Goal: Task Accomplishment & Management: Use online tool/utility

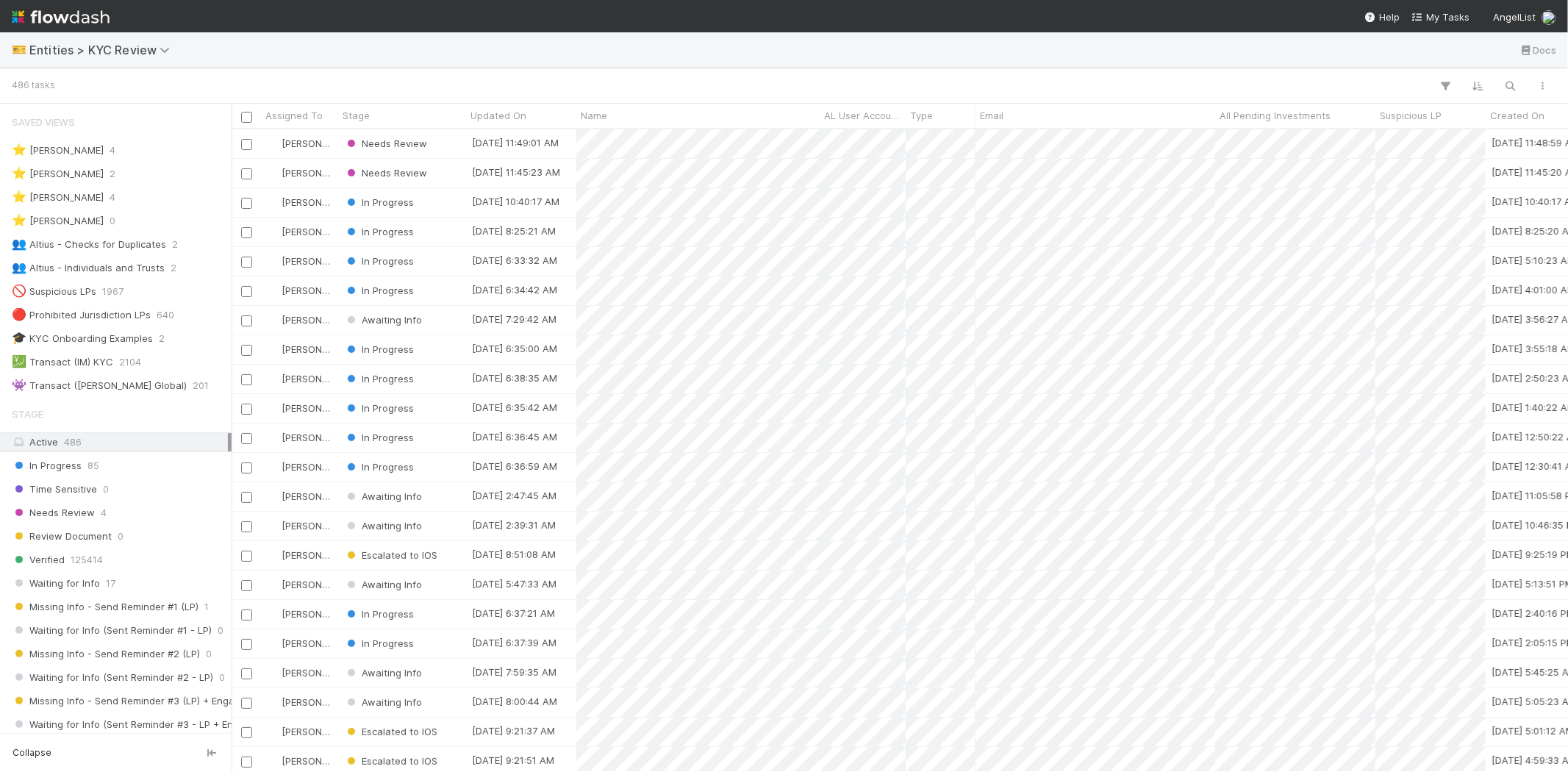
scroll to position [630, 1324]
click at [1509, 83] on icon "button" at bounding box center [1510, 86] width 15 height 13
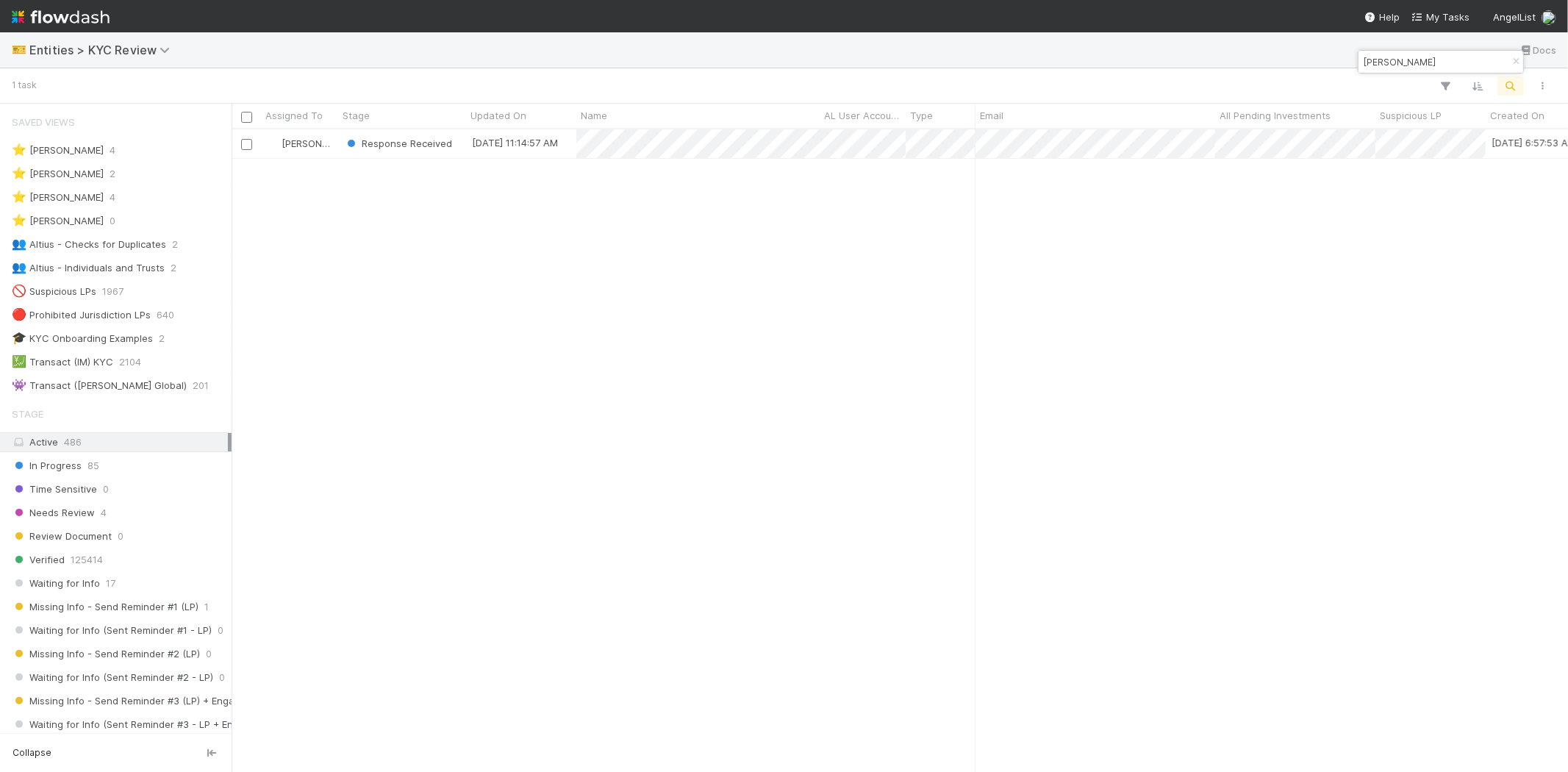
type input "andy lam"
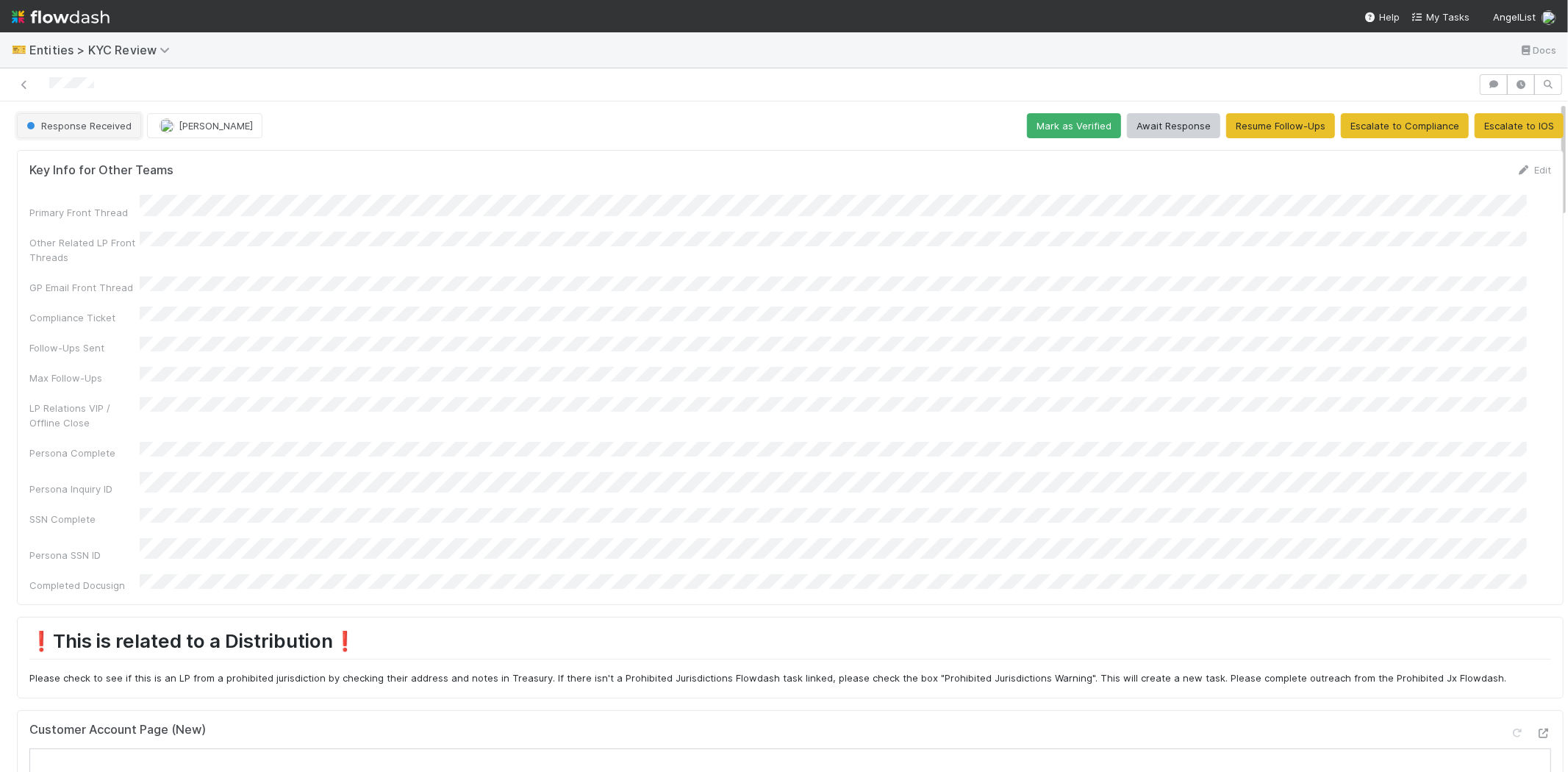
click at [66, 121] on span "Response Received" at bounding box center [78, 126] width 108 height 12
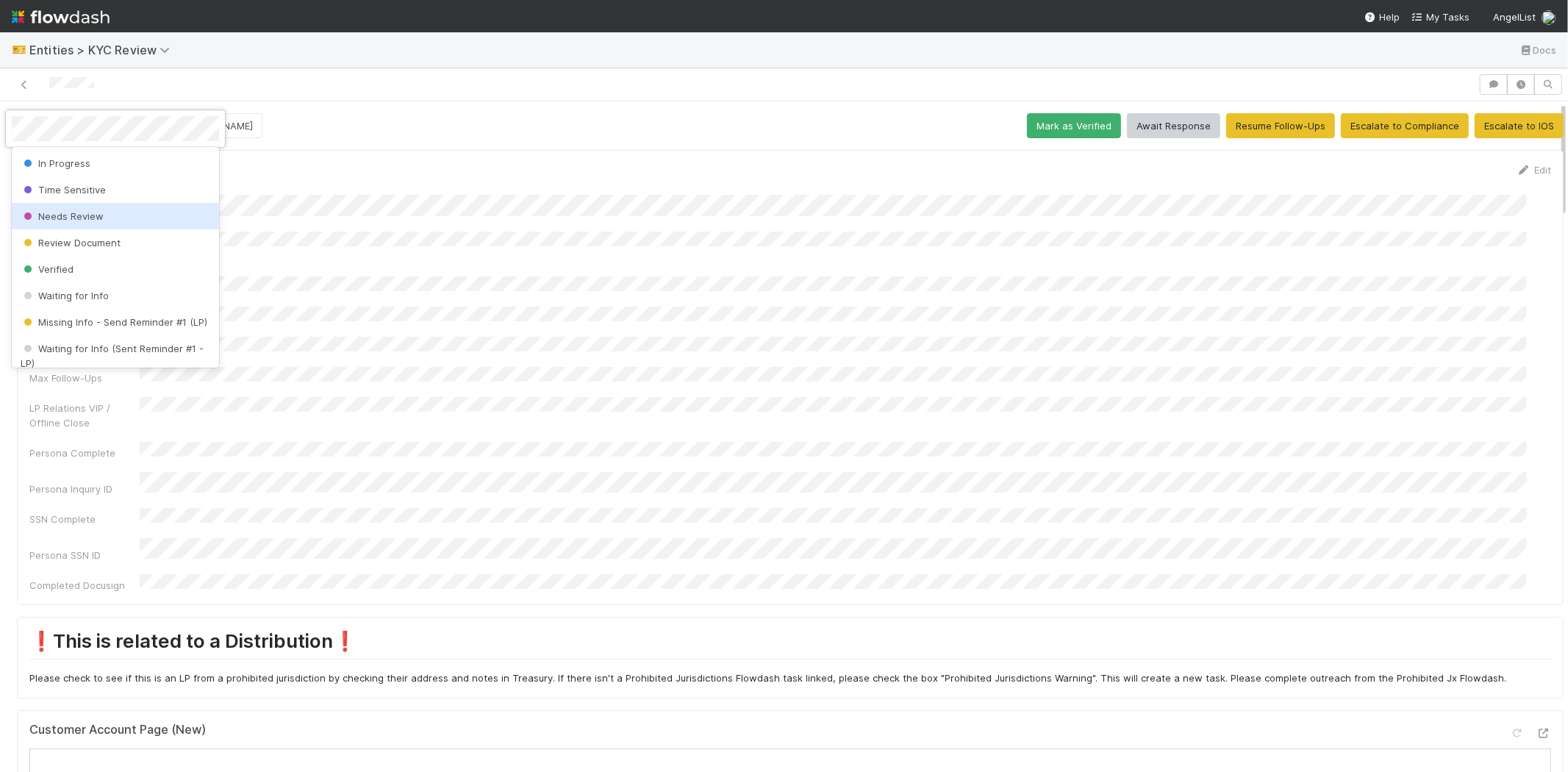
click at [109, 221] on div "Needs Review" at bounding box center [115, 215] width 207 height 27
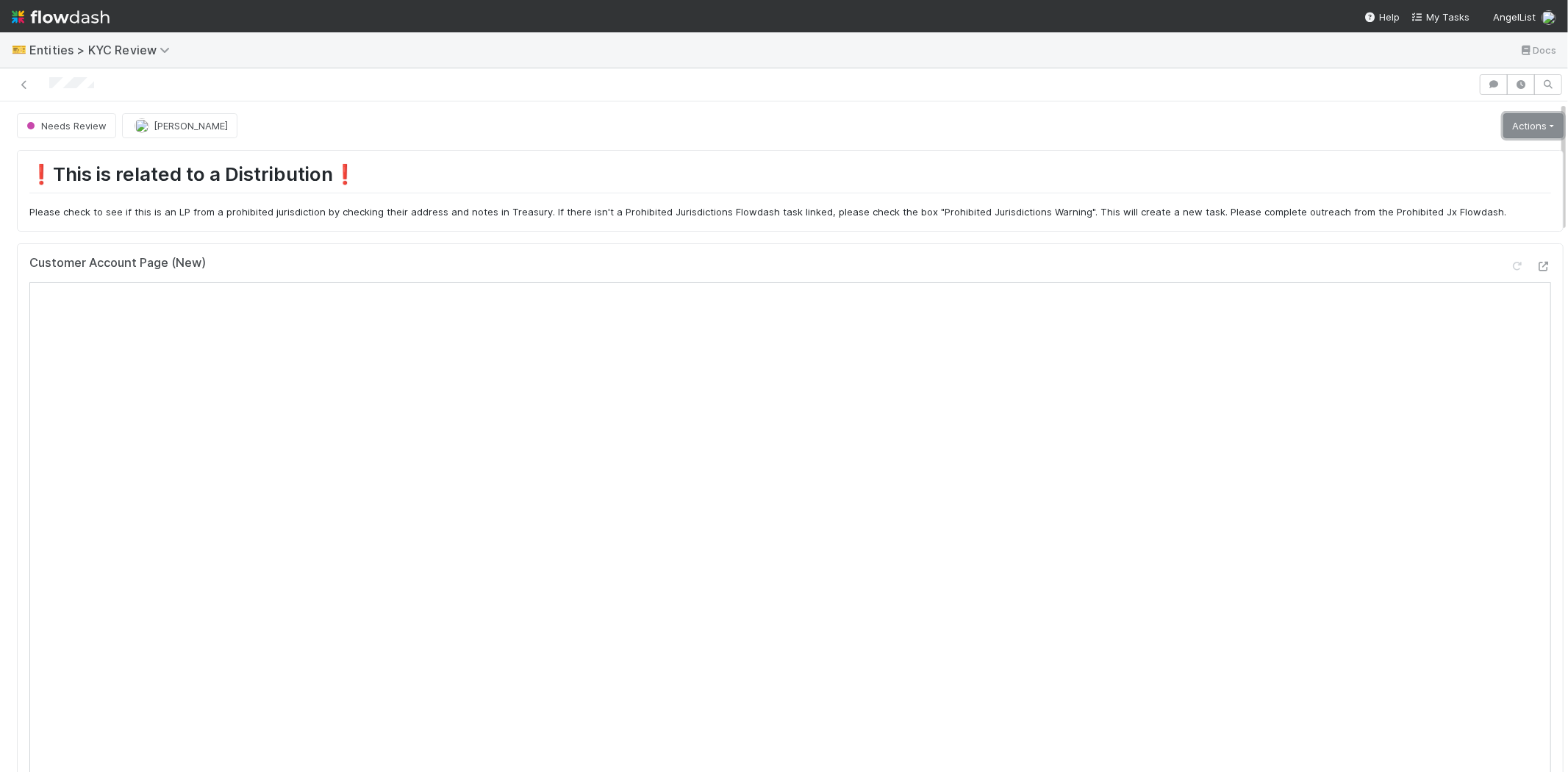
click at [1503, 126] on link "Actions" at bounding box center [1533, 125] width 60 height 25
click at [1449, 255] on button "Select Template [New]" at bounding box center [1484, 260] width 162 height 21
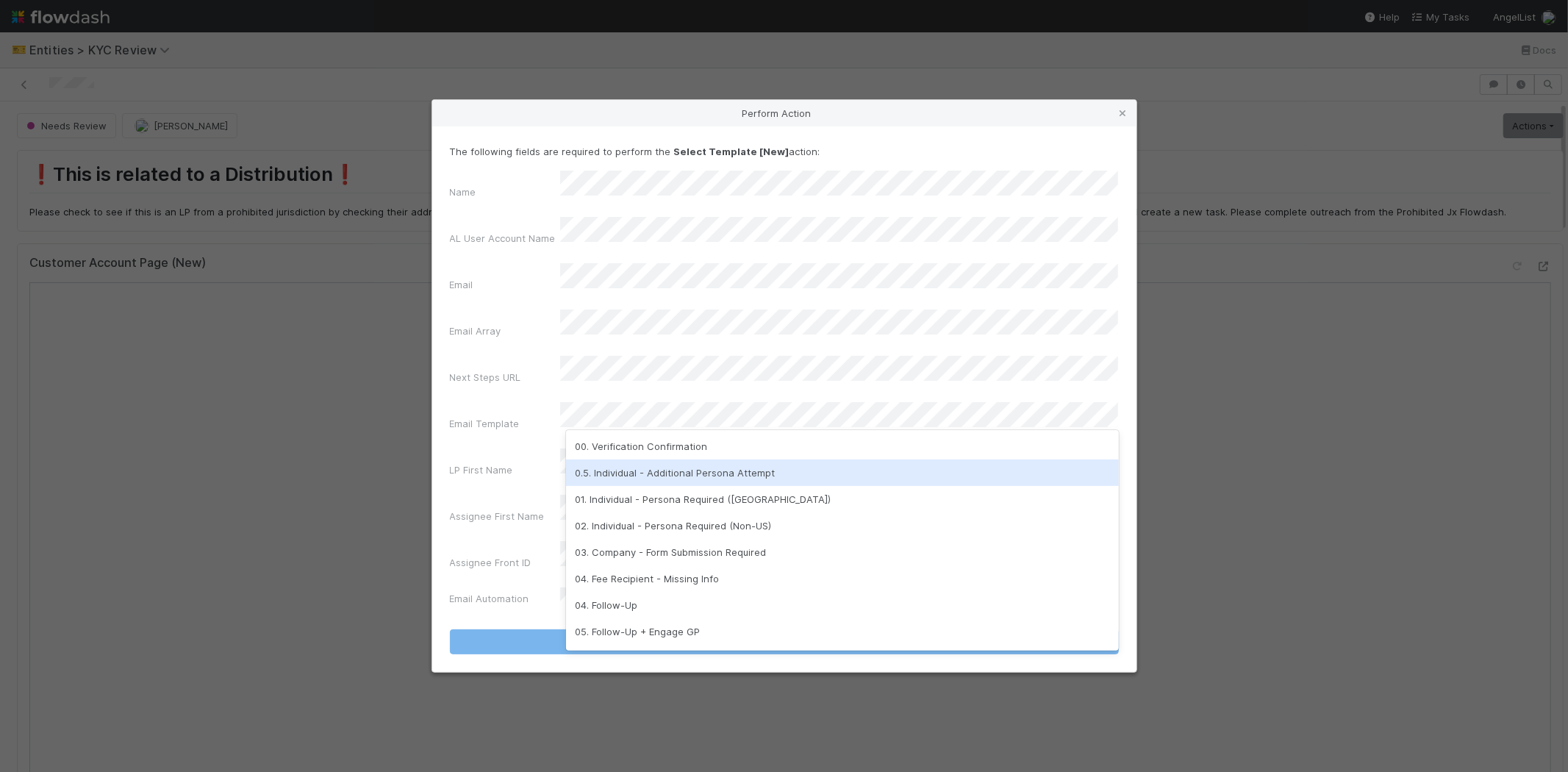
click at [619, 471] on div "0.5. Individual - Additional Persona Attempt" at bounding box center [842, 472] width 552 height 27
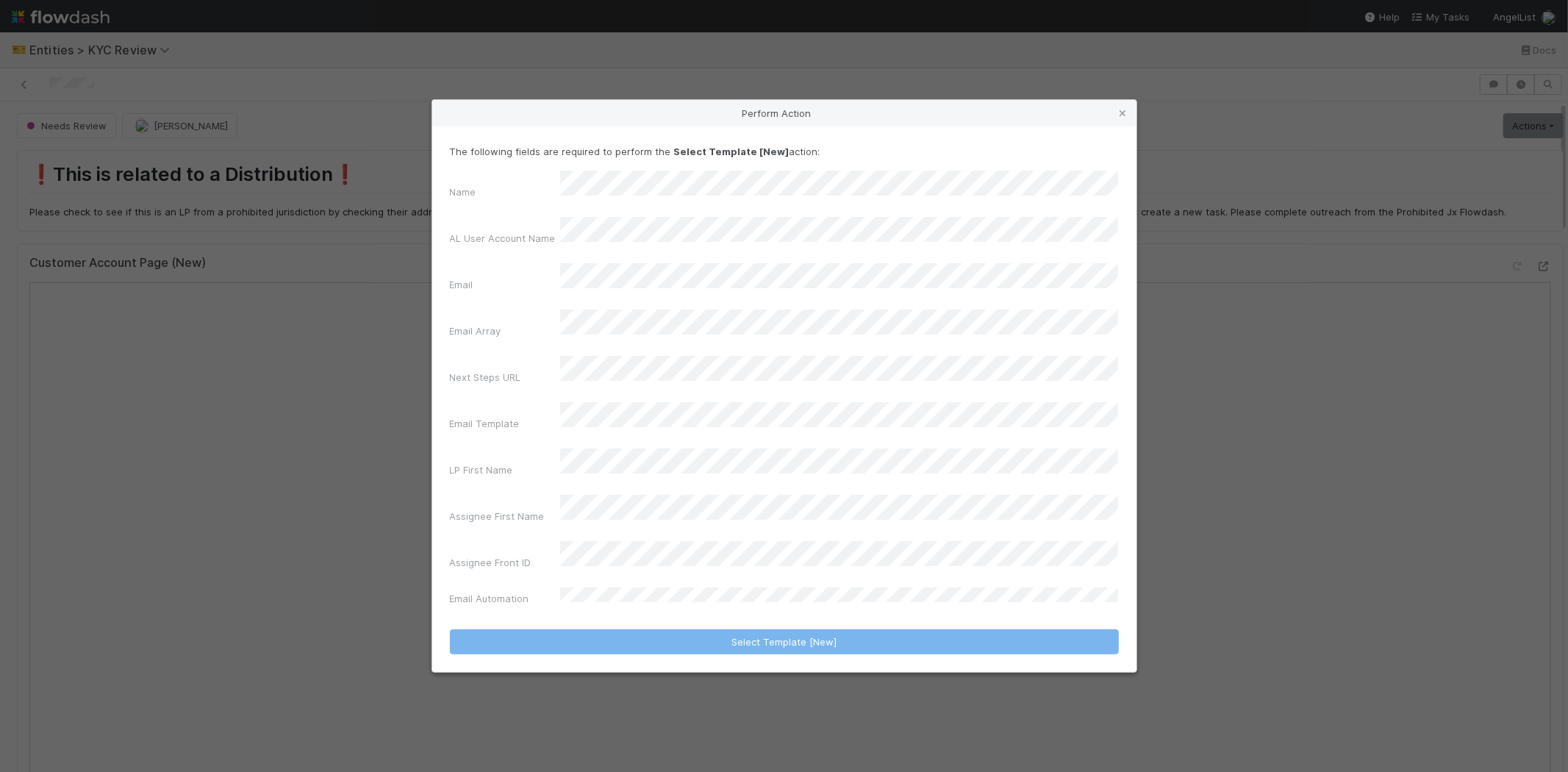
click at [491, 462] on div "LP First Name" at bounding box center [505, 472] width 110 height 21
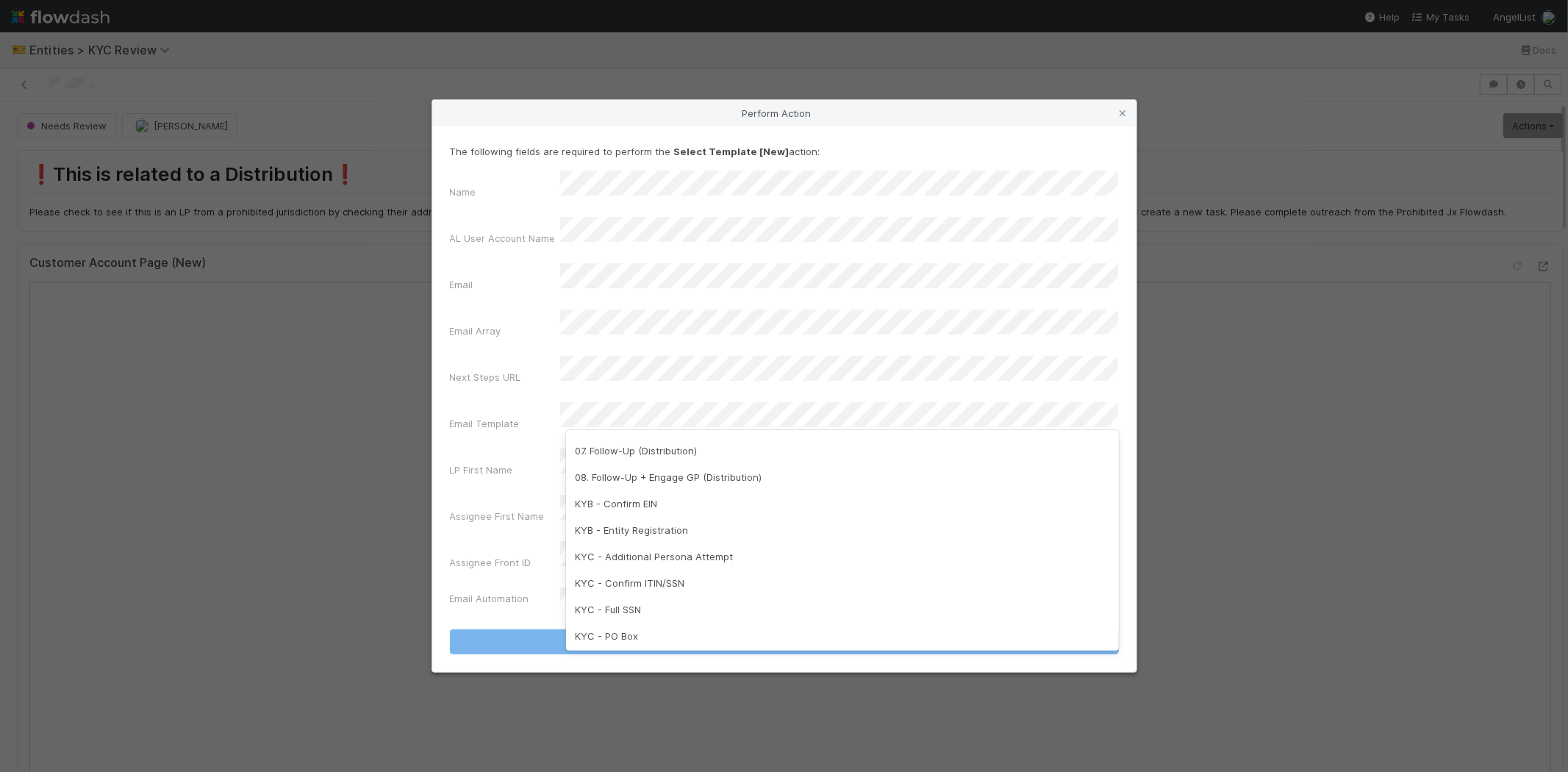
scroll to position [366, 0]
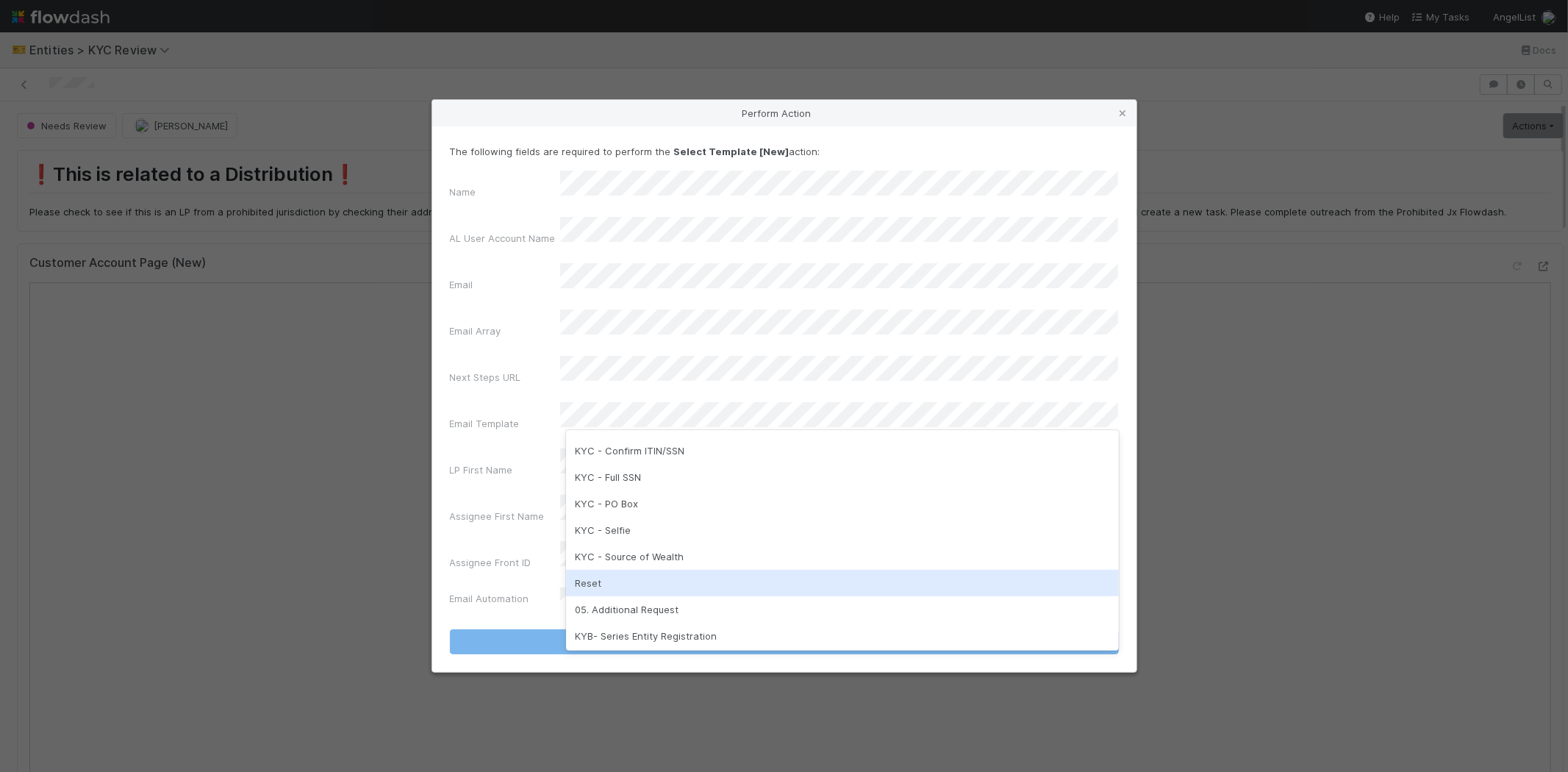
click at [606, 572] on div "Reset" at bounding box center [842, 583] width 552 height 27
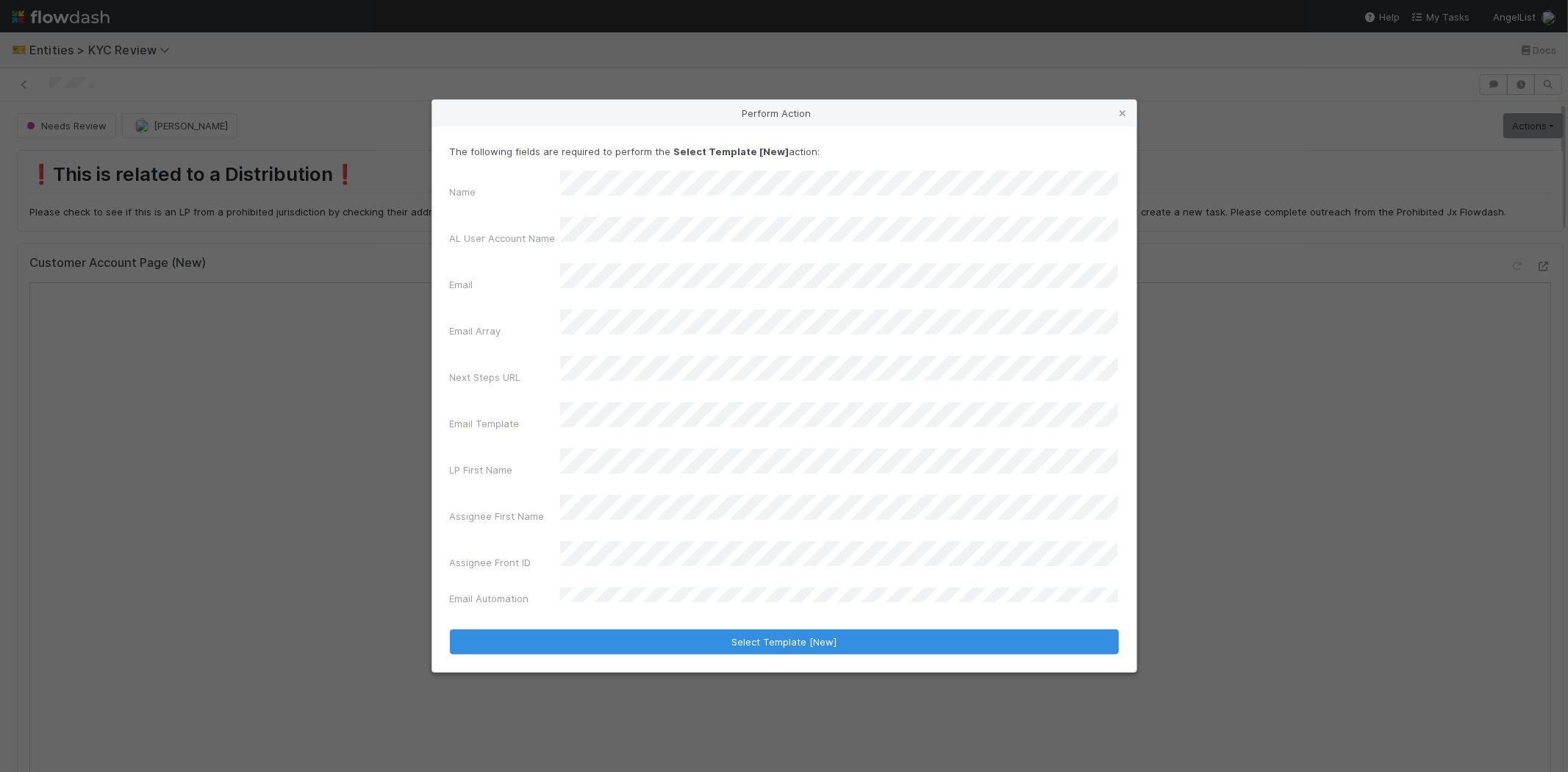
click at [519, 464] on div "Name AL User Account Name Email Email Array Next Steps URL Email Template LP Fi…" at bounding box center [784, 390] width 669 height 442
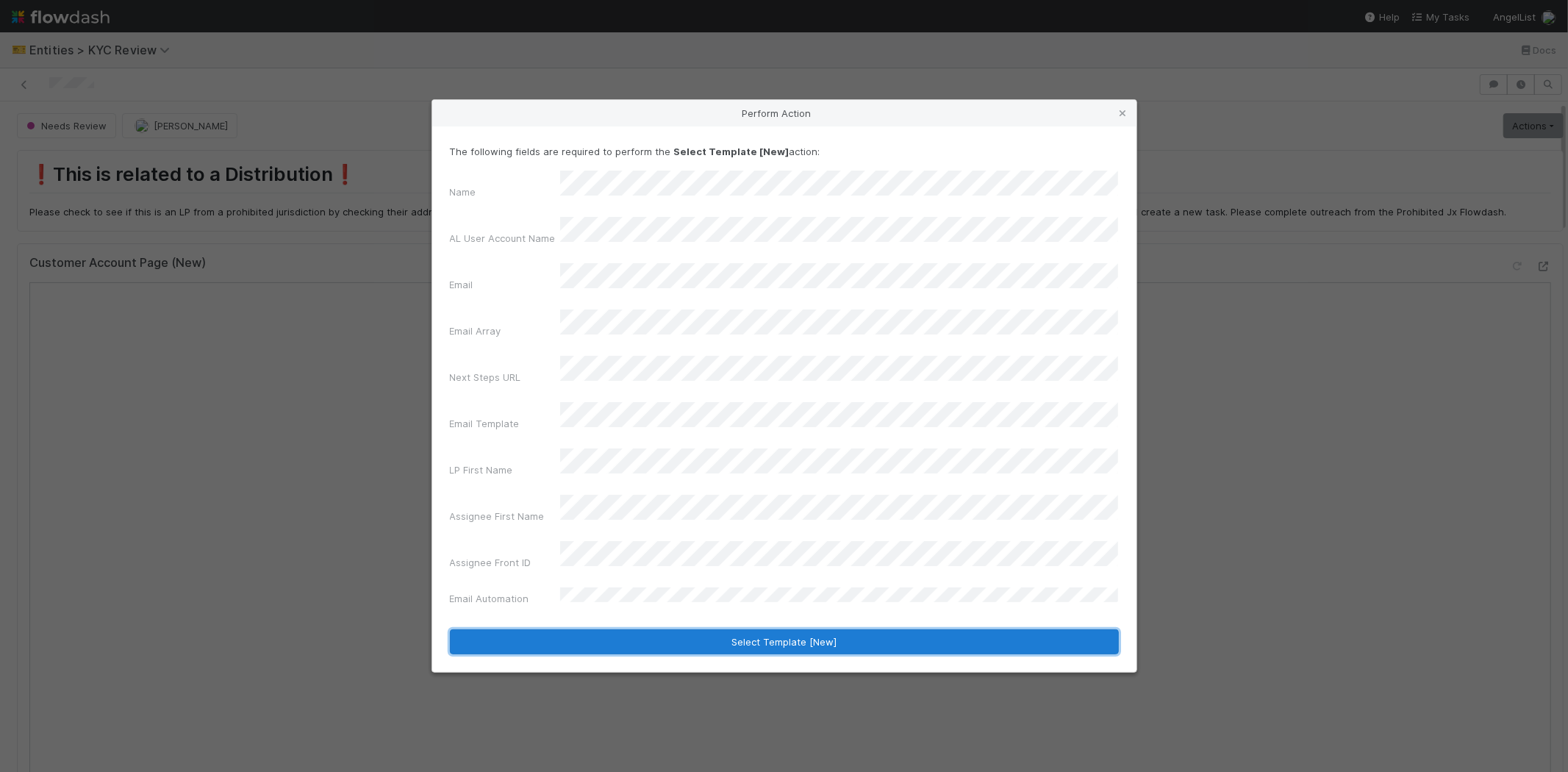
click at [620, 629] on button "Select Template [New]" at bounding box center [784, 641] width 669 height 25
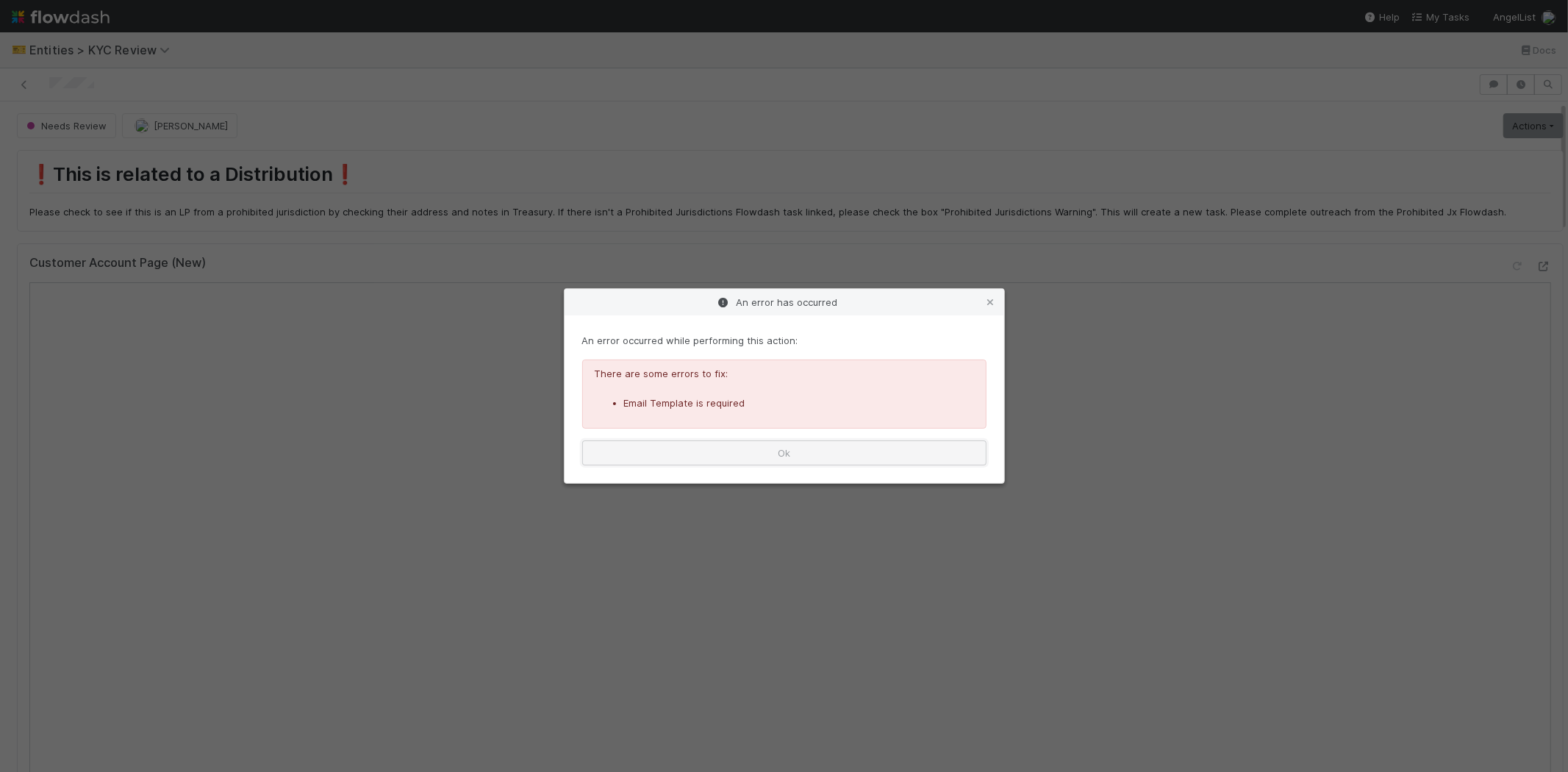
click at [841, 458] on button "Ok" at bounding box center [784, 452] width 404 height 25
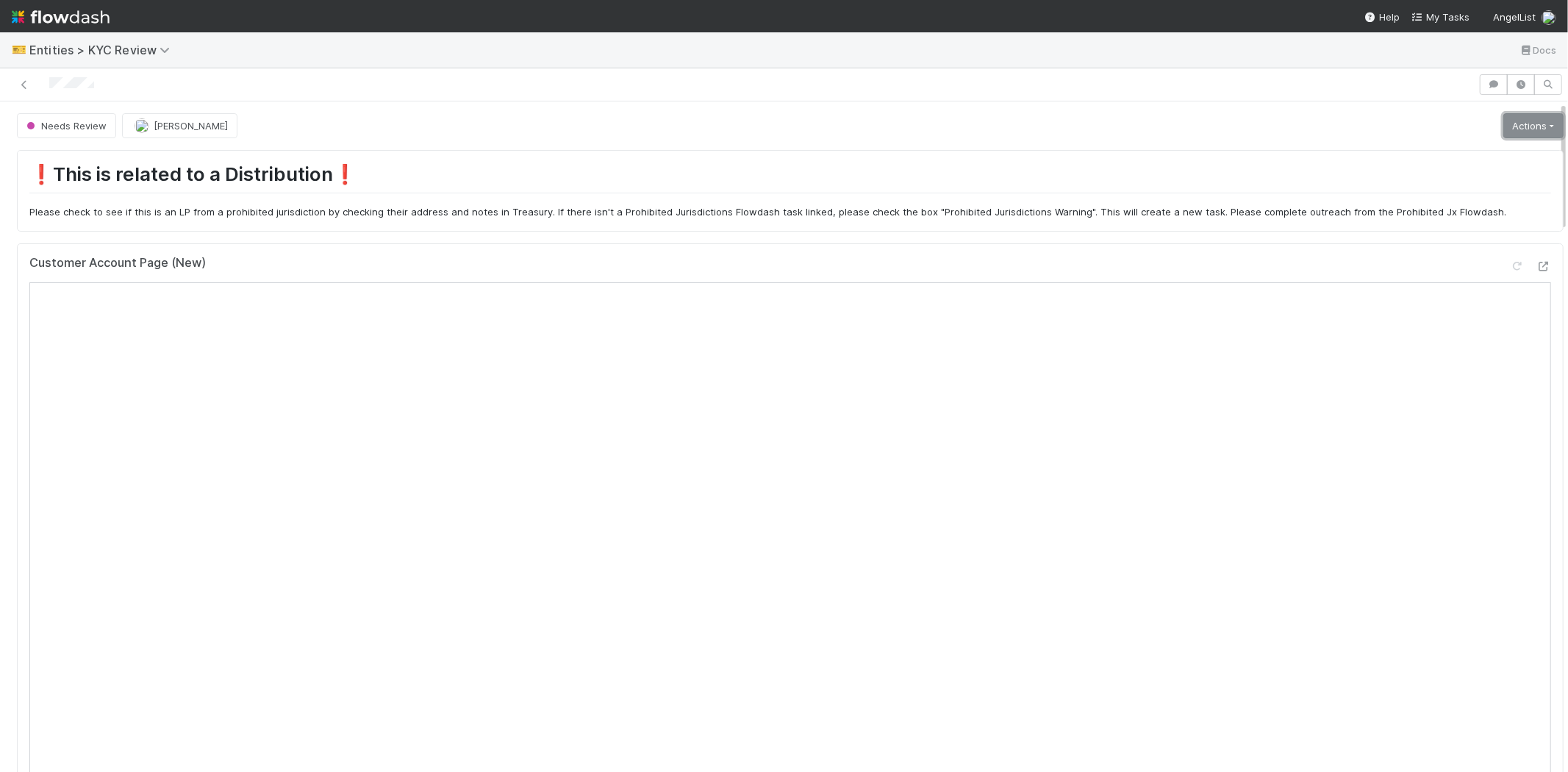
click at [1503, 123] on link "Actions" at bounding box center [1533, 125] width 60 height 25
click at [1416, 258] on button "Select Template [New]" at bounding box center [1484, 260] width 162 height 21
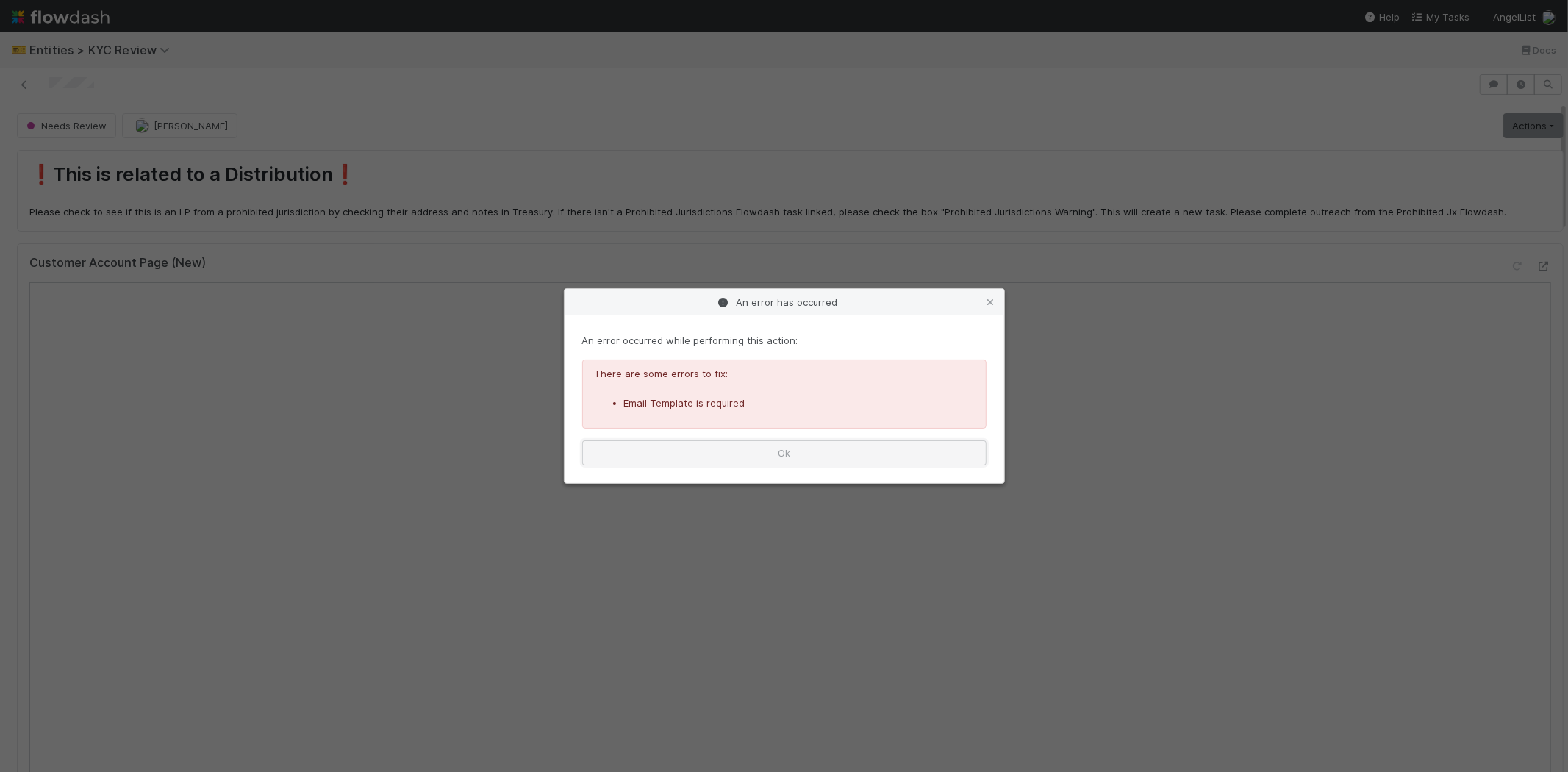
click at [771, 448] on button "Ok" at bounding box center [784, 452] width 404 height 25
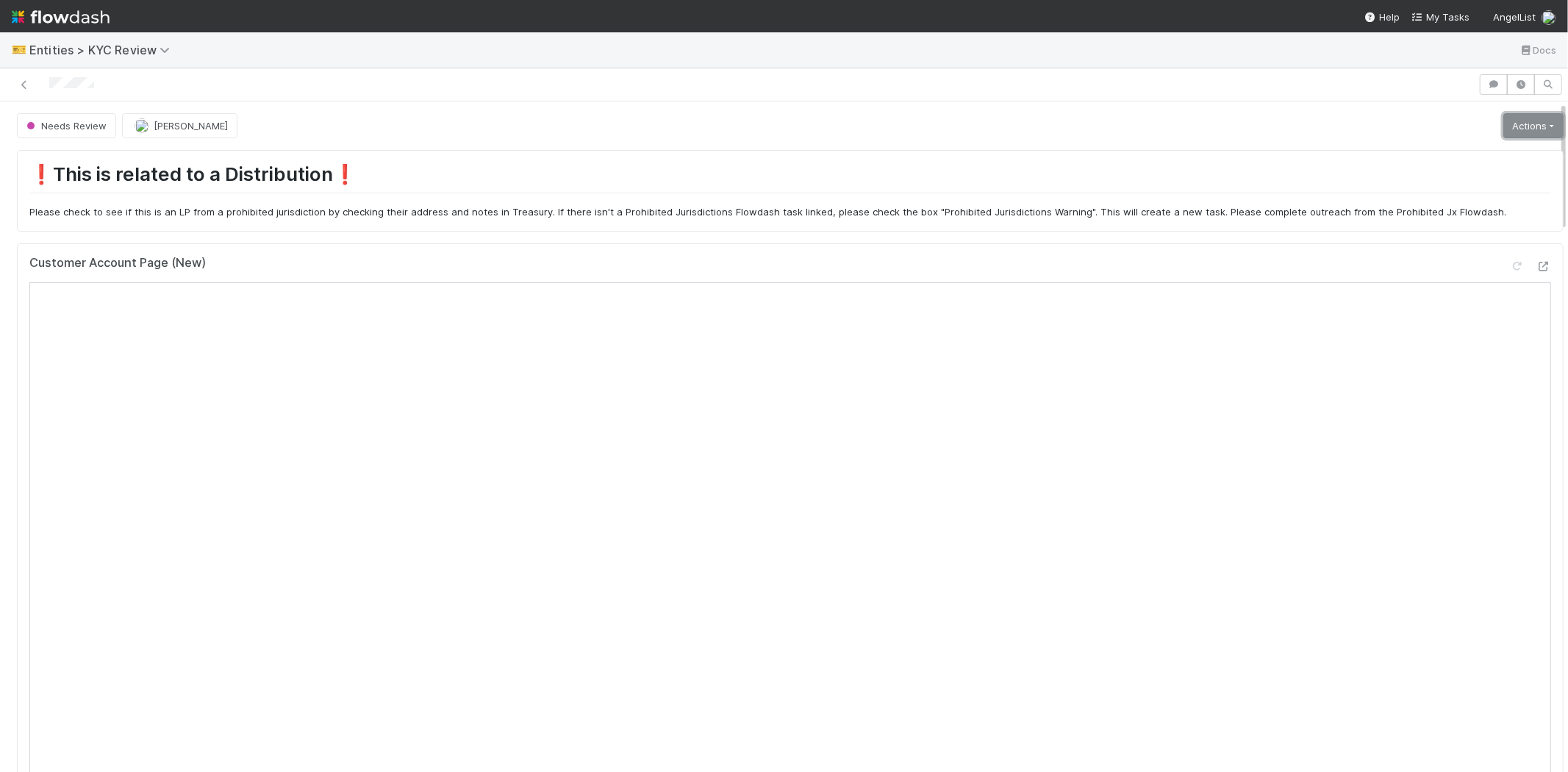
click at [1503, 113] on link "Actions" at bounding box center [1533, 125] width 60 height 25
click at [1429, 260] on button "Select Template [New]" at bounding box center [1484, 260] width 162 height 21
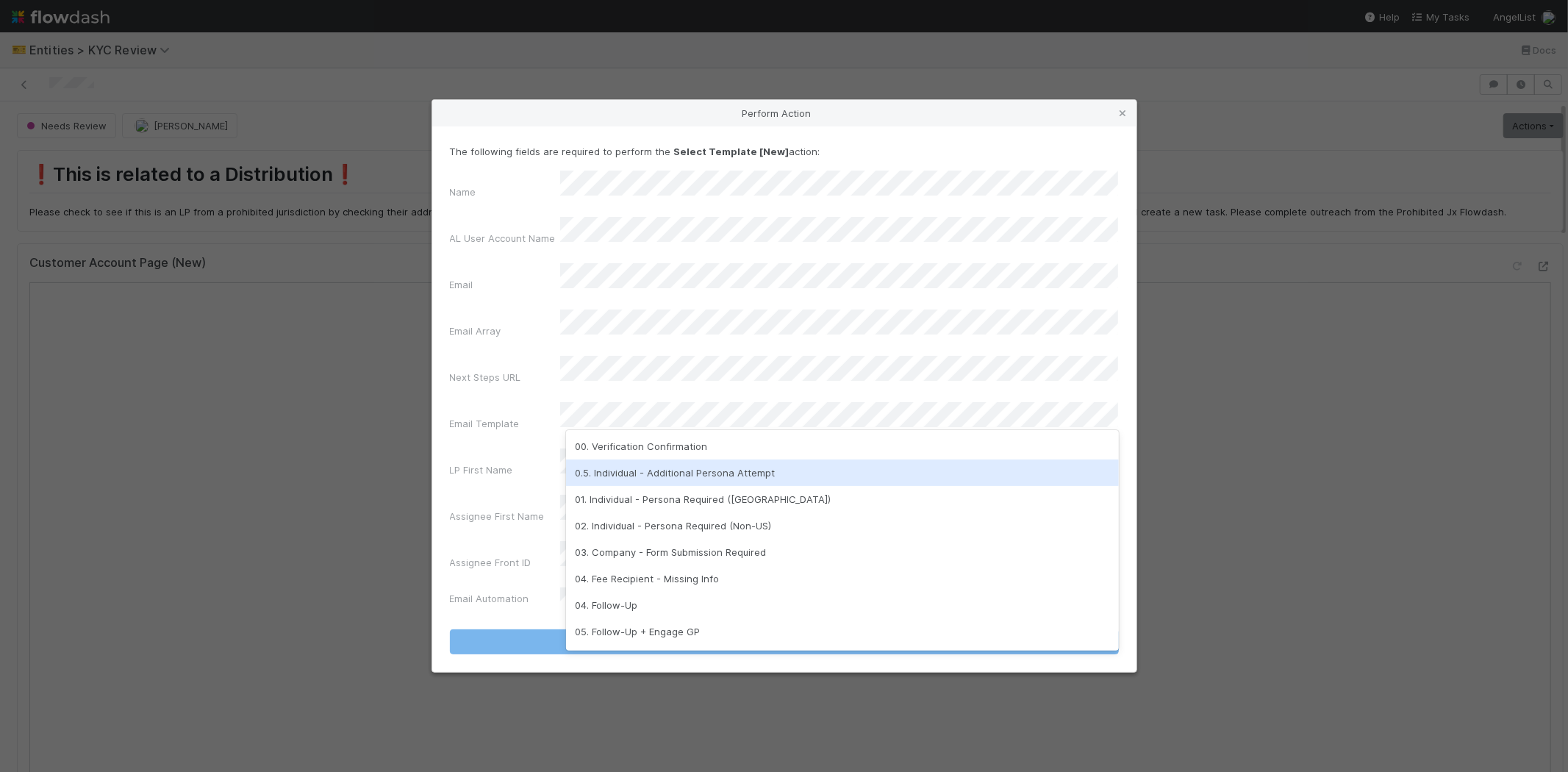
click at [643, 471] on div "0.5. Individual - Additional Persona Attempt" at bounding box center [842, 472] width 552 height 27
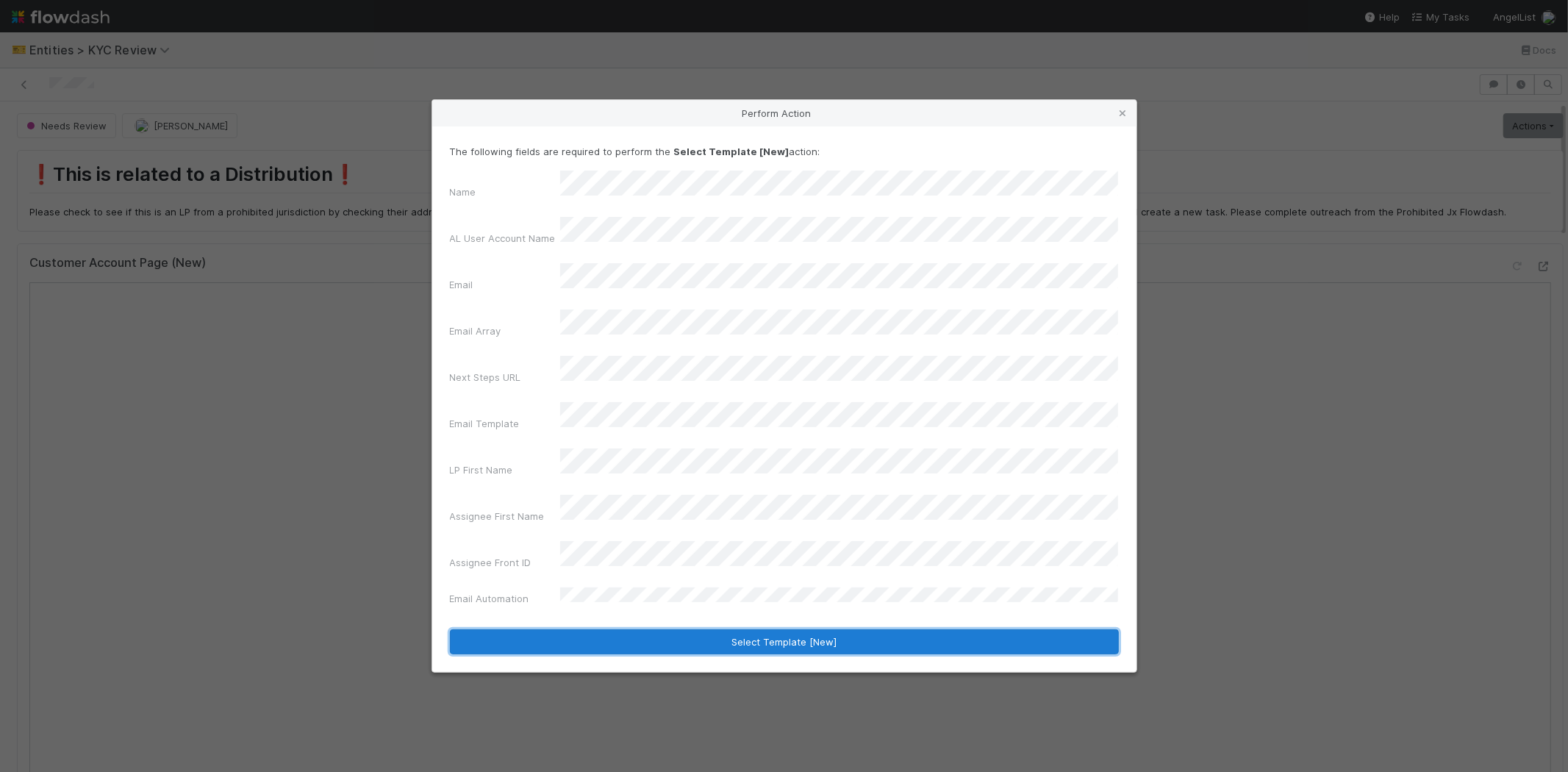
drag, startPoint x: 594, startPoint y: 599, endPoint x: 617, endPoint y: 593, distance: 23.8
click at [593, 629] on button "Select Template [New]" at bounding box center [784, 641] width 669 height 25
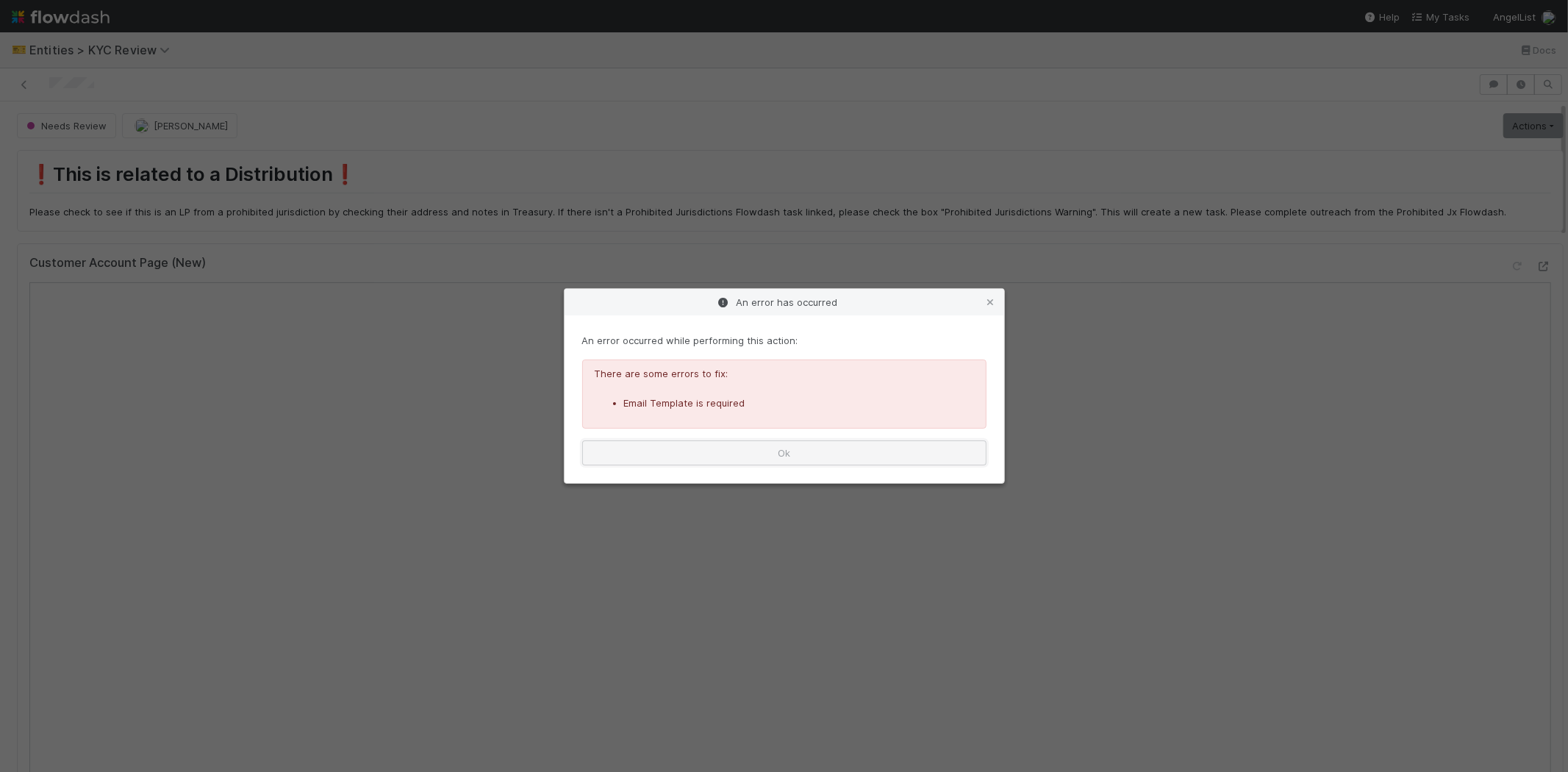
click at [776, 450] on button "Ok" at bounding box center [784, 452] width 404 height 25
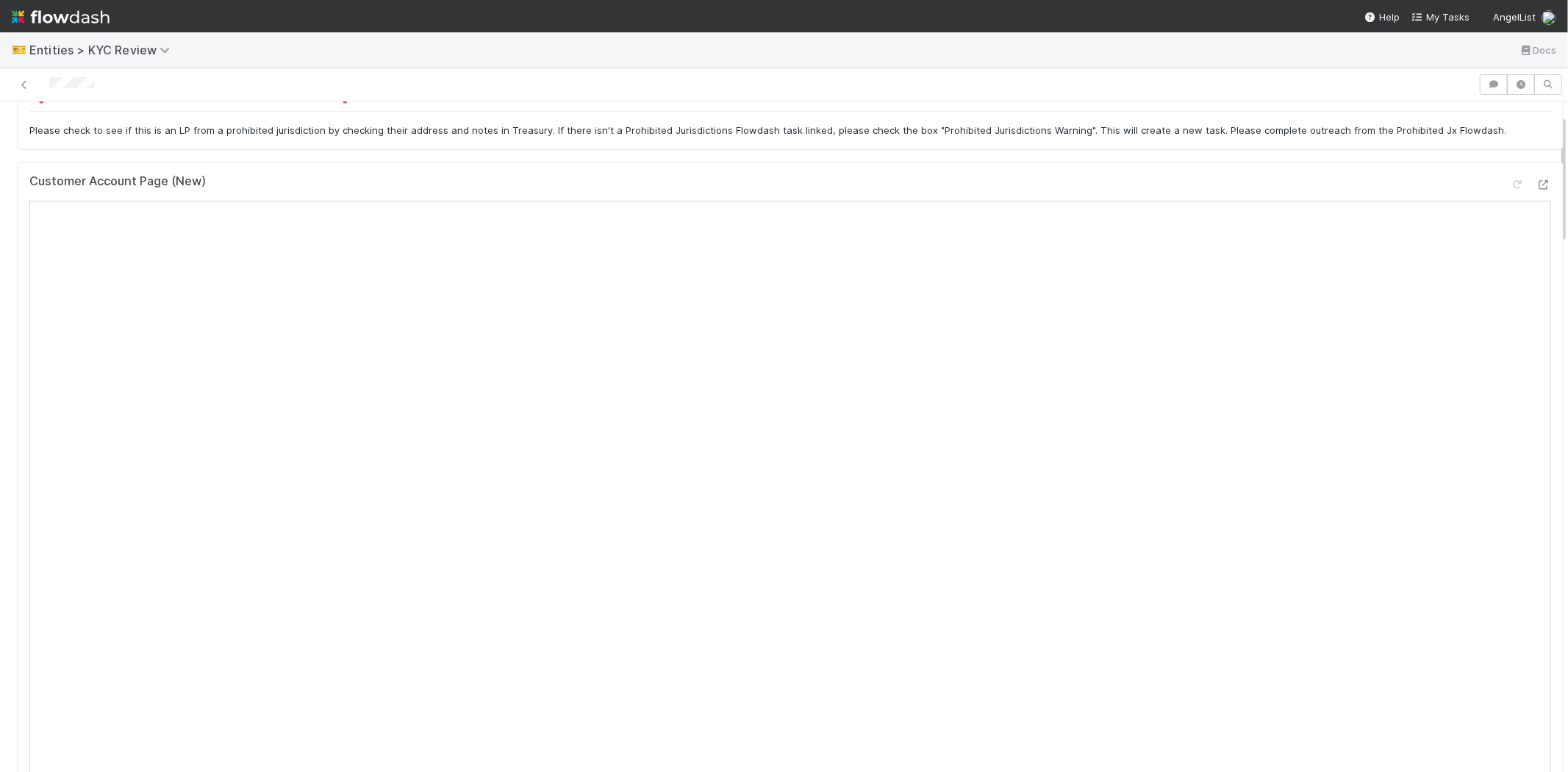
scroll to position [0, 0]
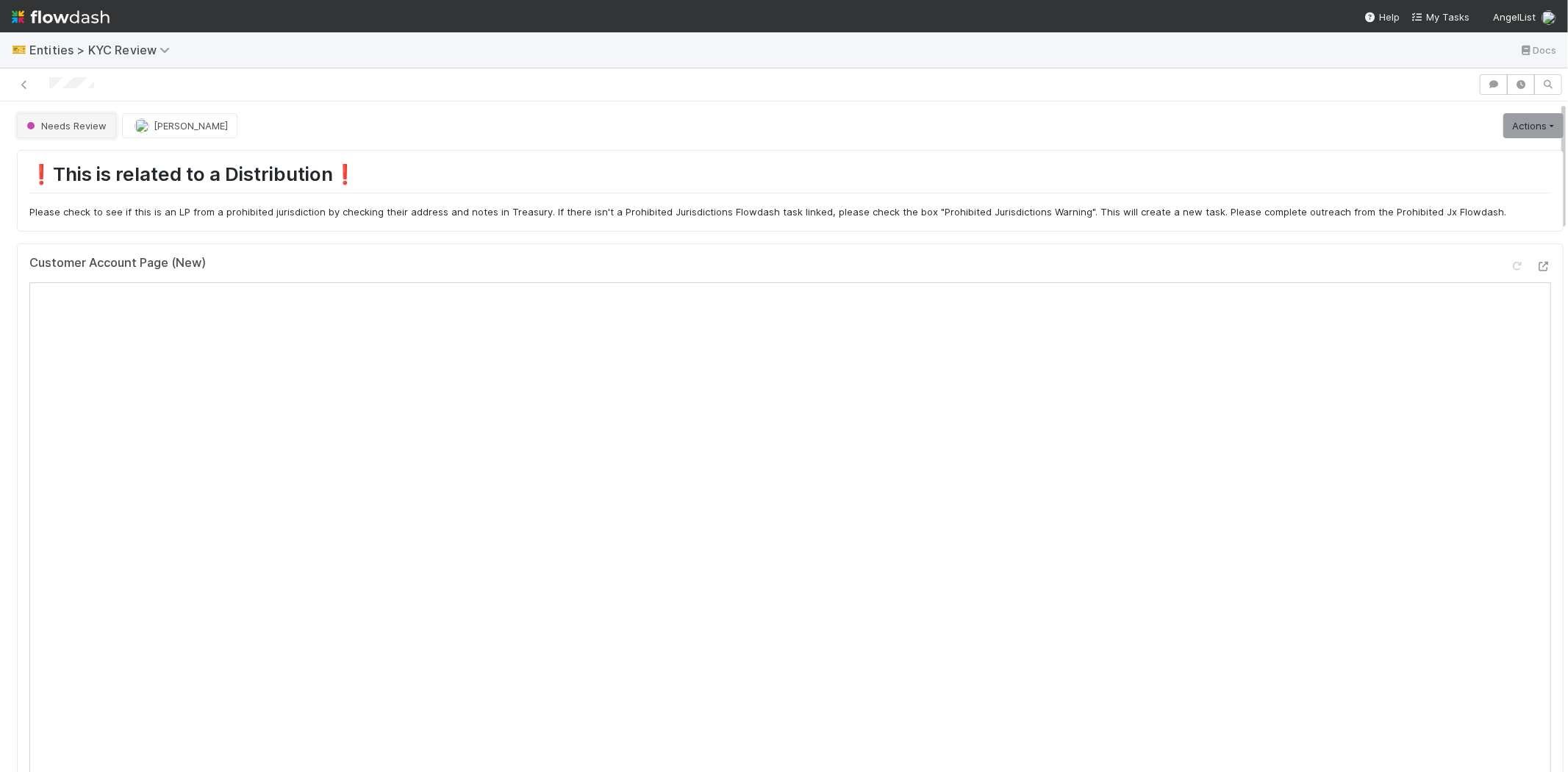
click at [63, 121] on span "Needs Review" at bounding box center [65, 126] width 84 height 12
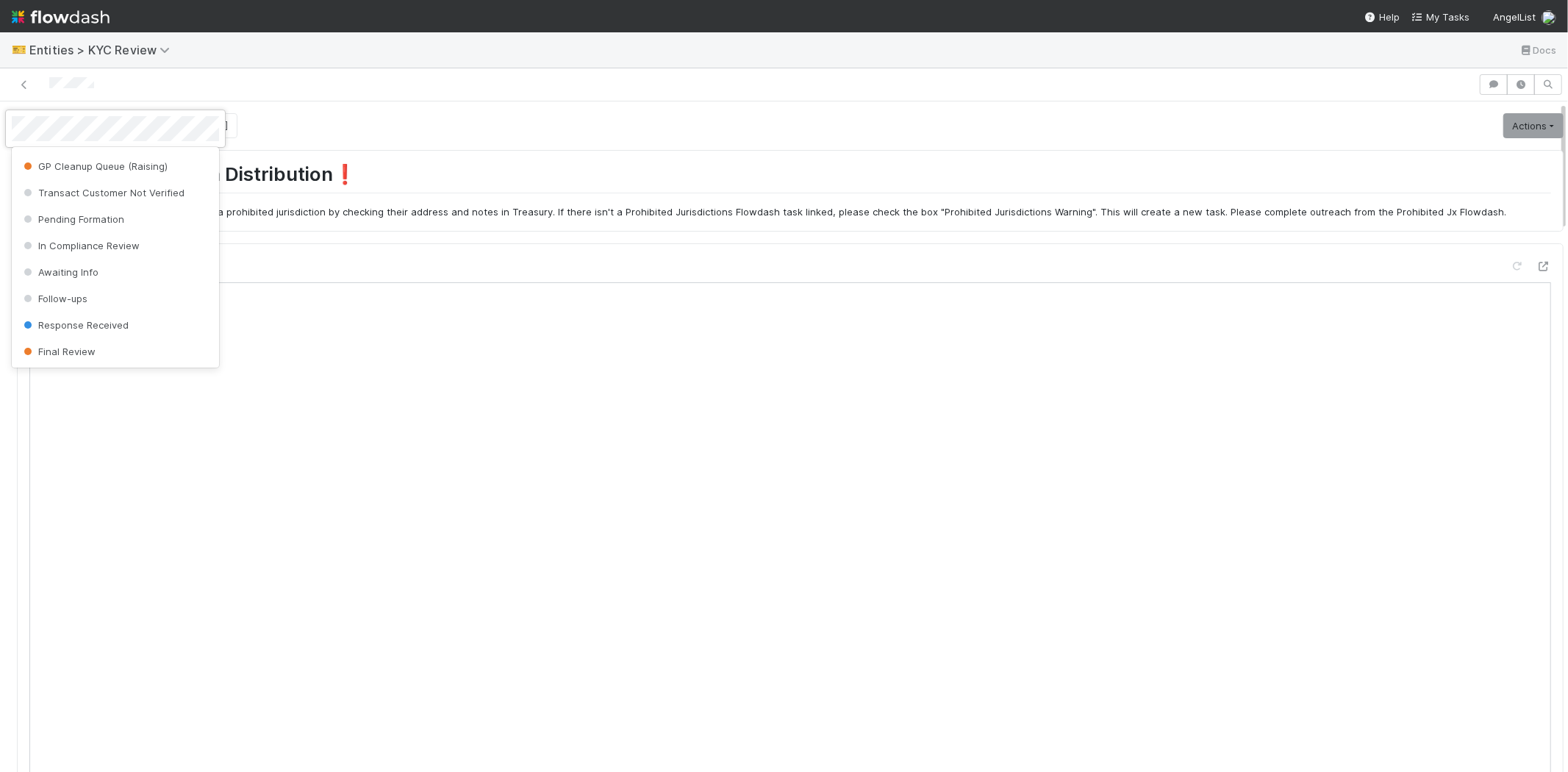
scroll to position [925, 0]
click at [123, 267] on div "Awaiting Info" at bounding box center [115, 271] width 207 height 27
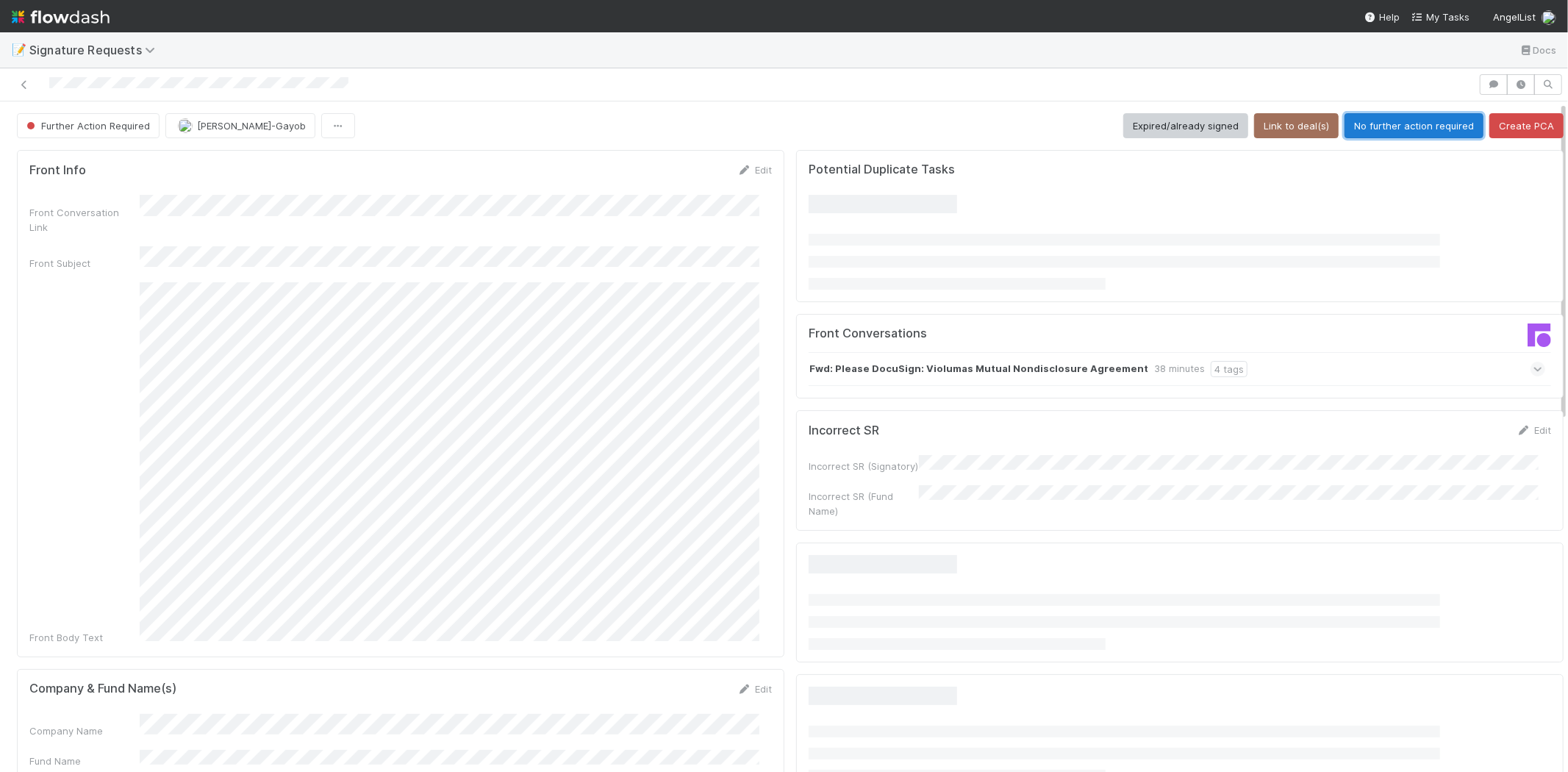
click at [1371, 120] on button "No further action required" at bounding box center [1414, 125] width 139 height 25
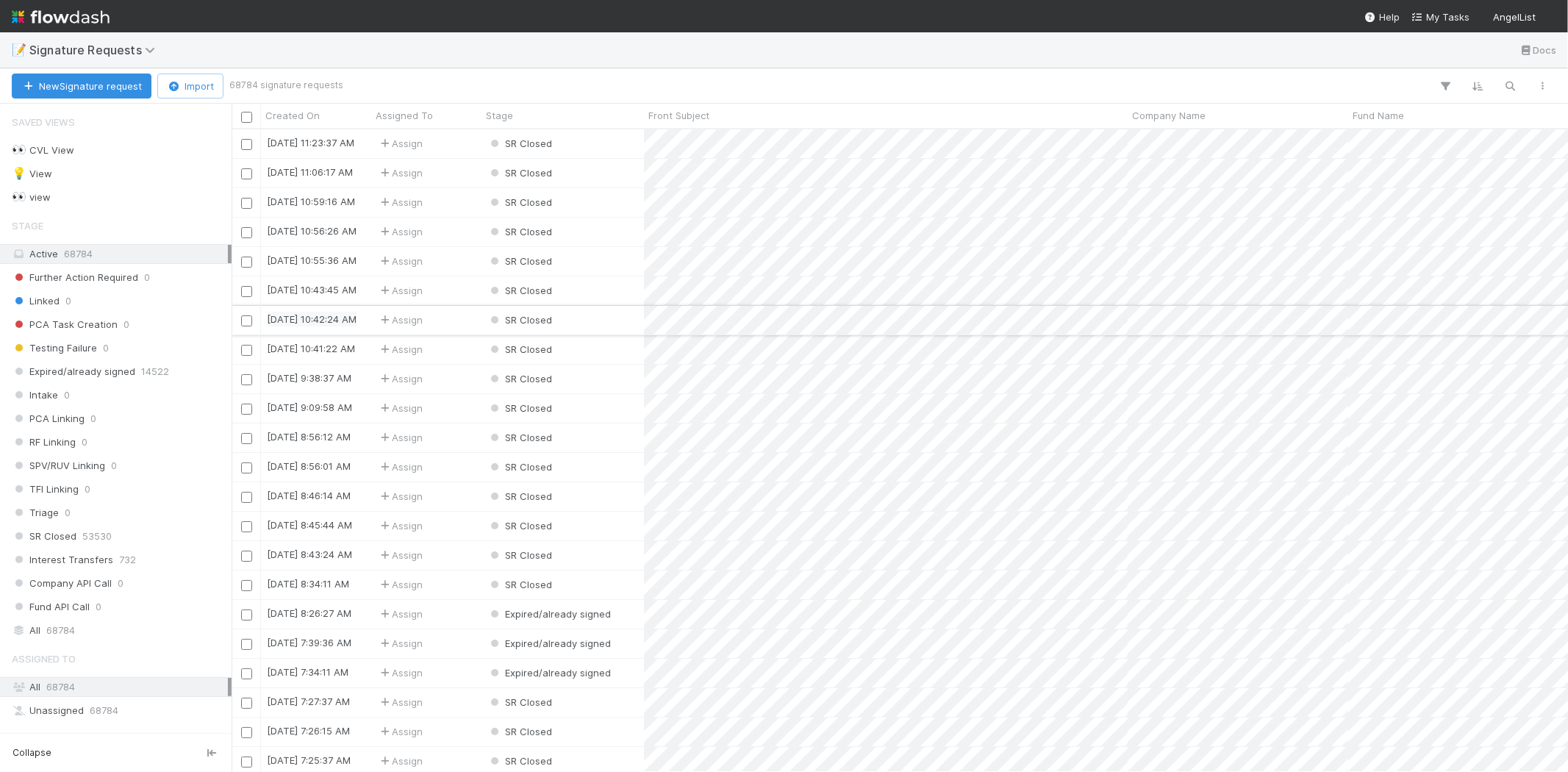
scroll to position [630, 1324]
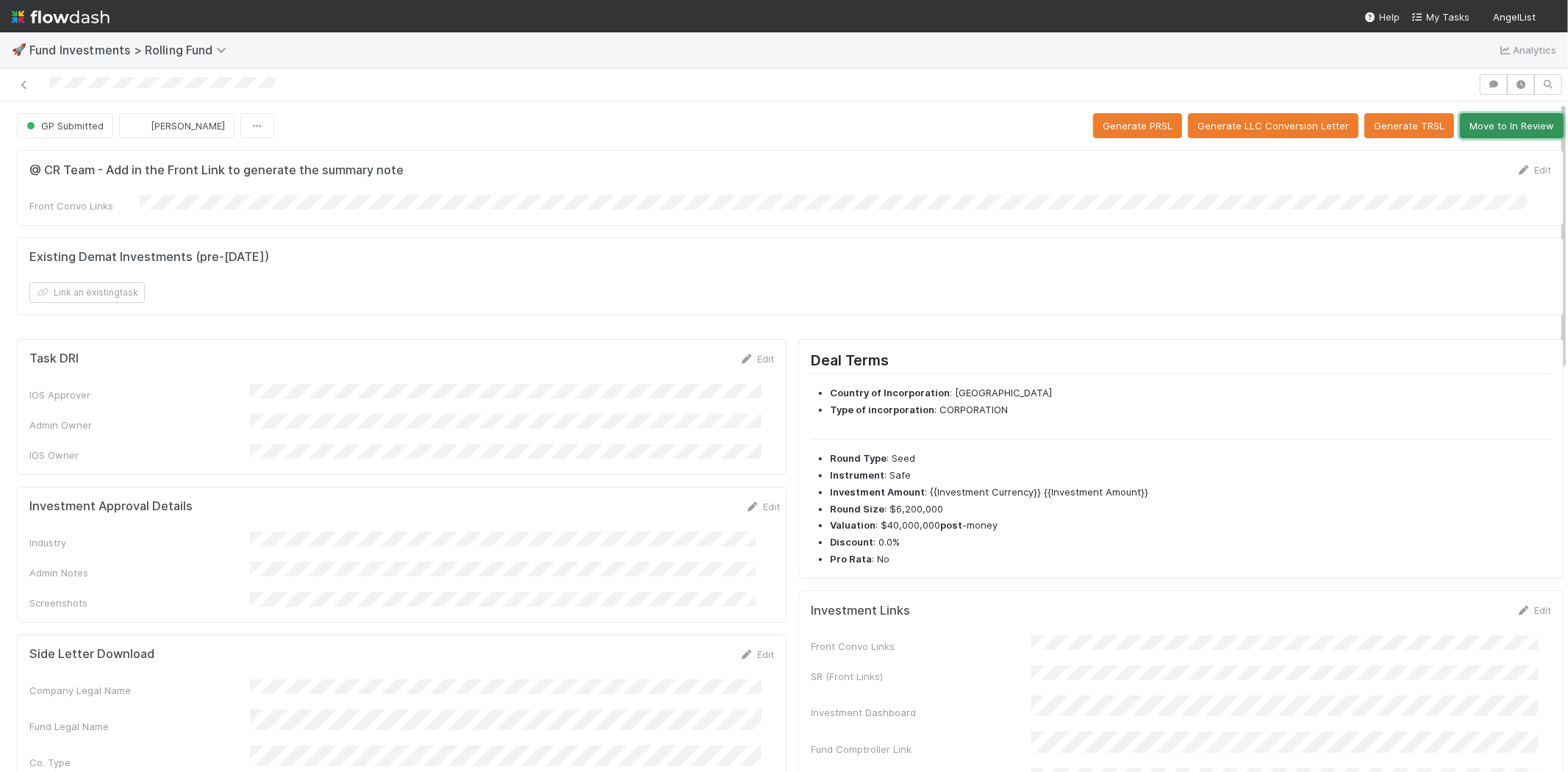
click at [1497, 127] on button "Move to In Review" at bounding box center [1511, 125] width 103 height 25
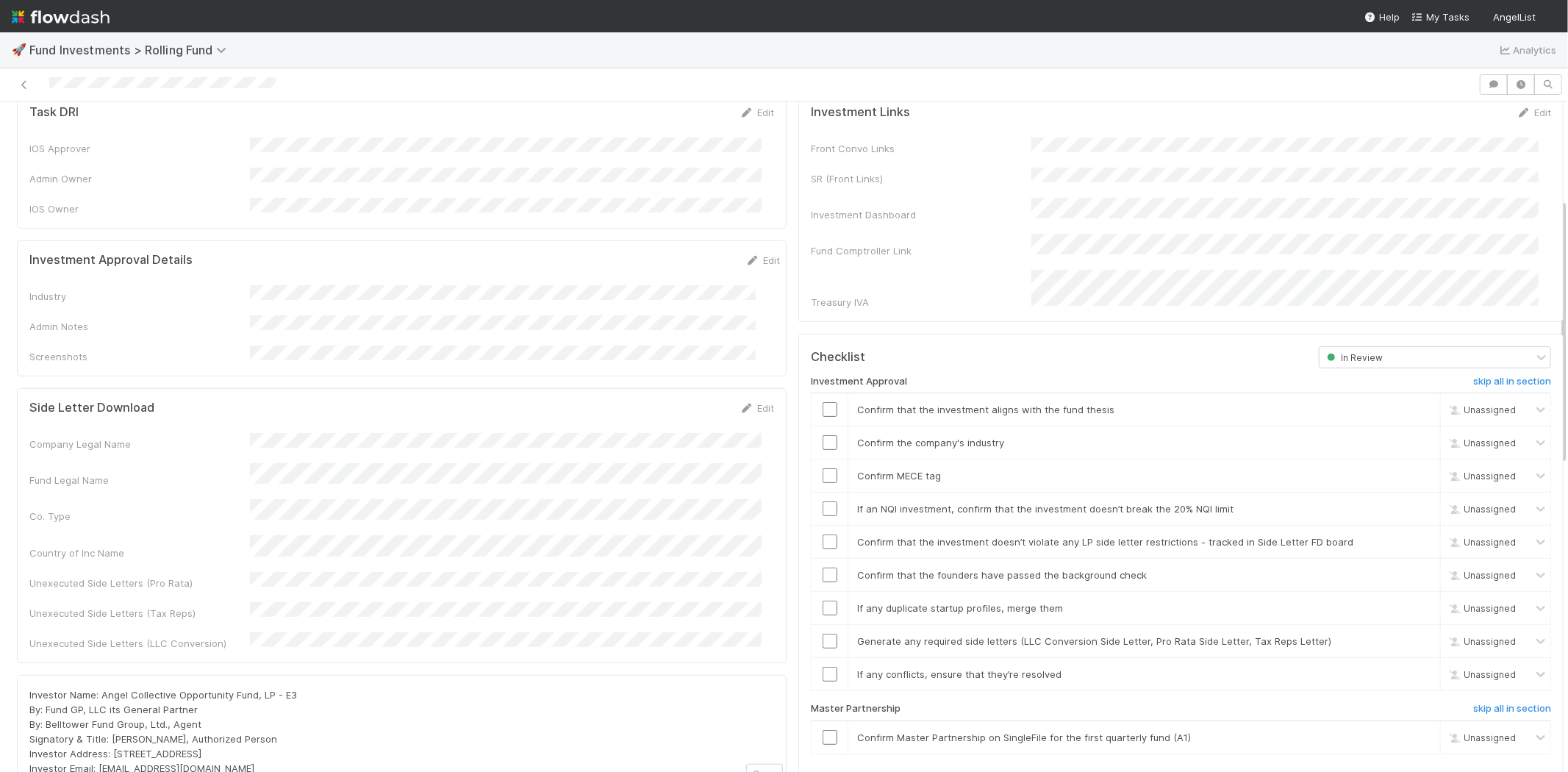
scroll to position [245, 0]
click at [745, 256] on link "Edit" at bounding box center [762, 262] width 34 height 12
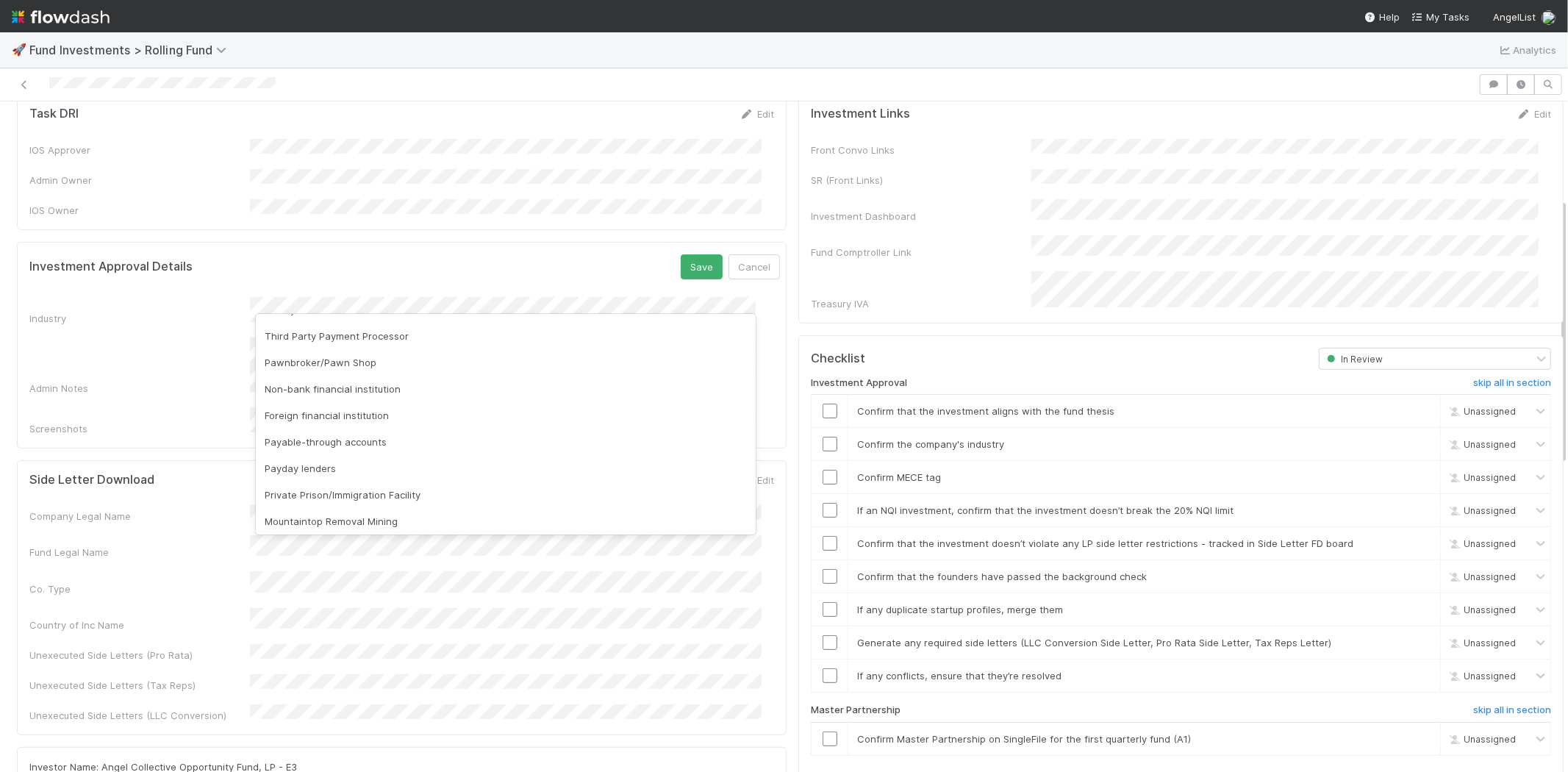
scroll to position [420, 0]
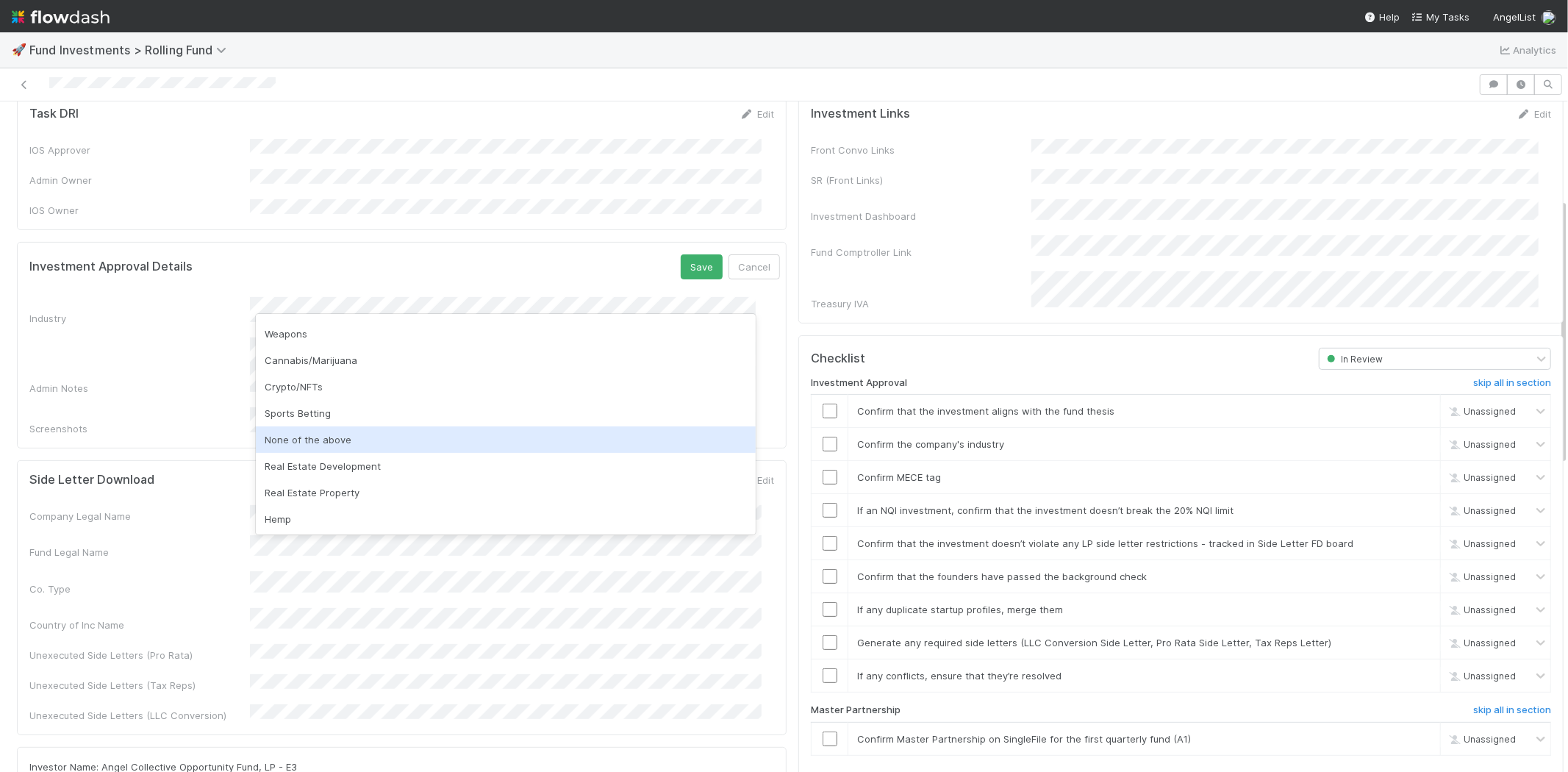
click at [335, 432] on div "None of the above" at bounding box center [505, 440] width 500 height 27
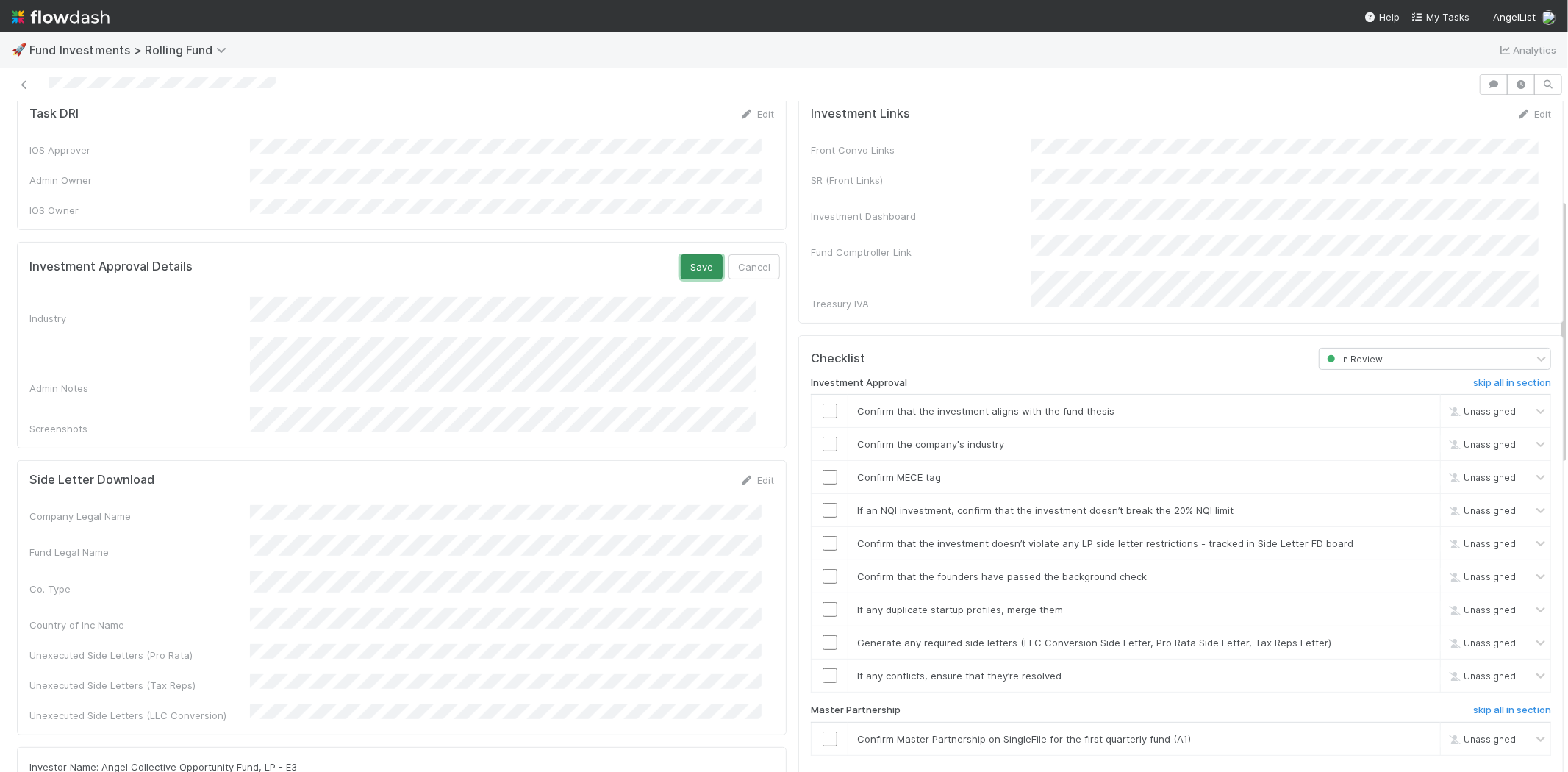
click at [680, 255] on button "Save" at bounding box center [701, 267] width 42 height 25
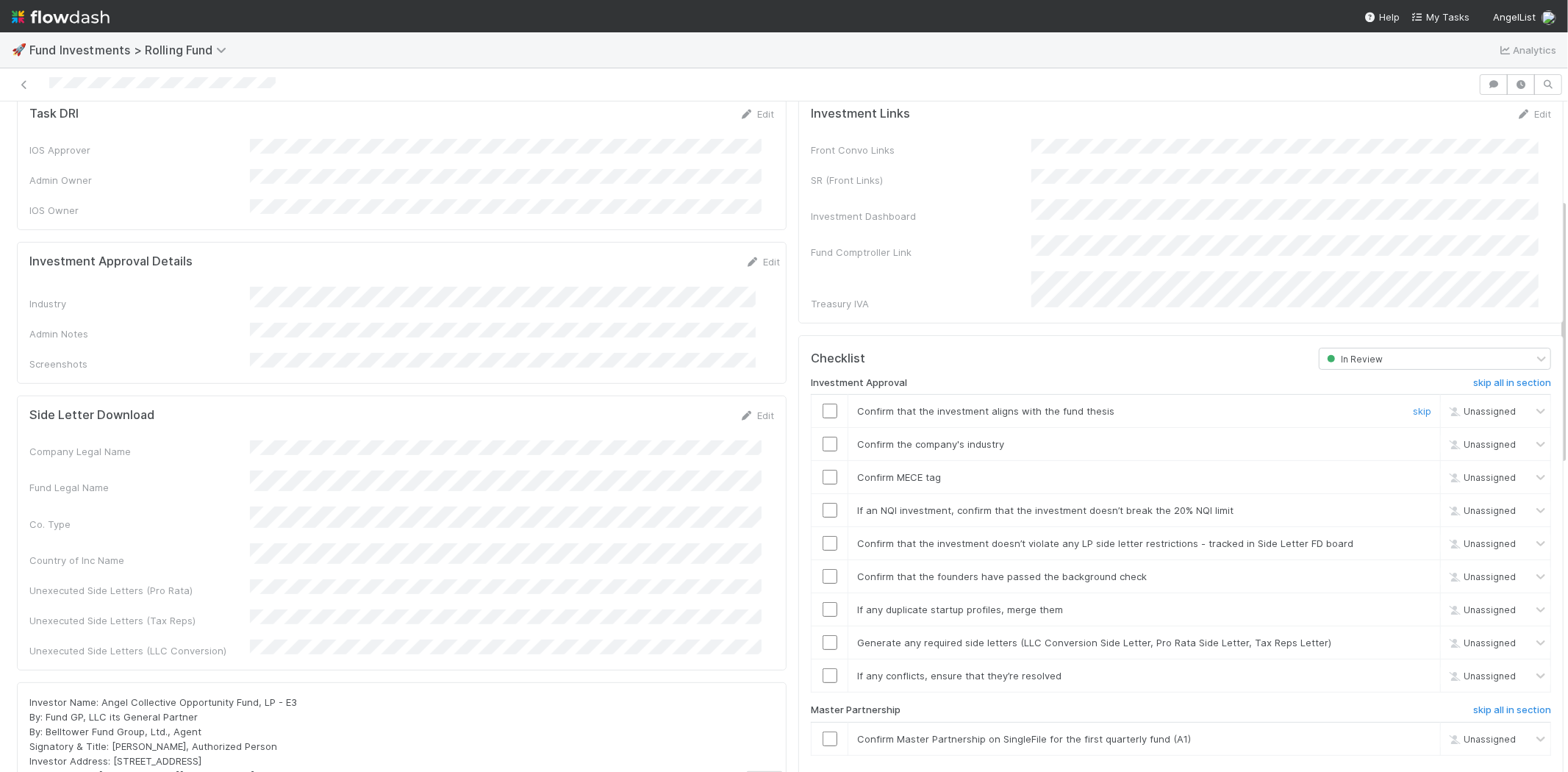
click at [823, 404] on input "checkbox" at bounding box center [830, 411] width 15 height 15
click at [818, 428] on td at bounding box center [830, 445] width 36 height 33
click at [823, 437] on input "checkbox" at bounding box center [830, 444] width 15 height 15
click at [823, 470] on input "checkbox" at bounding box center [830, 477] width 15 height 15
click at [823, 504] on input "checkbox" at bounding box center [830, 510] width 15 height 15
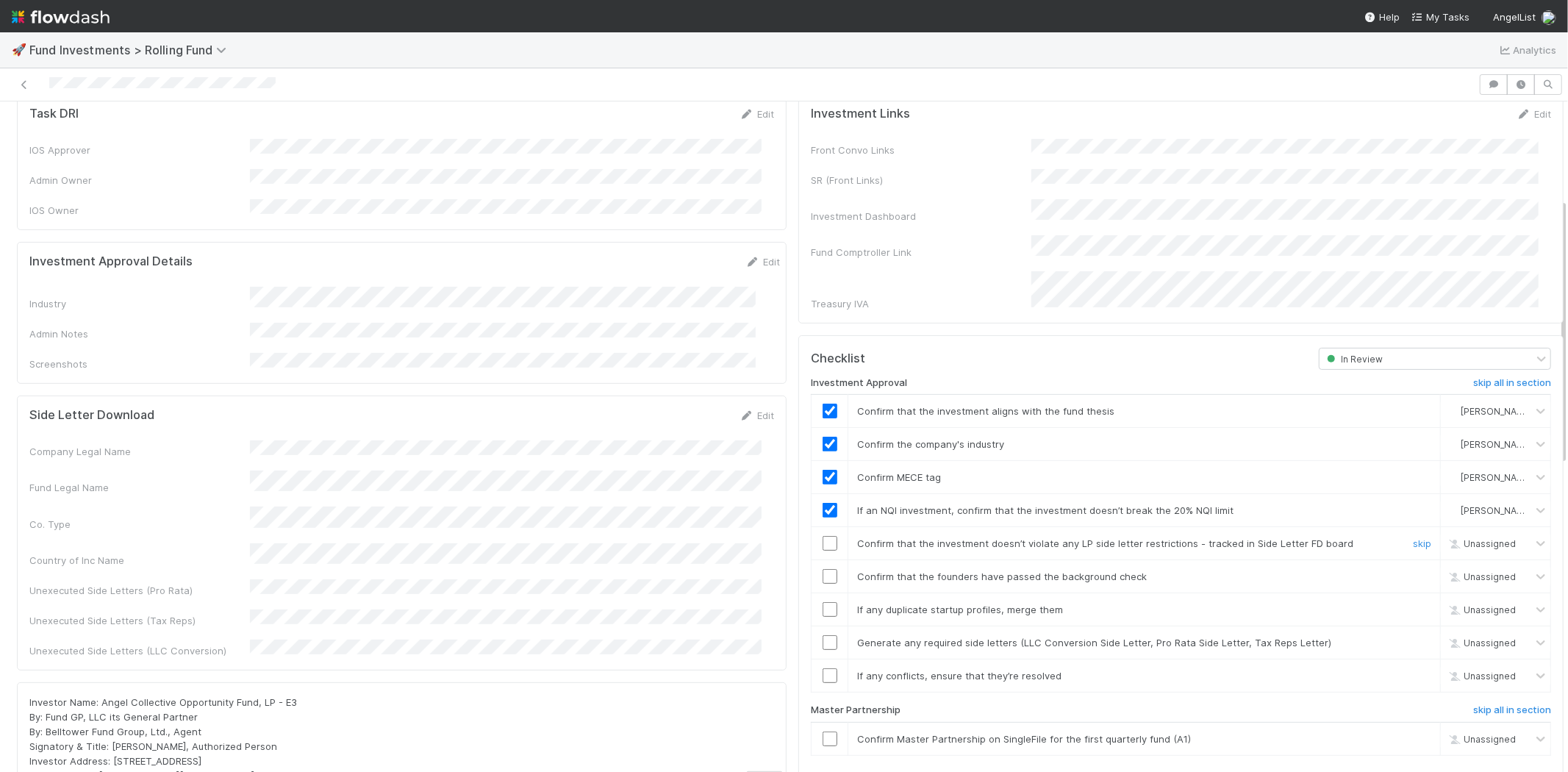
click at [823, 536] on input "checkbox" at bounding box center [830, 543] width 15 height 15
click at [823, 569] on input "checkbox" at bounding box center [830, 576] width 15 height 15
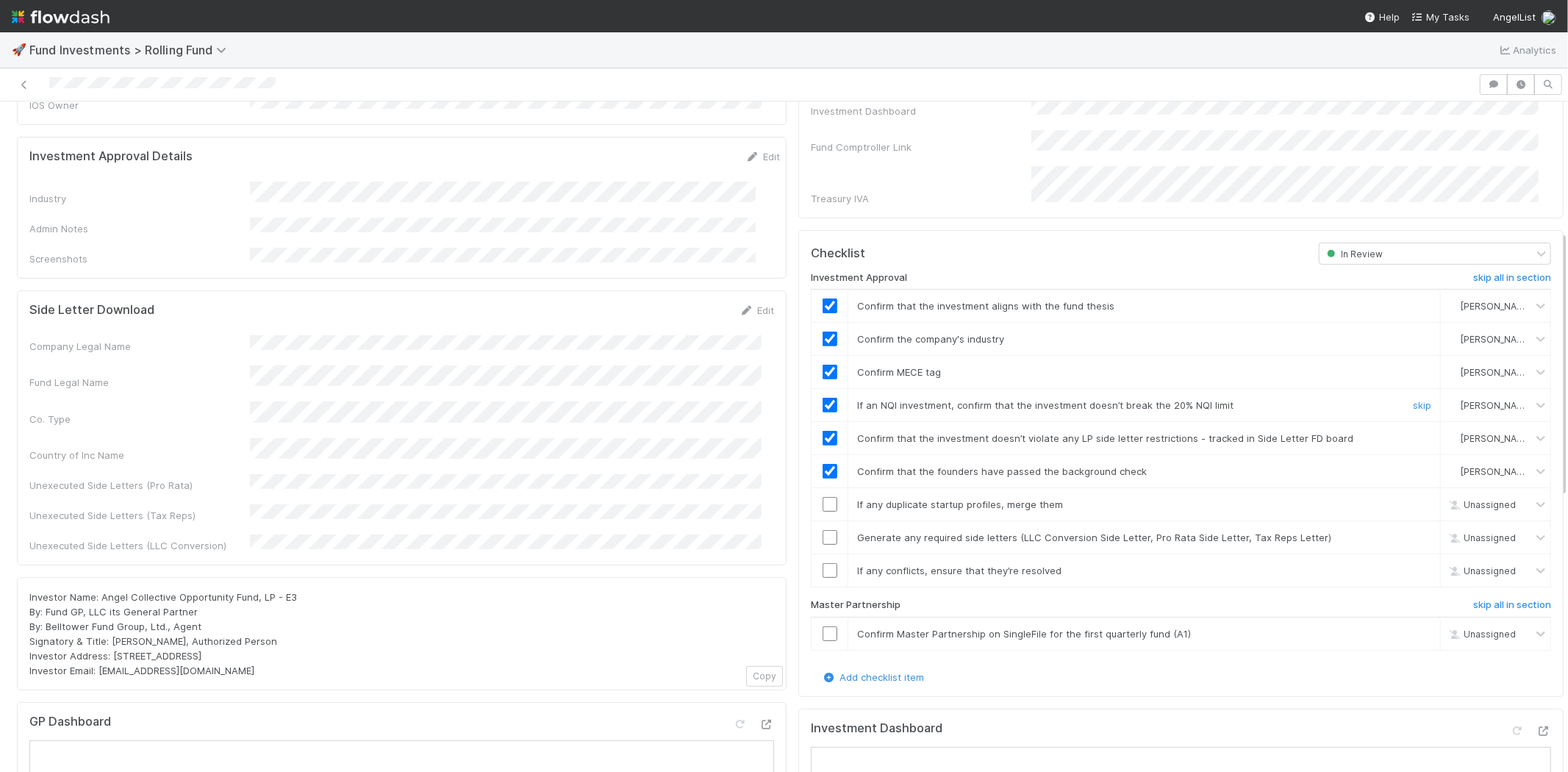
scroll to position [408, 0]
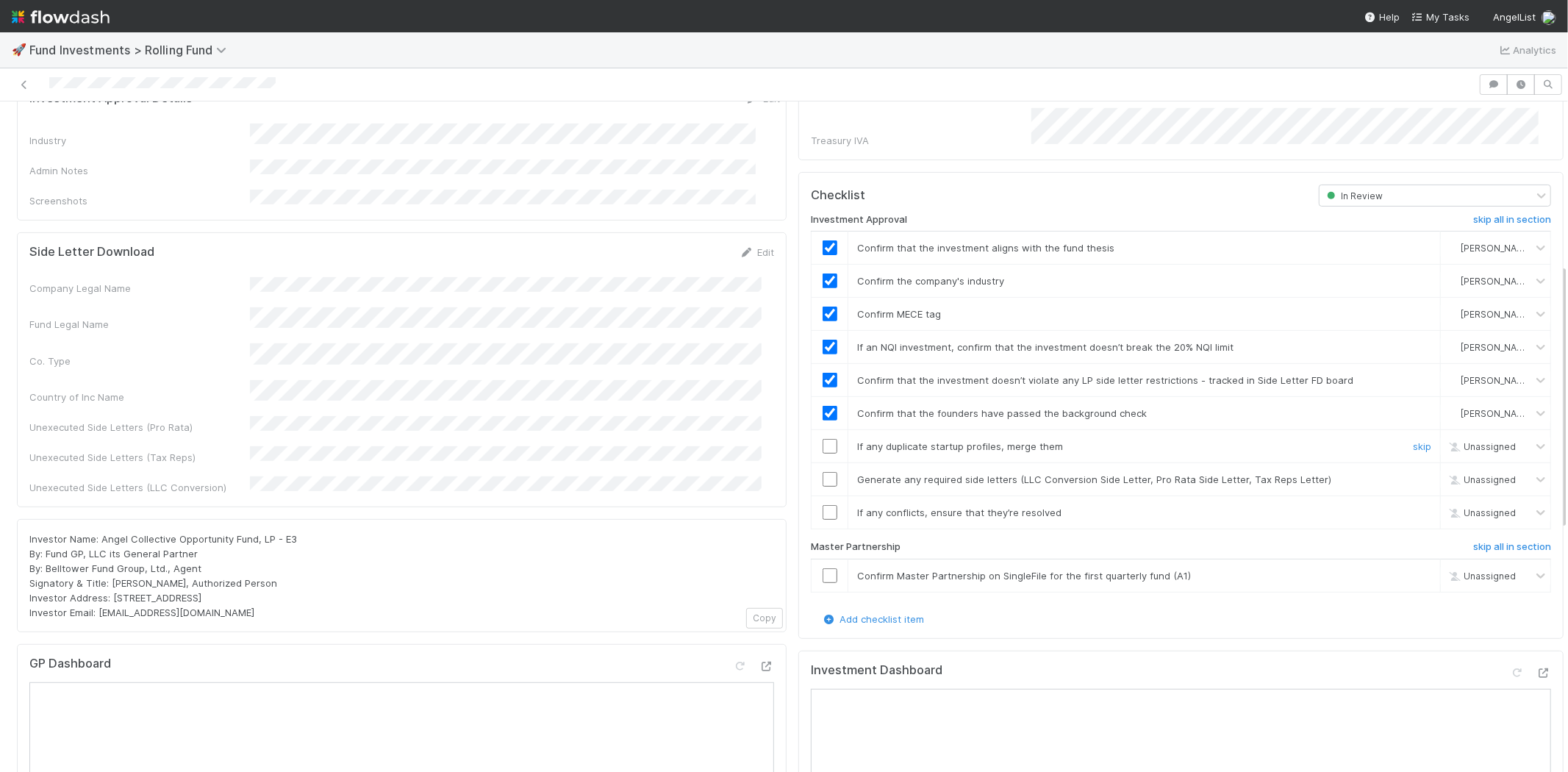
click at [823, 439] on input "checkbox" at bounding box center [830, 445] width 15 height 15
click at [823, 472] on input "checkbox" at bounding box center [830, 479] width 15 height 15
click at [823, 505] on input "checkbox" at bounding box center [830, 512] width 15 height 15
checkbox input "true"
click at [823, 472] on input "checkbox" at bounding box center [830, 479] width 15 height 15
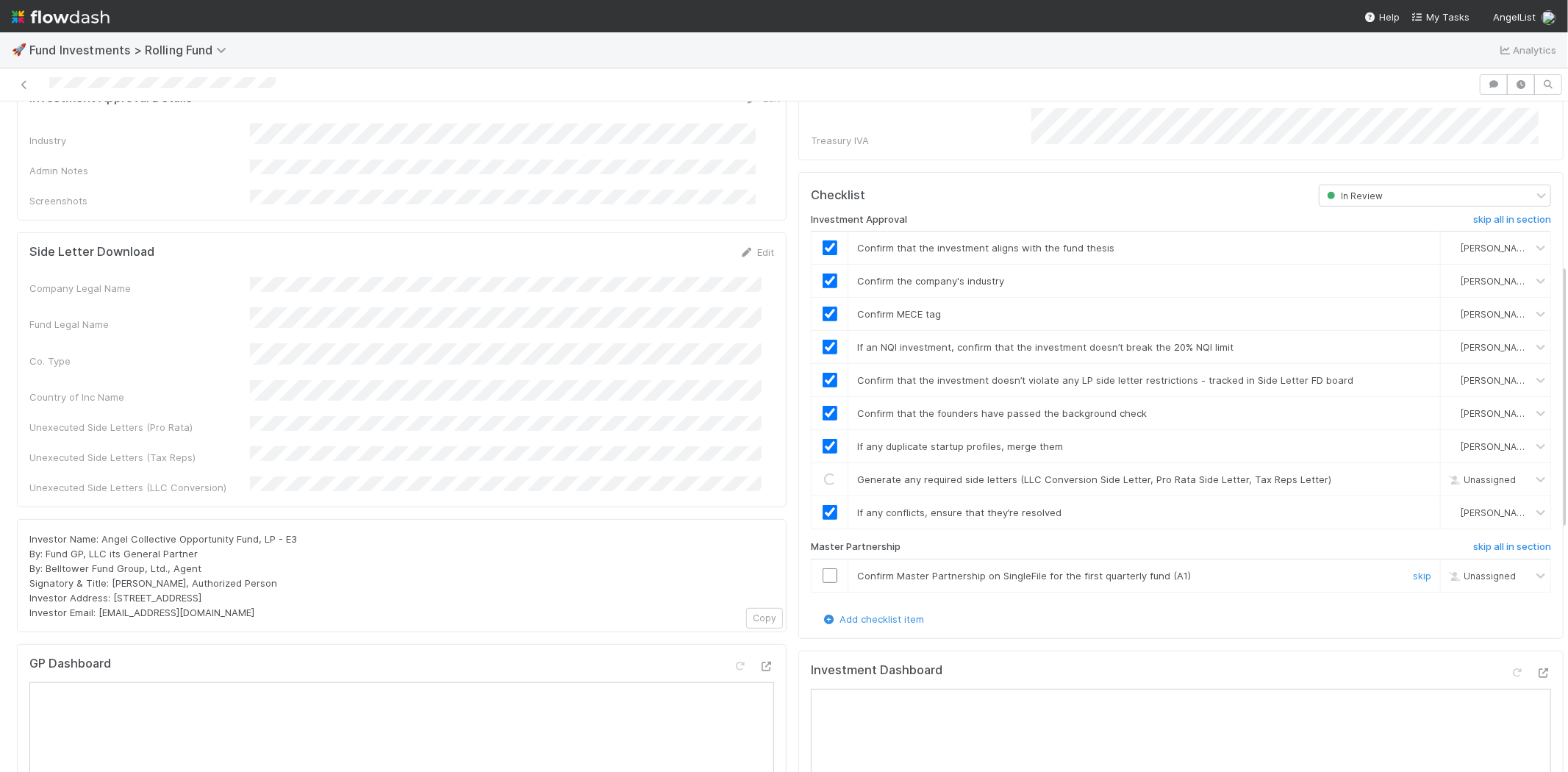
click at [823, 568] on input "checkbox" at bounding box center [830, 575] width 15 height 15
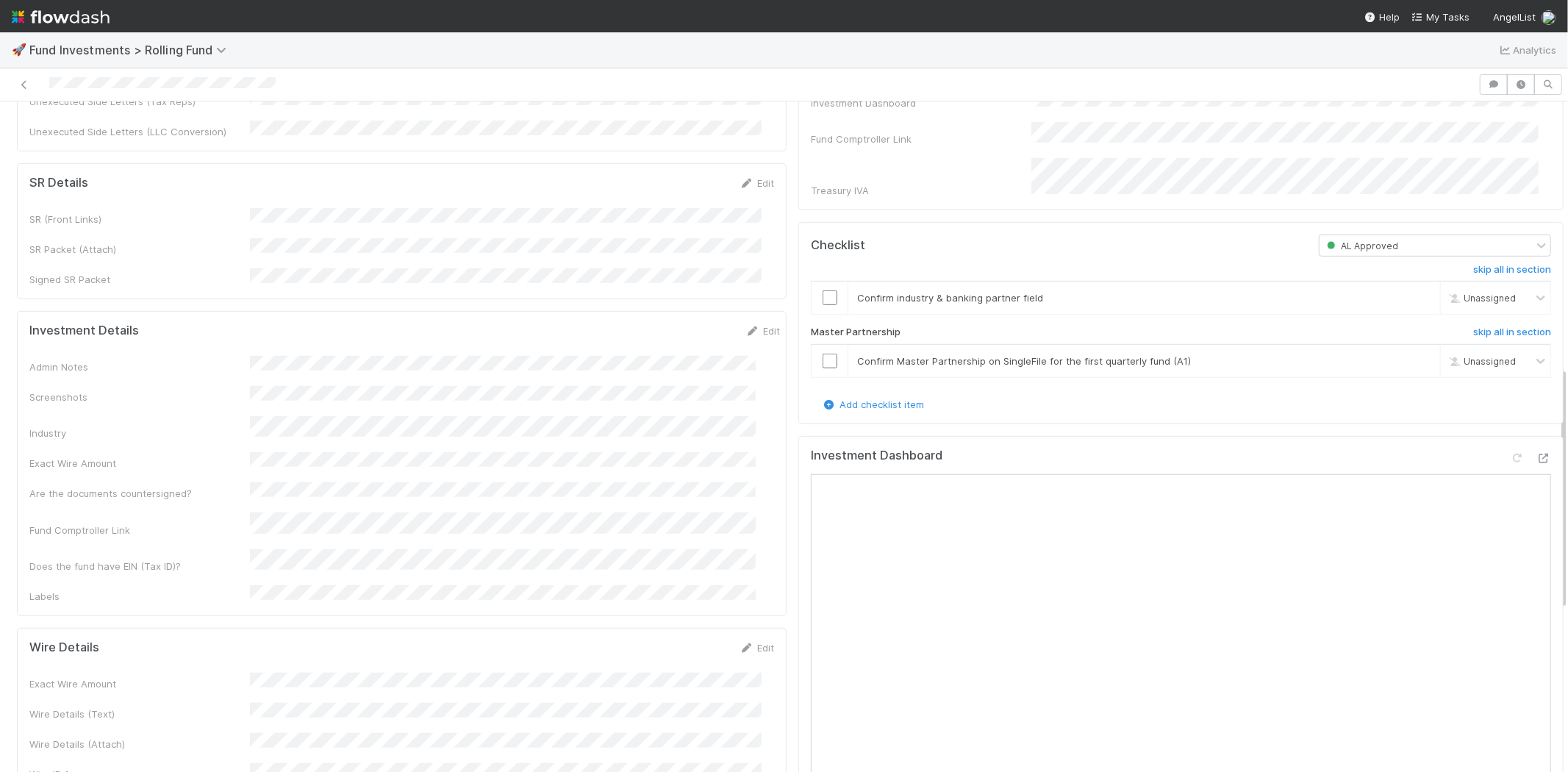
scroll to position [736, 0]
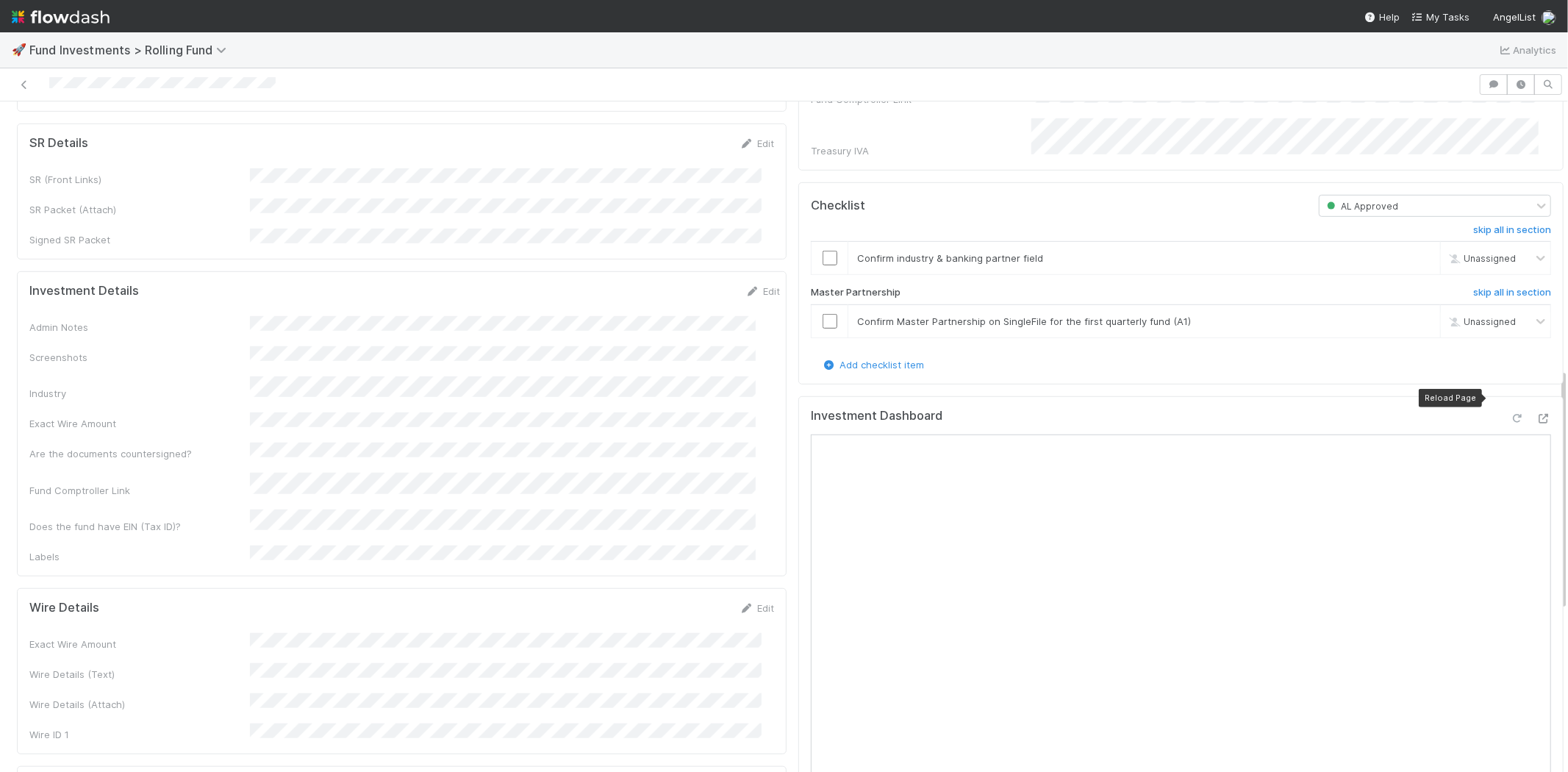
click at [1510, 414] on icon at bounding box center [1517, 419] width 15 height 10
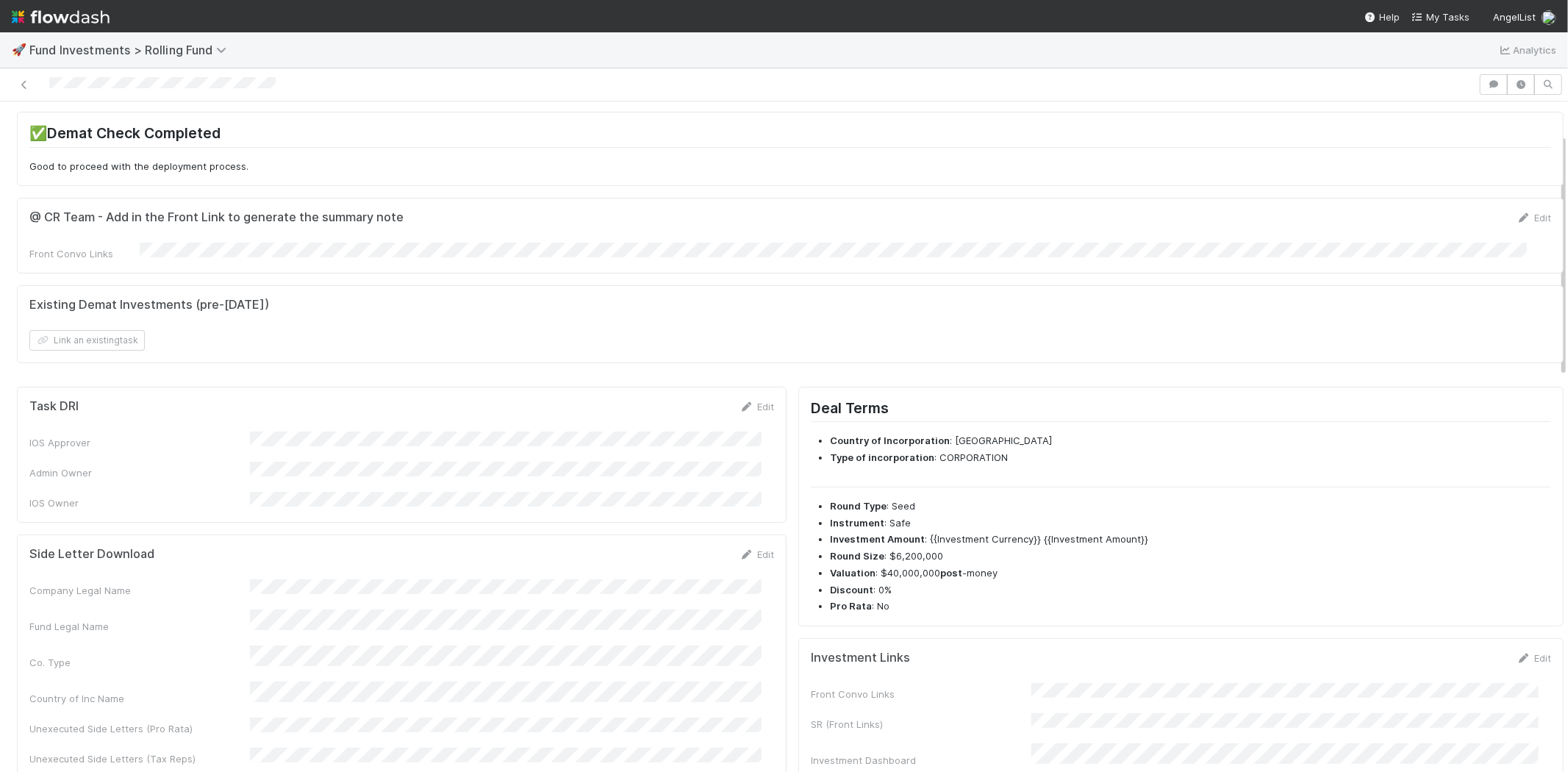
scroll to position [0, 0]
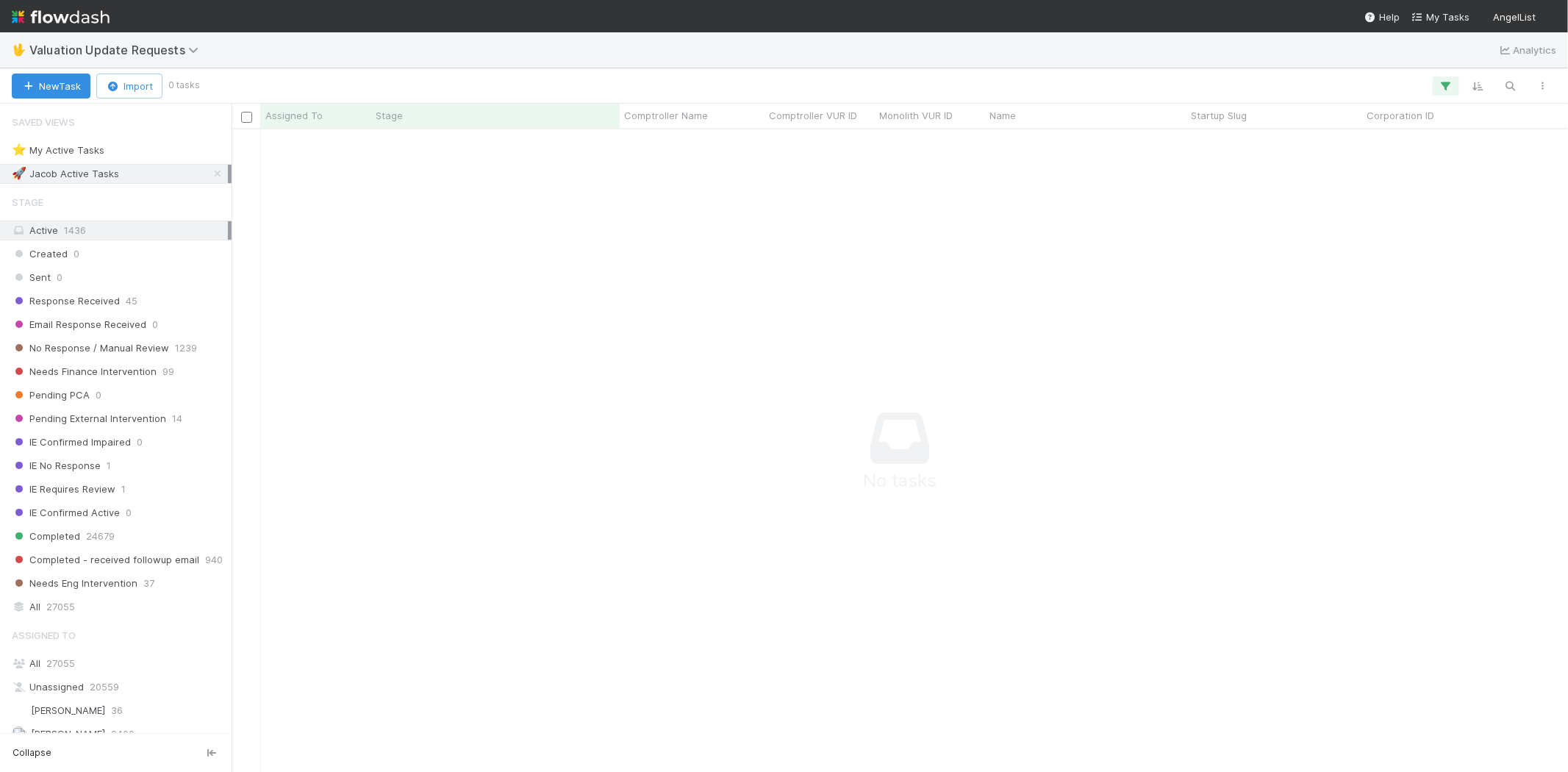
scroll to position [13, 13]
click at [1447, 81] on icon "button" at bounding box center [1445, 86] width 15 height 13
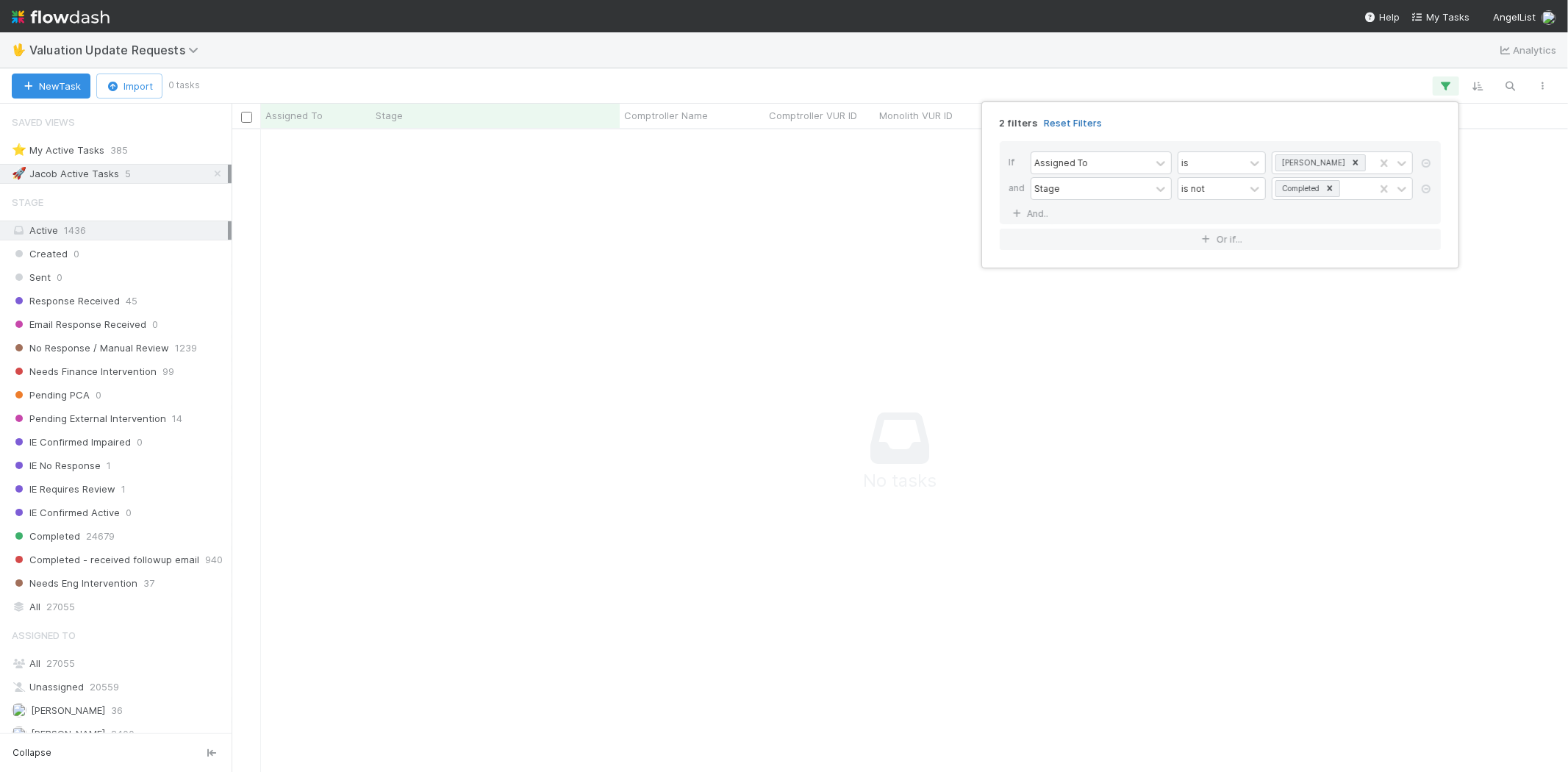
click at [1077, 119] on link "Reset Filters" at bounding box center [1073, 123] width 58 height 13
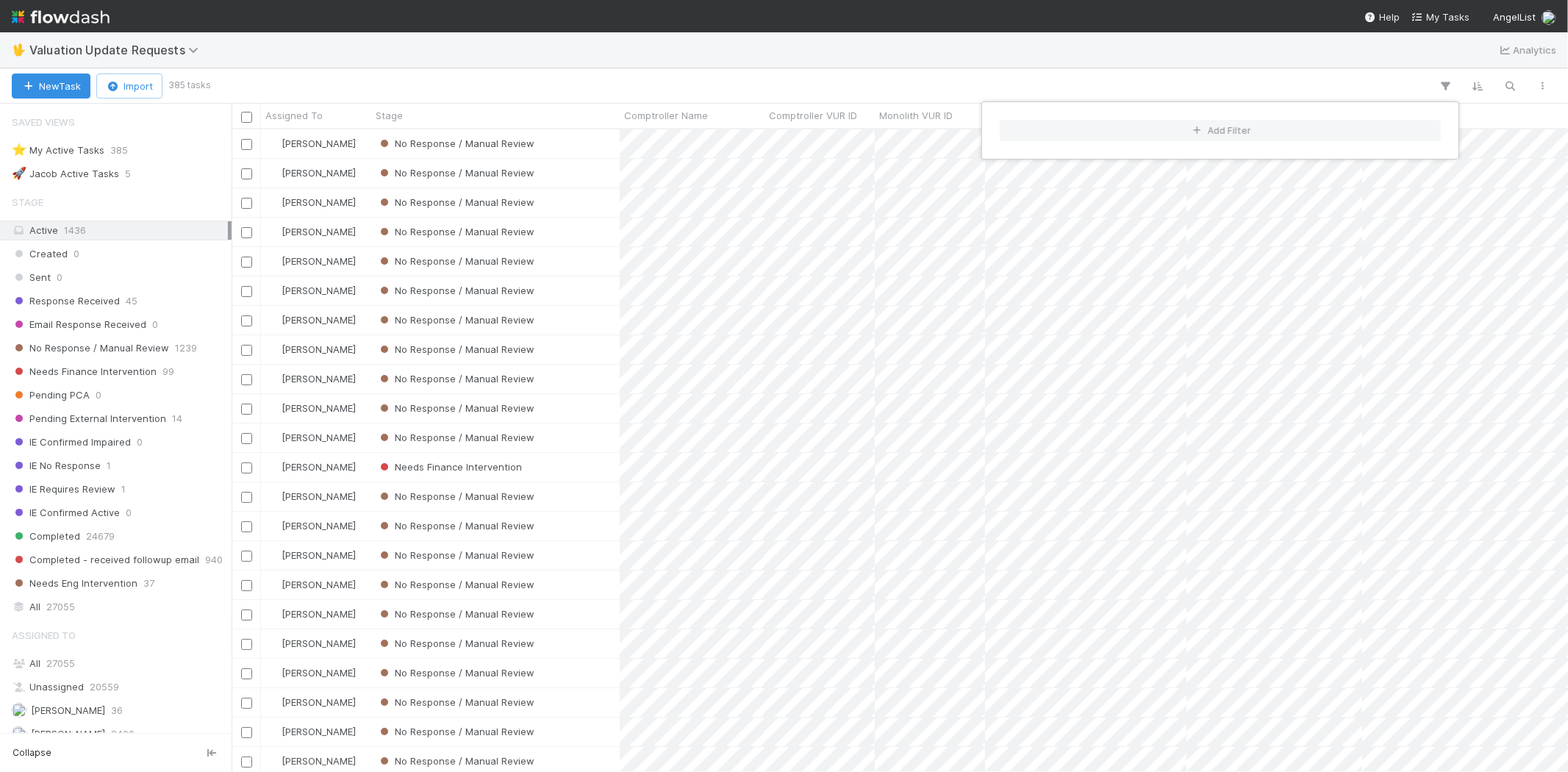
scroll to position [630, 1324]
click at [653, 72] on div "Add Filter" at bounding box center [784, 386] width 1568 height 772
click at [520, 83] on div "Add Filter" at bounding box center [784, 386] width 1568 height 772
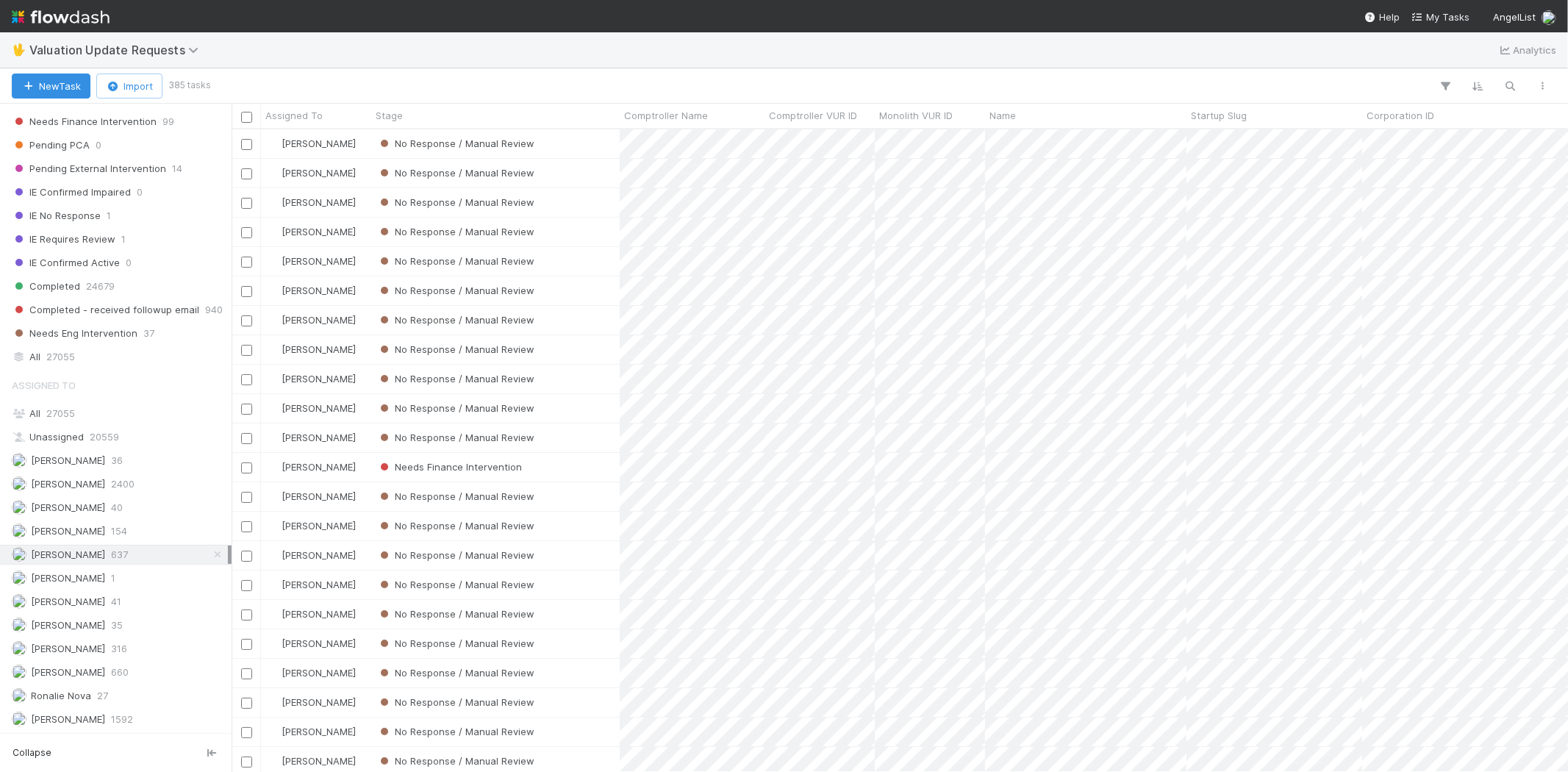
scroll to position [0, 0]
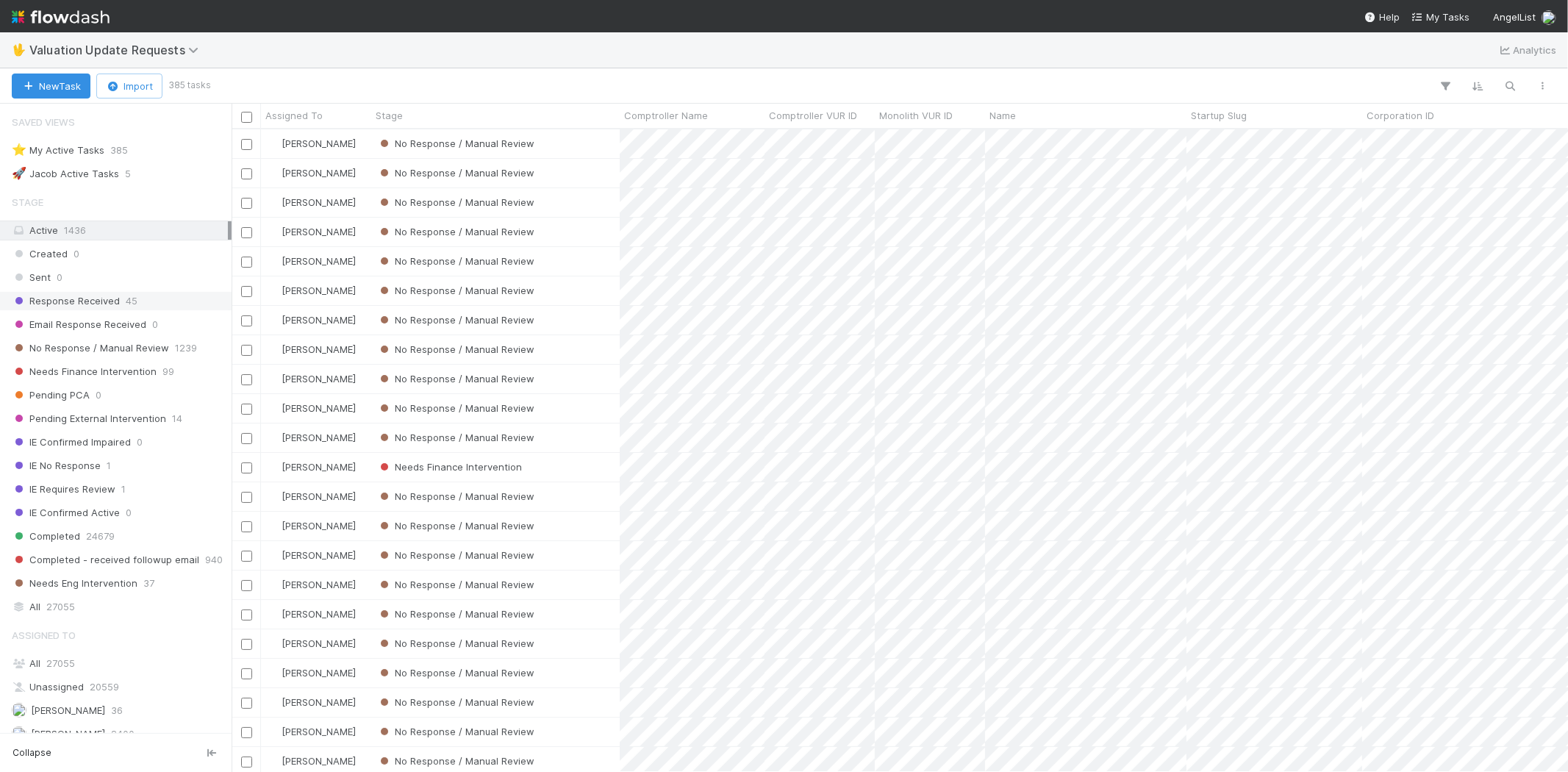
click at [142, 305] on div "Response Received 45" at bounding box center [120, 301] width 216 height 19
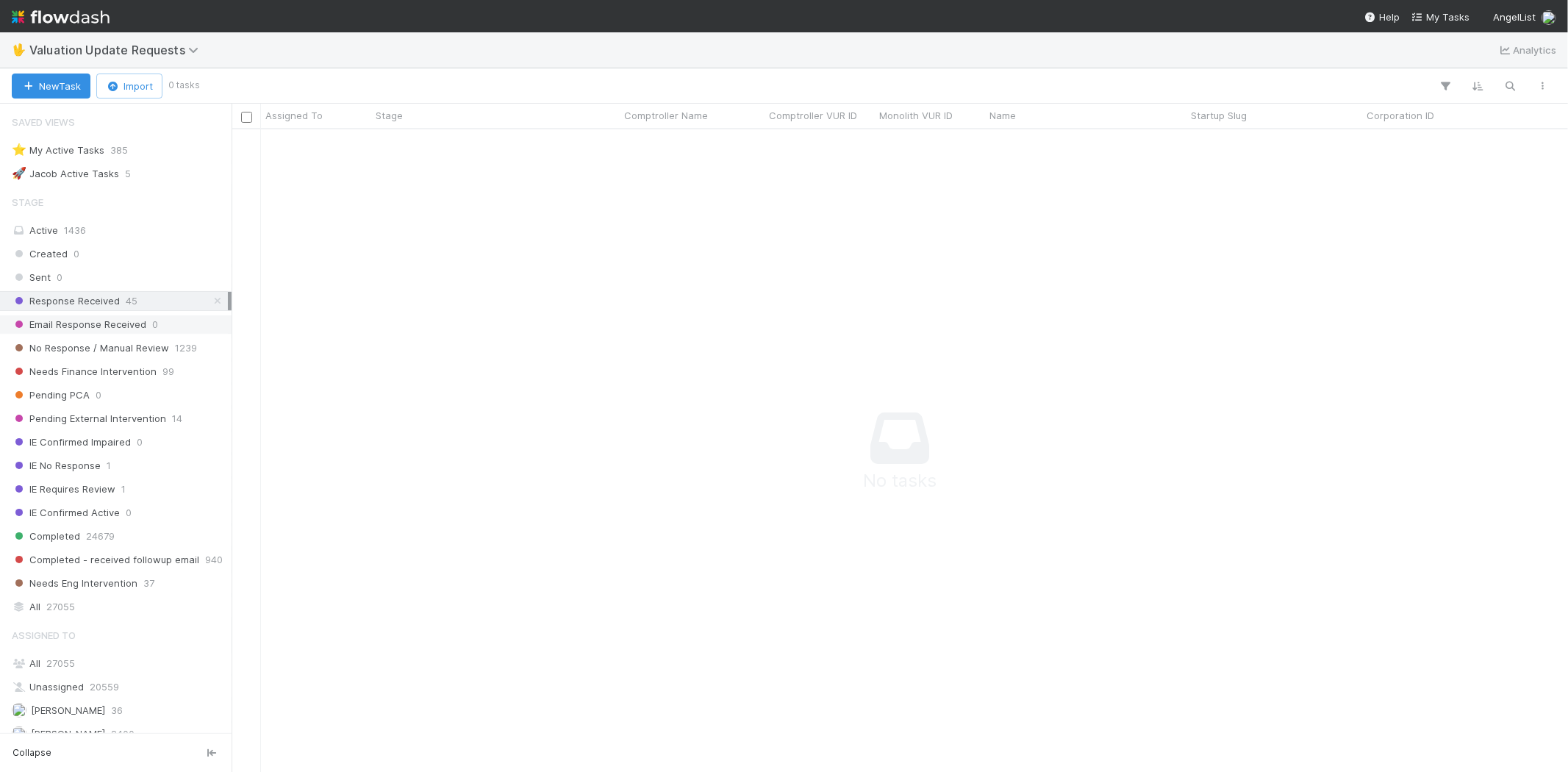
scroll to position [619, 1311]
click at [167, 348] on div "No Response / Manual Review 1239" at bounding box center [120, 348] width 216 height 19
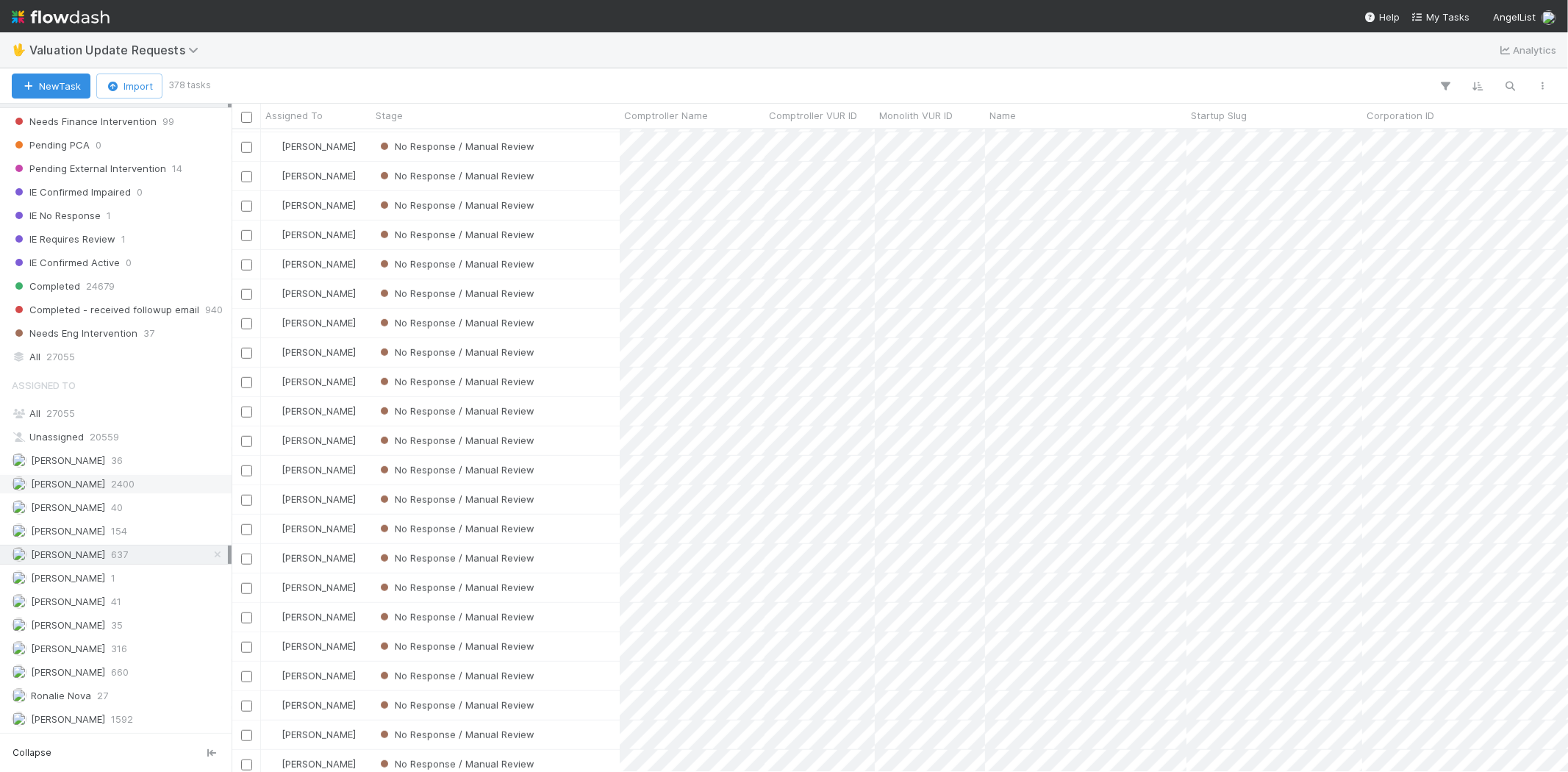
scroll to position [255, 0]
click at [101, 480] on span "Febbie Cervantes" at bounding box center [68, 484] width 75 height 12
click at [114, 668] on span "660" at bounding box center [120, 673] width 18 height 19
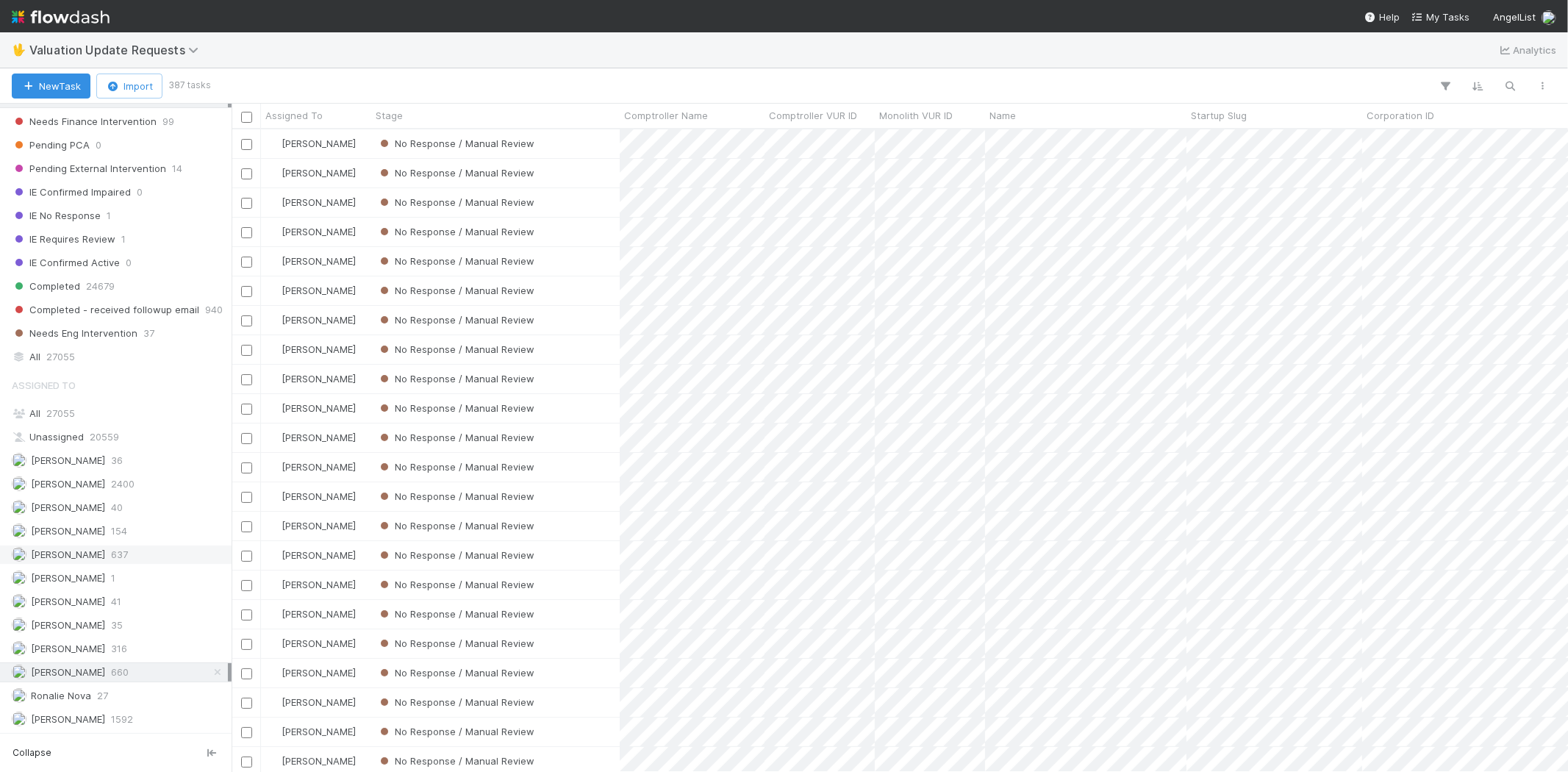
click at [105, 555] on span "[PERSON_NAME]" at bounding box center [68, 555] width 75 height 12
click at [570, 468] on div "No Response / Manual Review" at bounding box center [495, 467] width 249 height 29
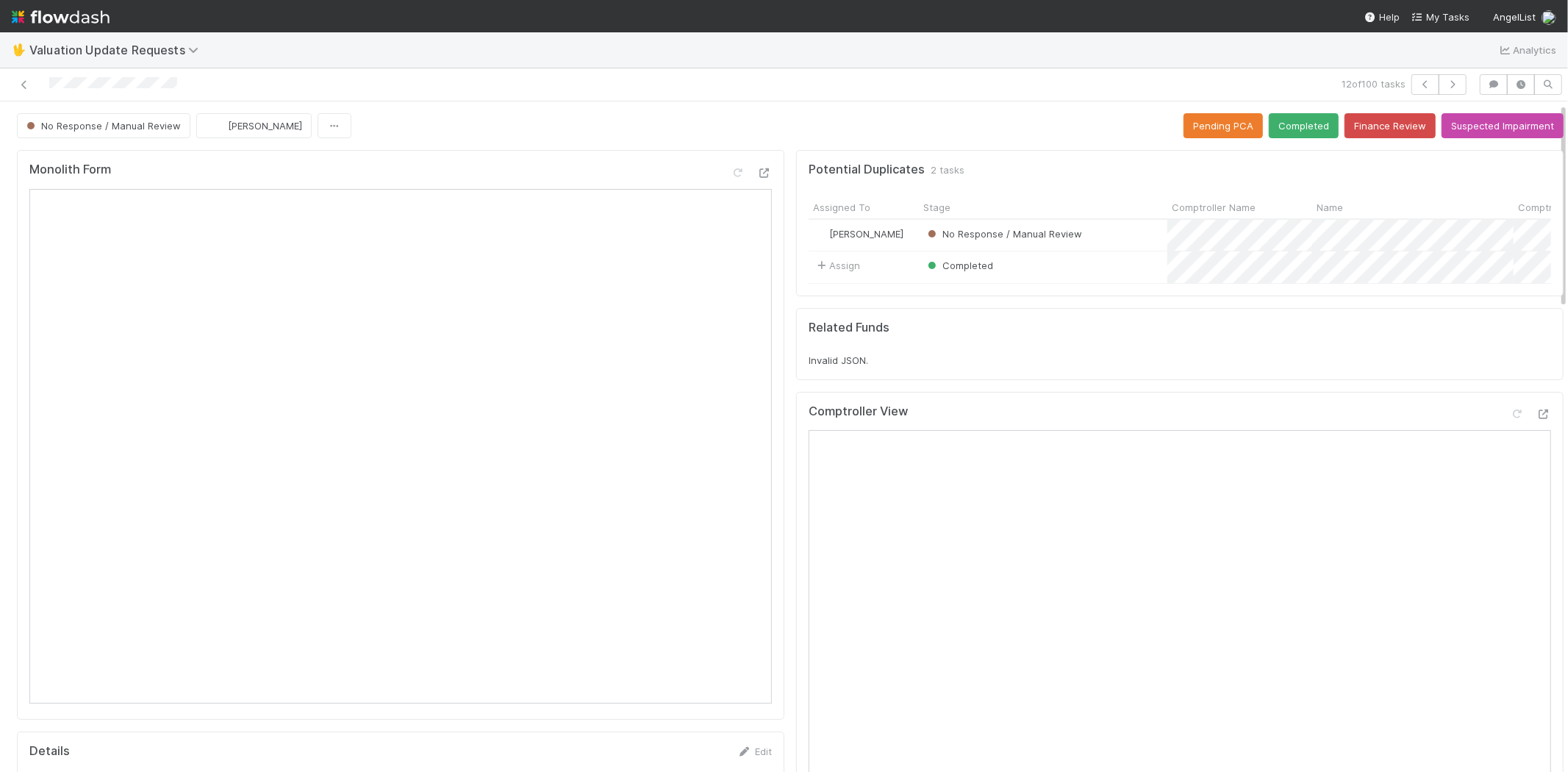
scroll to position [82, 0]
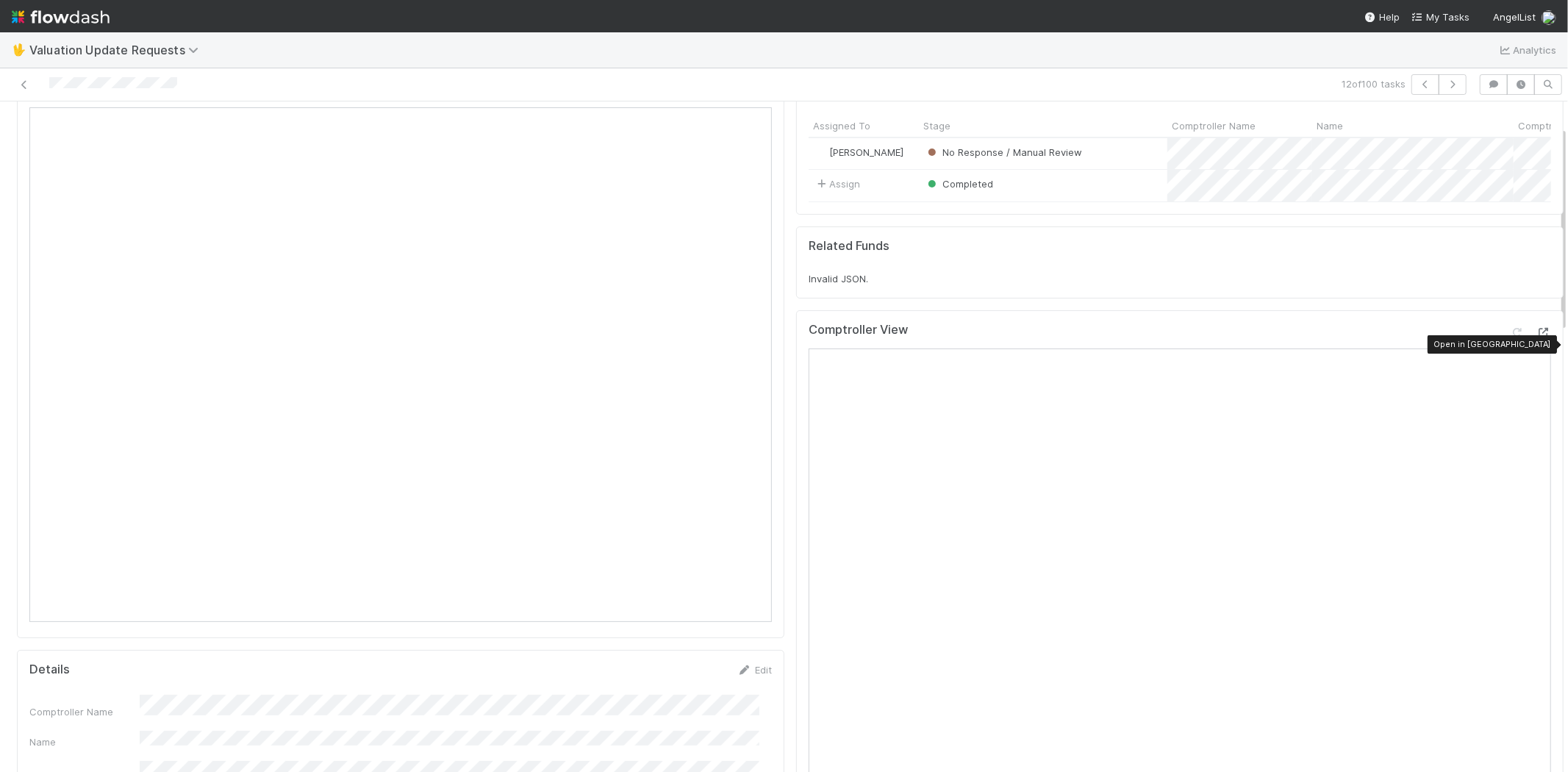
click at [1537, 336] on div at bounding box center [1543, 332] width 15 height 15
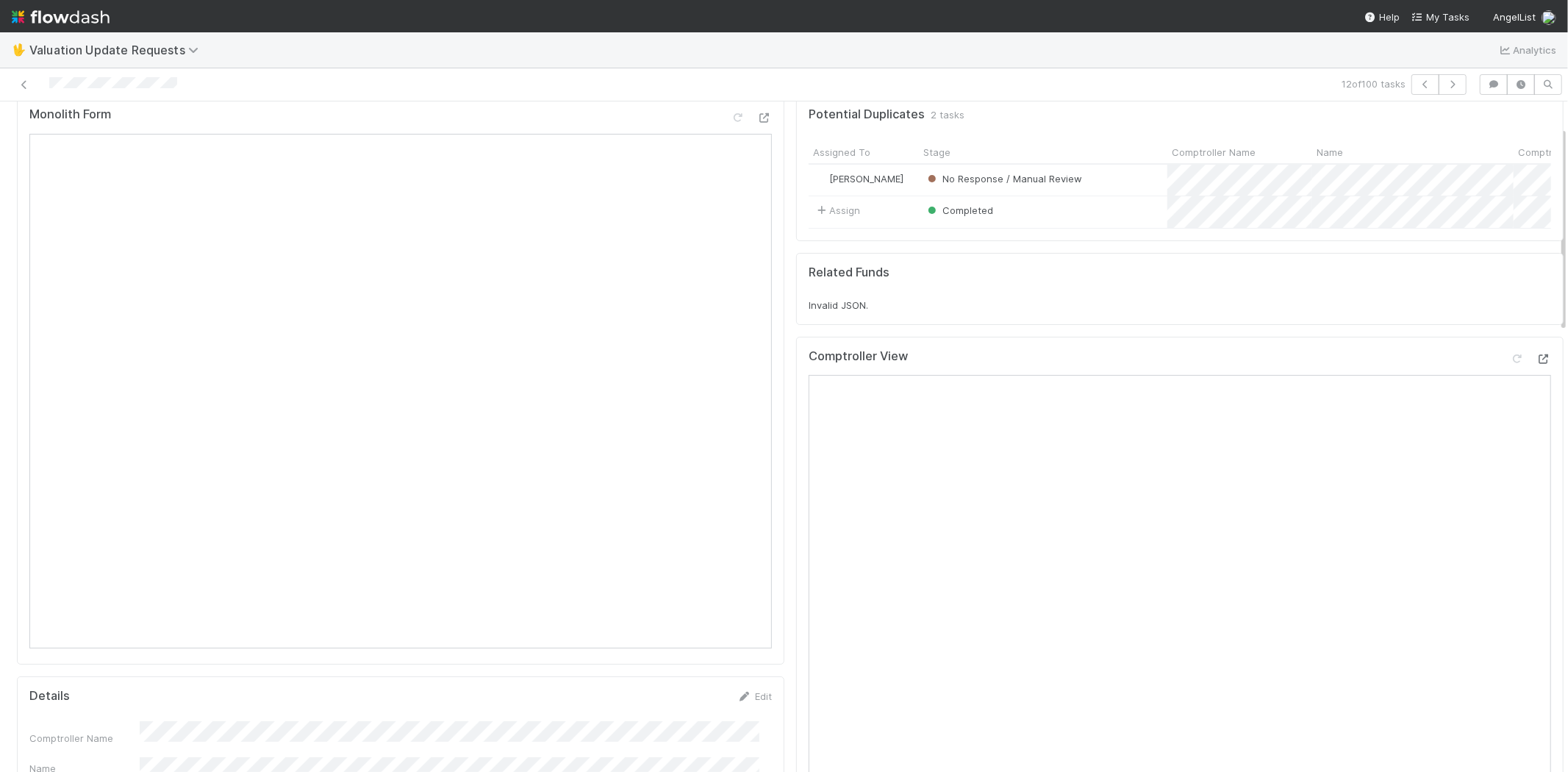
scroll to position [0, 0]
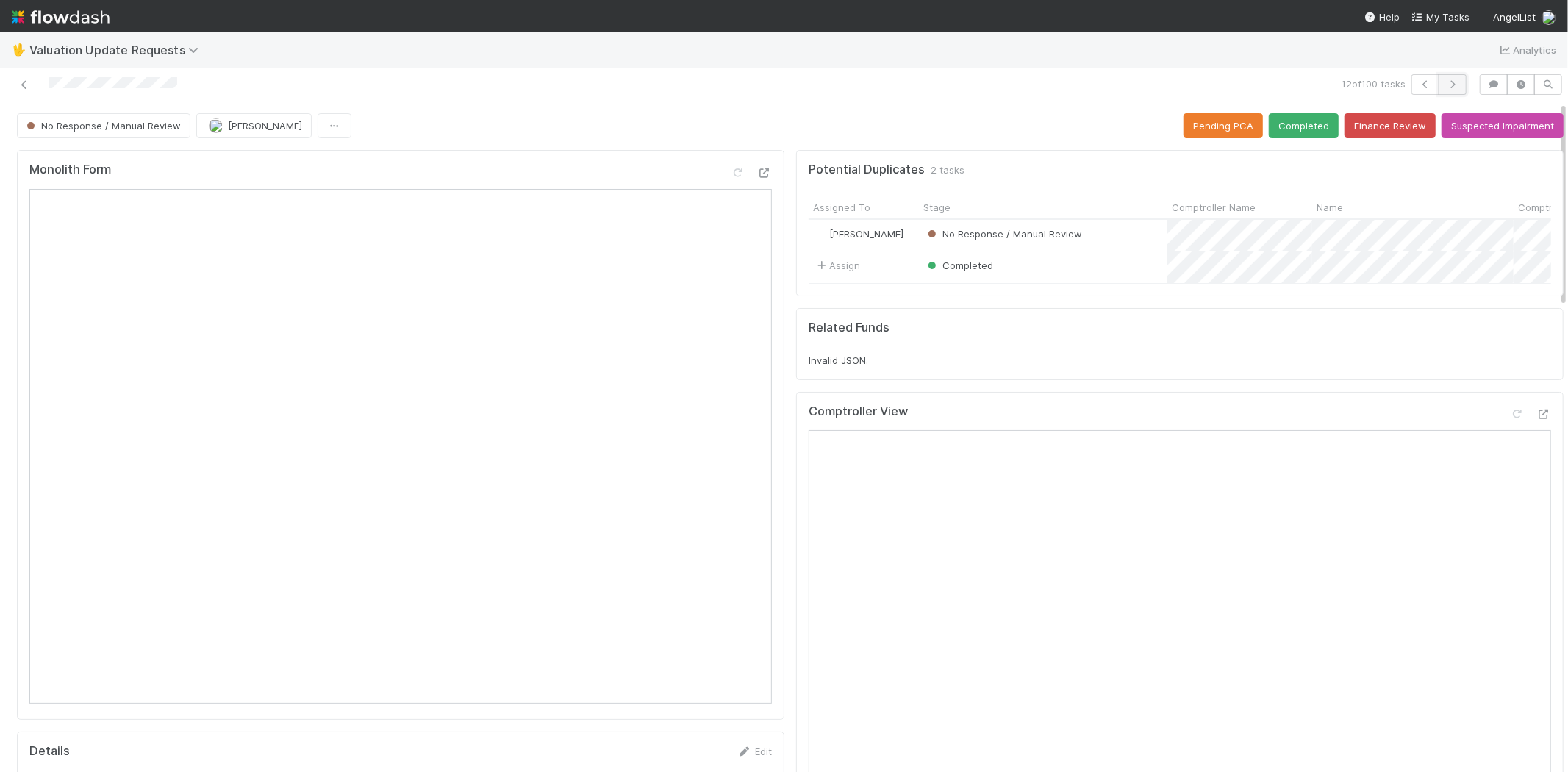
click at [1445, 87] on icon "button" at bounding box center [1452, 85] width 15 height 9
click at [17, 85] on icon at bounding box center [24, 86] width 15 height 10
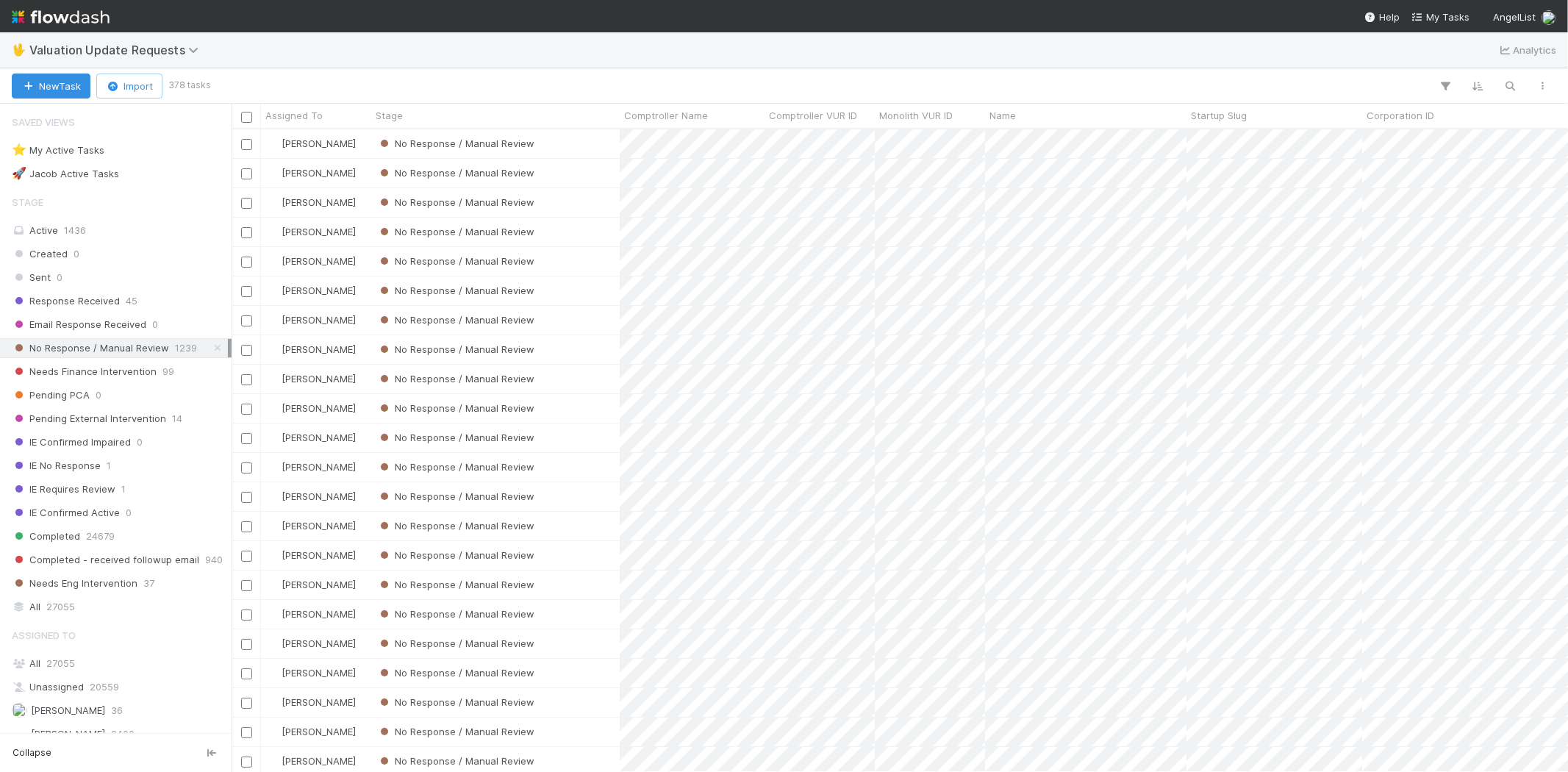
scroll to position [630, 1324]
click at [582, 526] on div "No Response / Manual Review" at bounding box center [495, 525] width 249 height 29
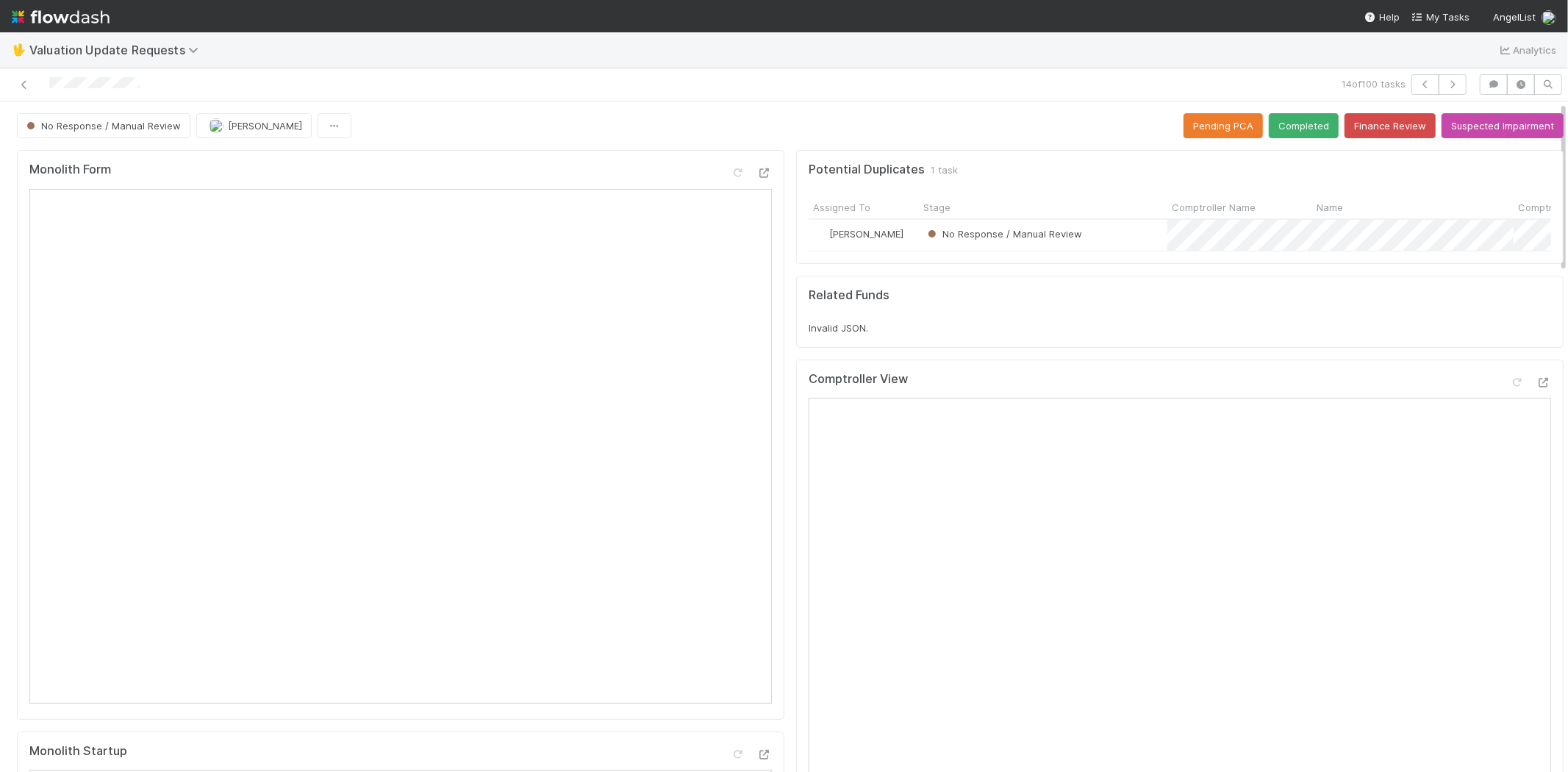
click at [1517, 395] on div at bounding box center [1531, 385] width 41 height 21
click at [1537, 387] on icon at bounding box center [1543, 383] width 15 height 10
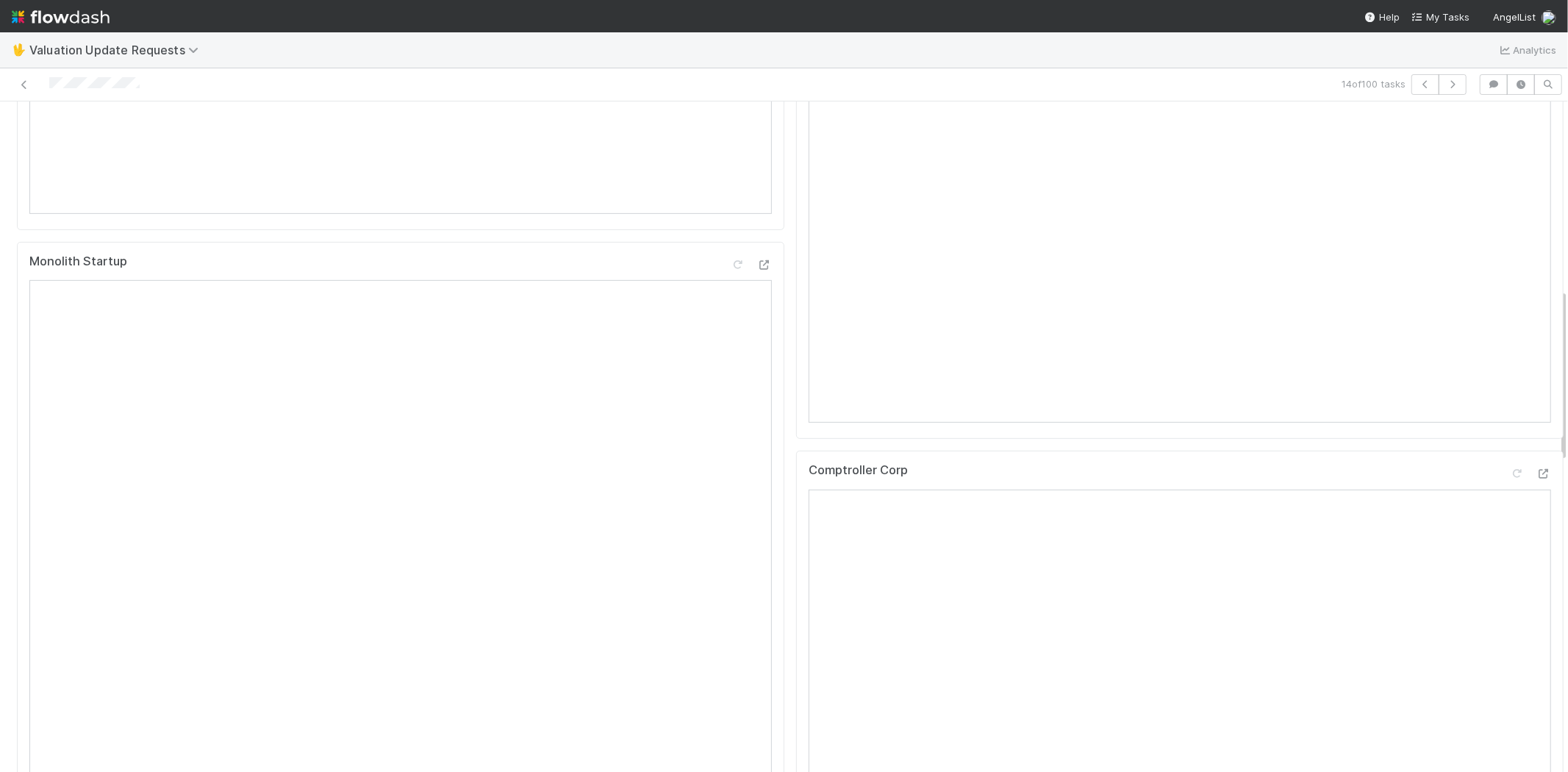
scroll to position [736, 0]
click at [790, 410] on div "Potential Duplicates 1 task Assigned To Stage Comptroller Name Name Comptroller…" at bounding box center [1180, 734] width 780 height 2650
click at [1510, 143] on icon at bounding box center [1517, 138] width 15 height 10
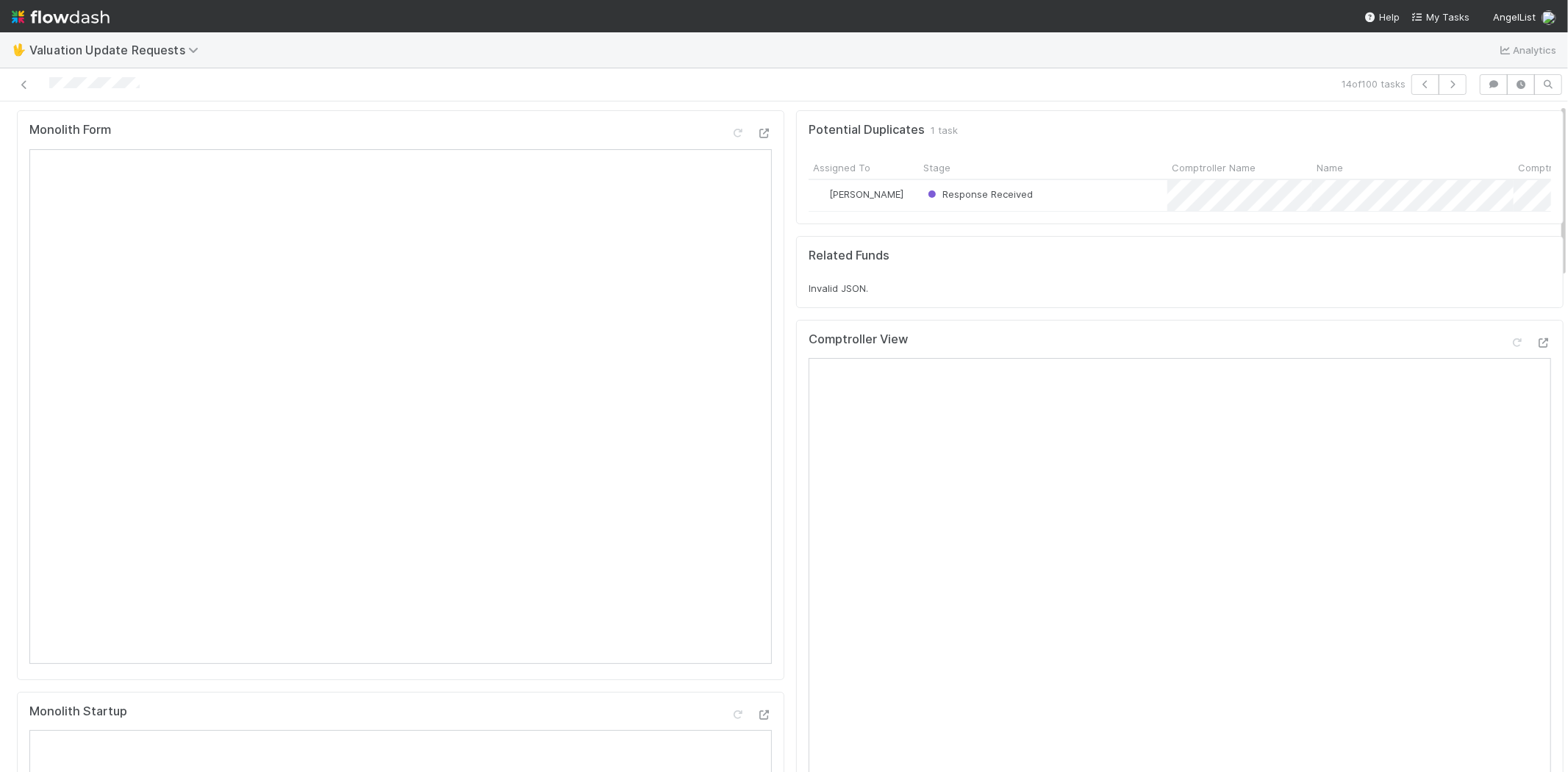
scroll to position [0, 0]
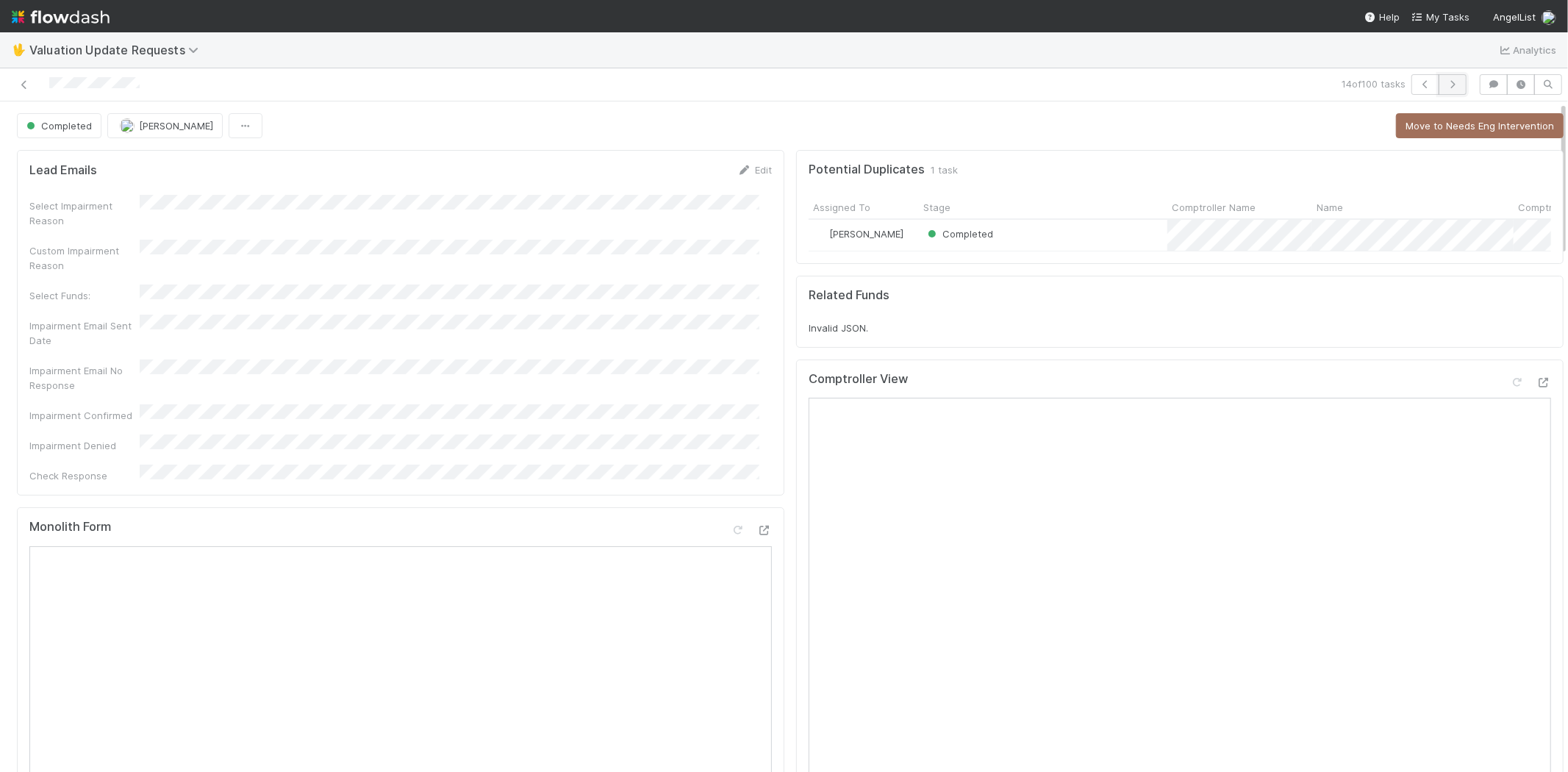
click at [1445, 82] on icon "button" at bounding box center [1452, 85] width 15 height 9
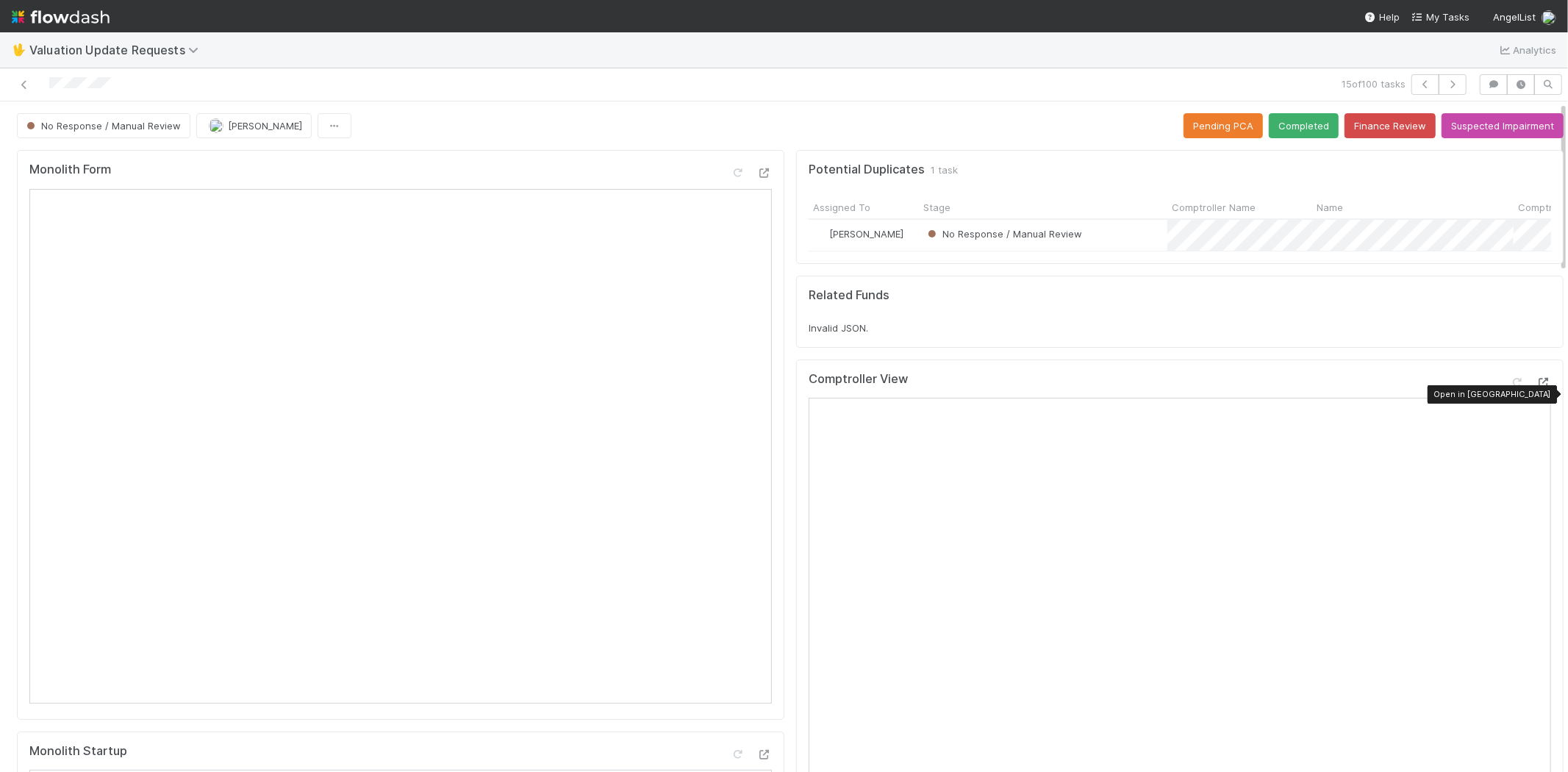
click at [1537, 387] on icon at bounding box center [1543, 383] width 15 height 10
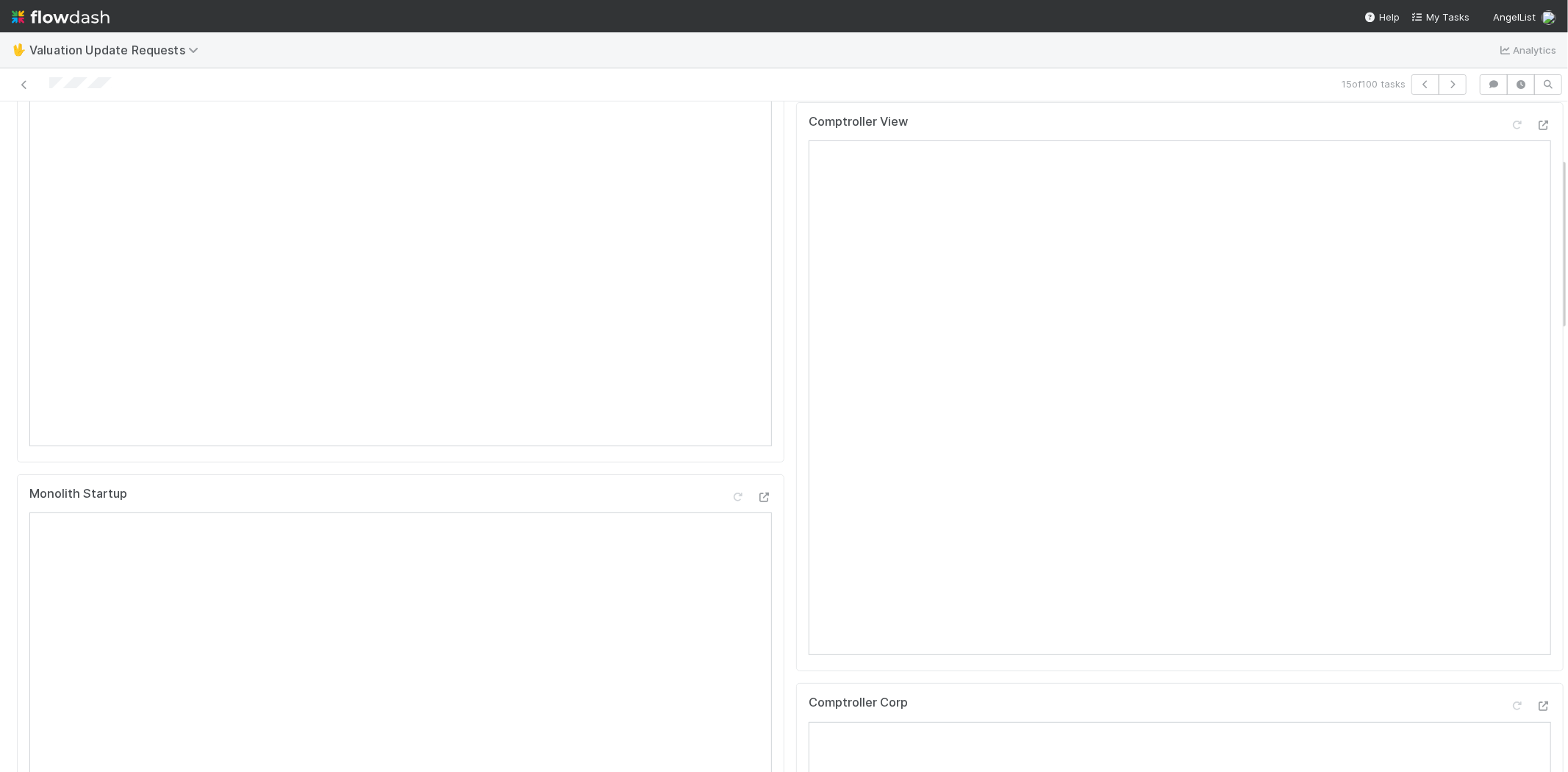
scroll to position [82, 0]
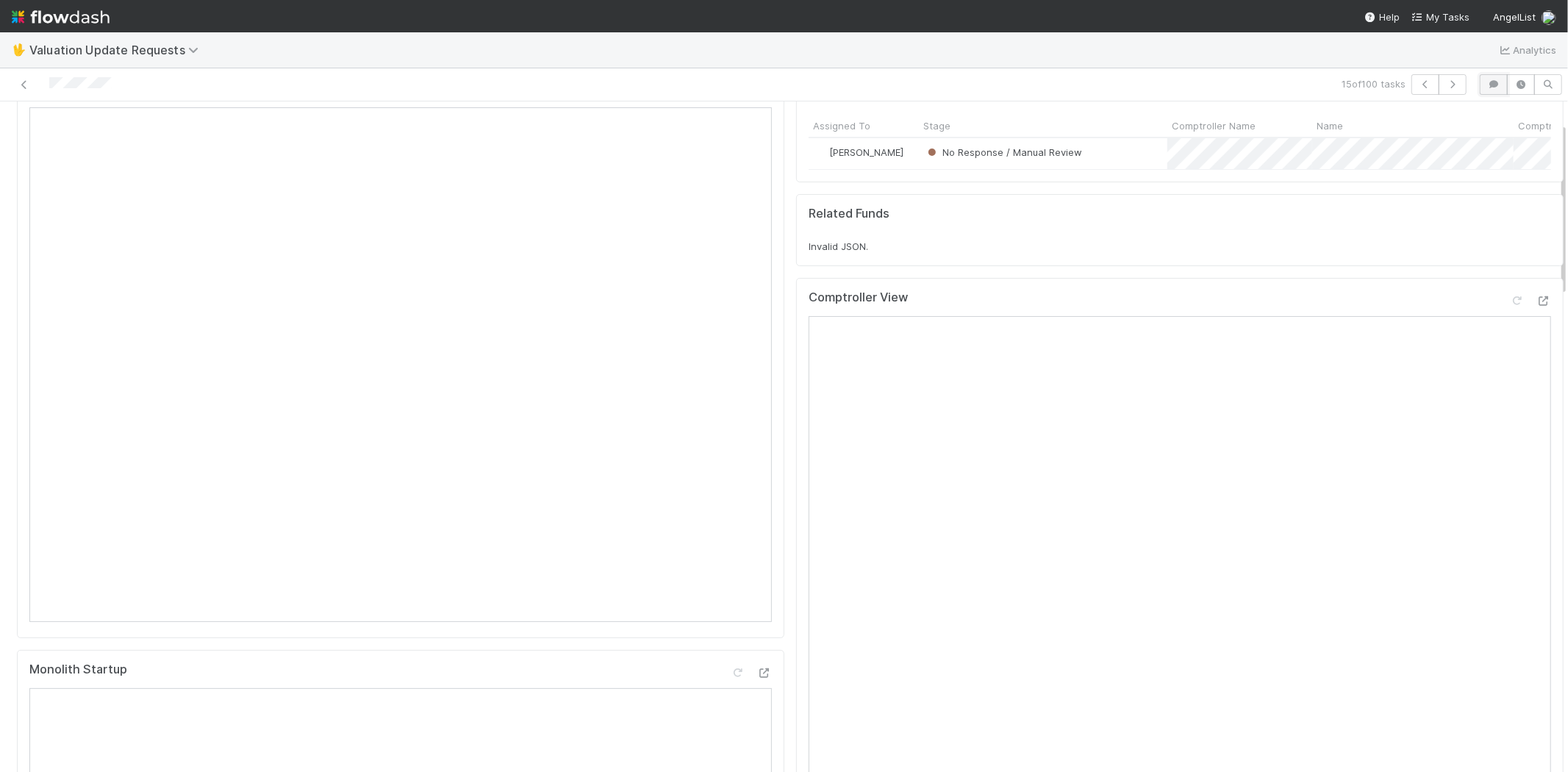
click at [1486, 81] on icon "button" at bounding box center [1493, 85] width 15 height 9
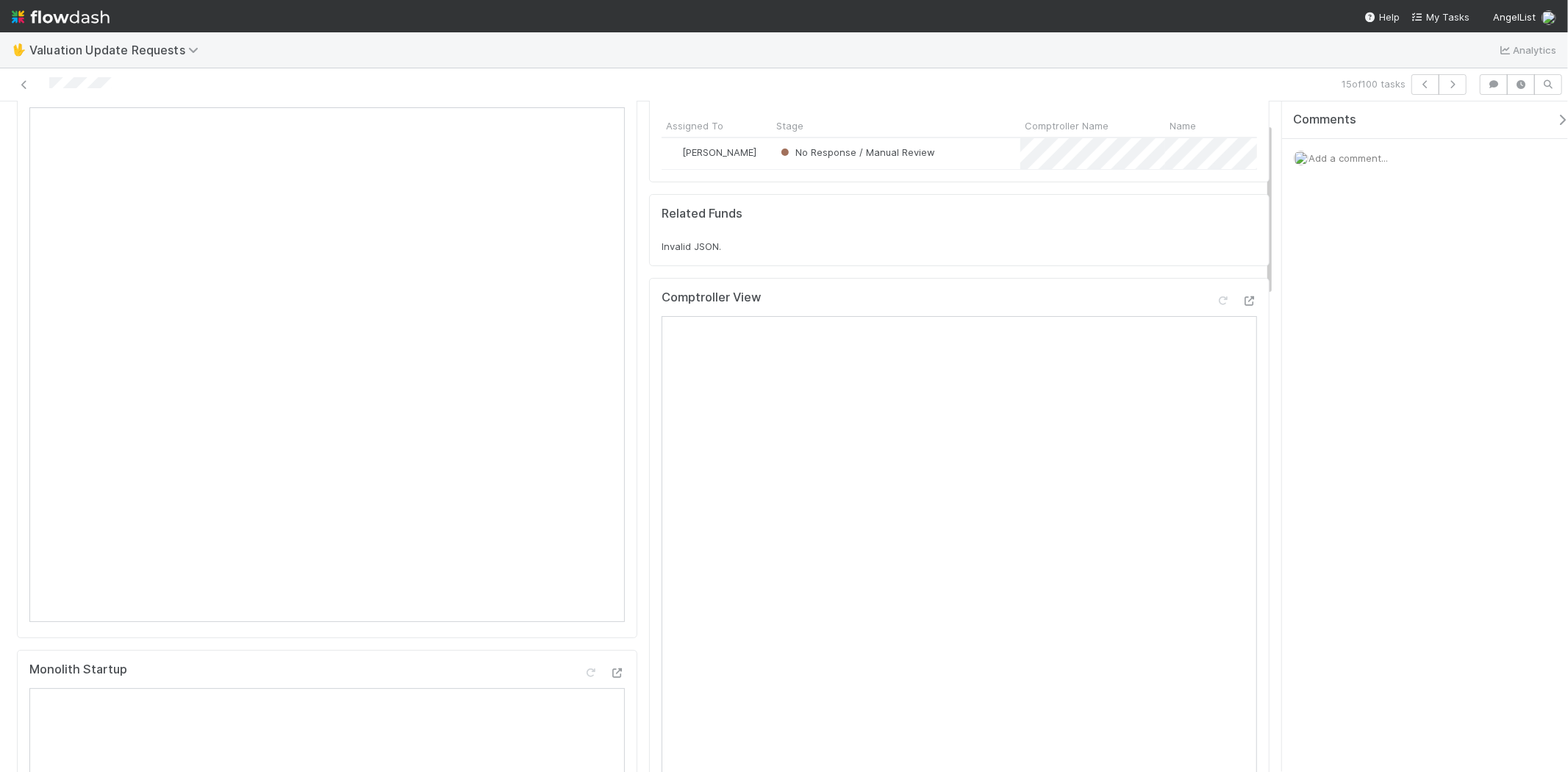
click at [1360, 156] on span "Add a comment..." at bounding box center [1348, 158] width 80 height 12
click at [1360, 381] on button "Add Comment" at bounding box center [1348, 384] width 86 height 25
click at [1215, 306] on icon at bounding box center [1222, 301] width 15 height 10
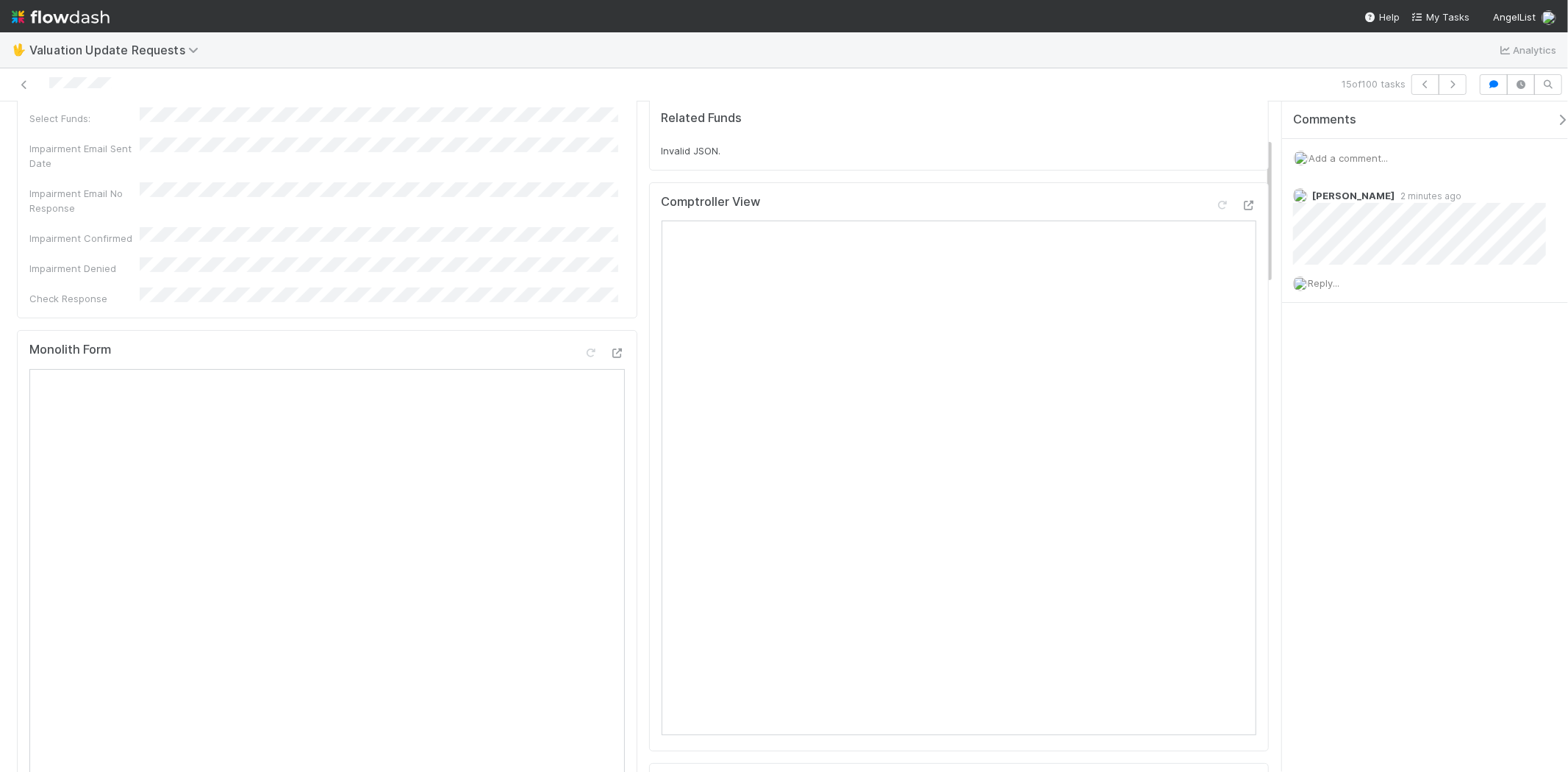
scroll to position [164, 0]
click at [1555, 116] on icon "button" at bounding box center [1562, 120] width 15 height 12
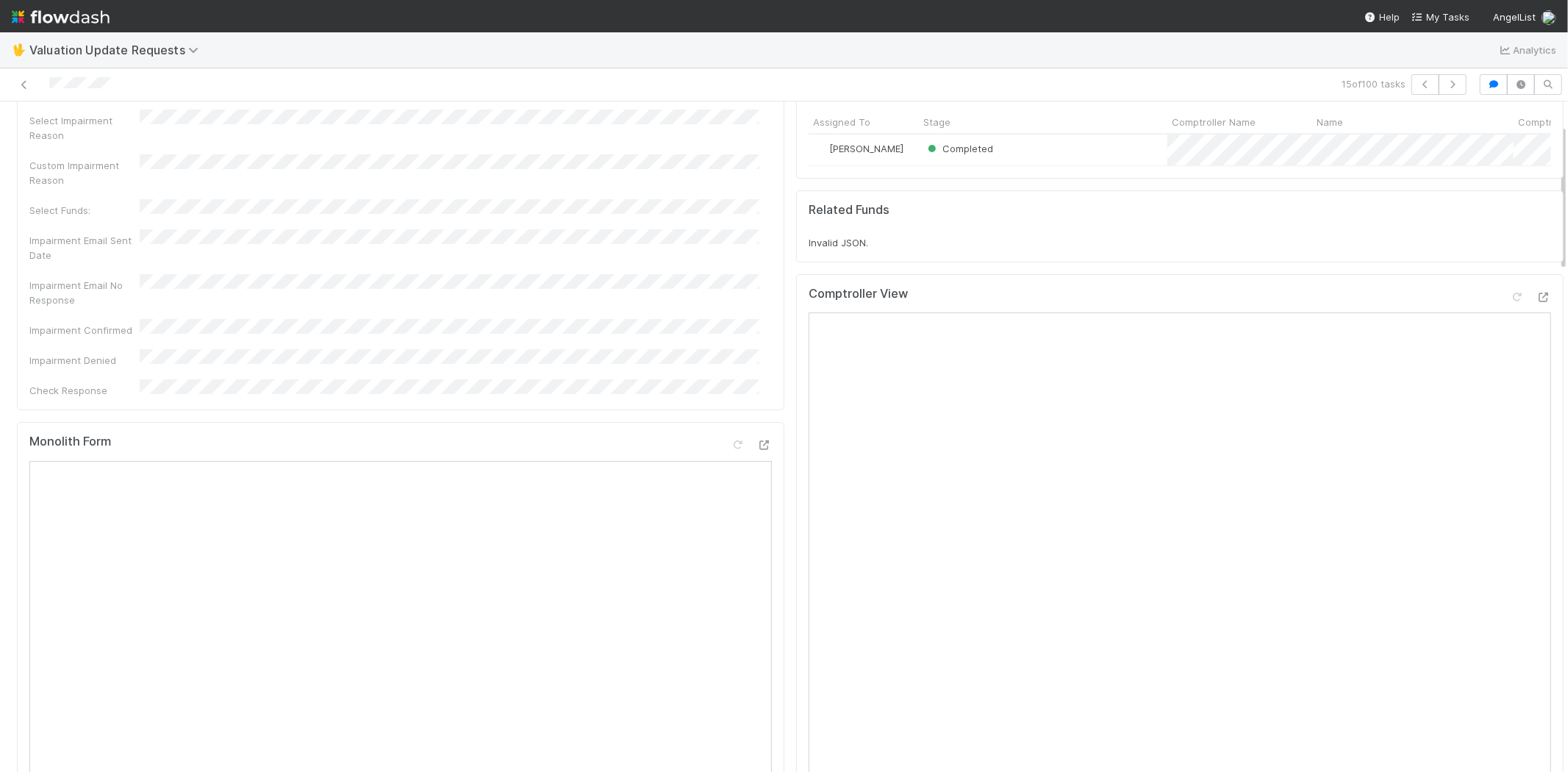
scroll to position [0, 0]
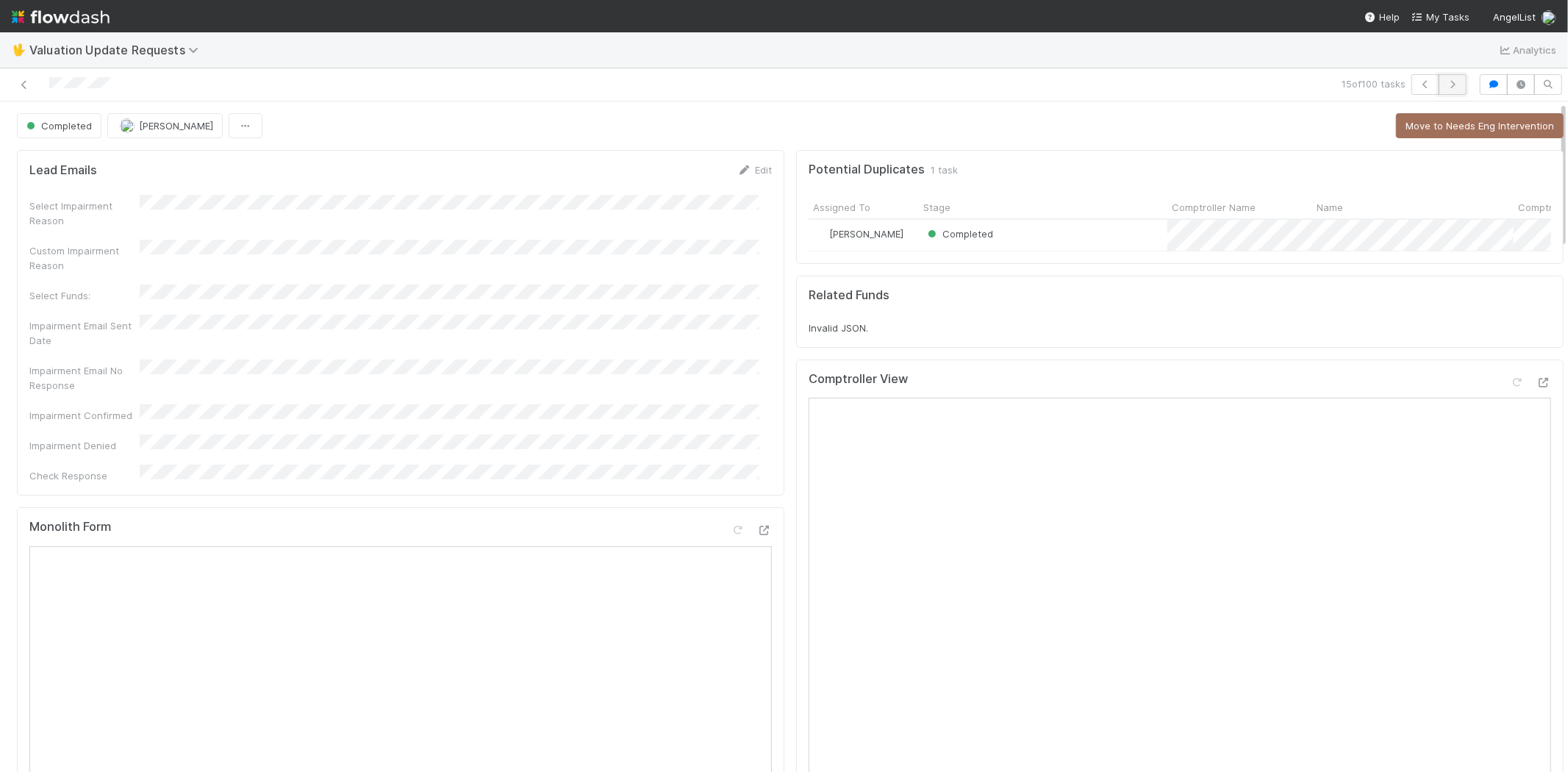
click at [1445, 83] on icon "button" at bounding box center [1452, 85] width 15 height 9
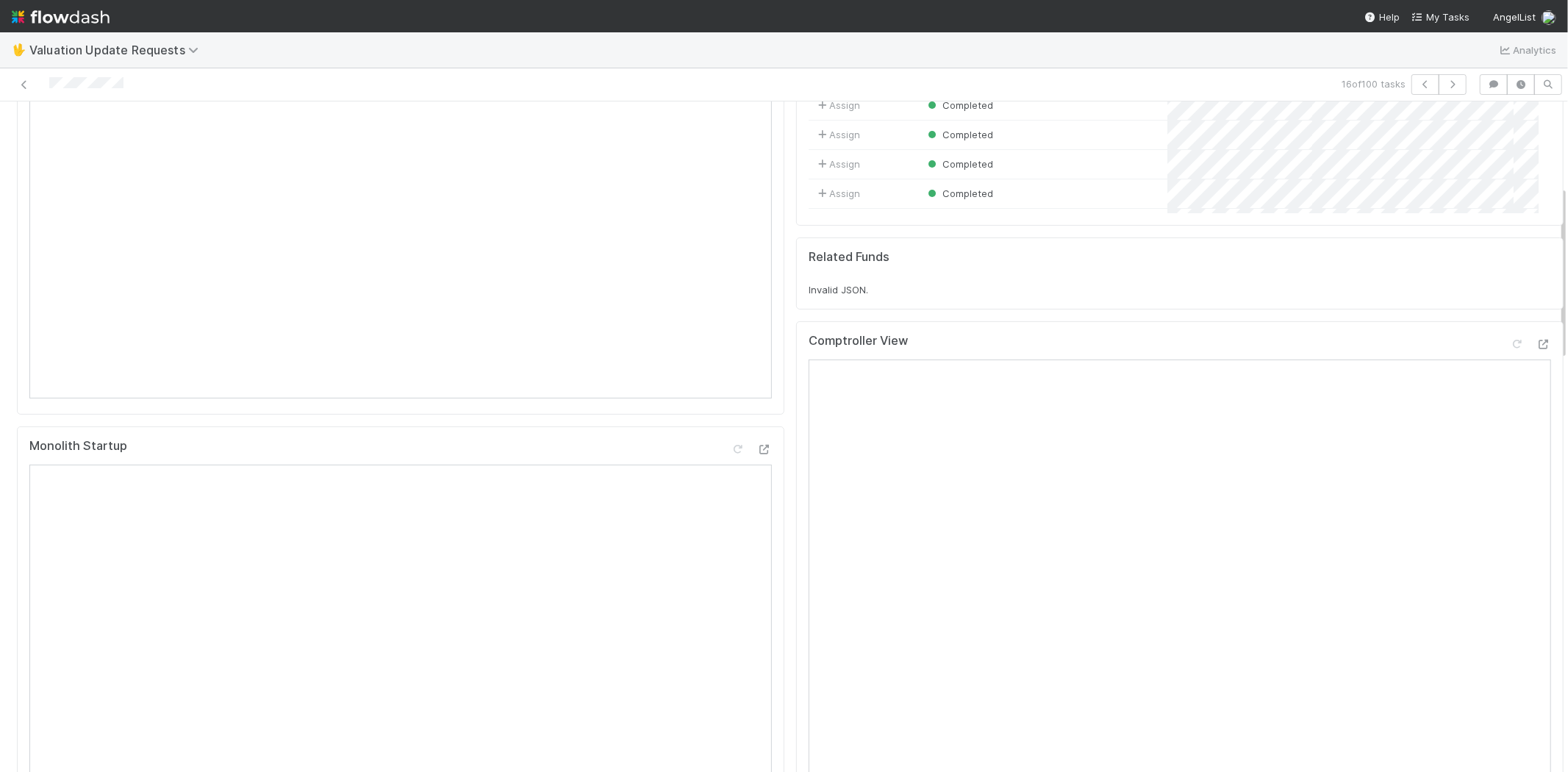
scroll to position [327, 0]
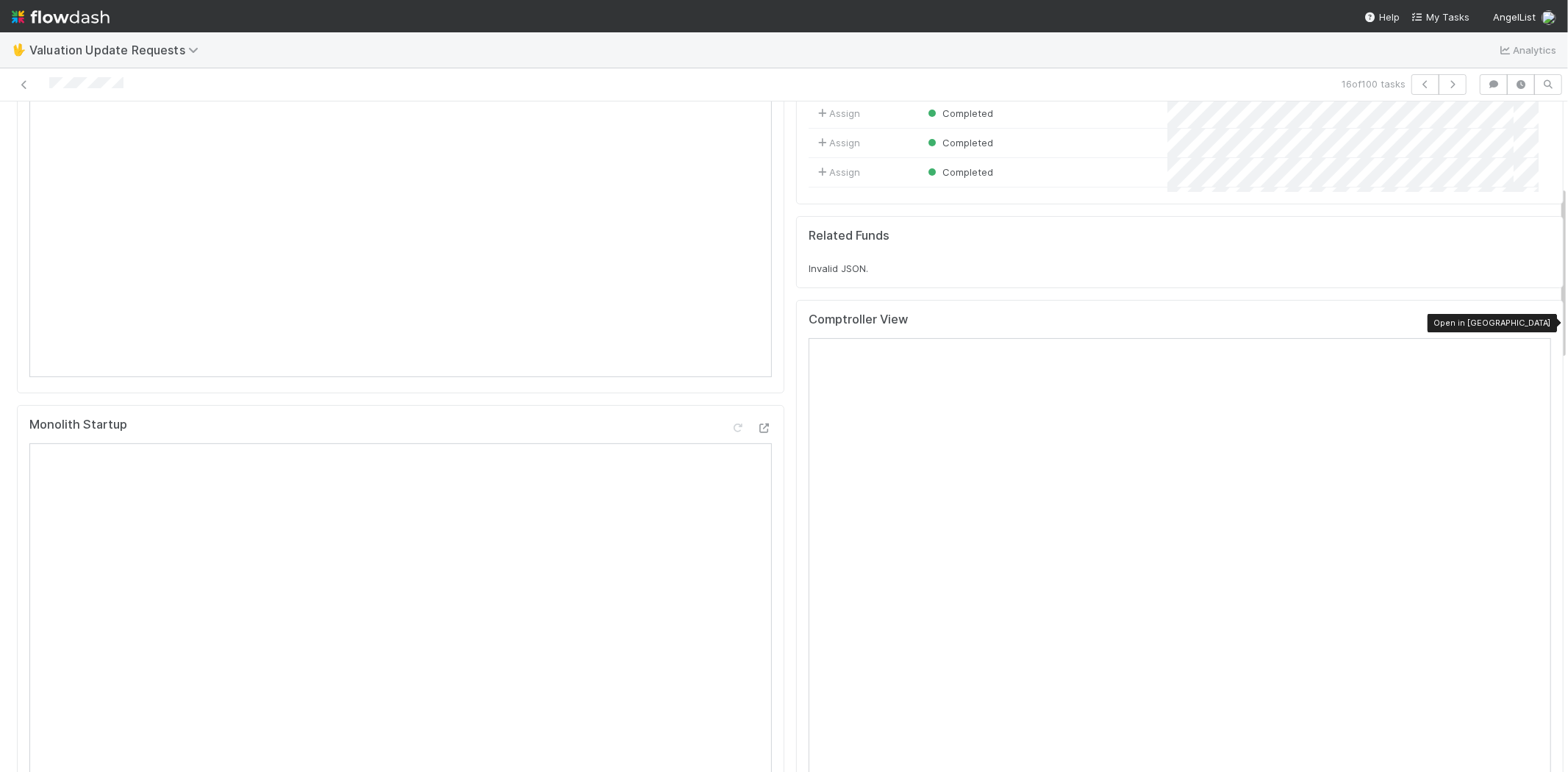
click at [1537, 325] on icon at bounding box center [1543, 324] width 15 height 10
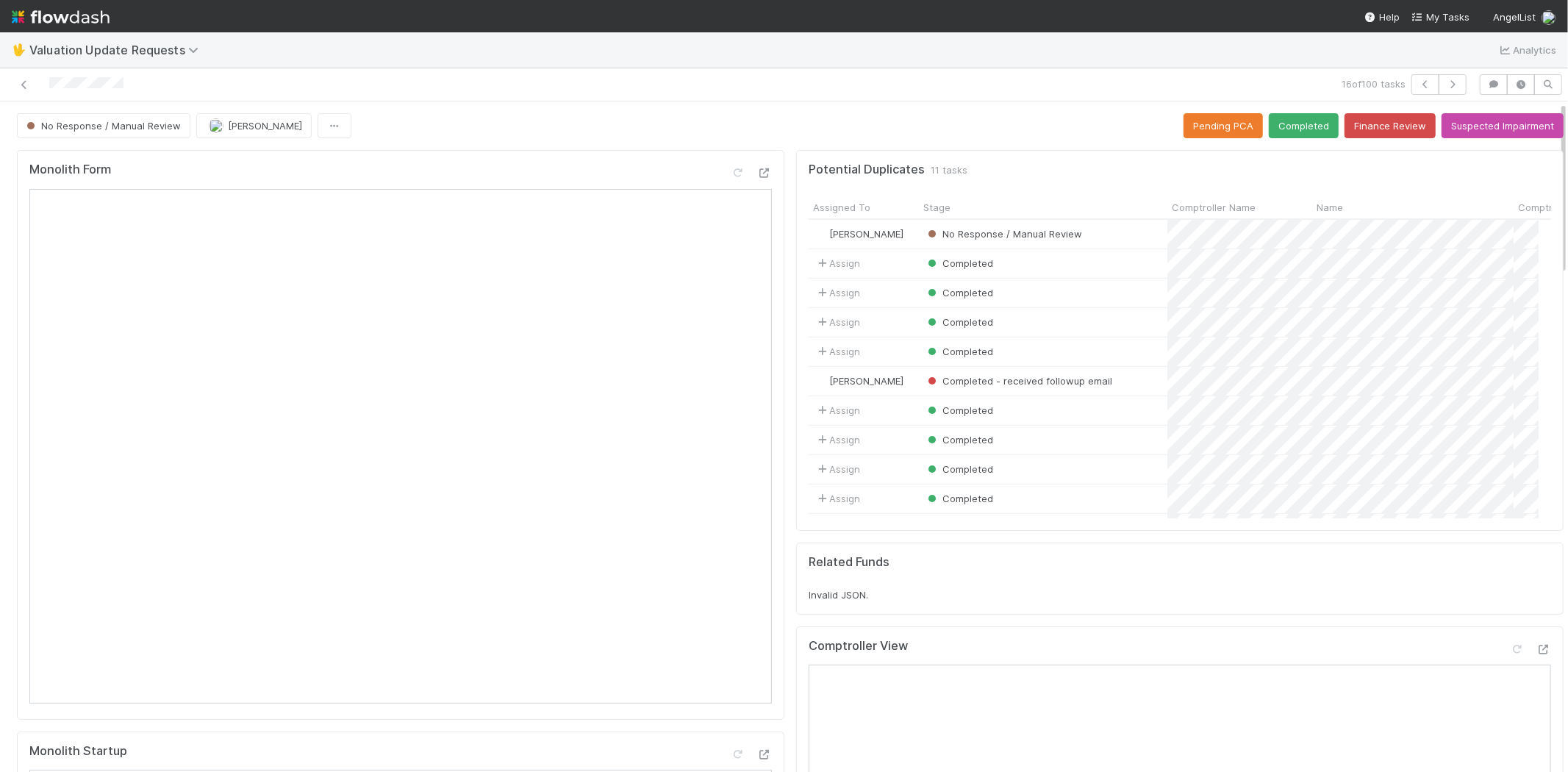
scroll to position [82, 0]
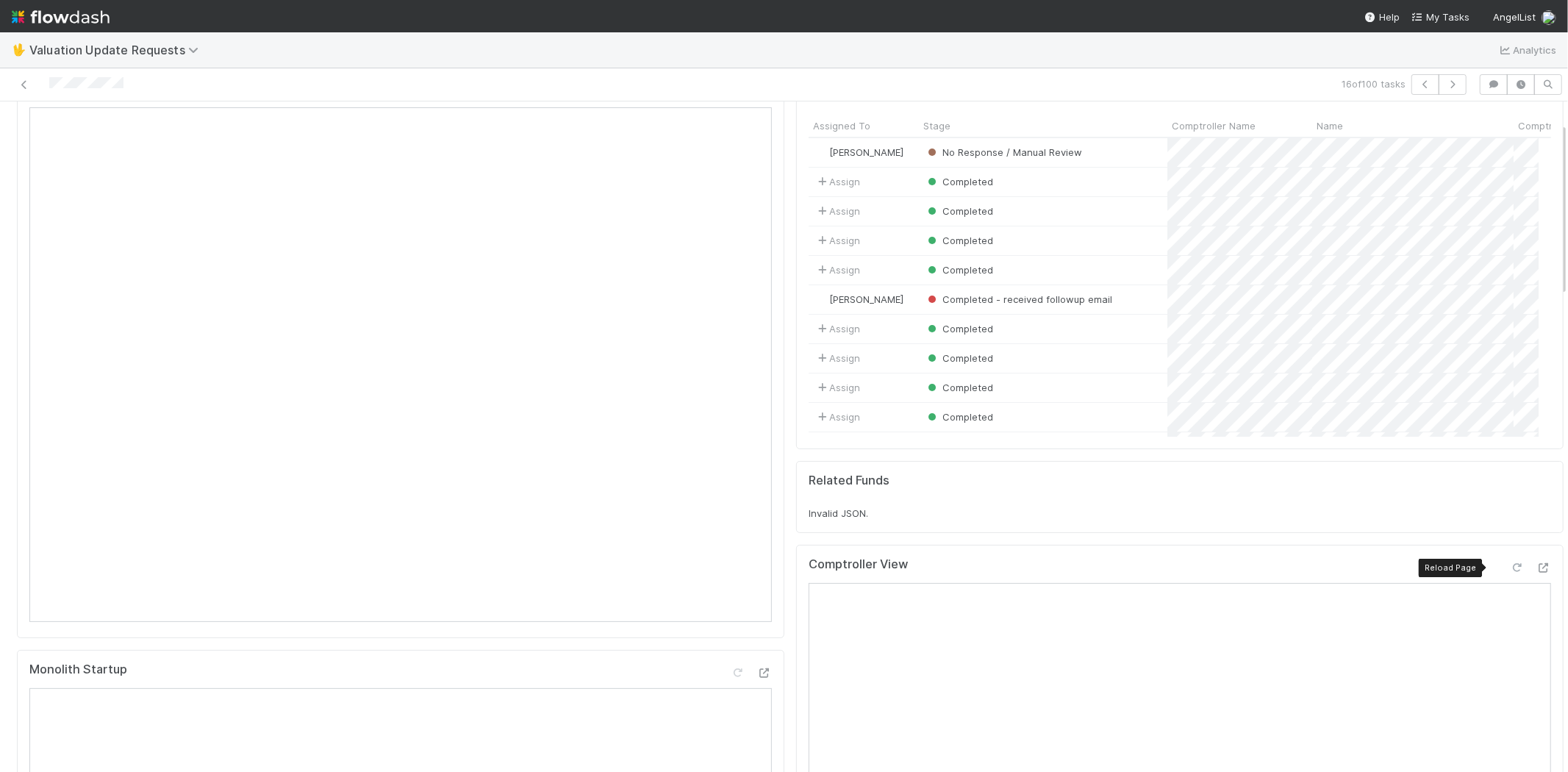
click at [1510, 570] on icon at bounding box center [1517, 568] width 15 height 10
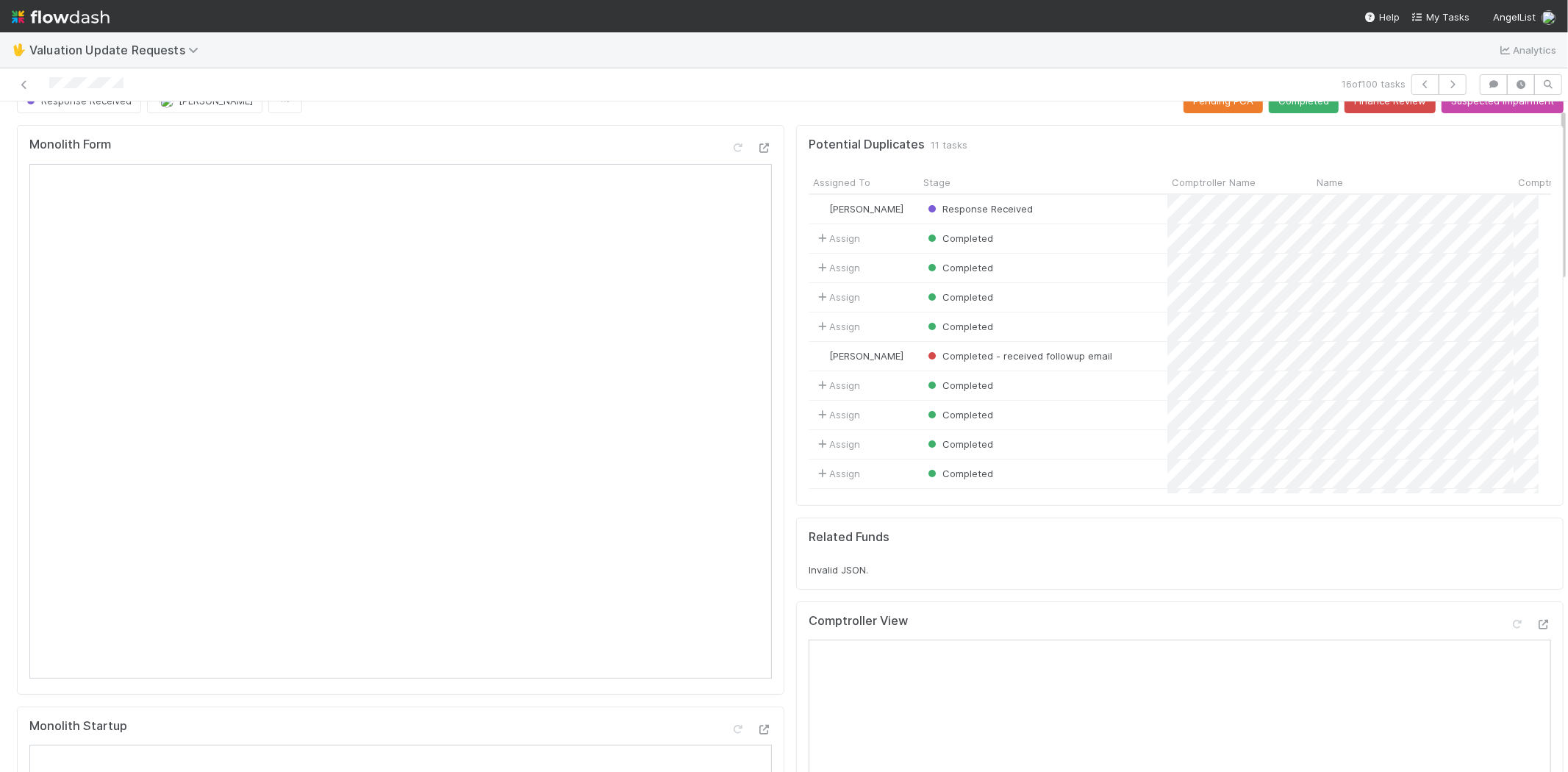
scroll to position [0, 0]
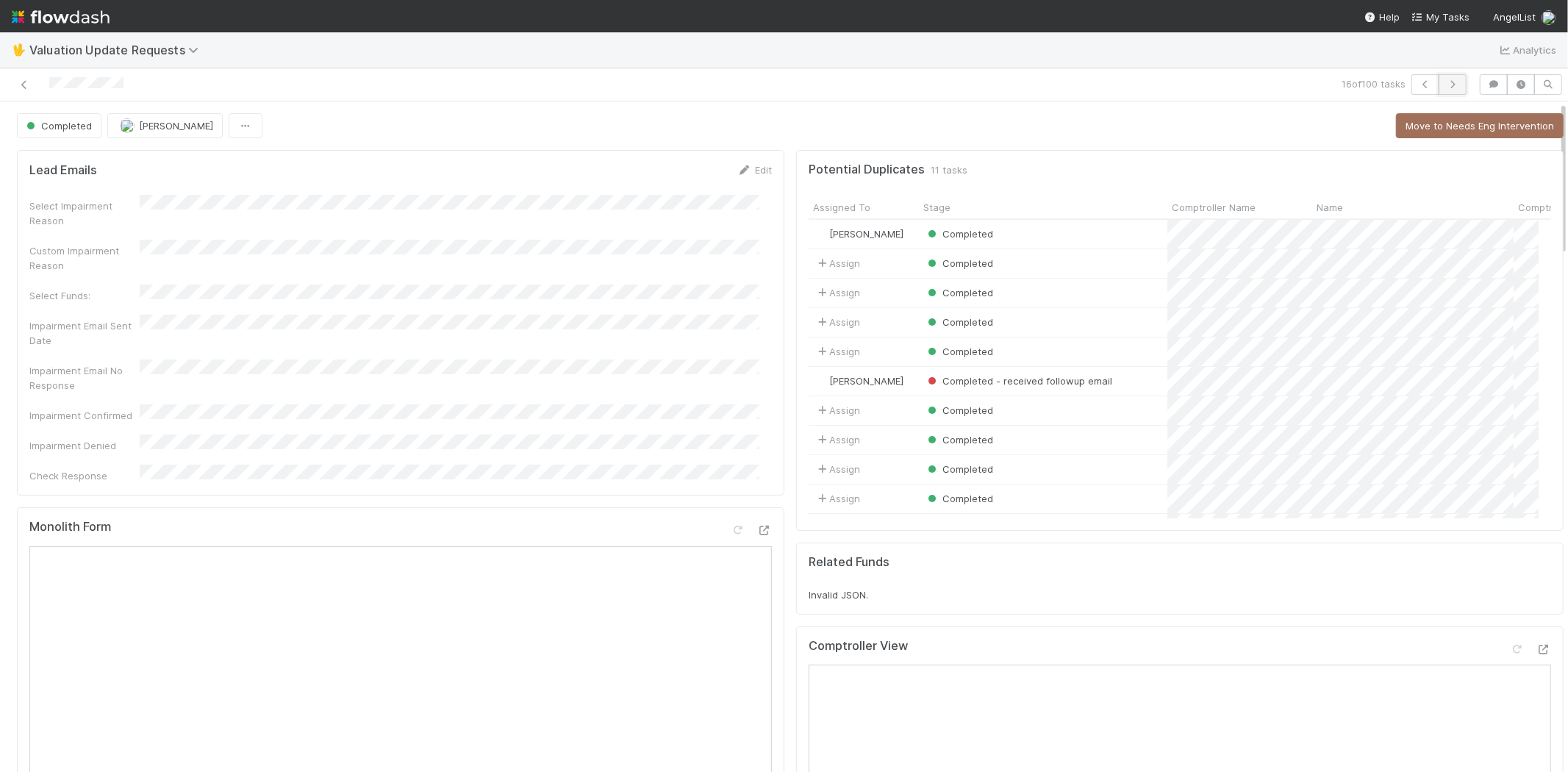
click at [1445, 85] on icon "button" at bounding box center [1452, 85] width 15 height 9
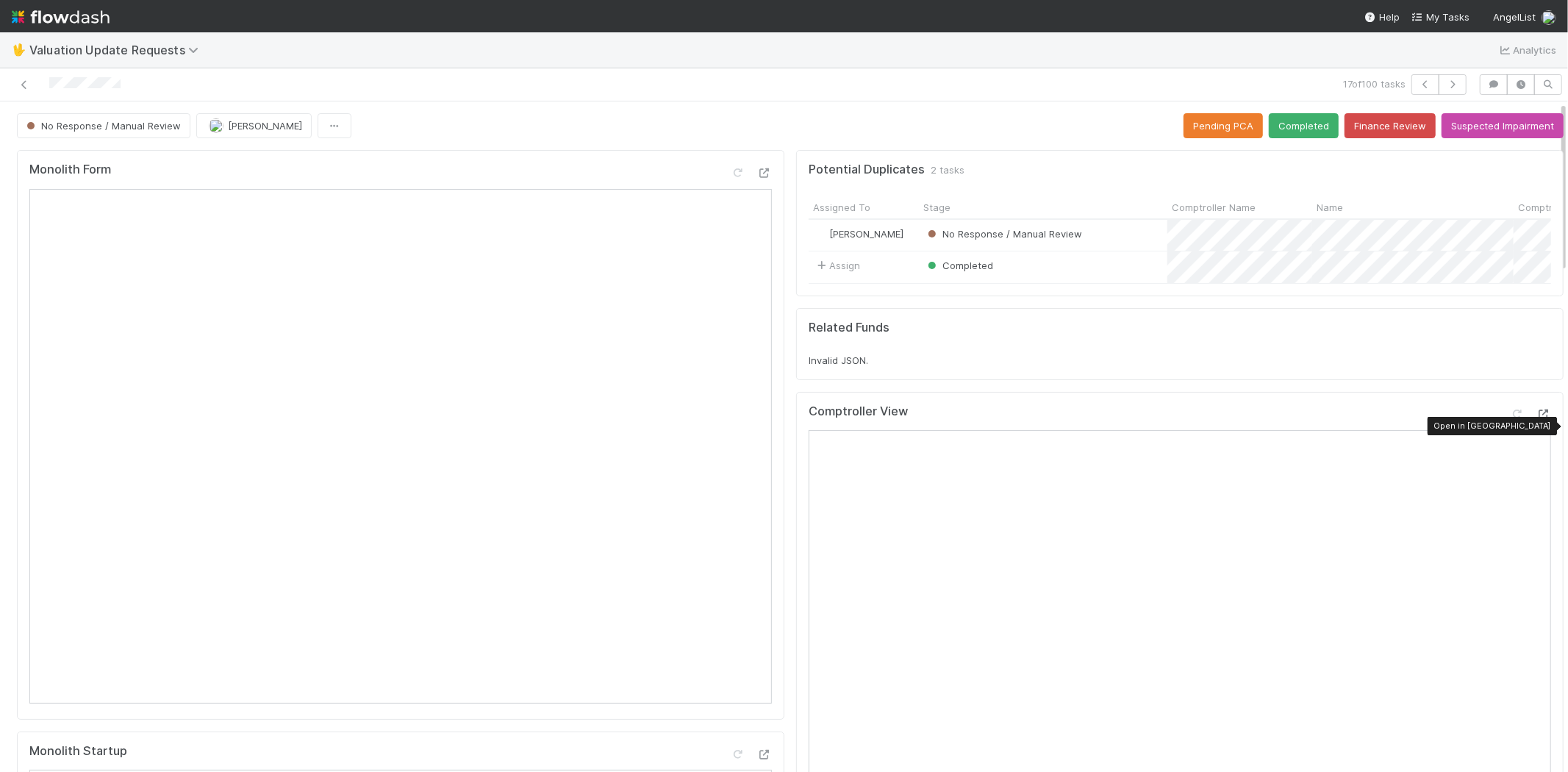
click at [1537, 419] on icon at bounding box center [1543, 415] width 15 height 10
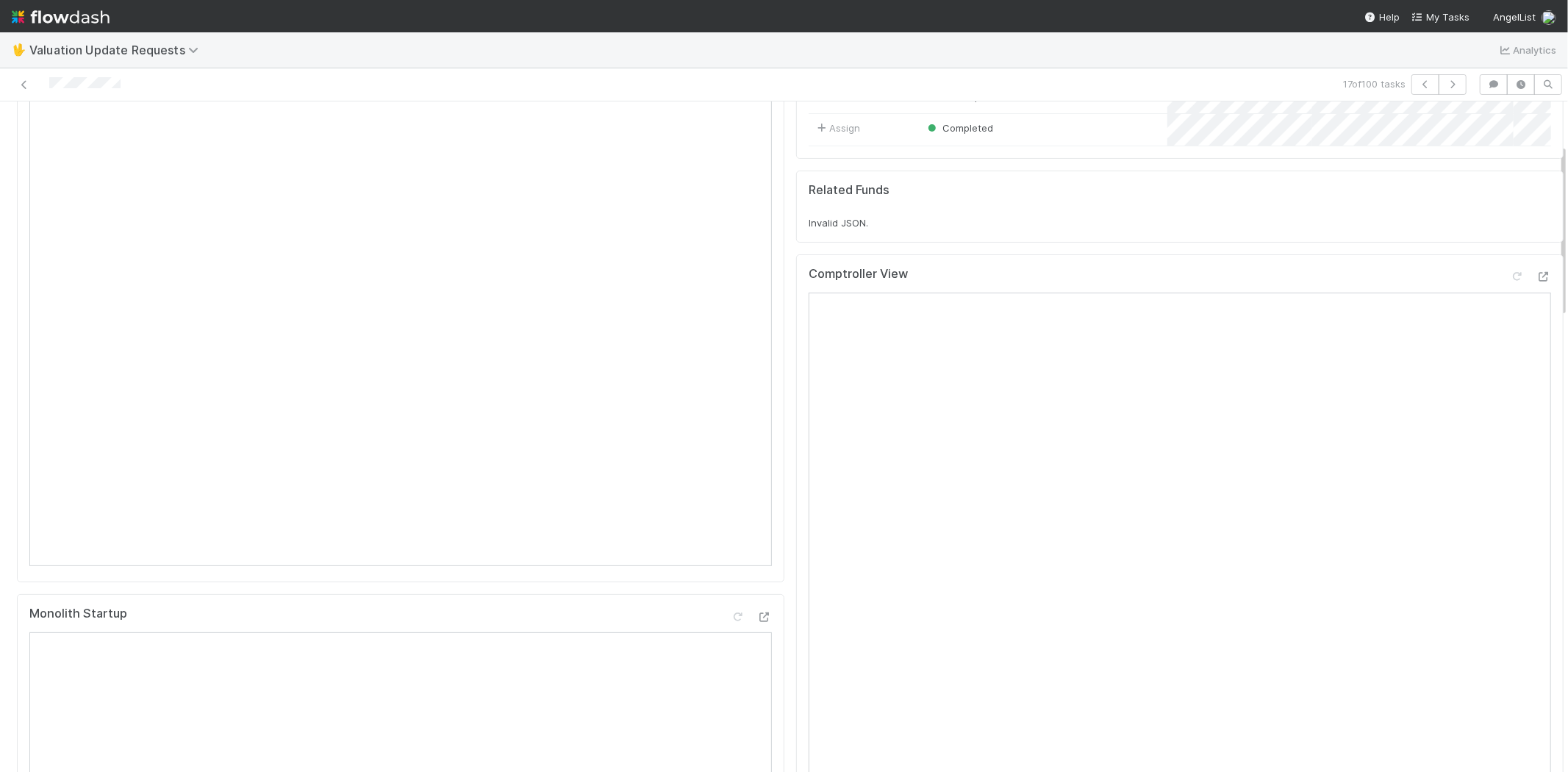
scroll to position [163, 0]
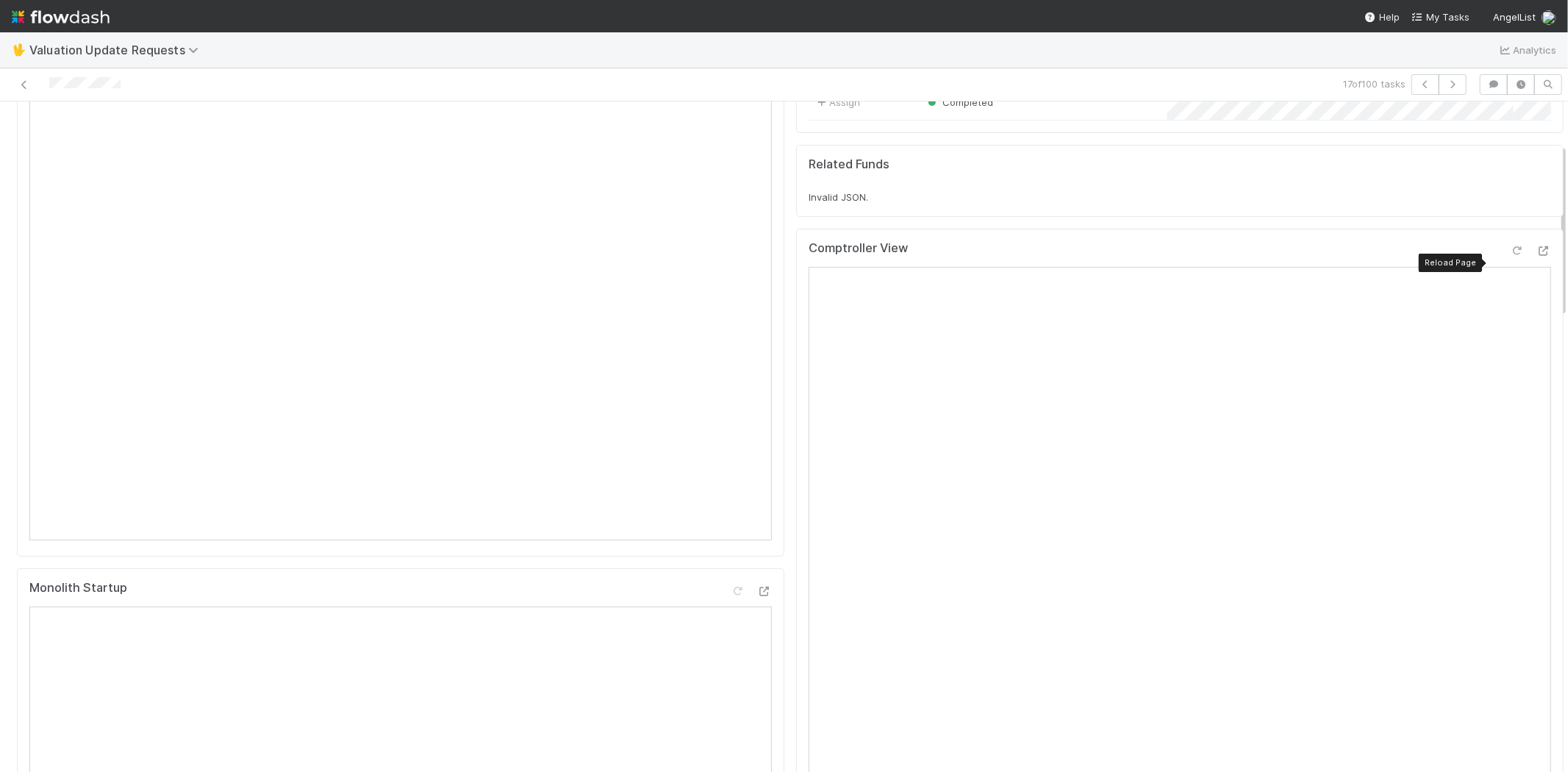
click at [1510, 256] on icon at bounding box center [1517, 252] width 15 height 10
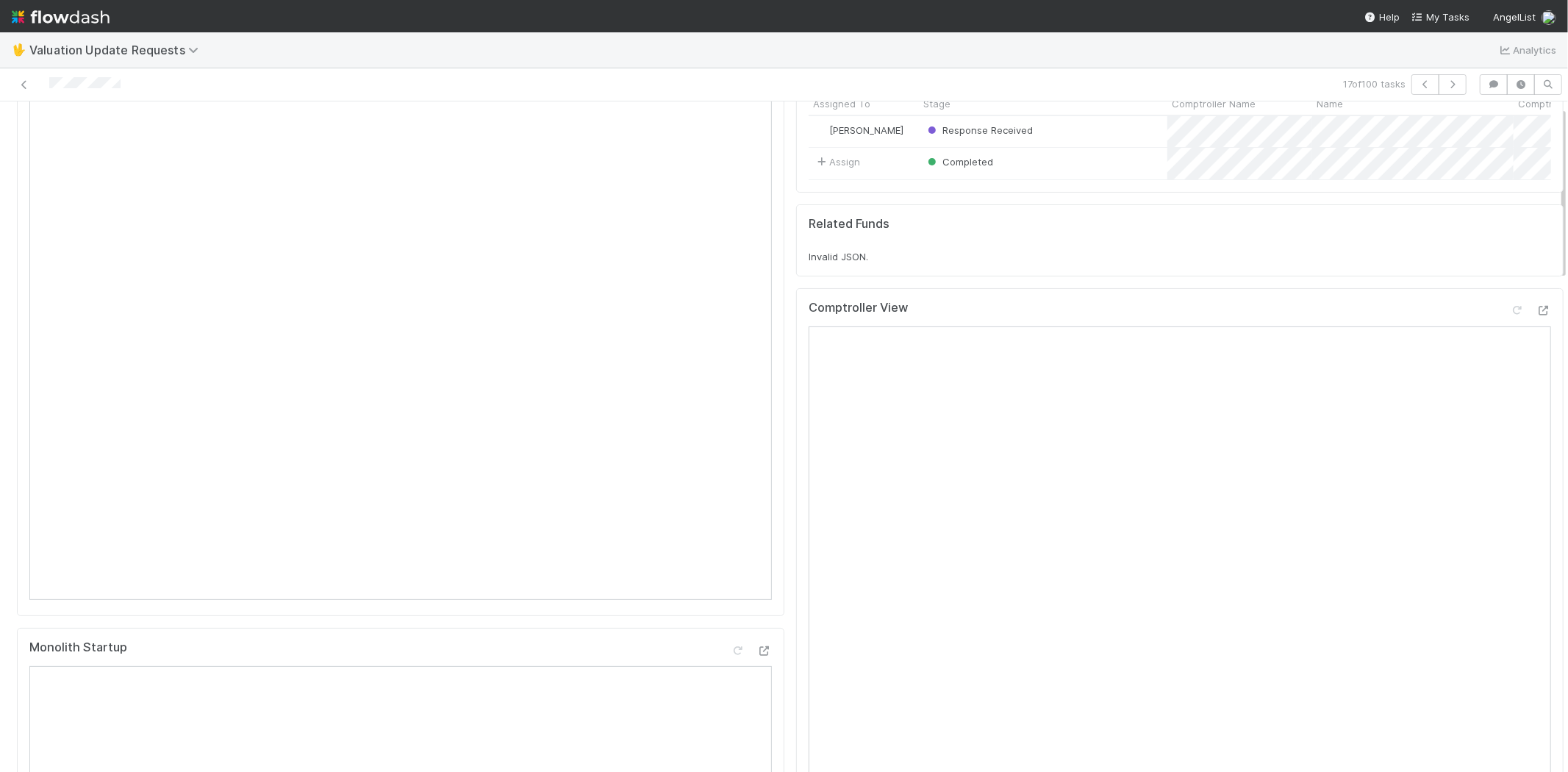
scroll to position [0, 0]
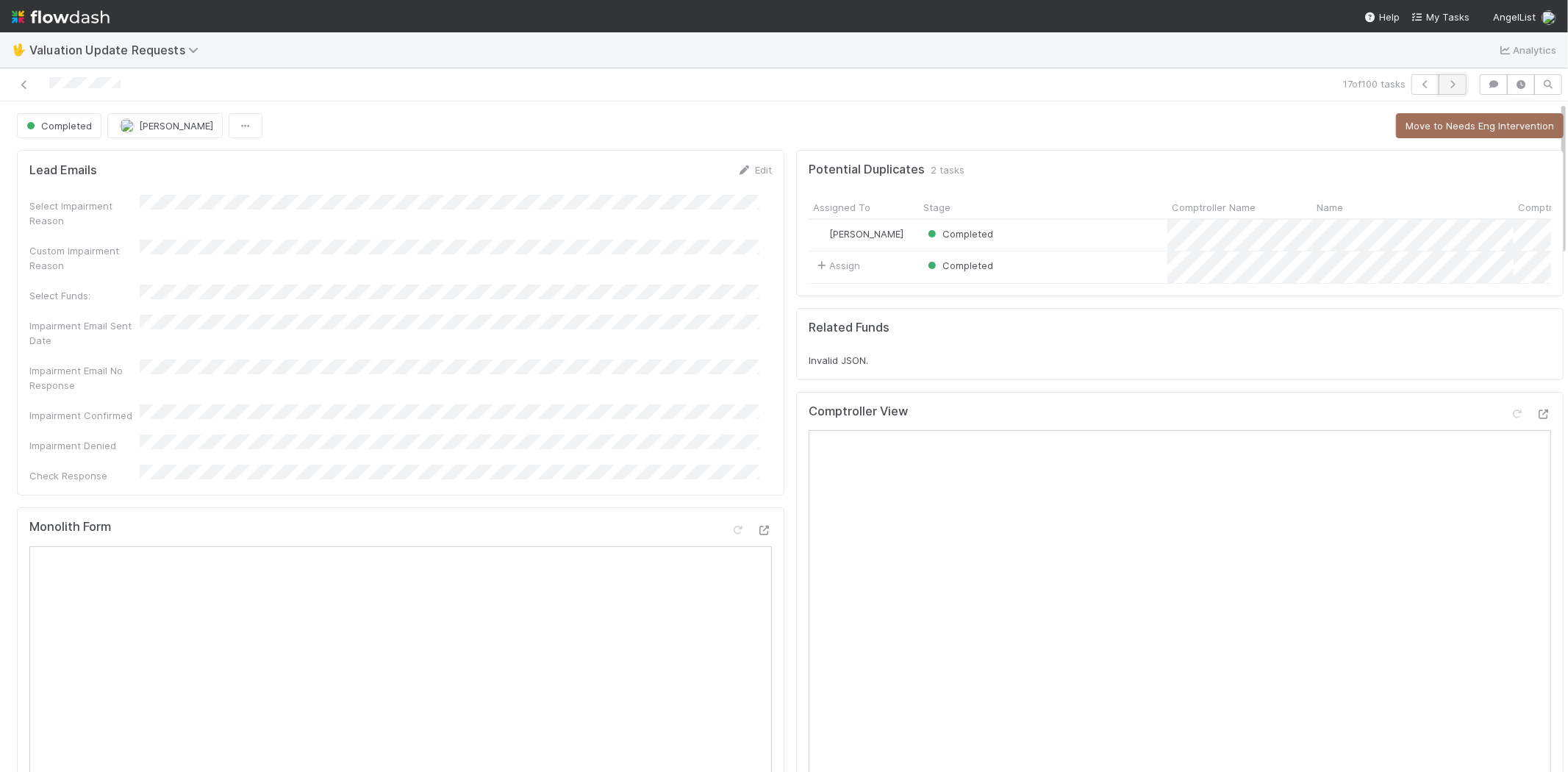
click at [1449, 85] on button "button" at bounding box center [1452, 85] width 28 height 21
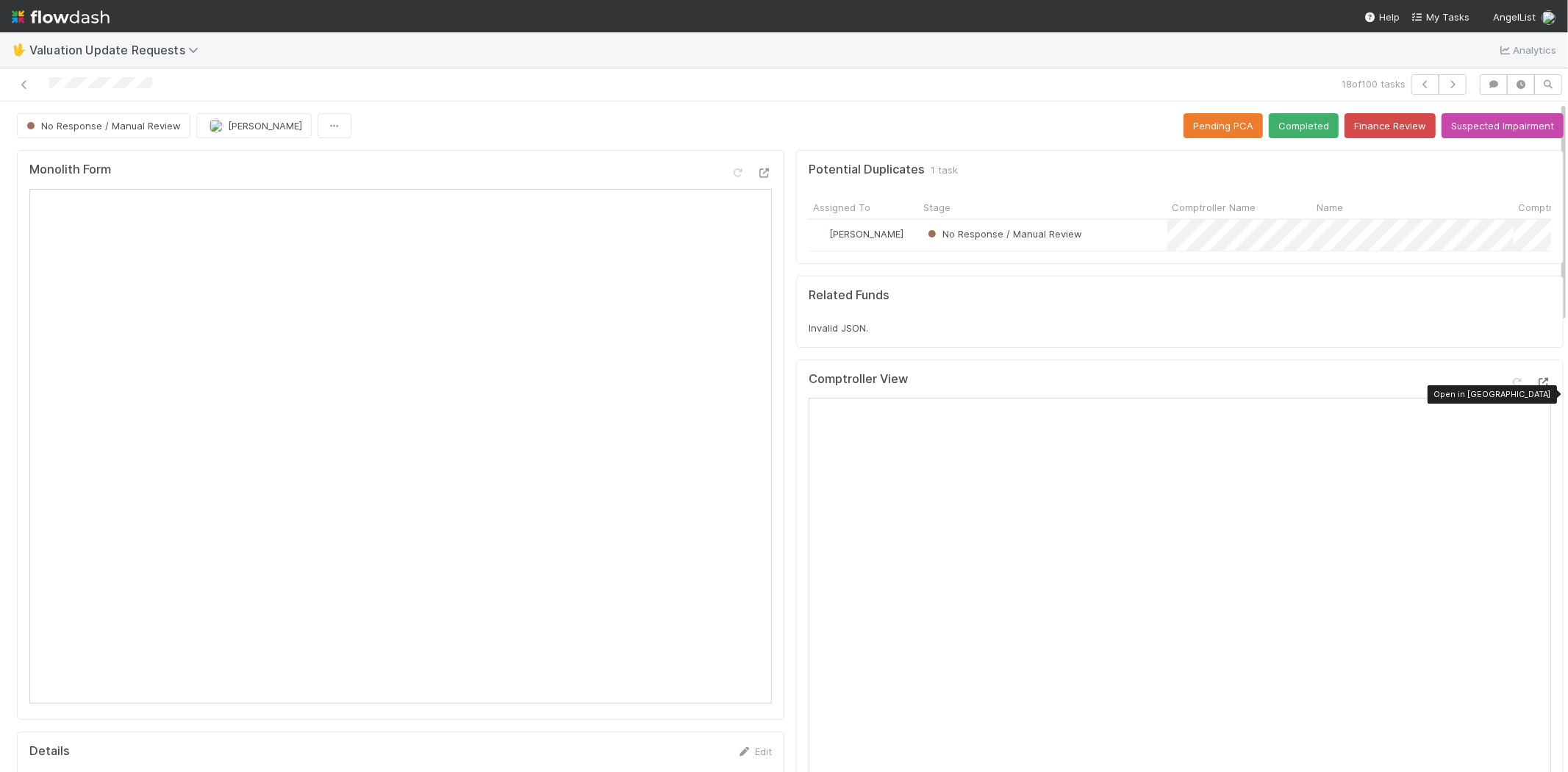
click at [1537, 387] on icon at bounding box center [1543, 383] width 15 height 10
click at [1445, 86] on icon "button" at bounding box center [1452, 85] width 15 height 9
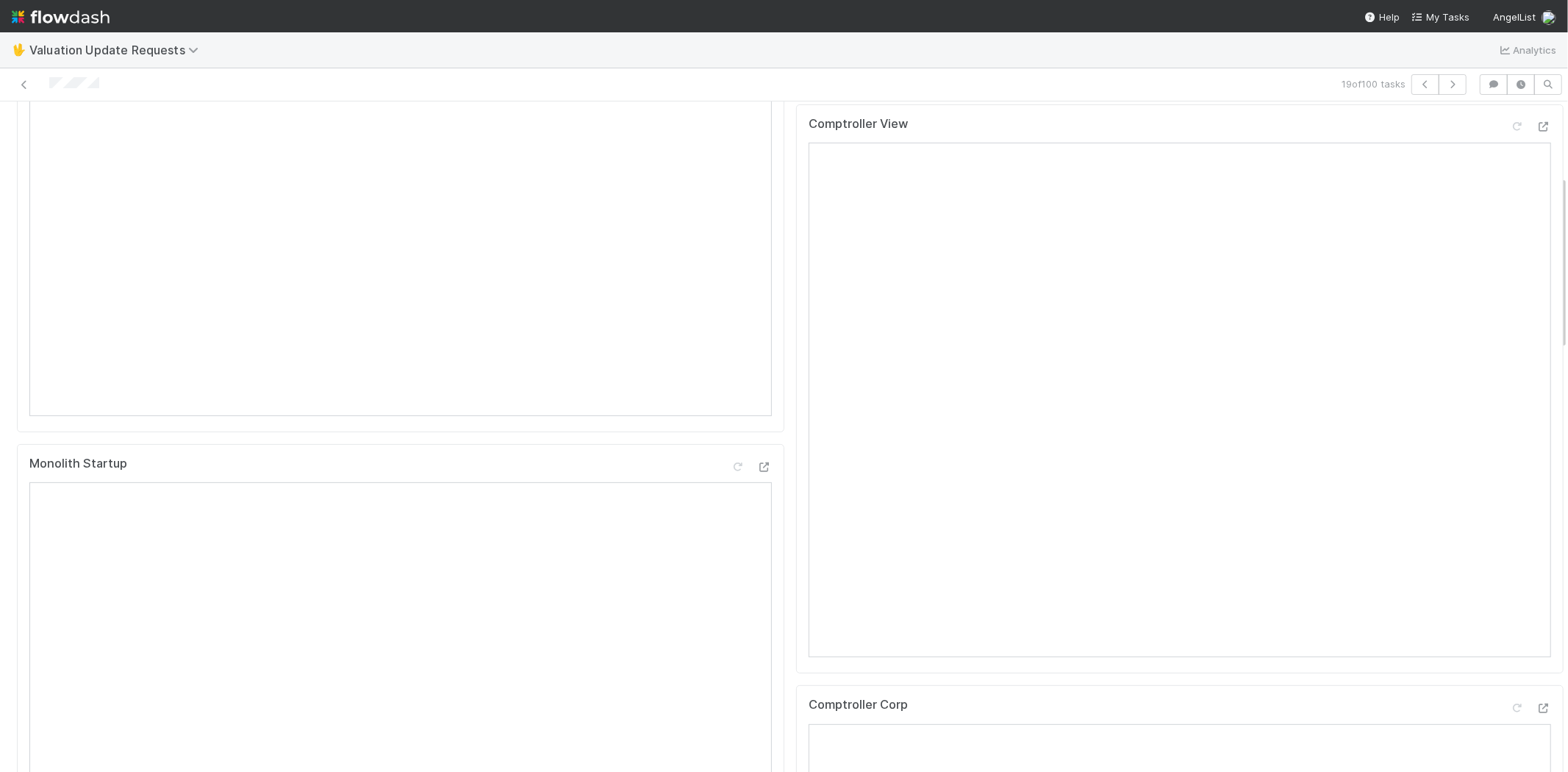
scroll to position [245, 0]
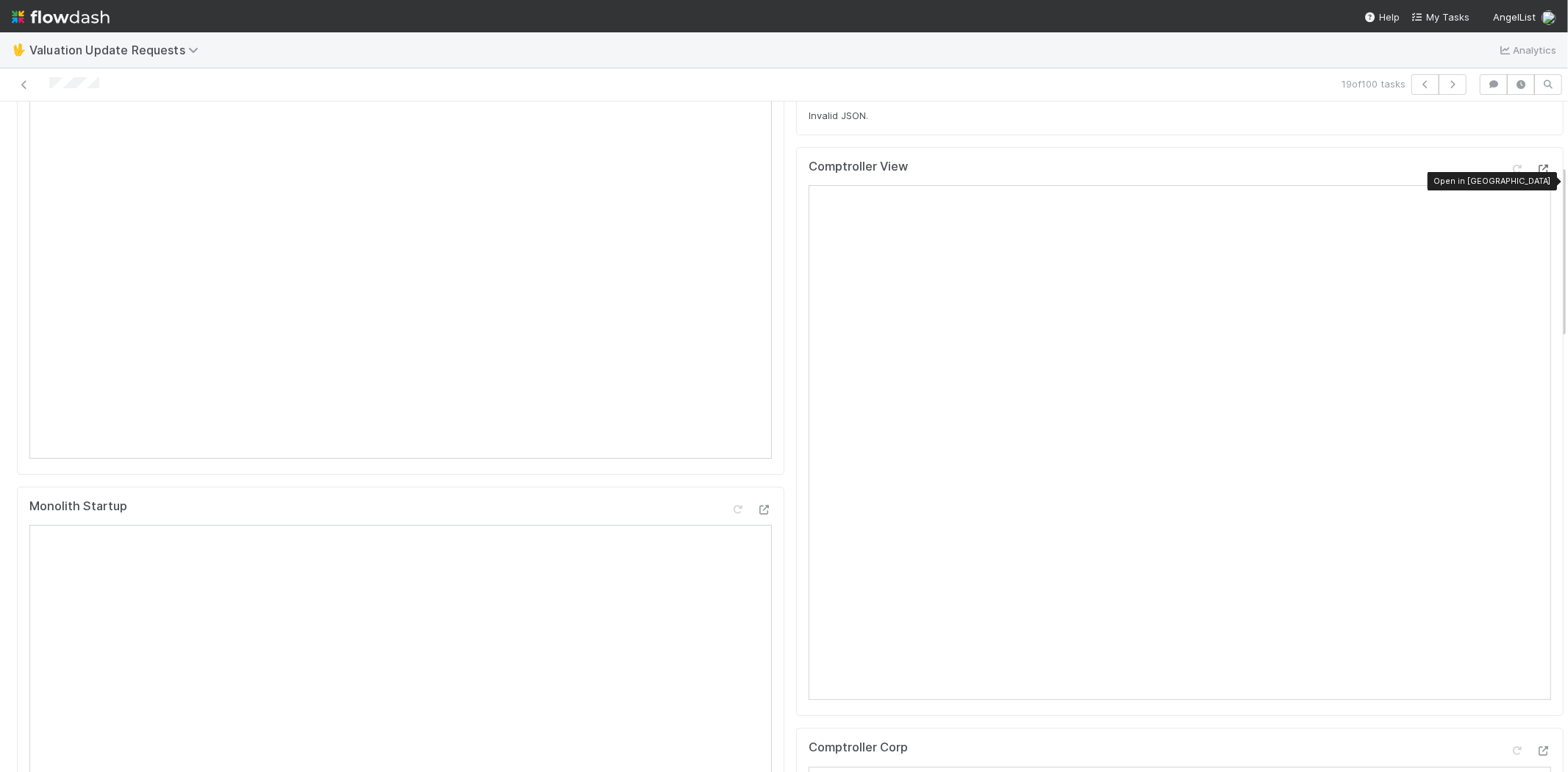
click at [1537, 174] on icon at bounding box center [1543, 170] width 15 height 10
click at [1510, 174] on icon at bounding box center [1517, 170] width 15 height 10
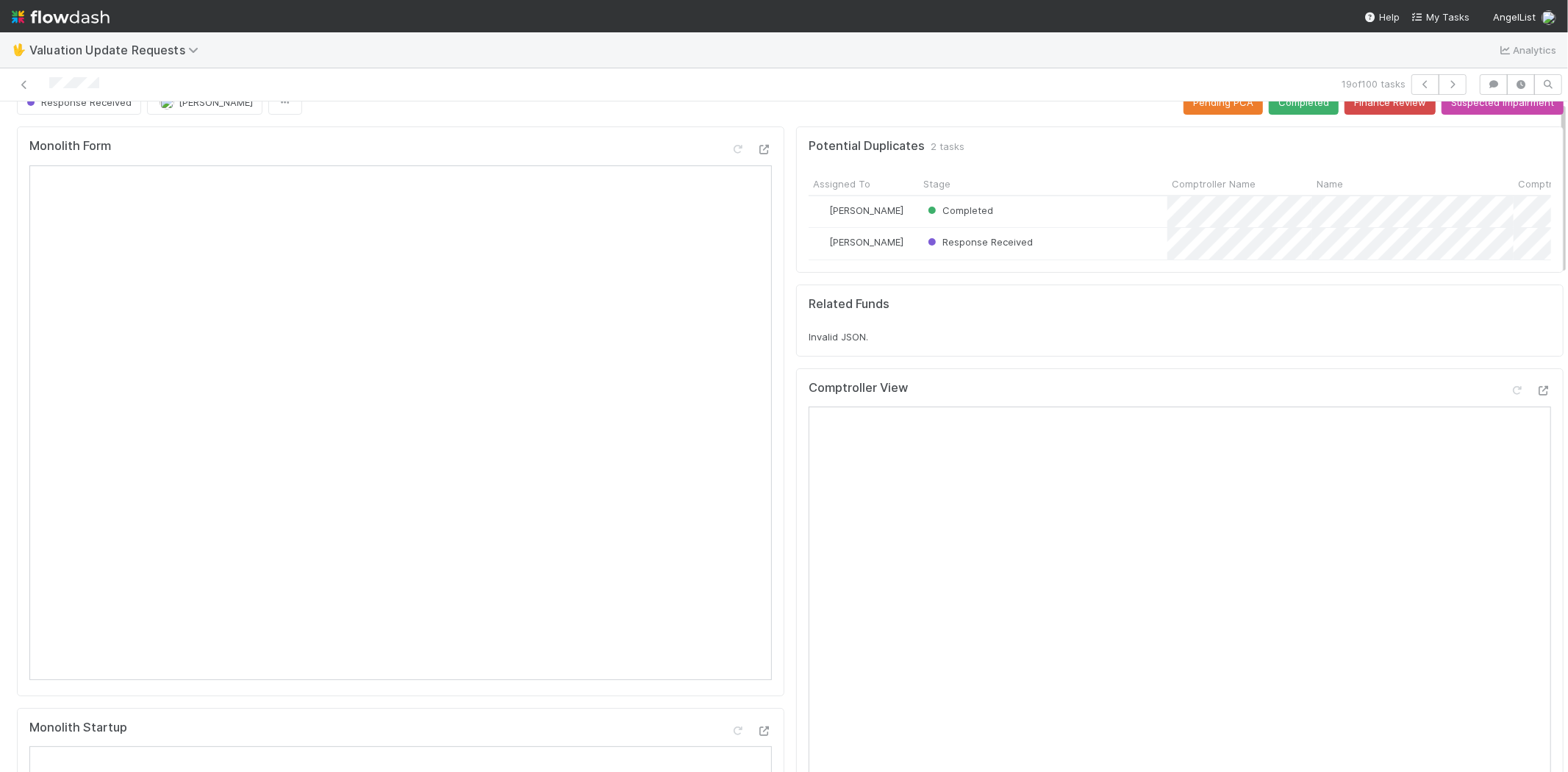
scroll to position [0, 0]
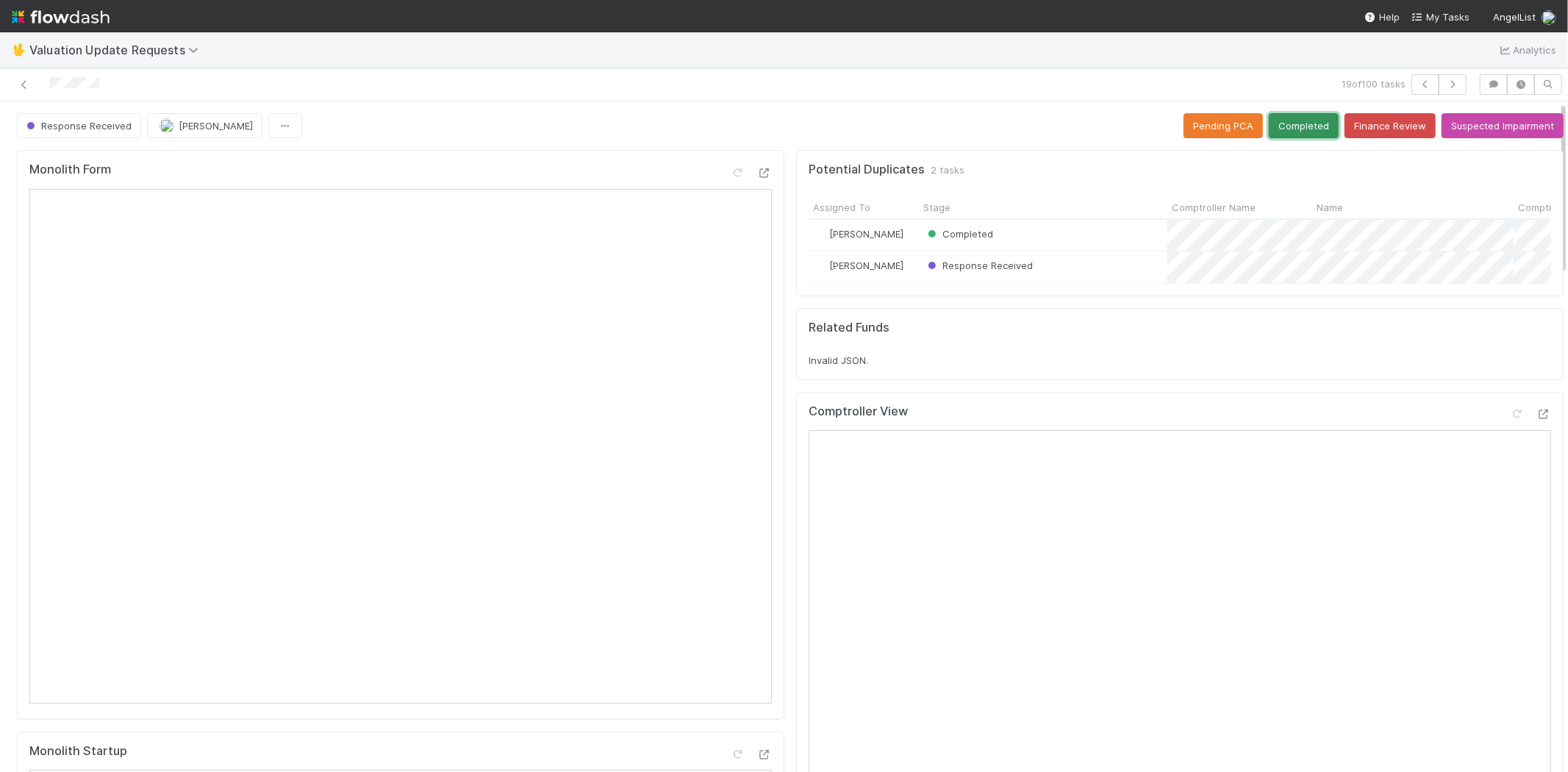
click at [1284, 134] on button "Completed" at bounding box center [1304, 125] width 70 height 25
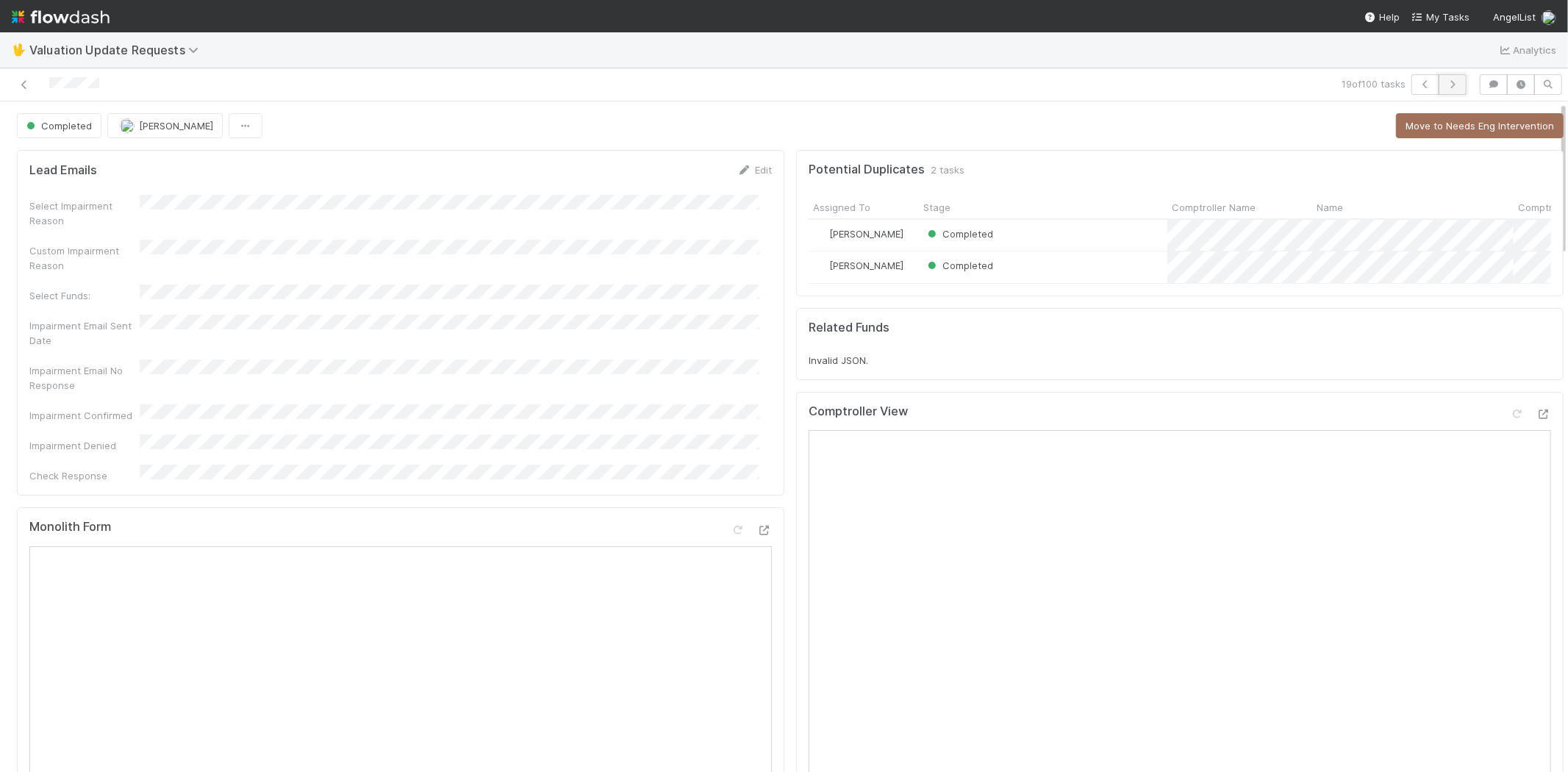
click at [1445, 81] on icon "button" at bounding box center [1452, 85] width 15 height 9
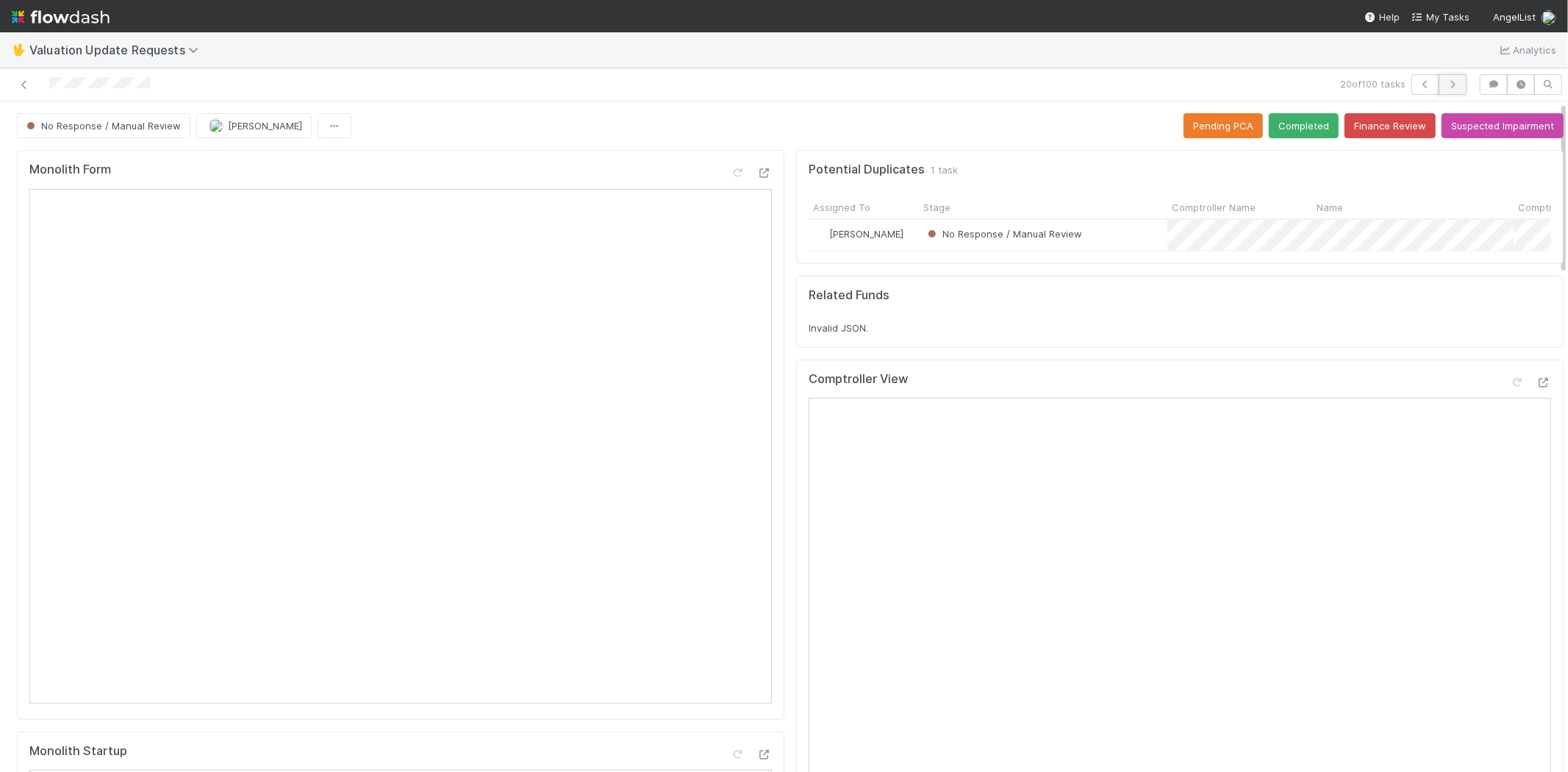
click at [1445, 81] on icon "button" at bounding box center [1452, 85] width 15 height 9
click at [1537, 387] on icon at bounding box center [1543, 383] width 15 height 10
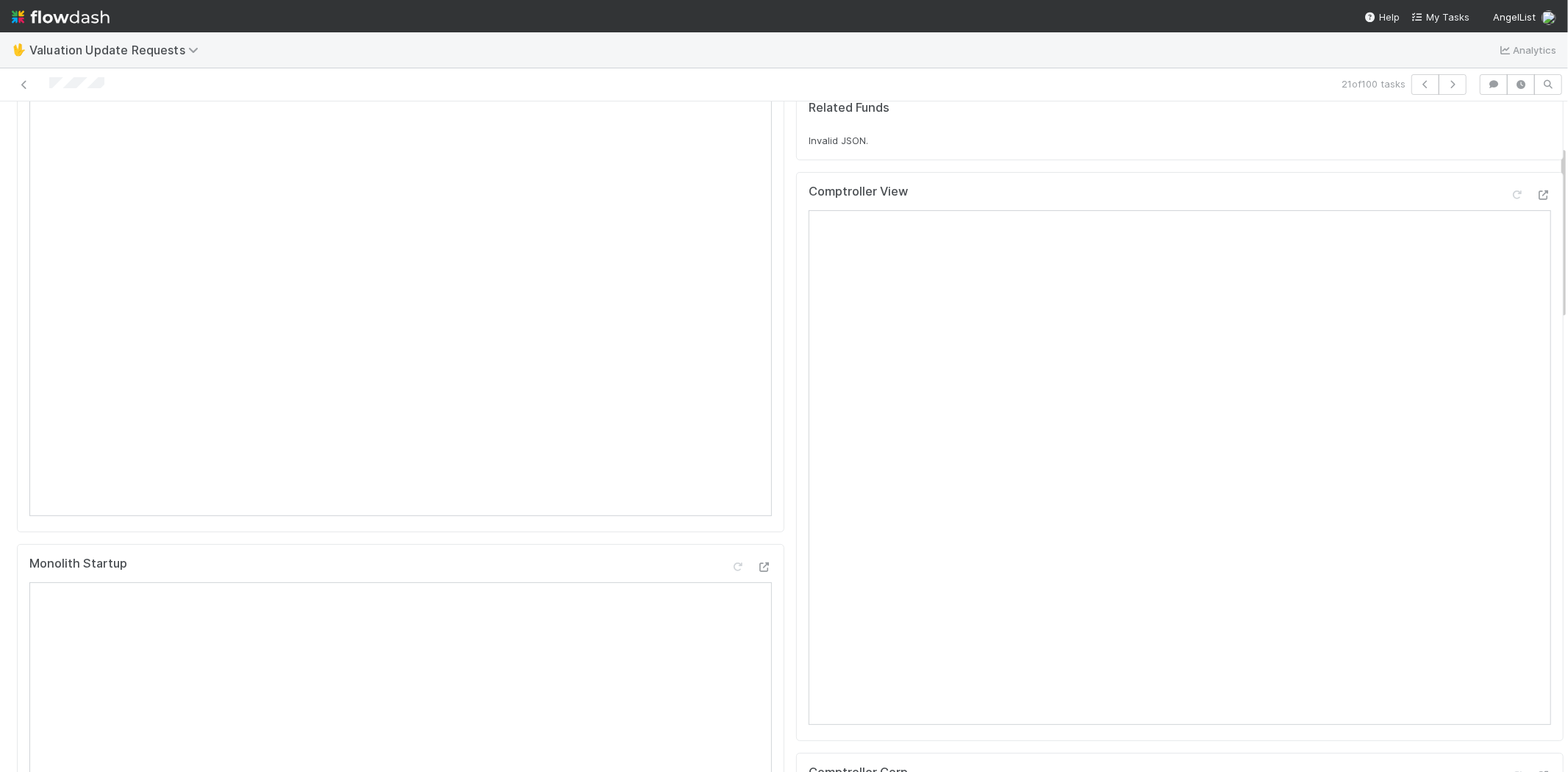
scroll to position [163, 0]
click at [1510, 224] on icon at bounding box center [1517, 219] width 15 height 10
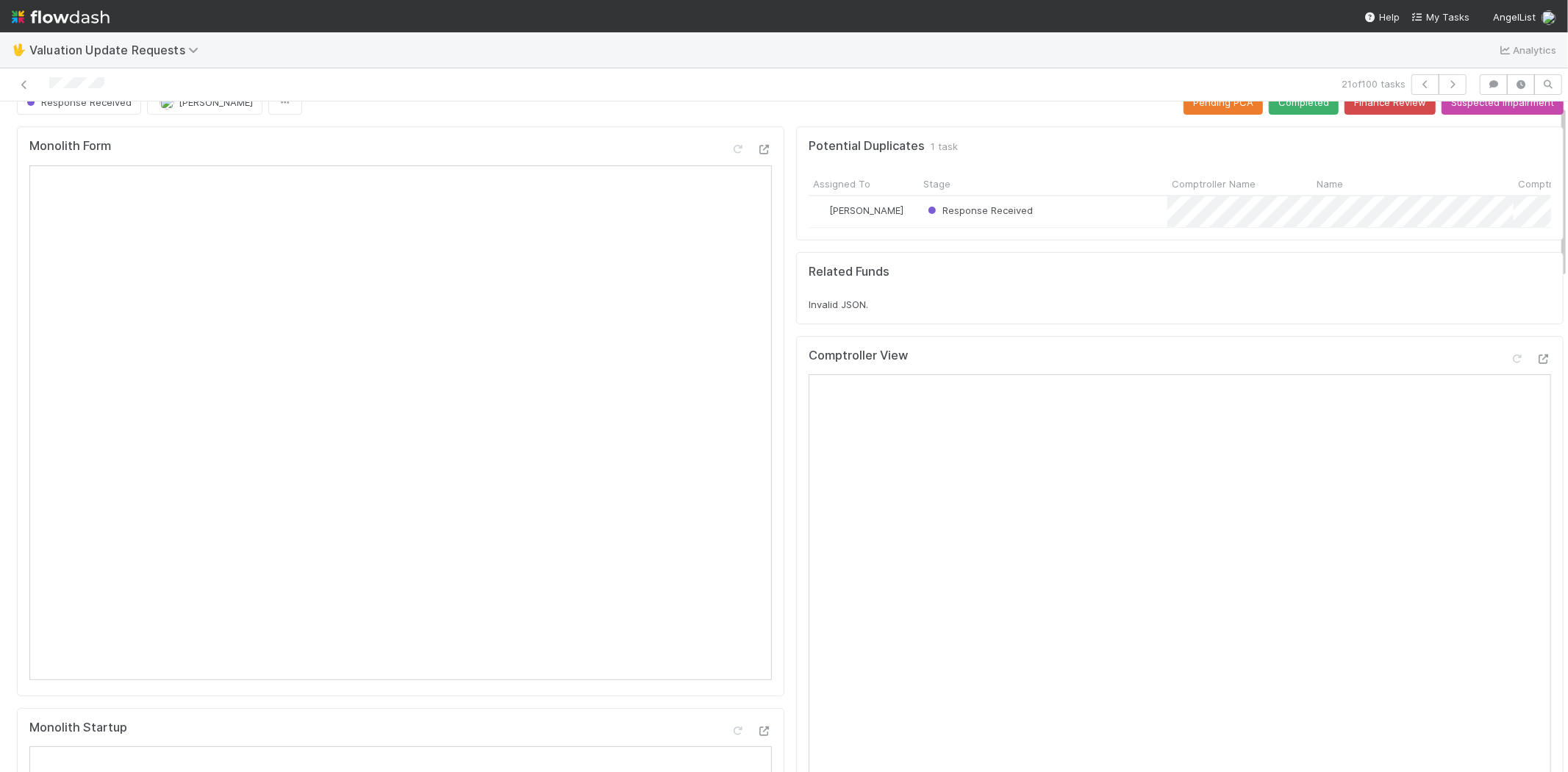
scroll to position [0, 0]
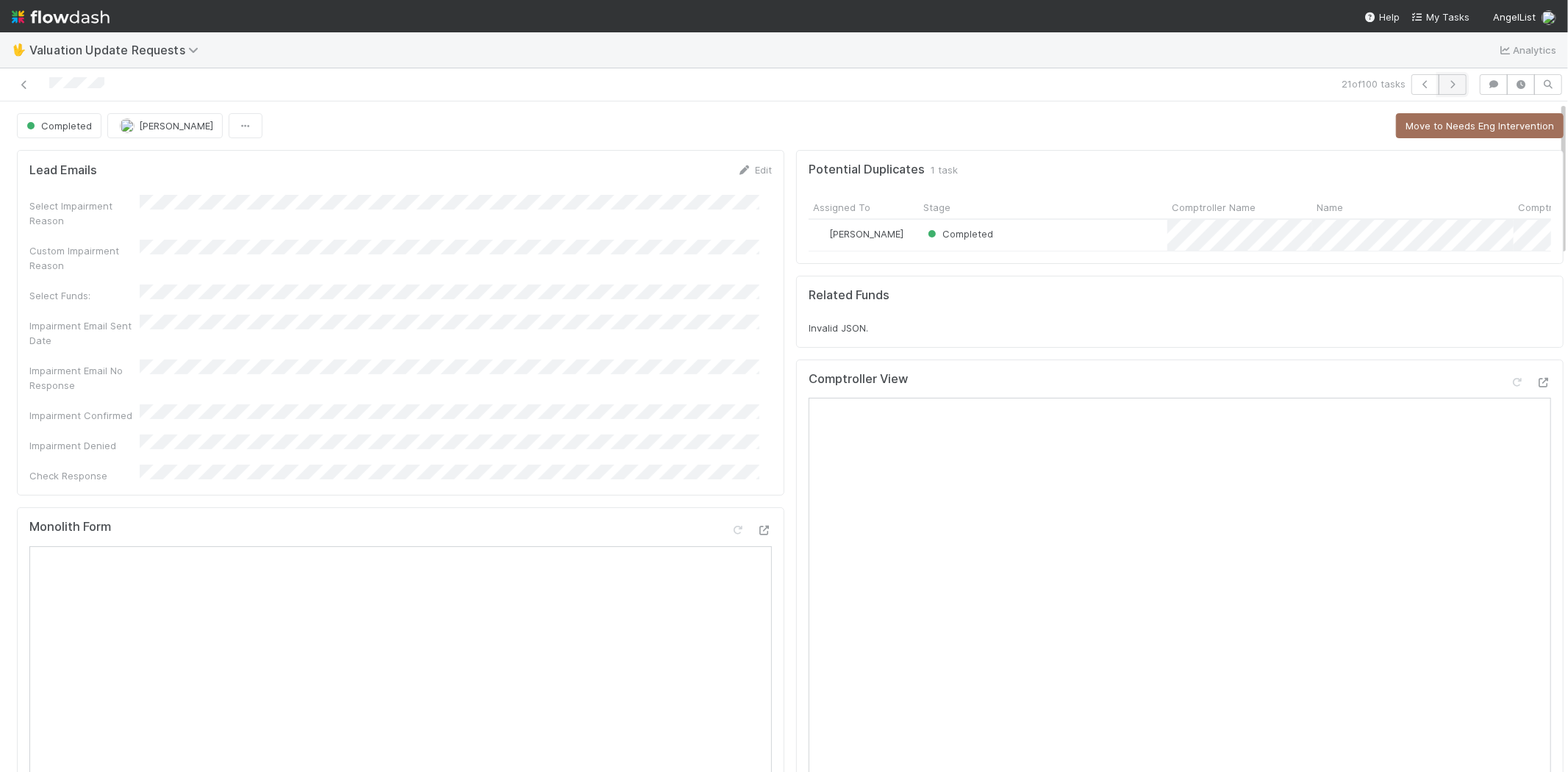
click at [1445, 81] on icon "button" at bounding box center [1452, 85] width 15 height 9
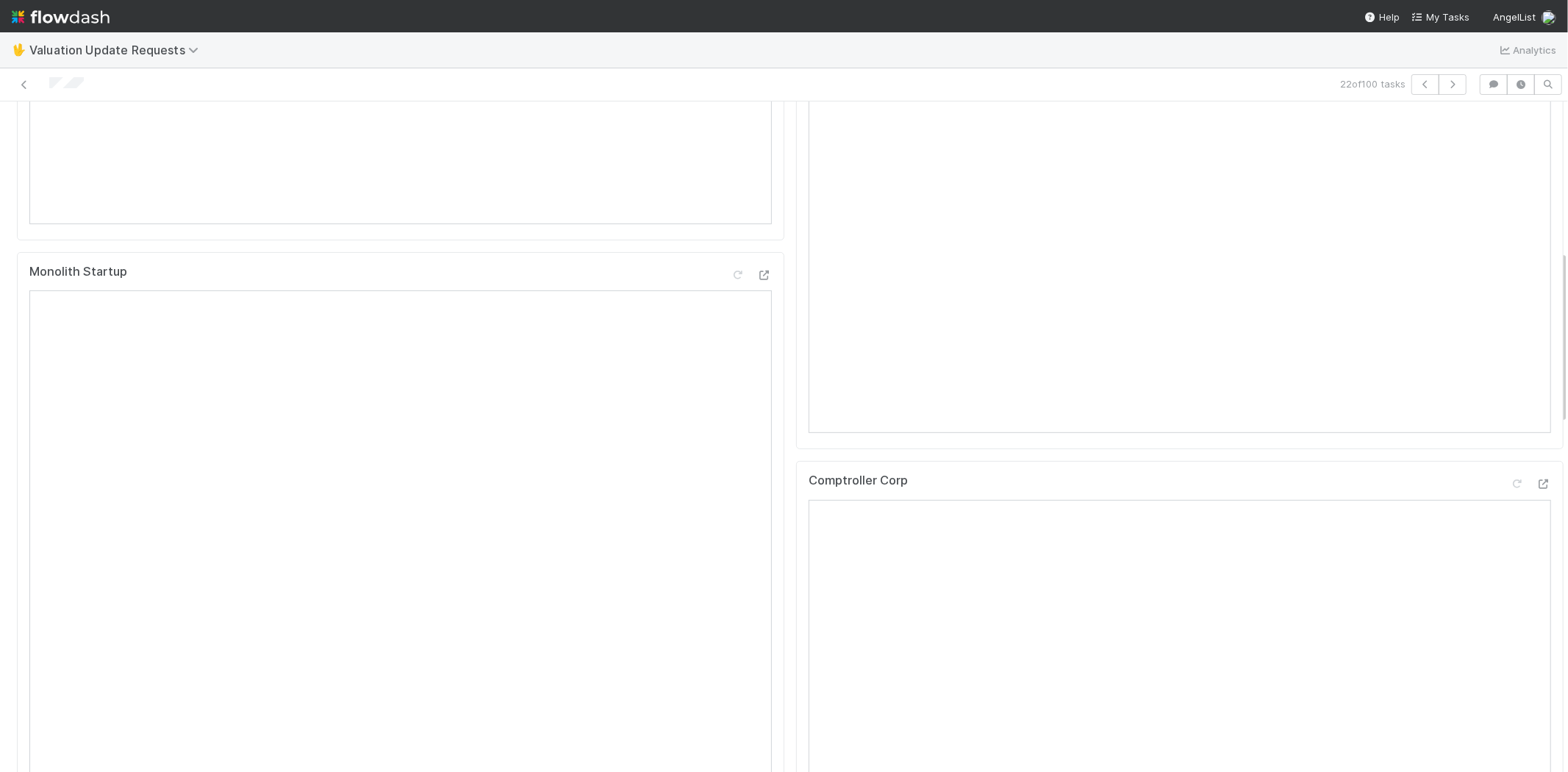
scroll to position [736, 0]
click at [1537, 233] on icon at bounding box center [1543, 228] width 15 height 10
click at [1510, 224] on icon at bounding box center [1517, 219] width 15 height 10
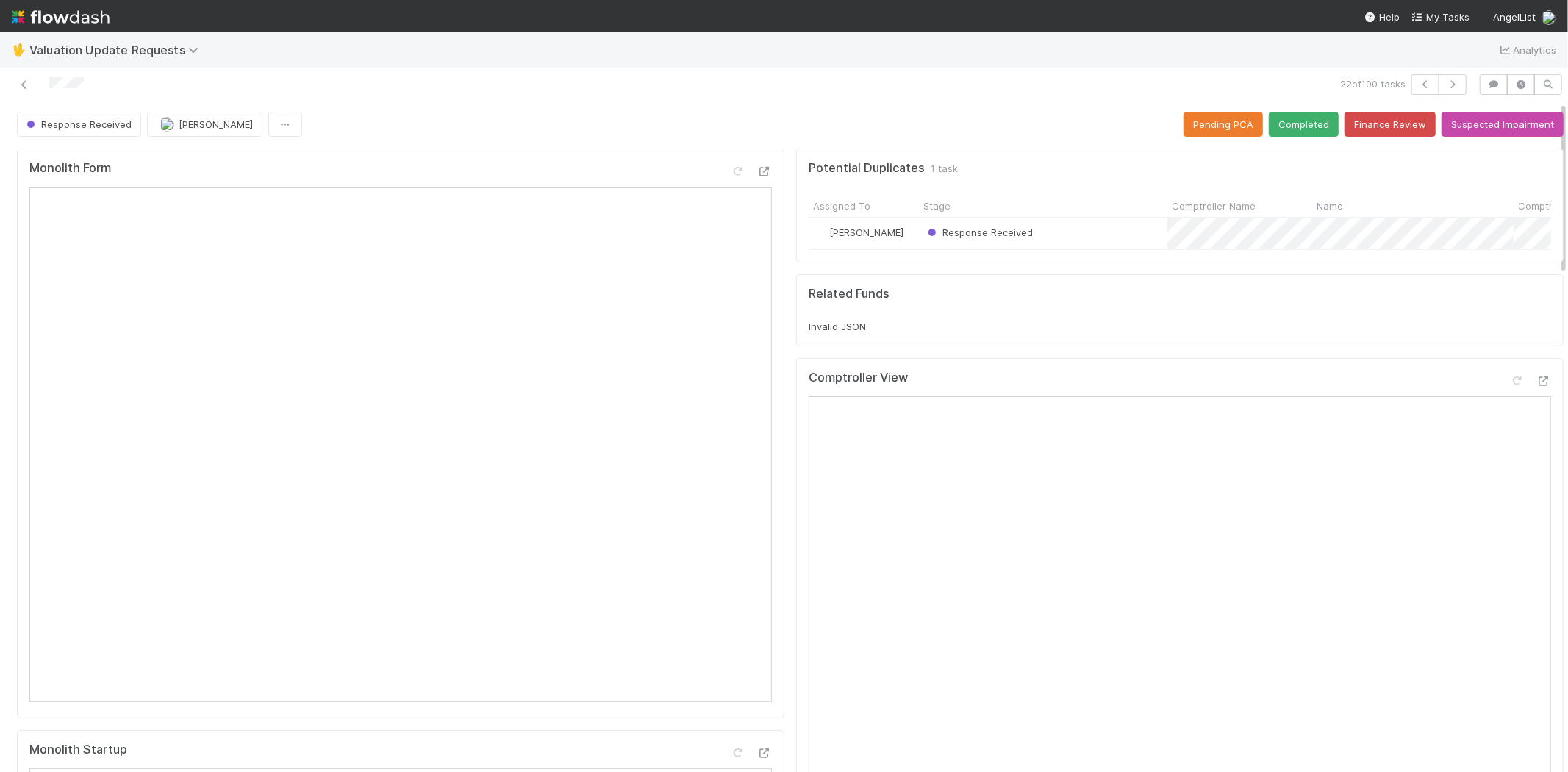
scroll to position [0, 0]
click at [1290, 130] on button "Completed" at bounding box center [1304, 125] width 70 height 25
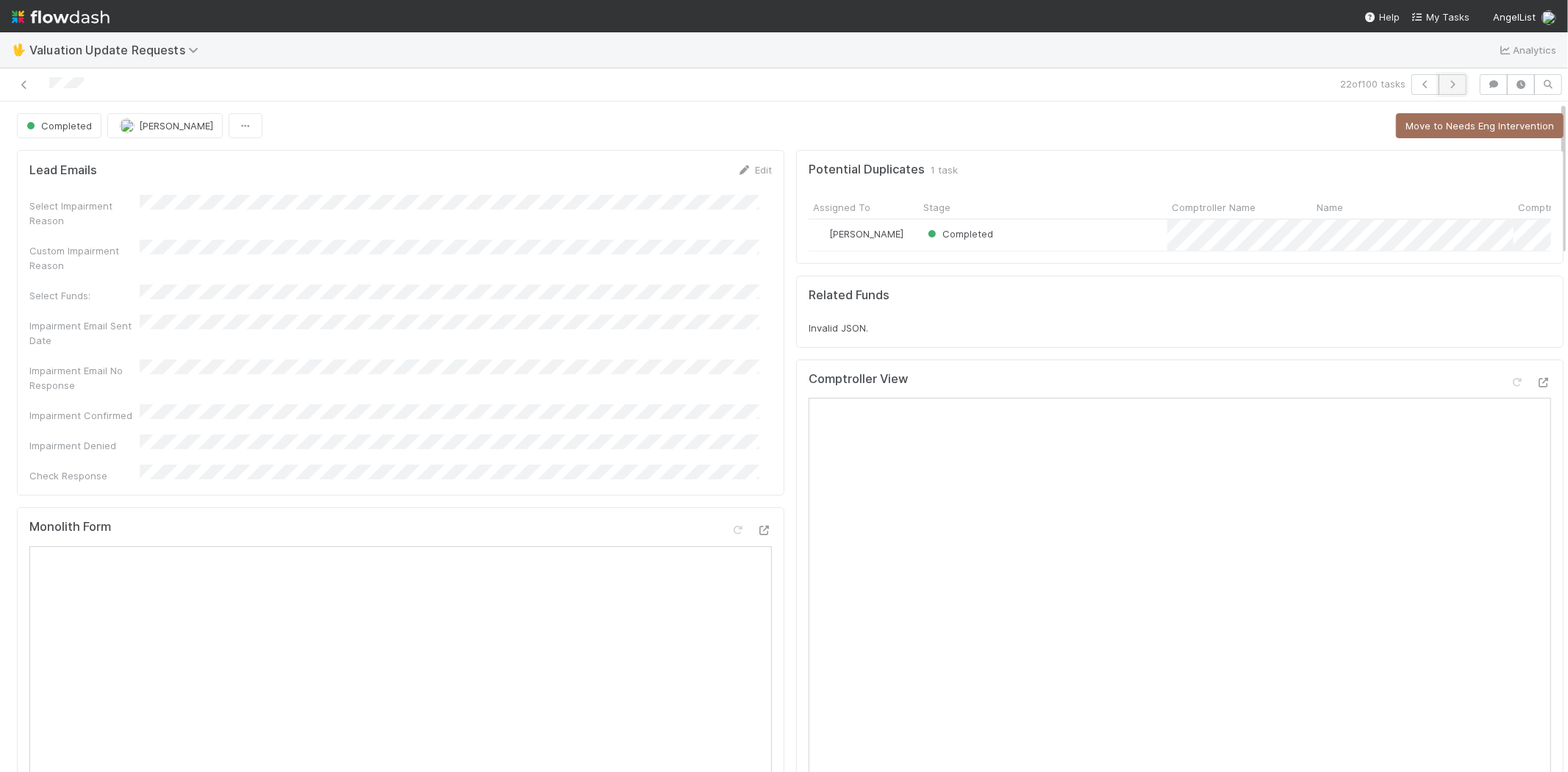
click at [1445, 81] on icon "button" at bounding box center [1452, 85] width 15 height 9
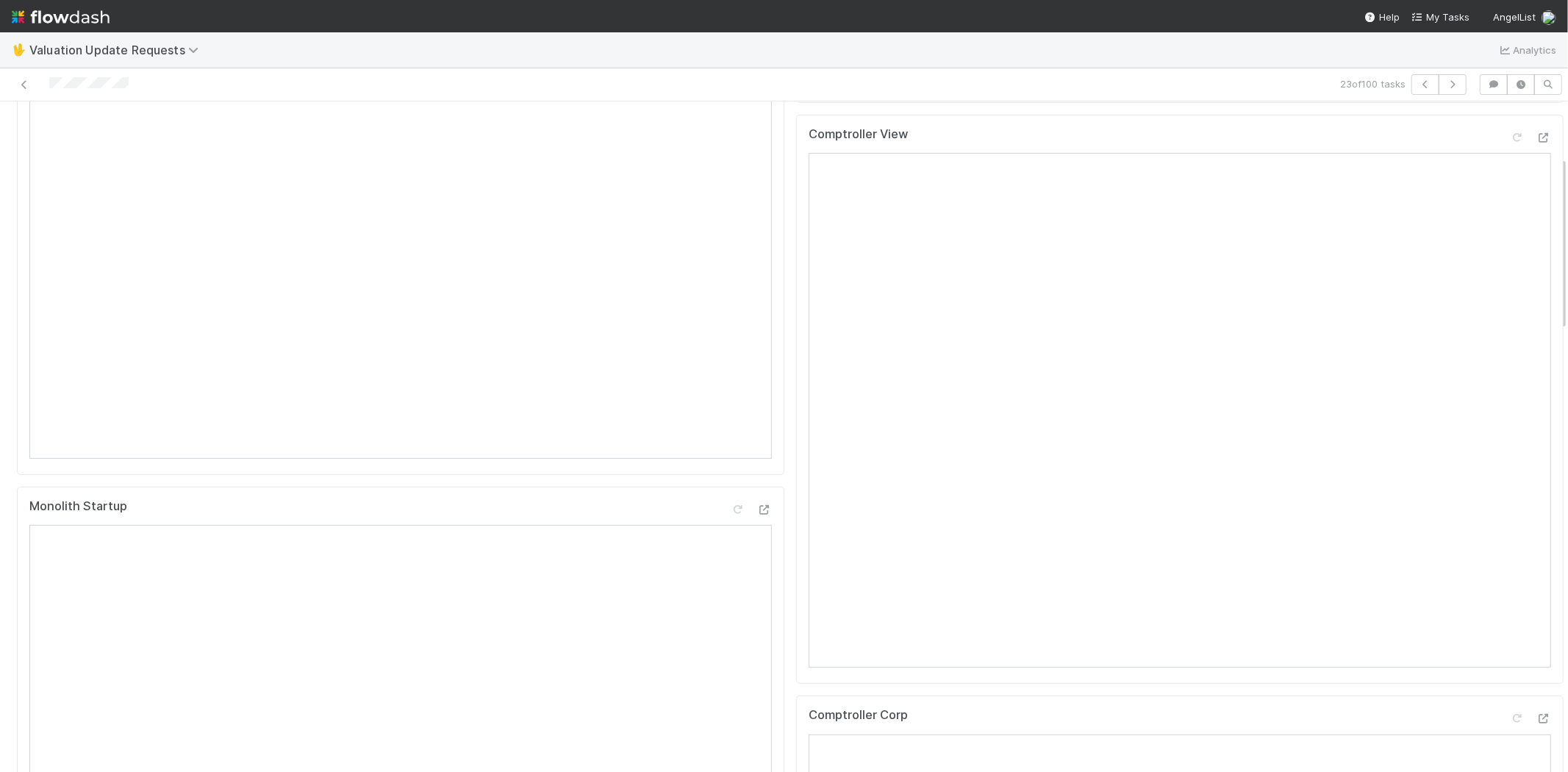
scroll to position [163, 0]
click at [1537, 226] on div at bounding box center [1543, 218] width 15 height 15
click at [1510, 224] on icon at bounding box center [1517, 219] width 15 height 10
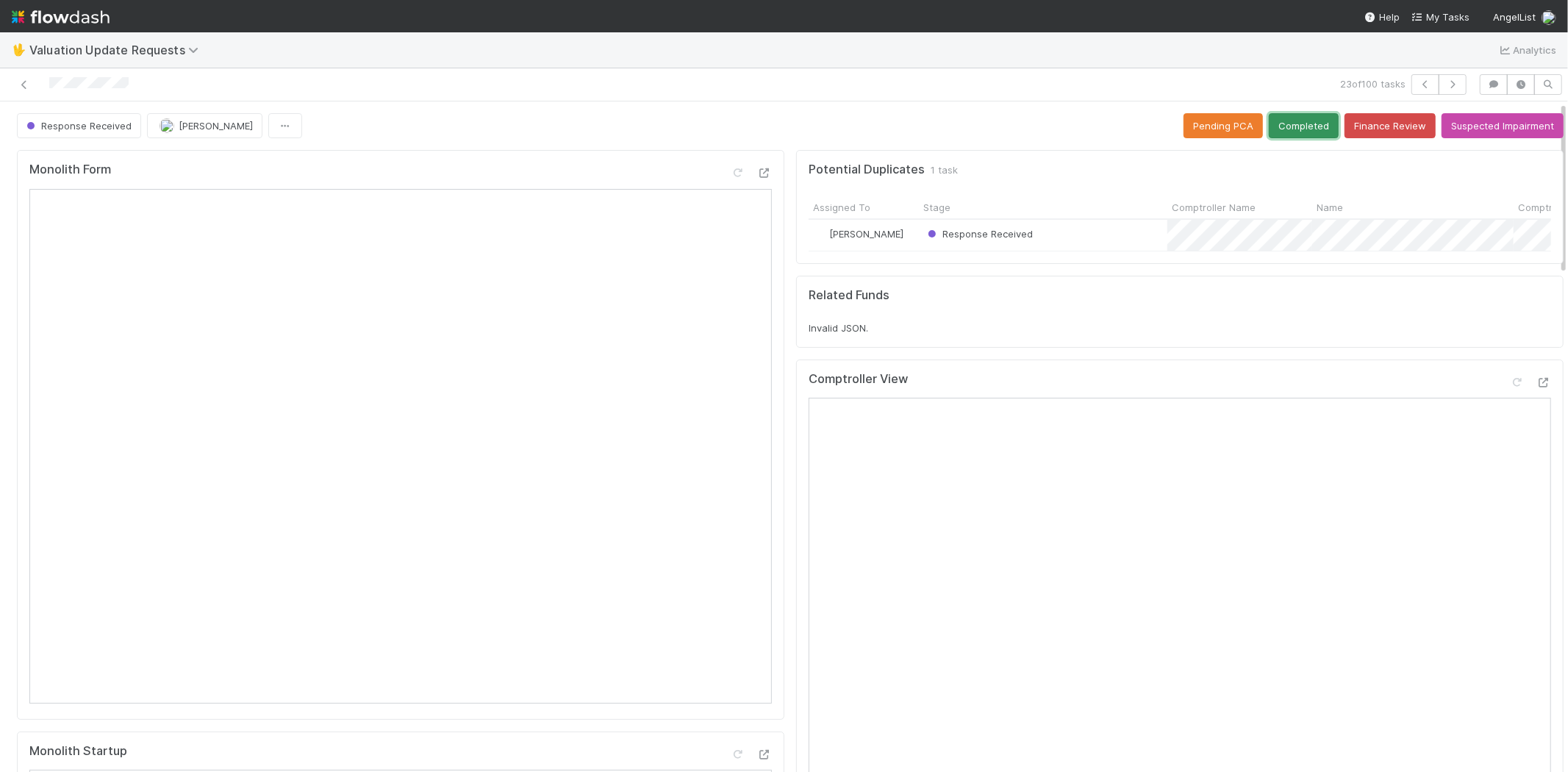
click at [1277, 127] on button "Completed" at bounding box center [1304, 125] width 70 height 25
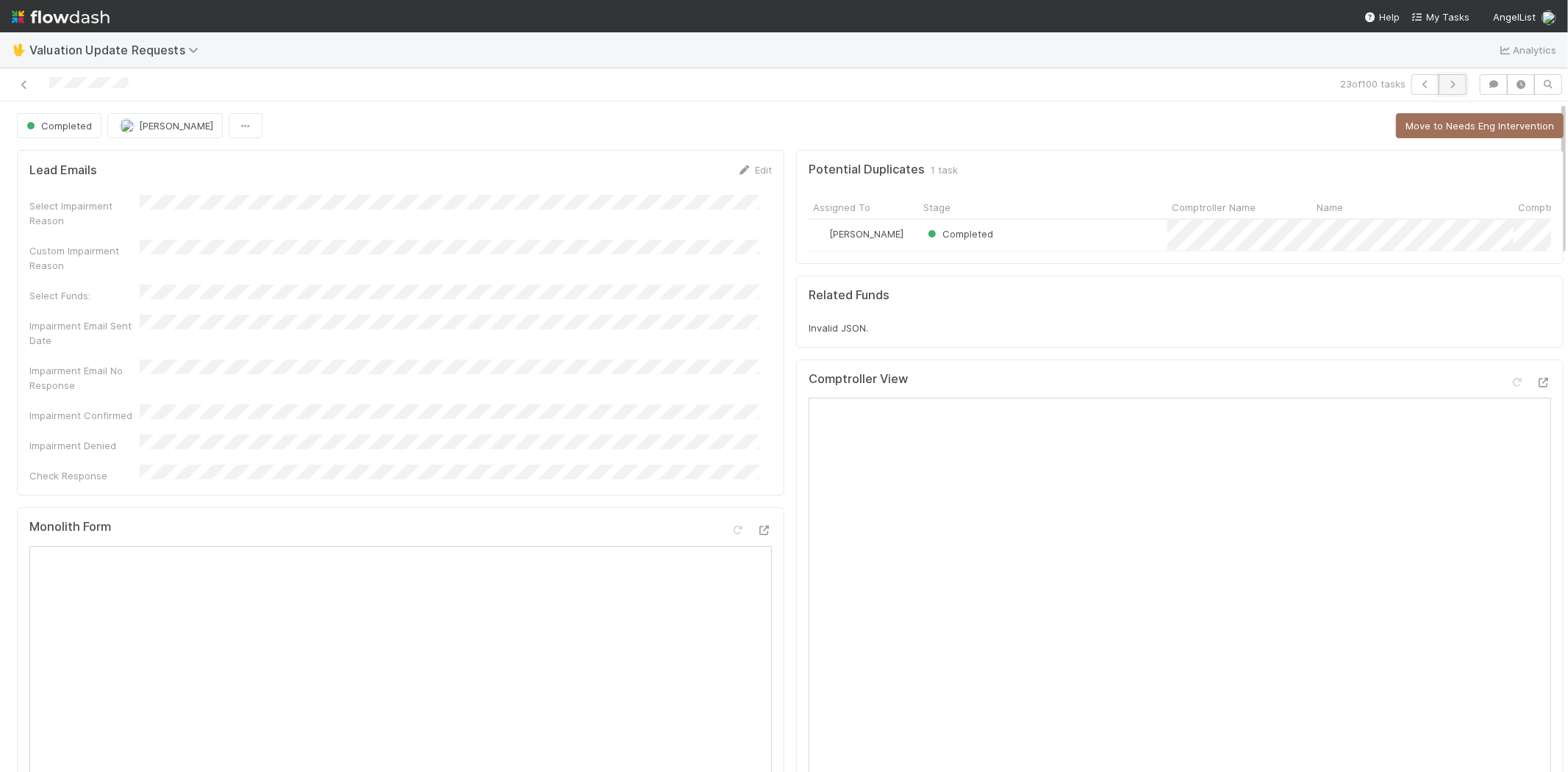
click at [1445, 84] on icon "button" at bounding box center [1452, 85] width 15 height 9
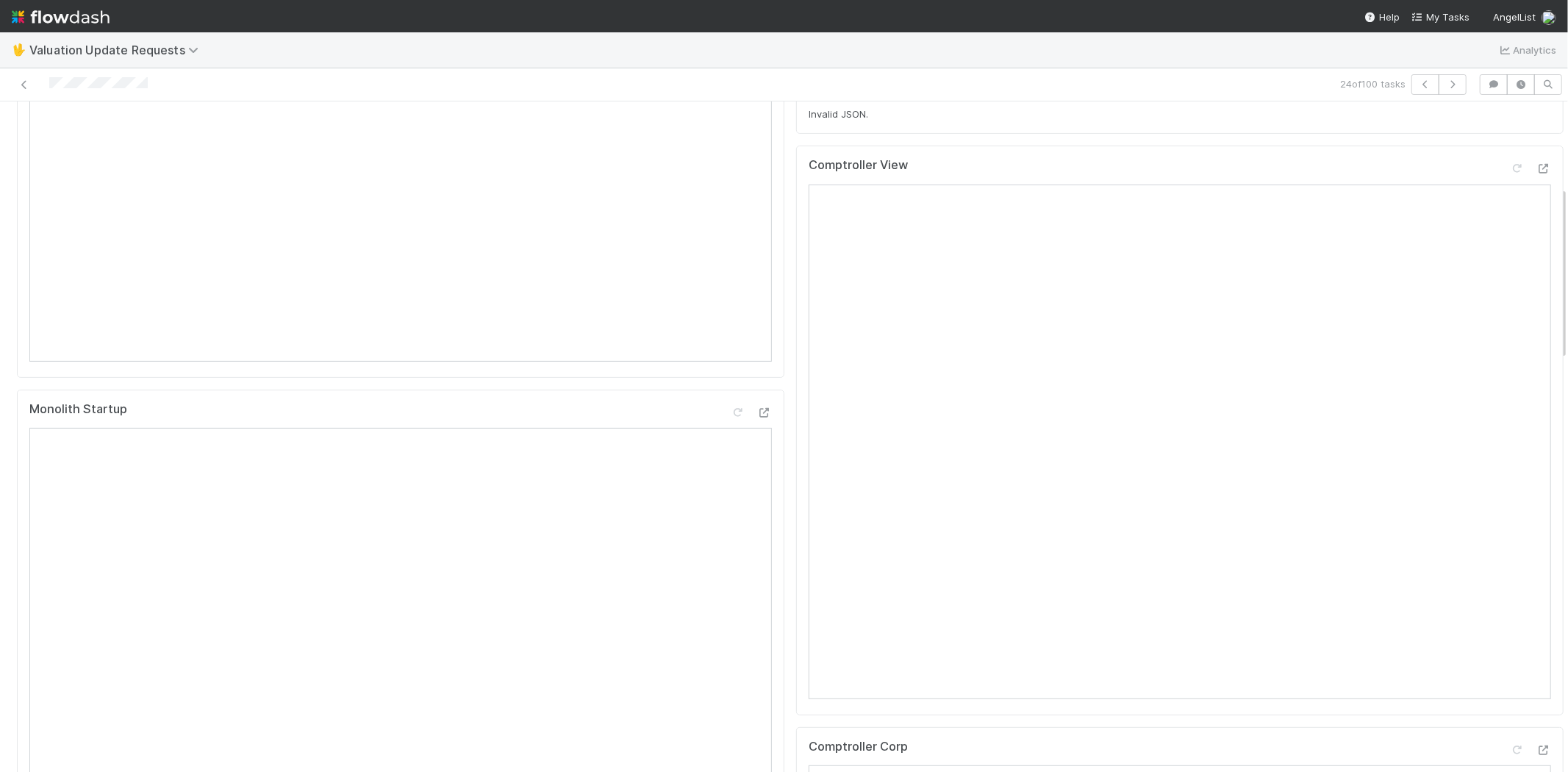
scroll to position [327, 0]
click at [1537, 189] on icon at bounding box center [1543, 184] width 15 height 10
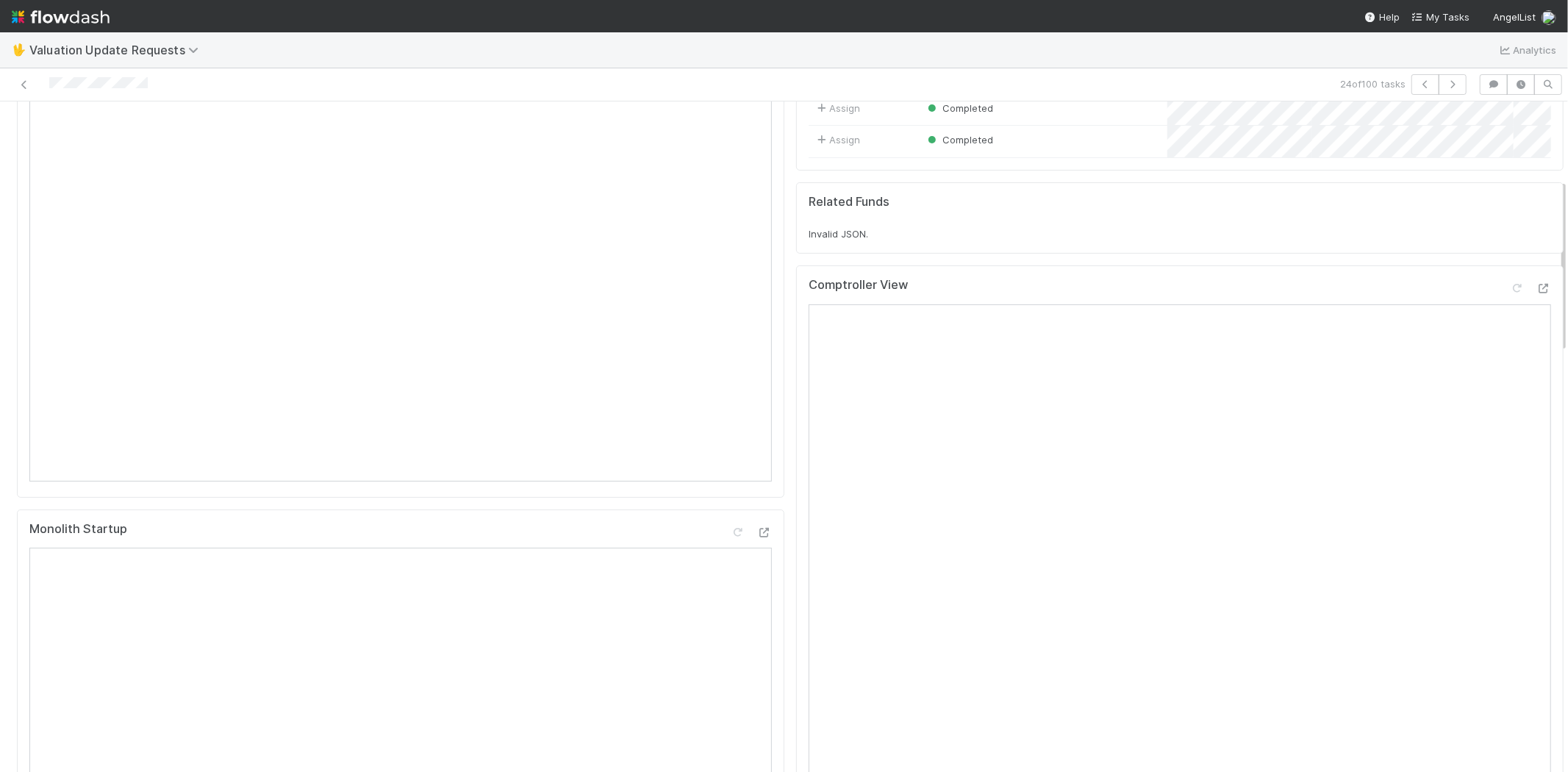
scroll to position [163, 0]
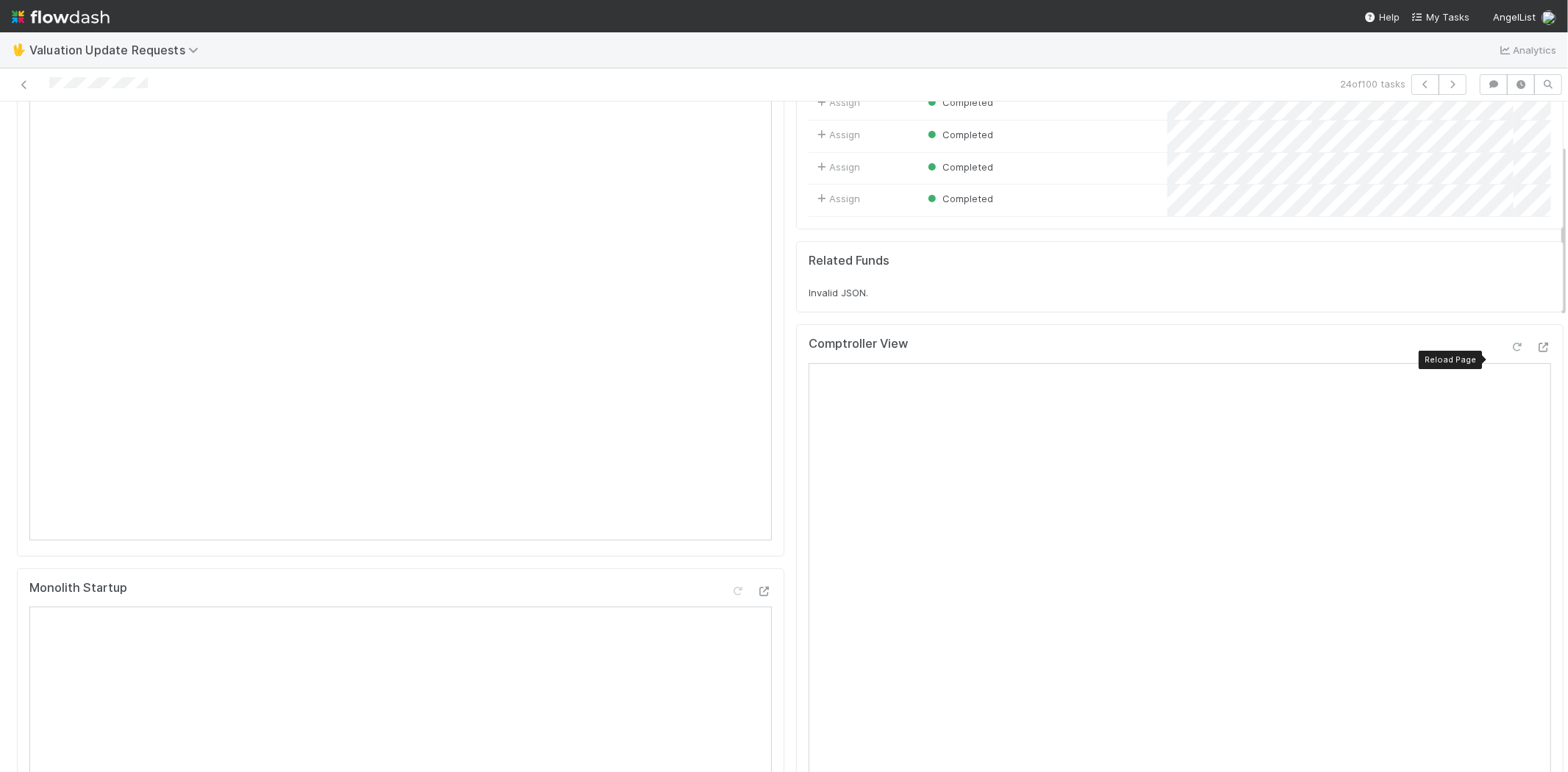
click at [1510, 352] on icon at bounding box center [1517, 347] width 15 height 10
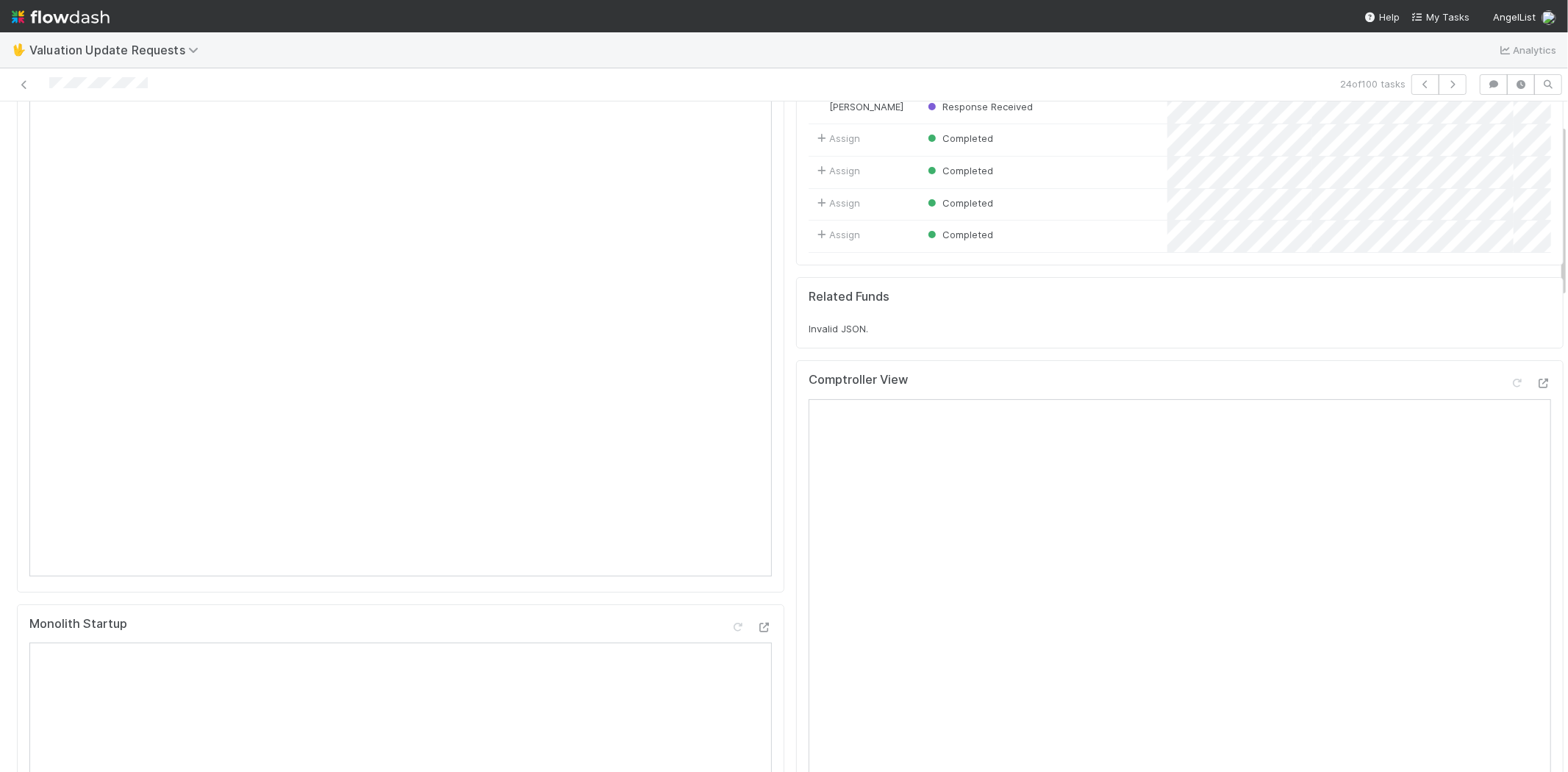
scroll to position [0, 0]
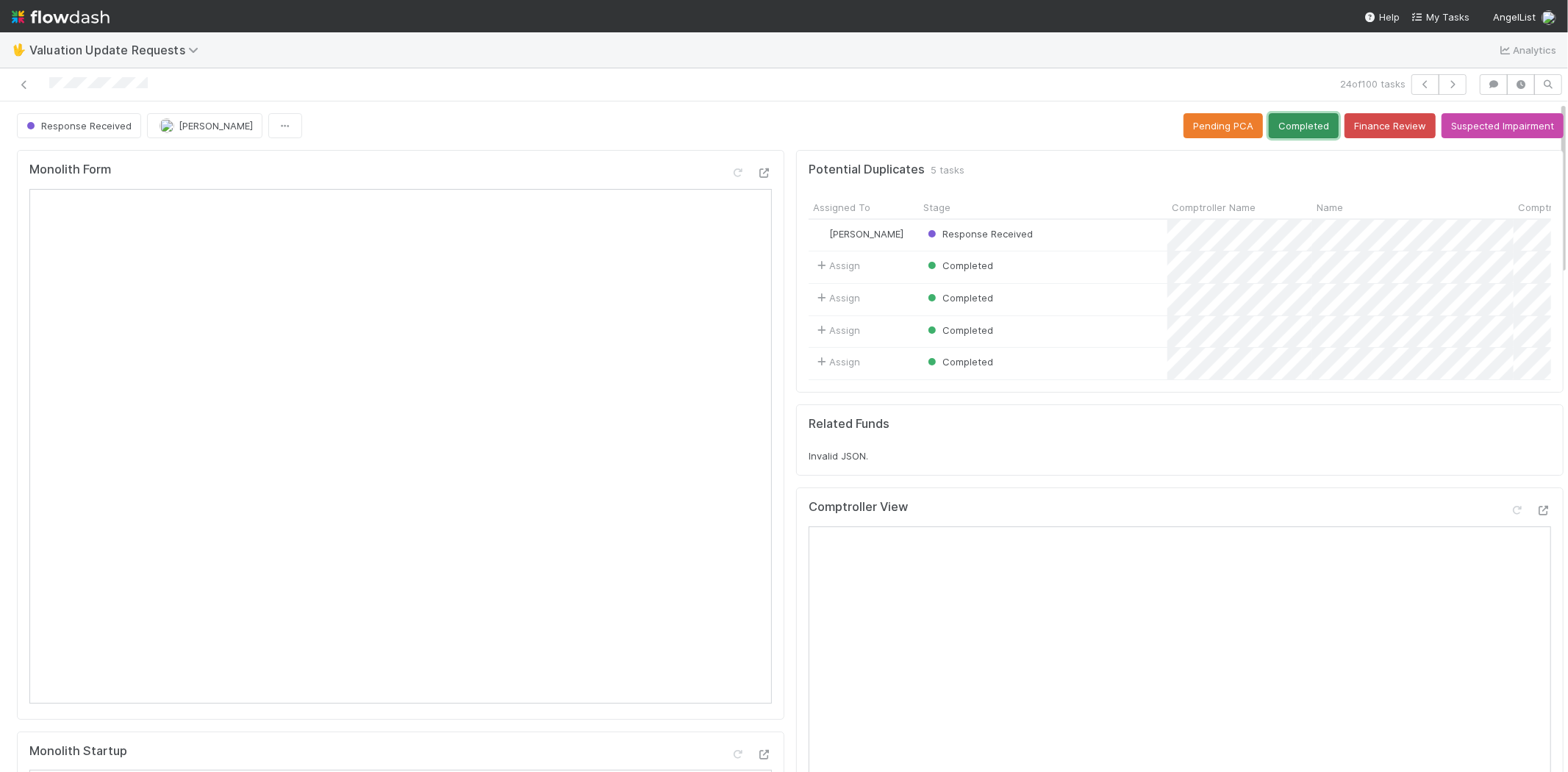
click at [1277, 134] on button "Completed" at bounding box center [1304, 125] width 70 height 25
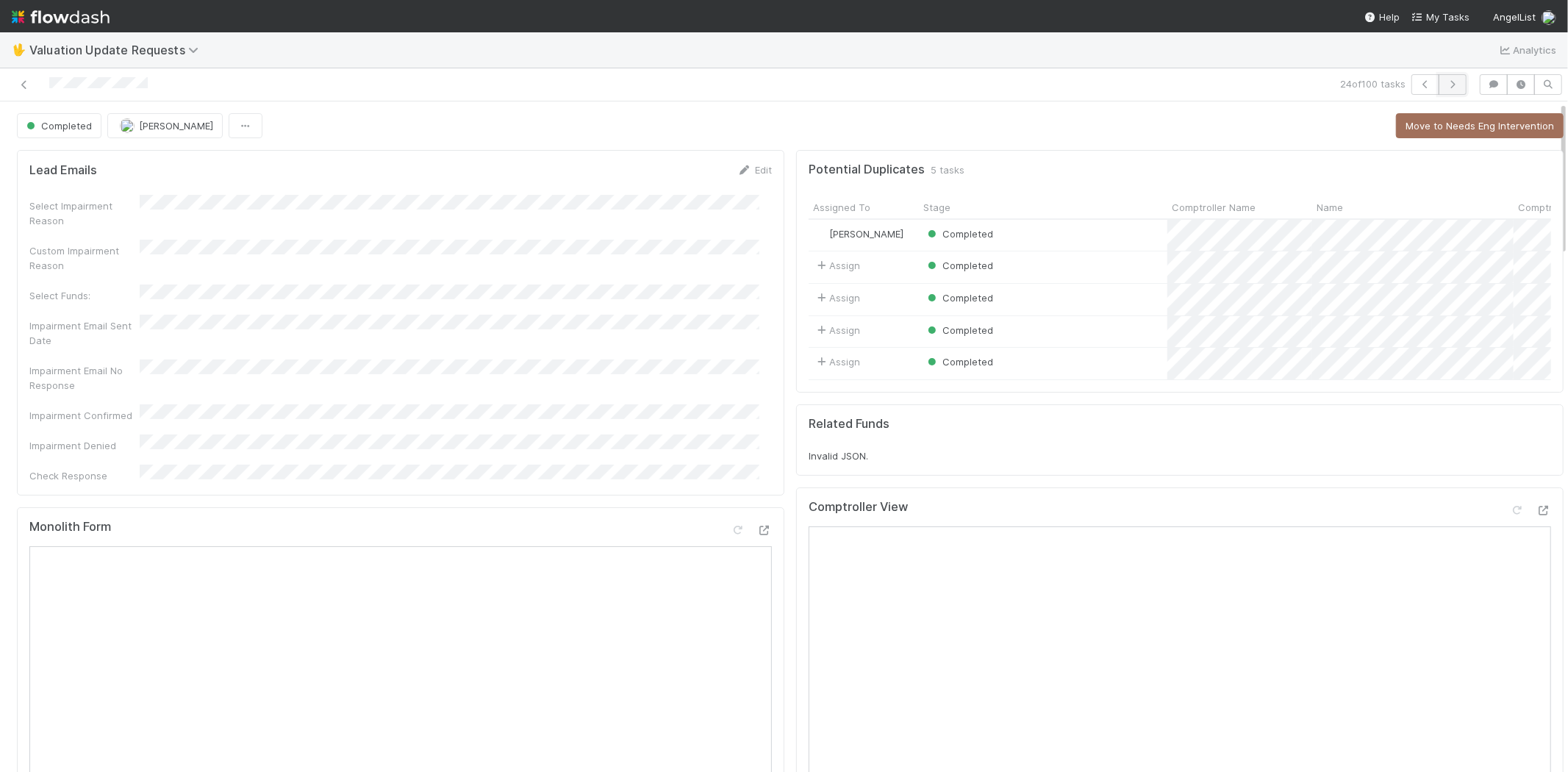
click at [1441, 78] on button "button" at bounding box center [1452, 85] width 28 height 21
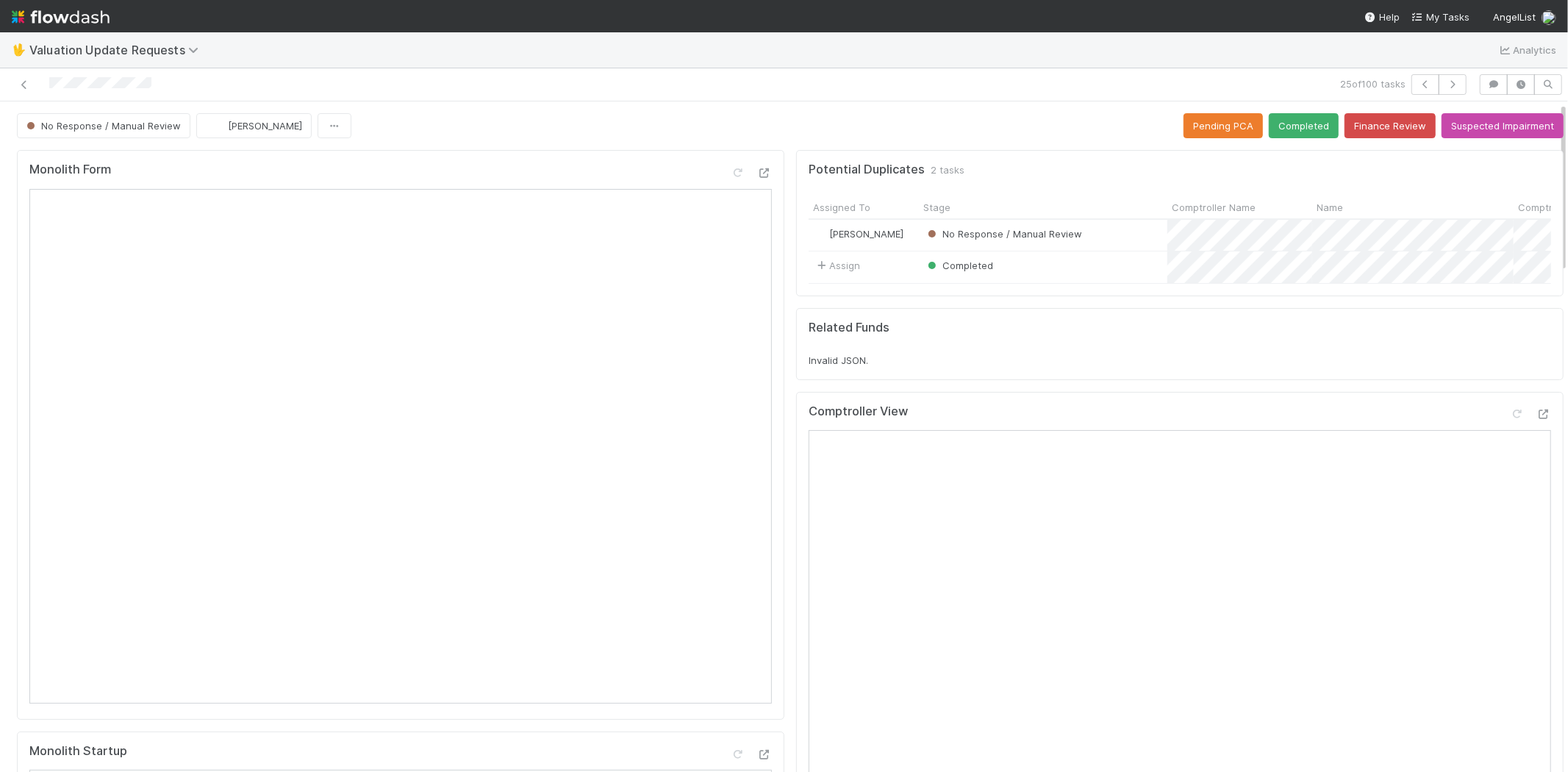
scroll to position [82, 0]
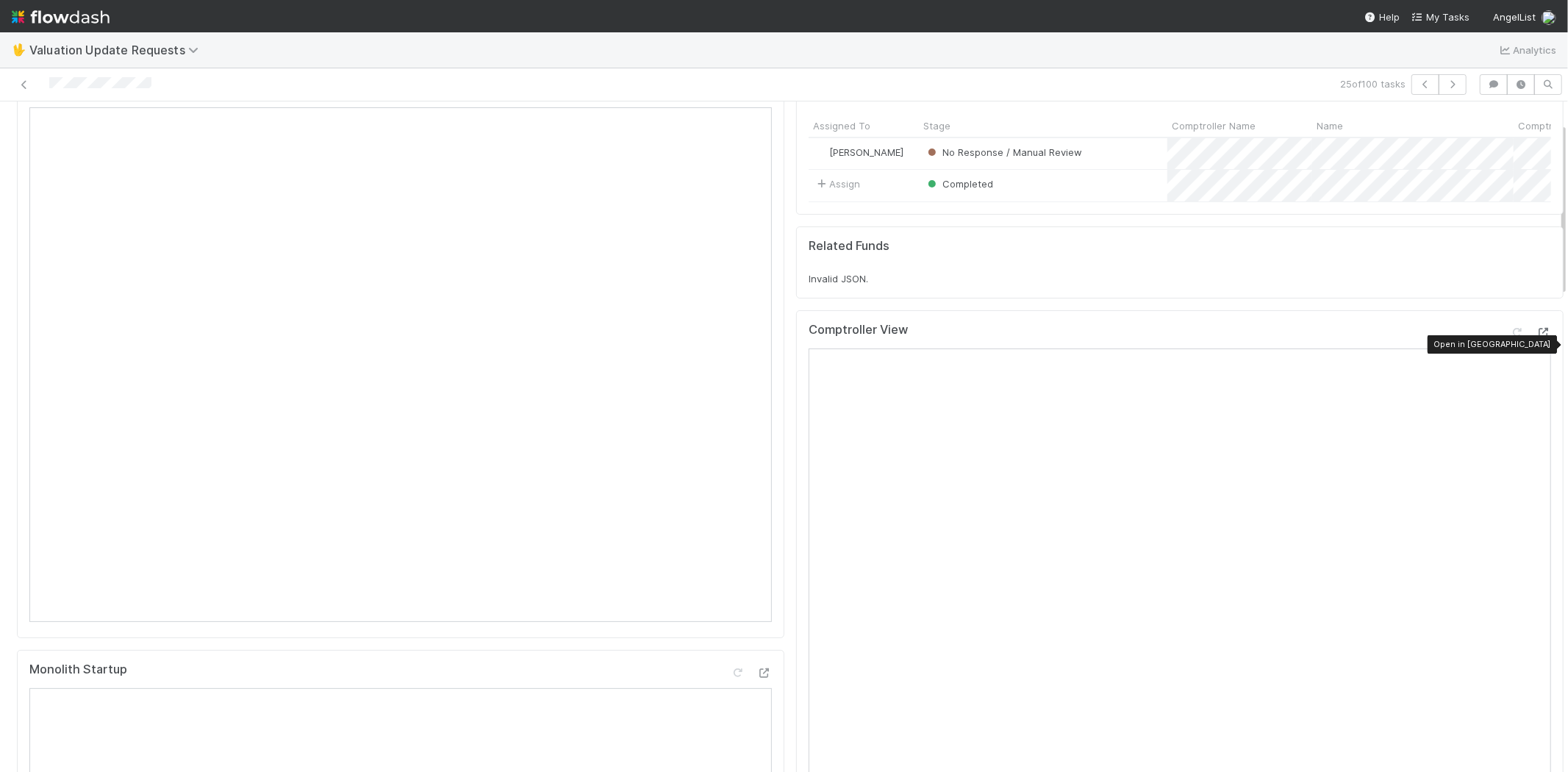
click at [1537, 337] on icon at bounding box center [1543, 333] width 15 height 10
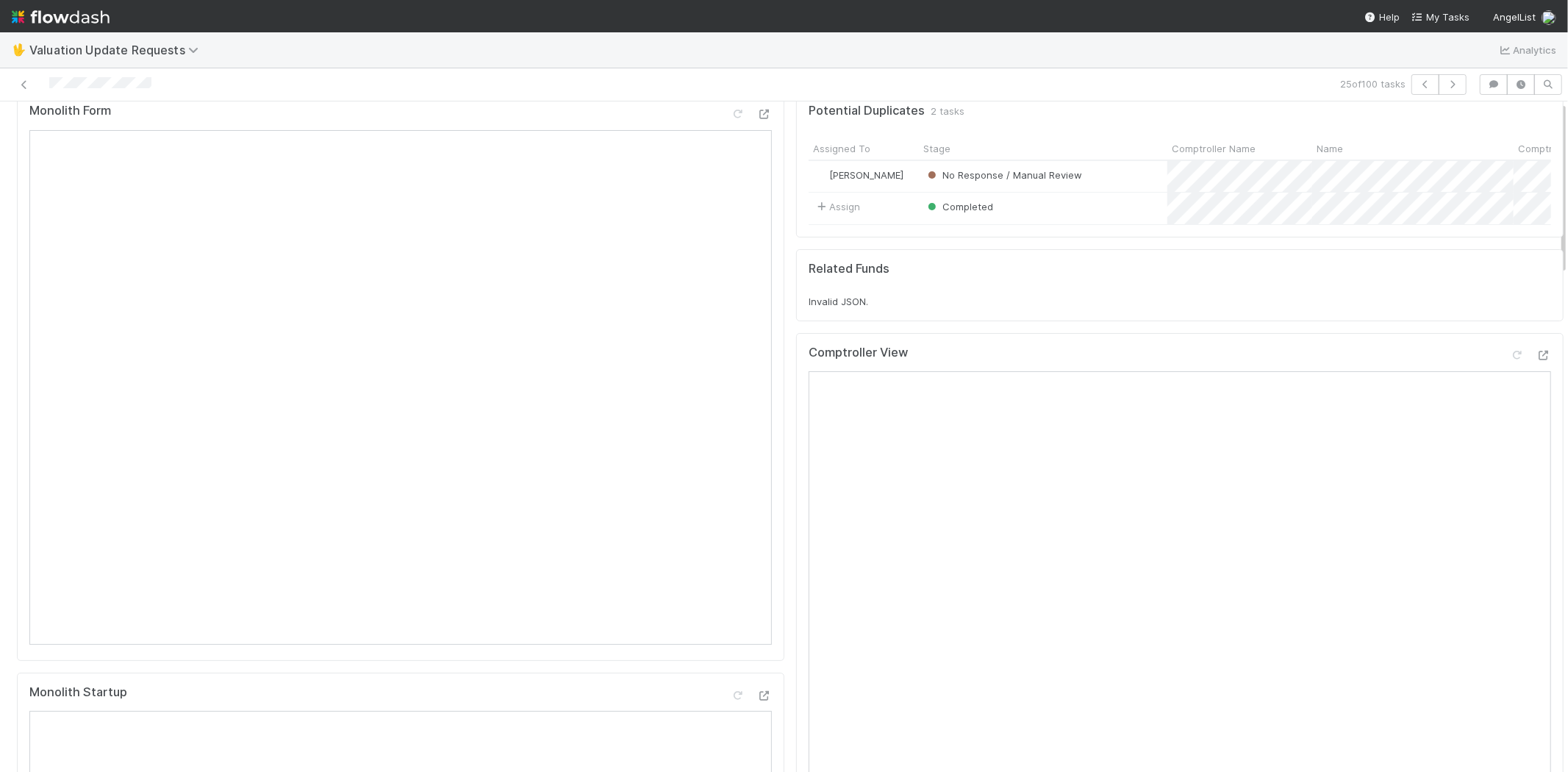
scroll to position [0, 0]
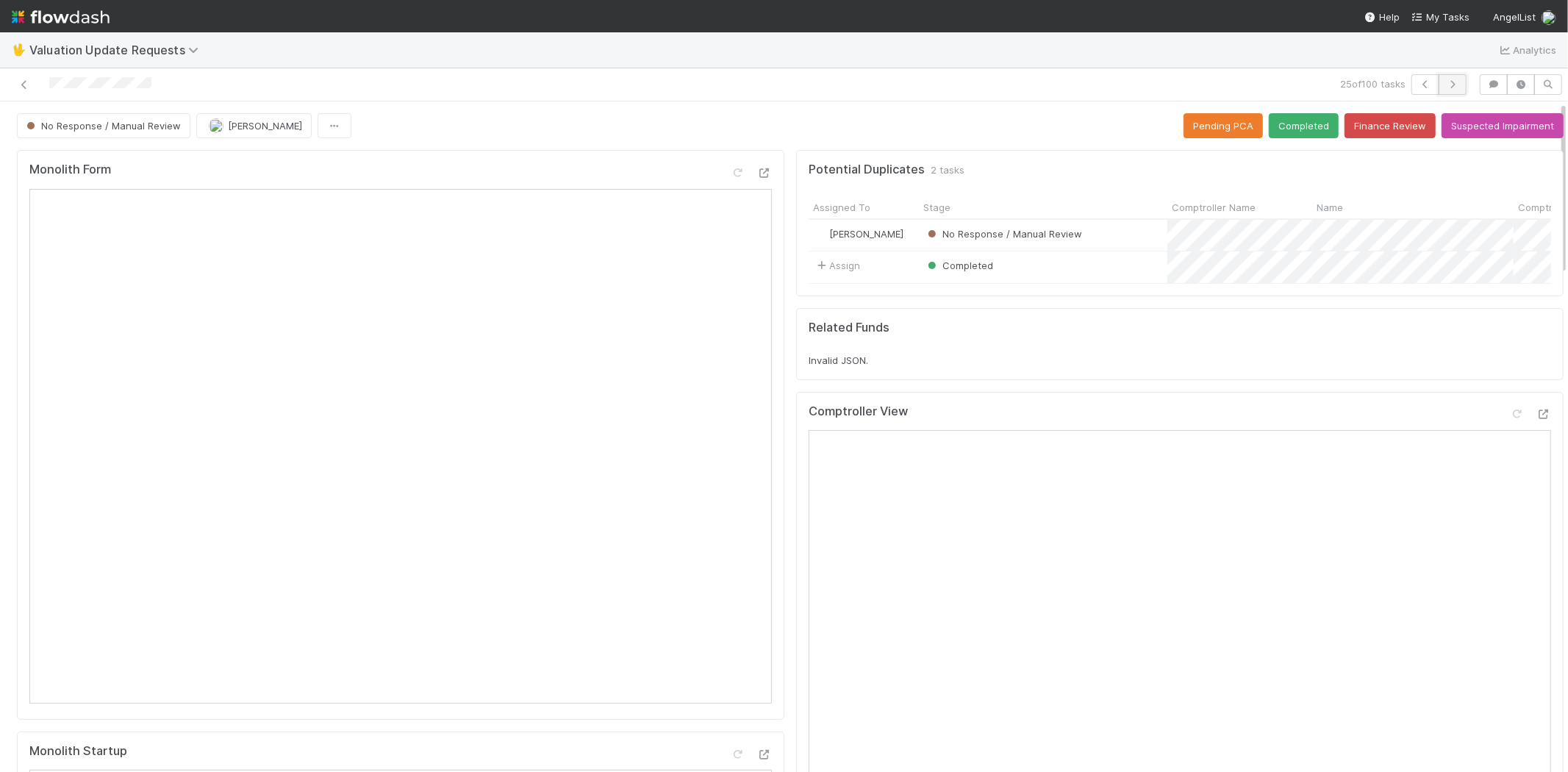
click at [1450, 79] on button "button" at bounding box center [1452, 85] width 28 height 21
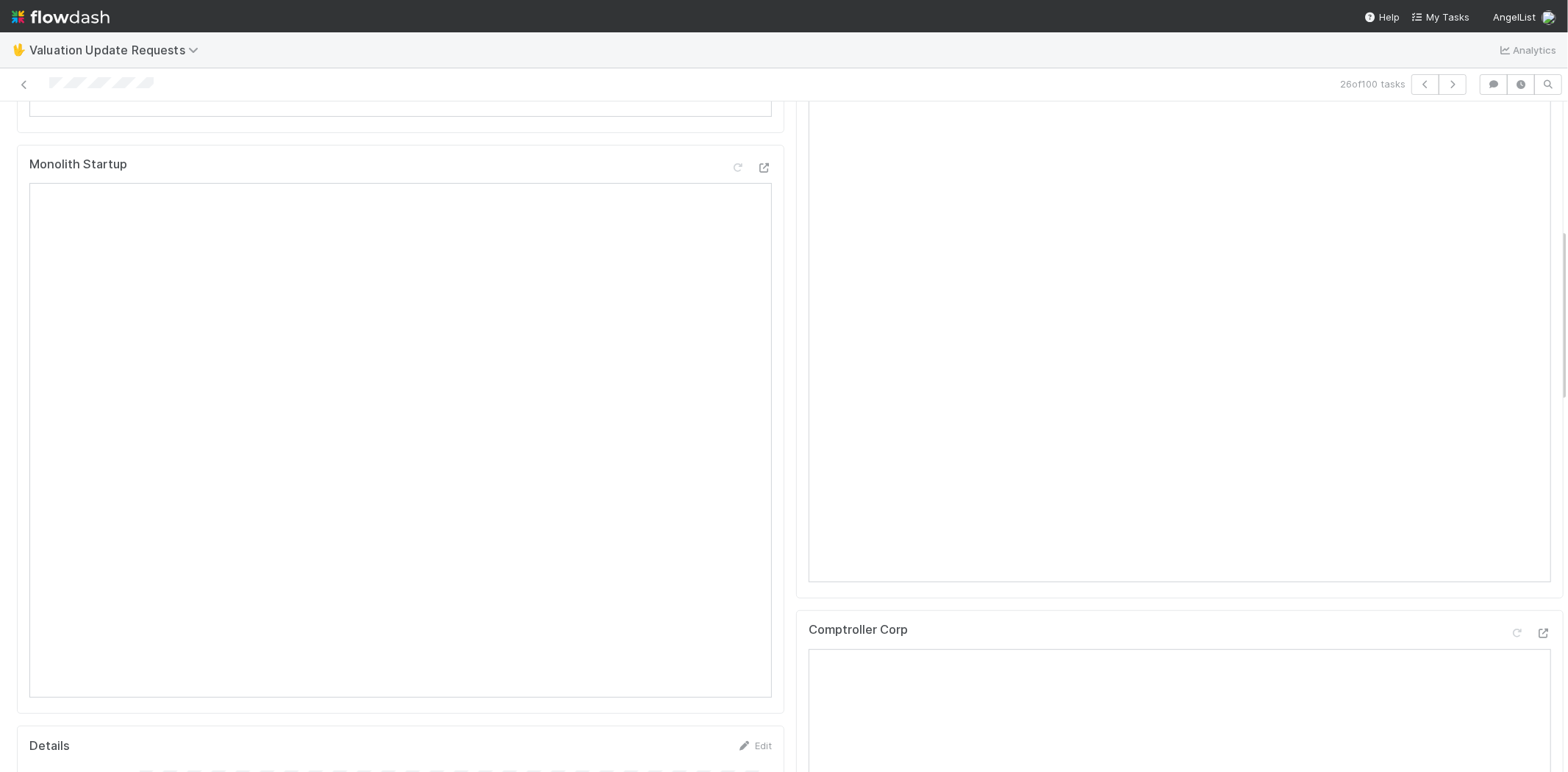
scroll to position [490, 0]
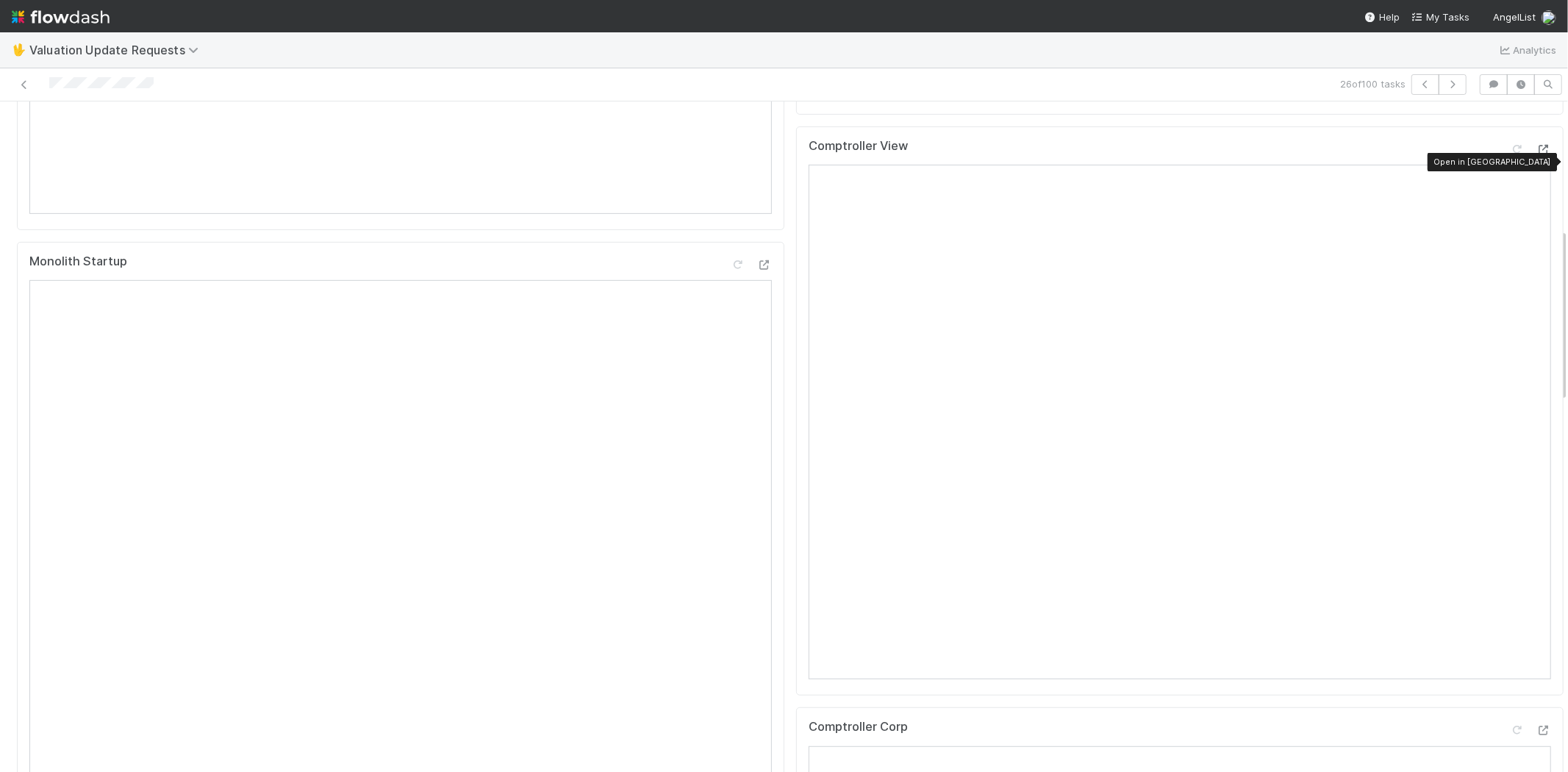
click at [1537, 155] on div at bounding box center [1543, 148] width 15 height 15
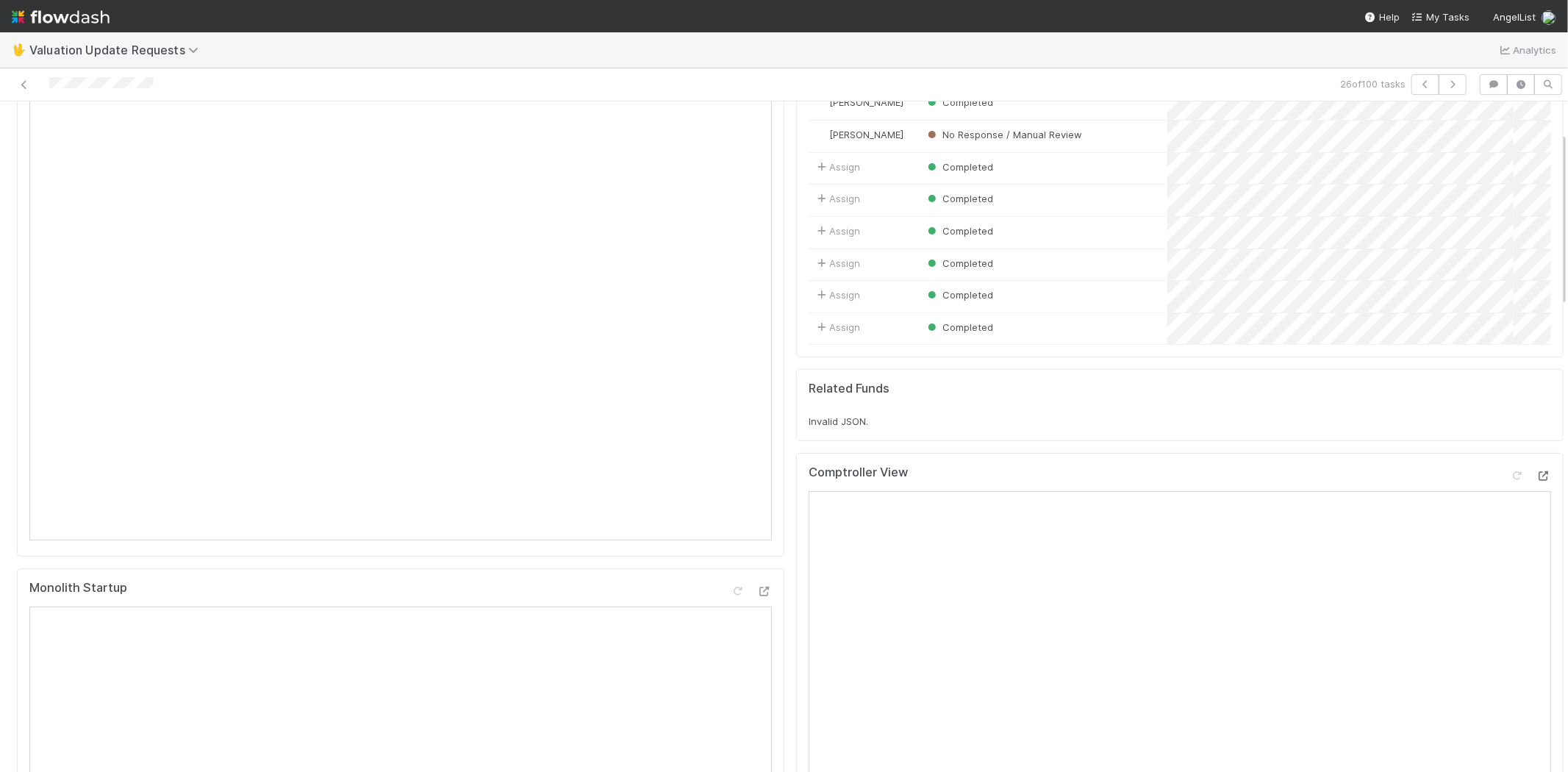
scroll to position [0, 0]
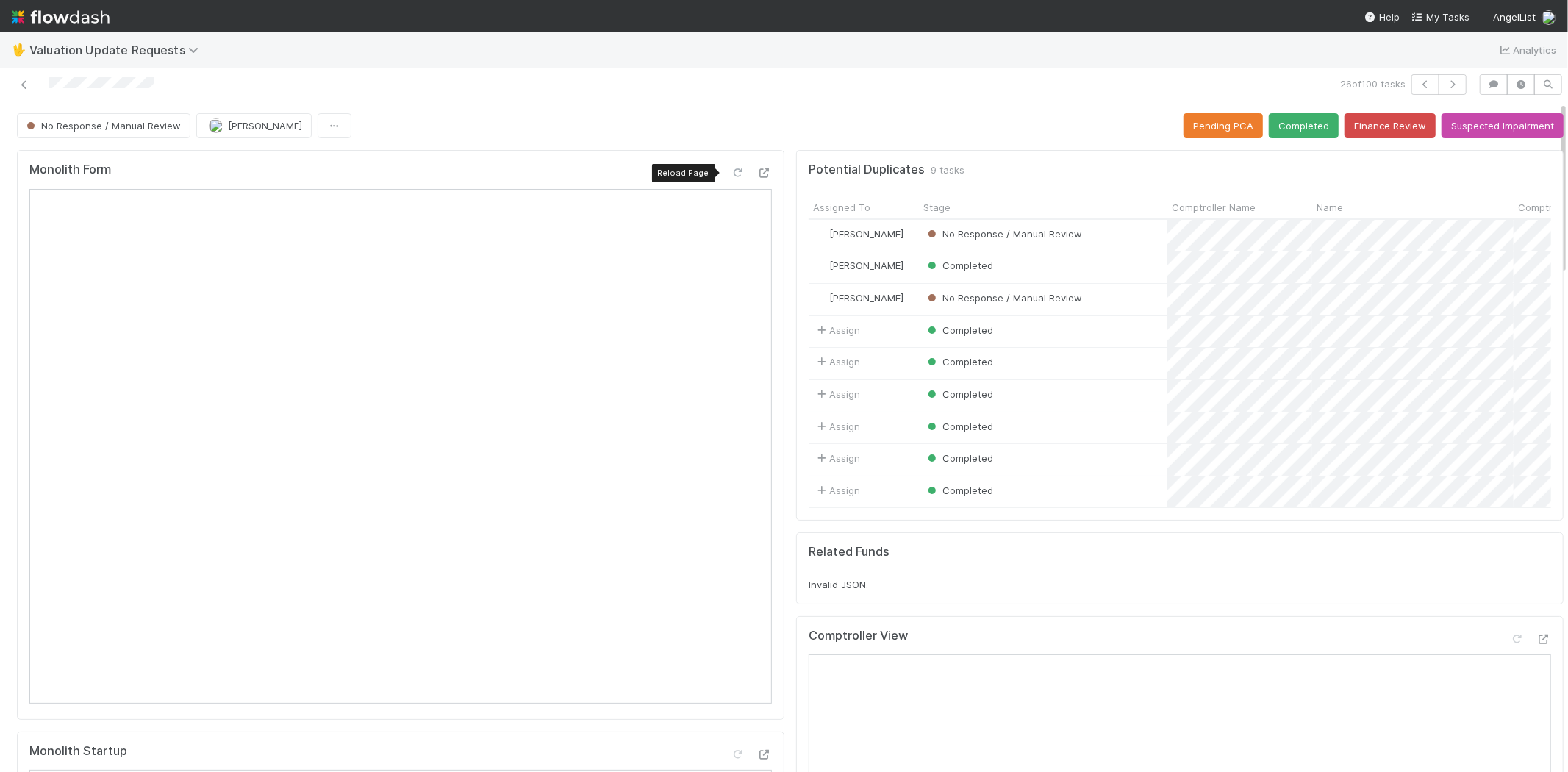
click at [730, 173] on icon at bounding box center [737, 173] width 15 height 10
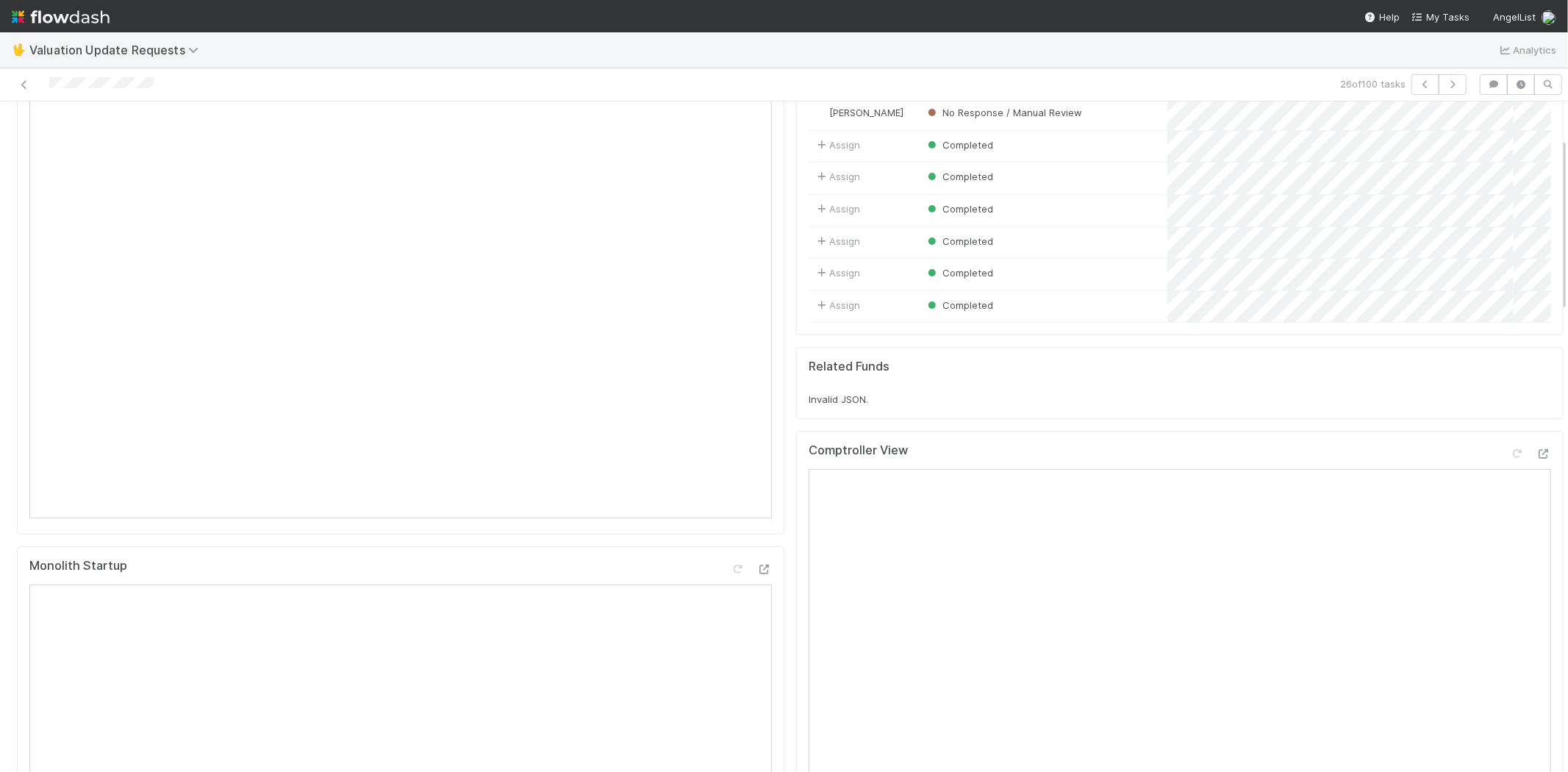
scroll to position [245, 0]
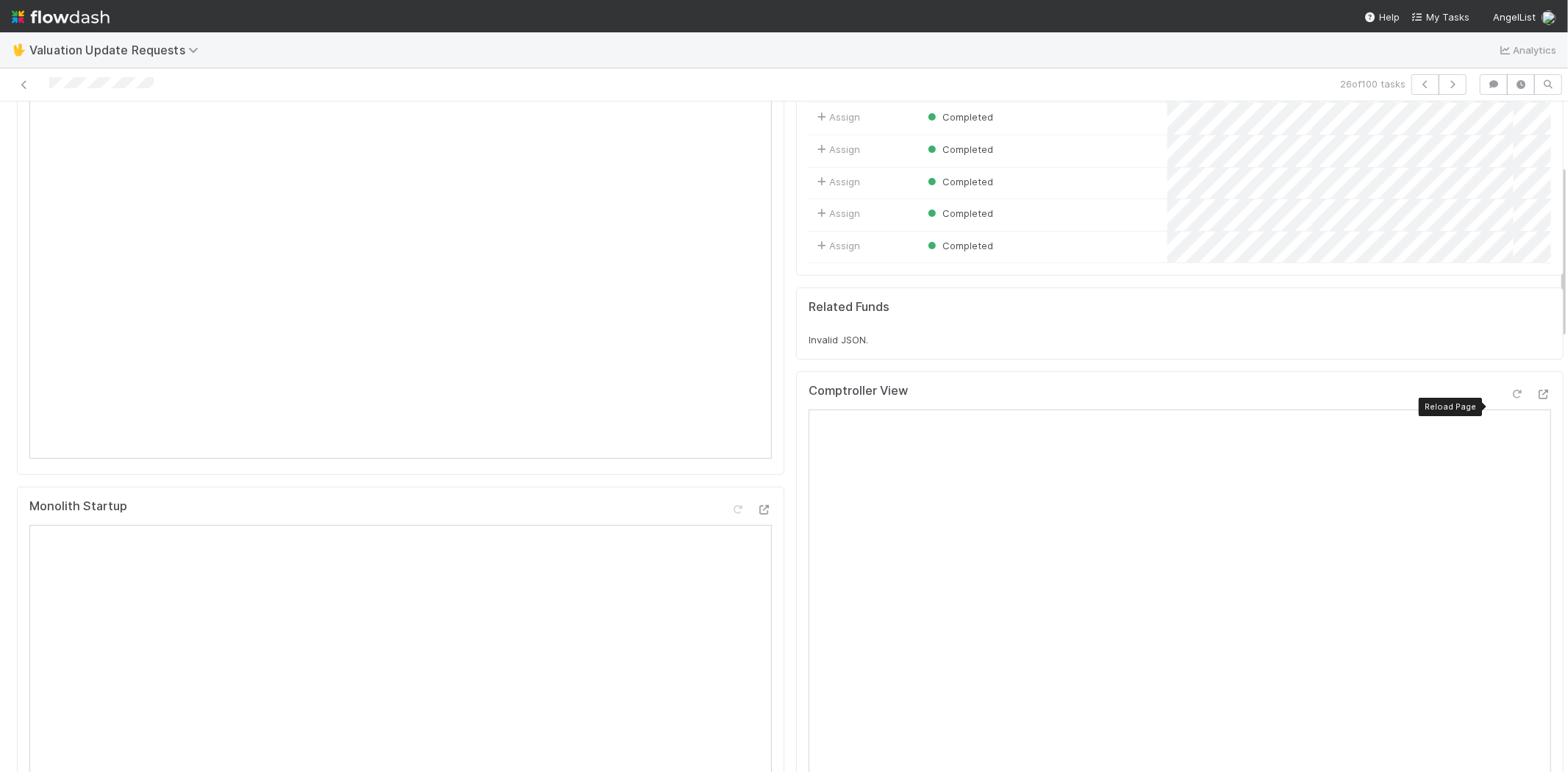
click at [1510, 398] on div at bounding box center [1517, 393] width 15 height 15
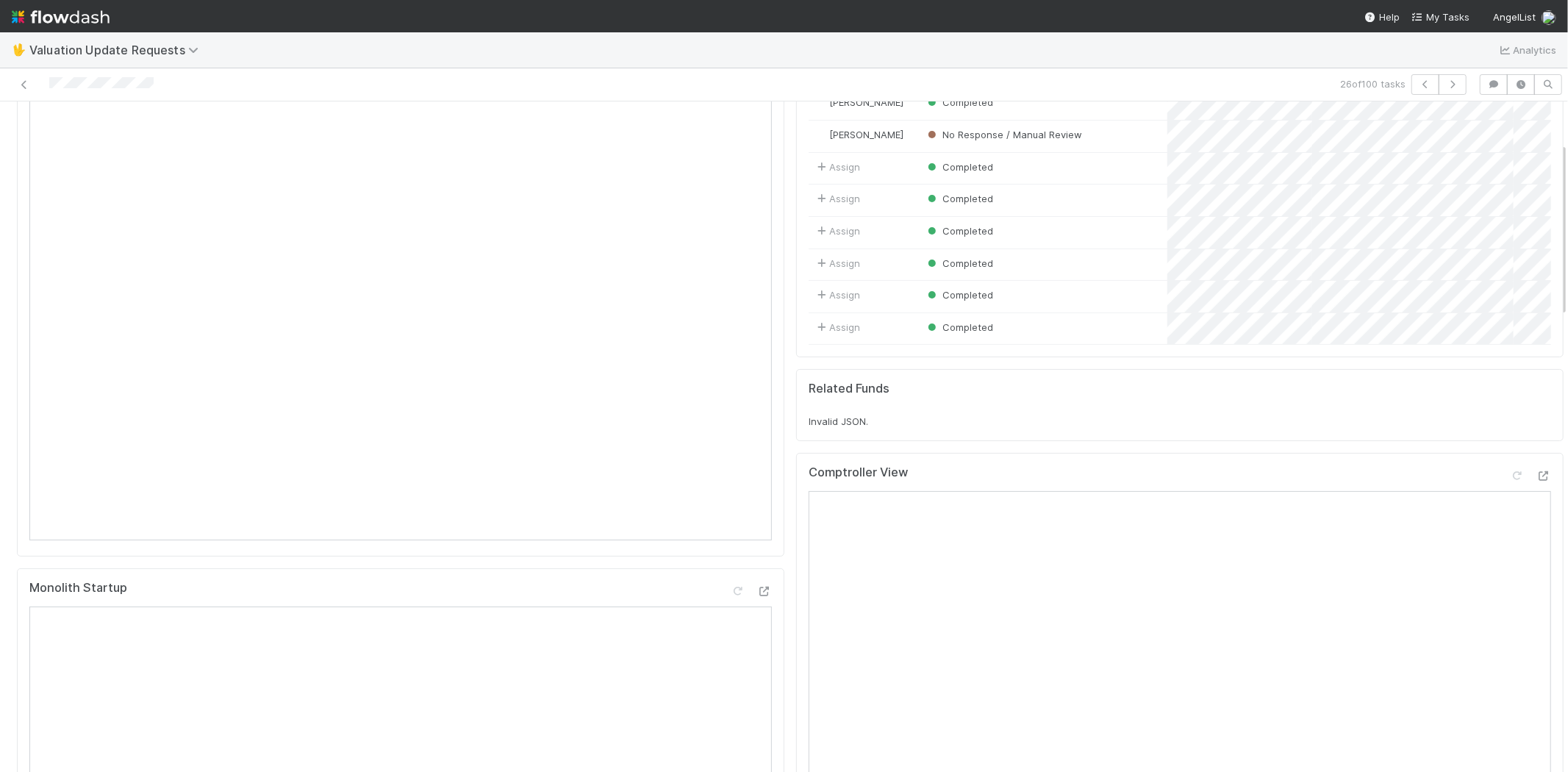
scroll to position [0, 0]
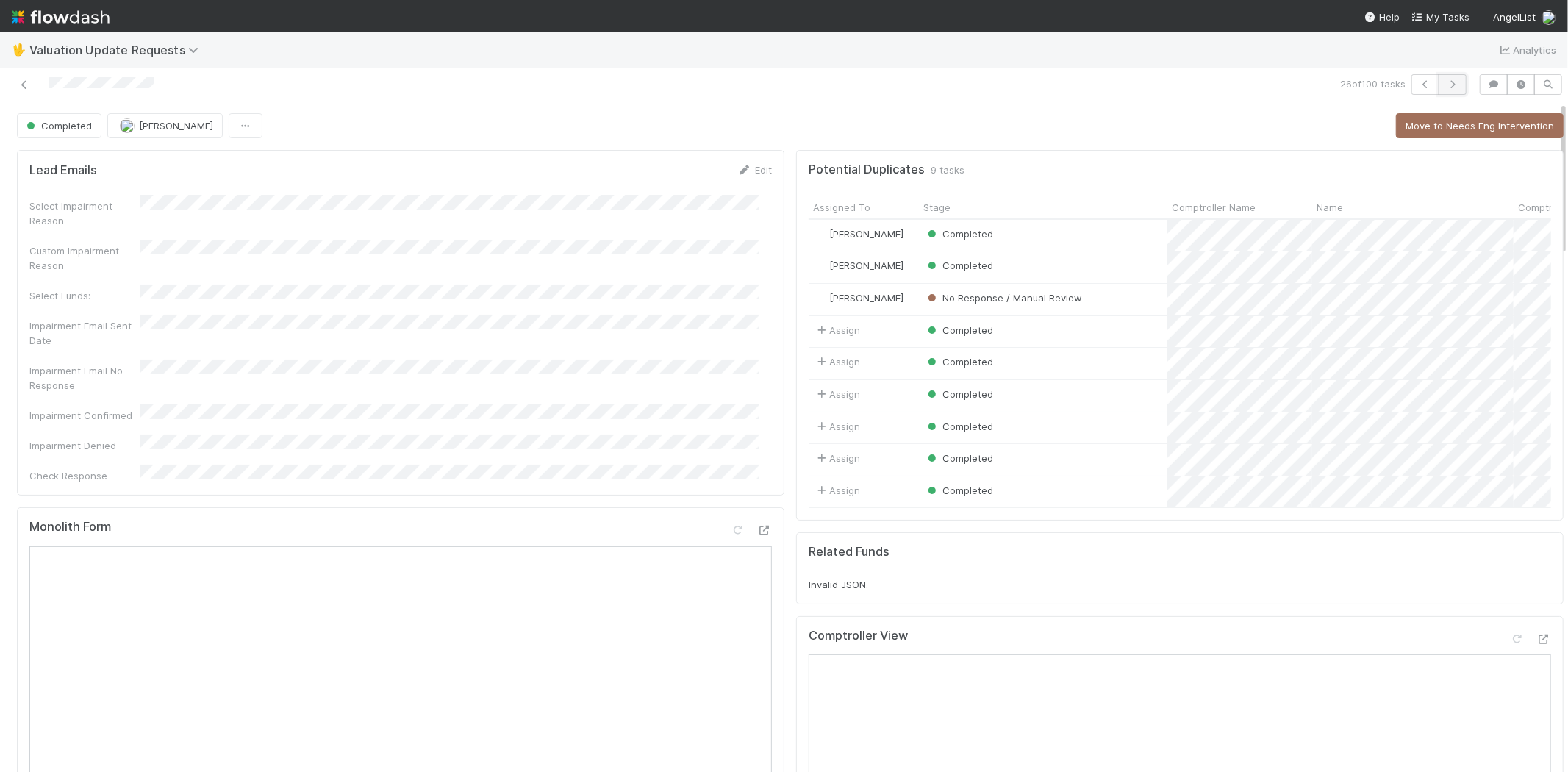
click at [1445, 82] on icon "button" at bounding box center [1452, 85] width 15 height 9
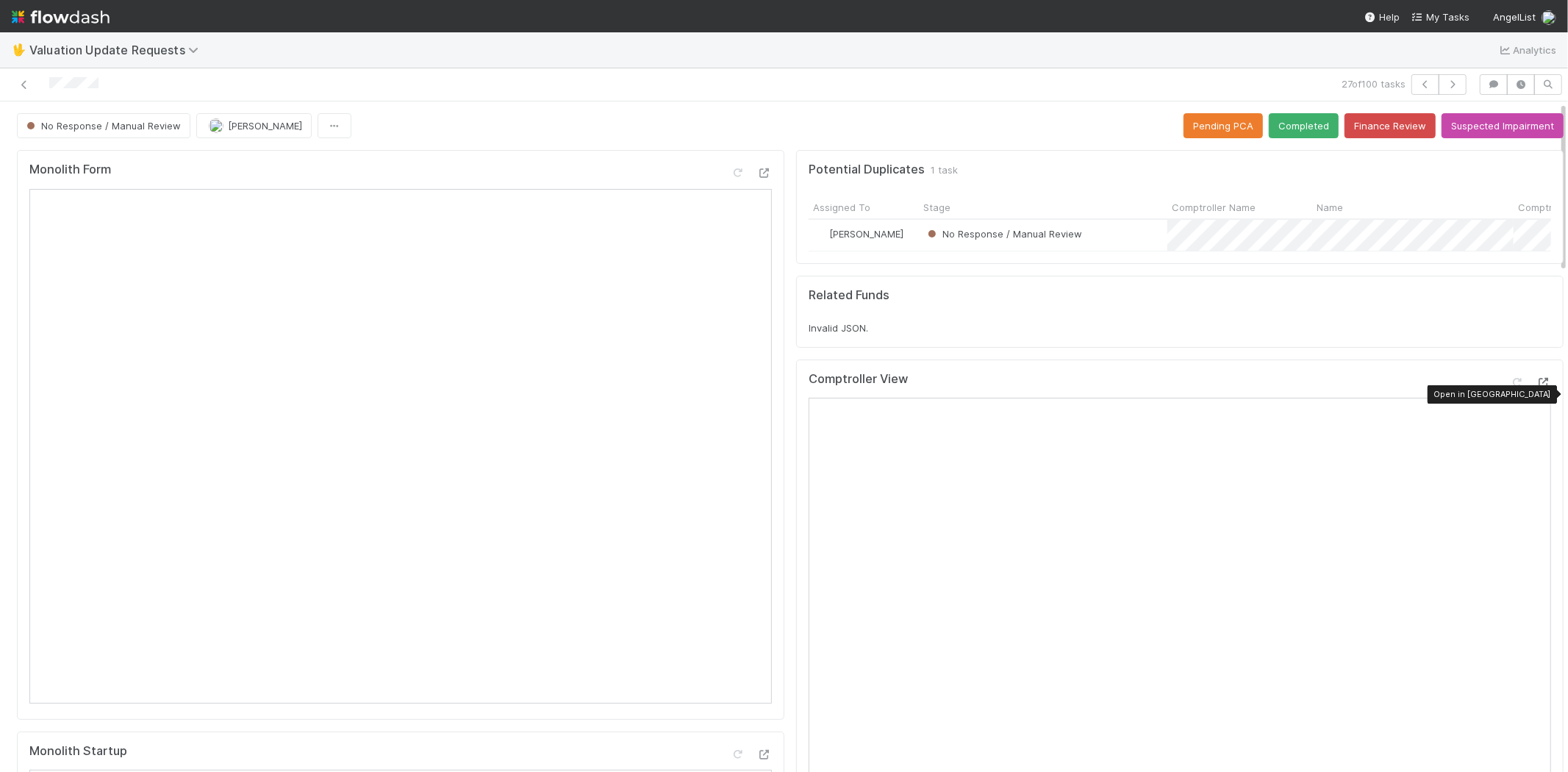
click at [1537, 387] on icon at bounding box center [1543, 383] width 15 height 10
click at [1447, 85] on icon "button" at bounding box center [1452, 85] width 15 height 9
click at [1537, 387] on icon at bounding box center [1543, 383] width 15 height 10
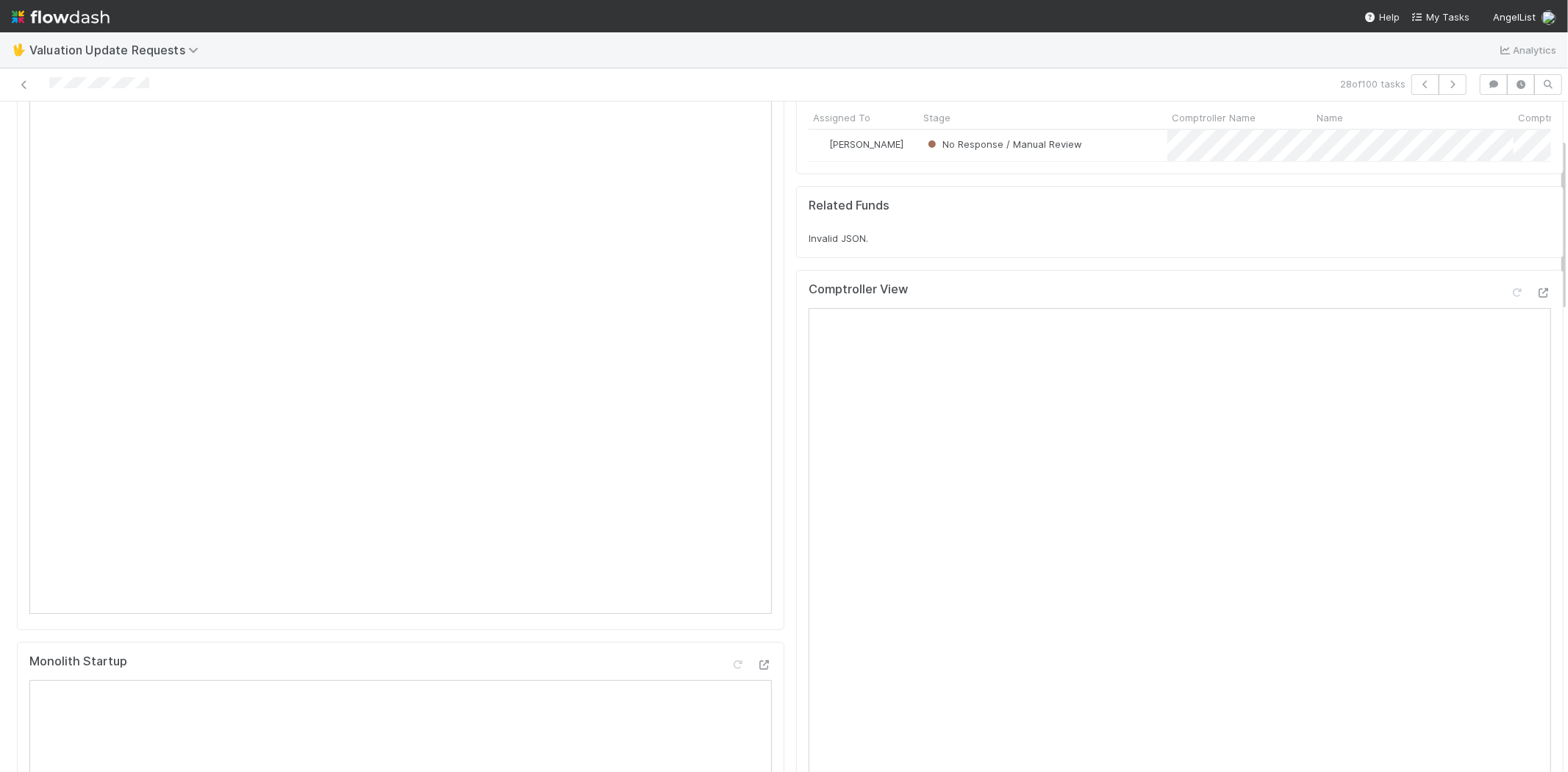
scroll to position [82, 0]
click at [1510, 306] on icon at bounding box center [1517, 301] width 15 height 10
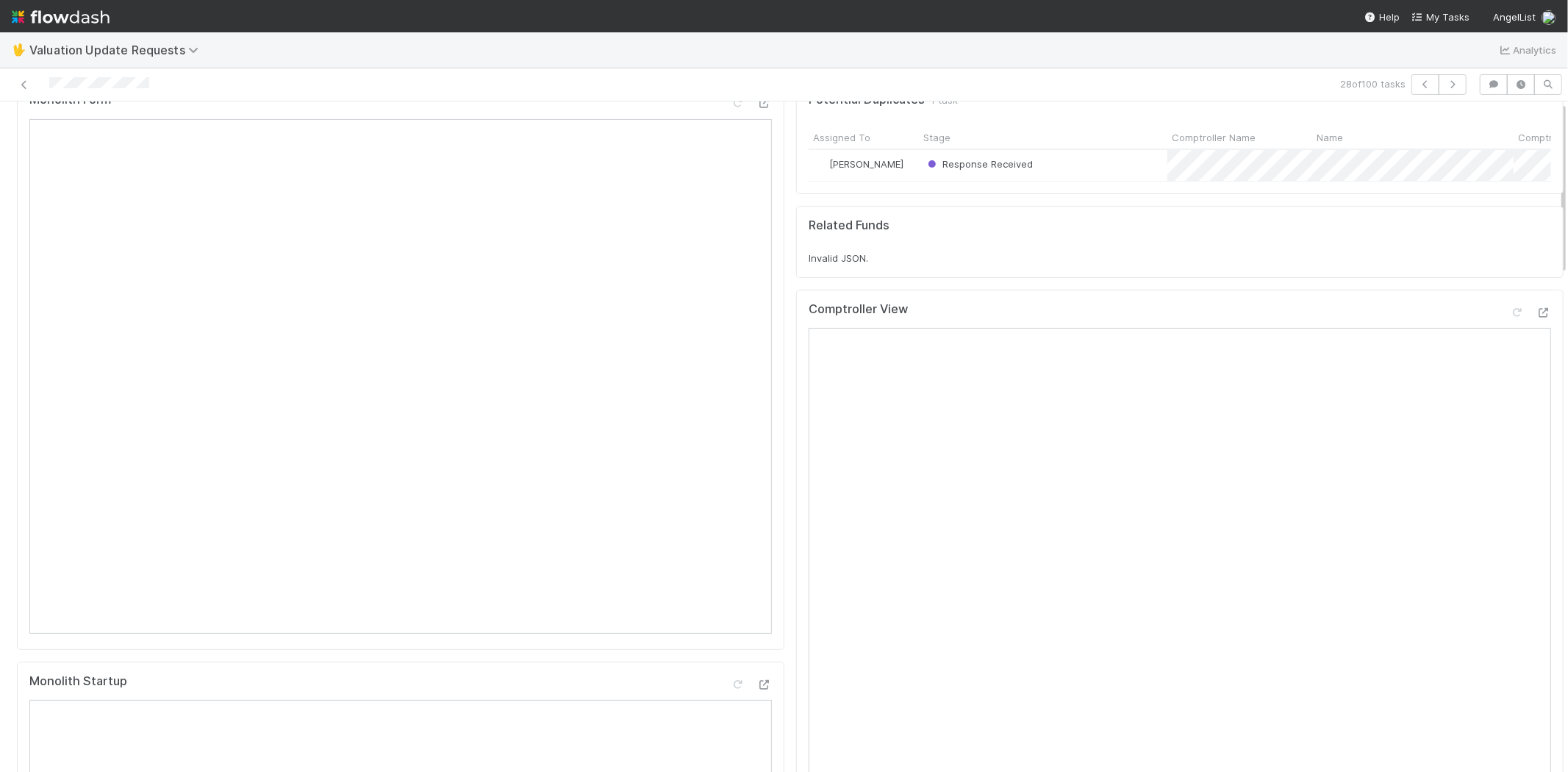
scroll to position [0, 0]
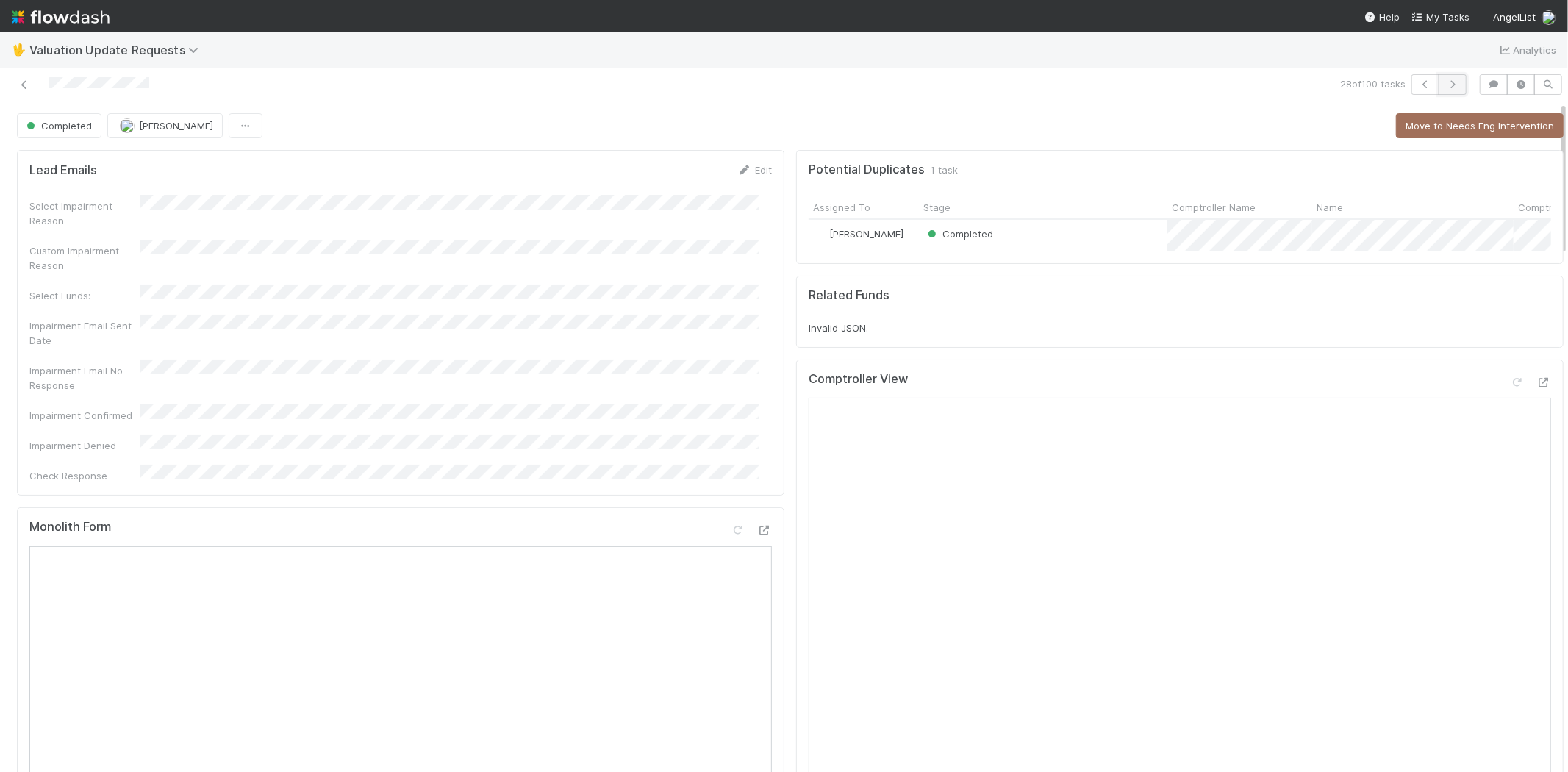
click at [1448, 82] on button "button" at bounding box center [1452, 85] width 28 height 21
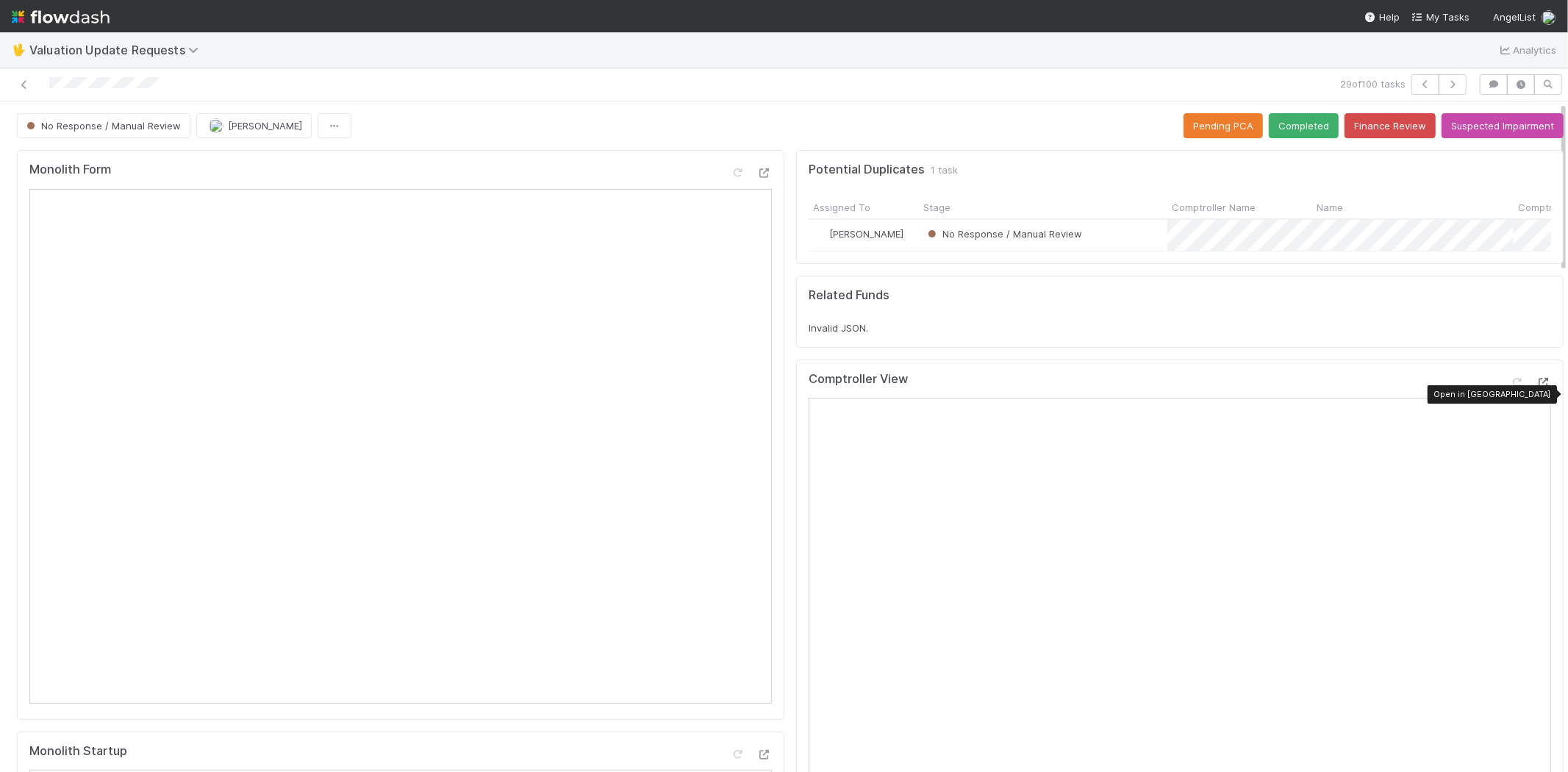
click at [1537, 387] on icon at bounding box center [1543, 383] width 15 height 10
click at [1450, 79] on button "button" at bounding box center [1452, 85] width 28 height 21
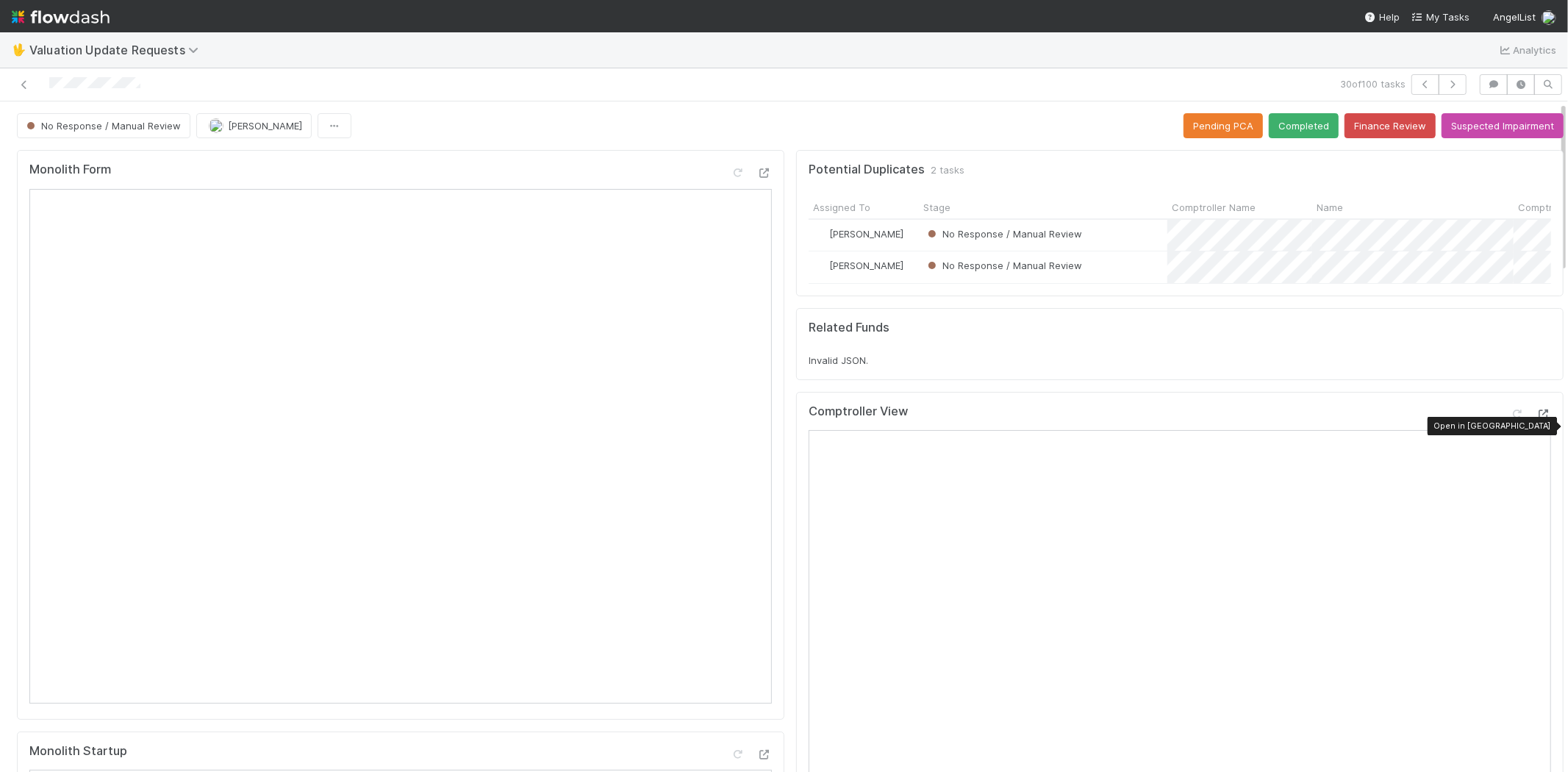
click at [1537, 419] on icon at bounding box center [1543, 415] width 15 height 10
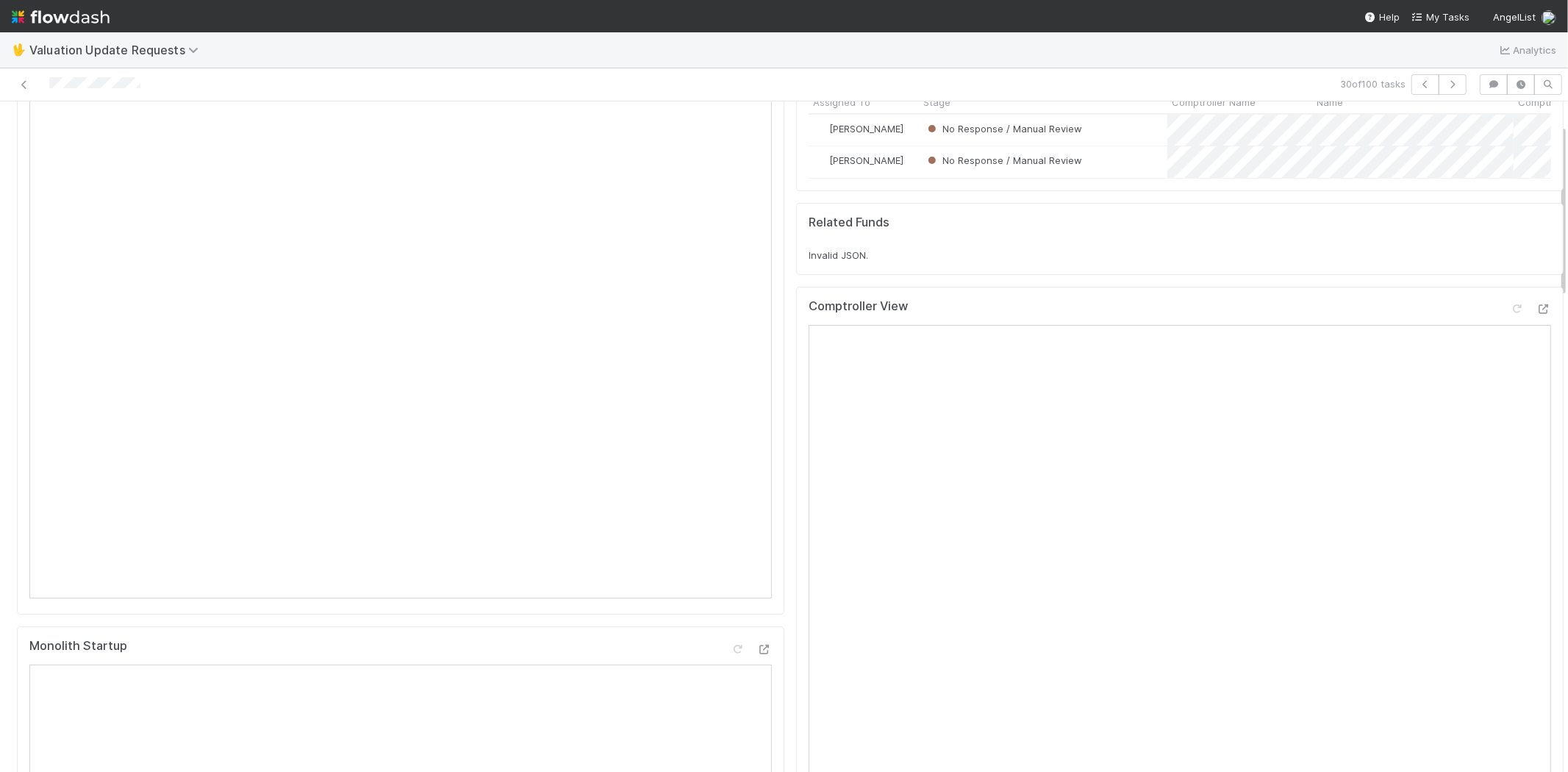
scroll to position [82, 0]
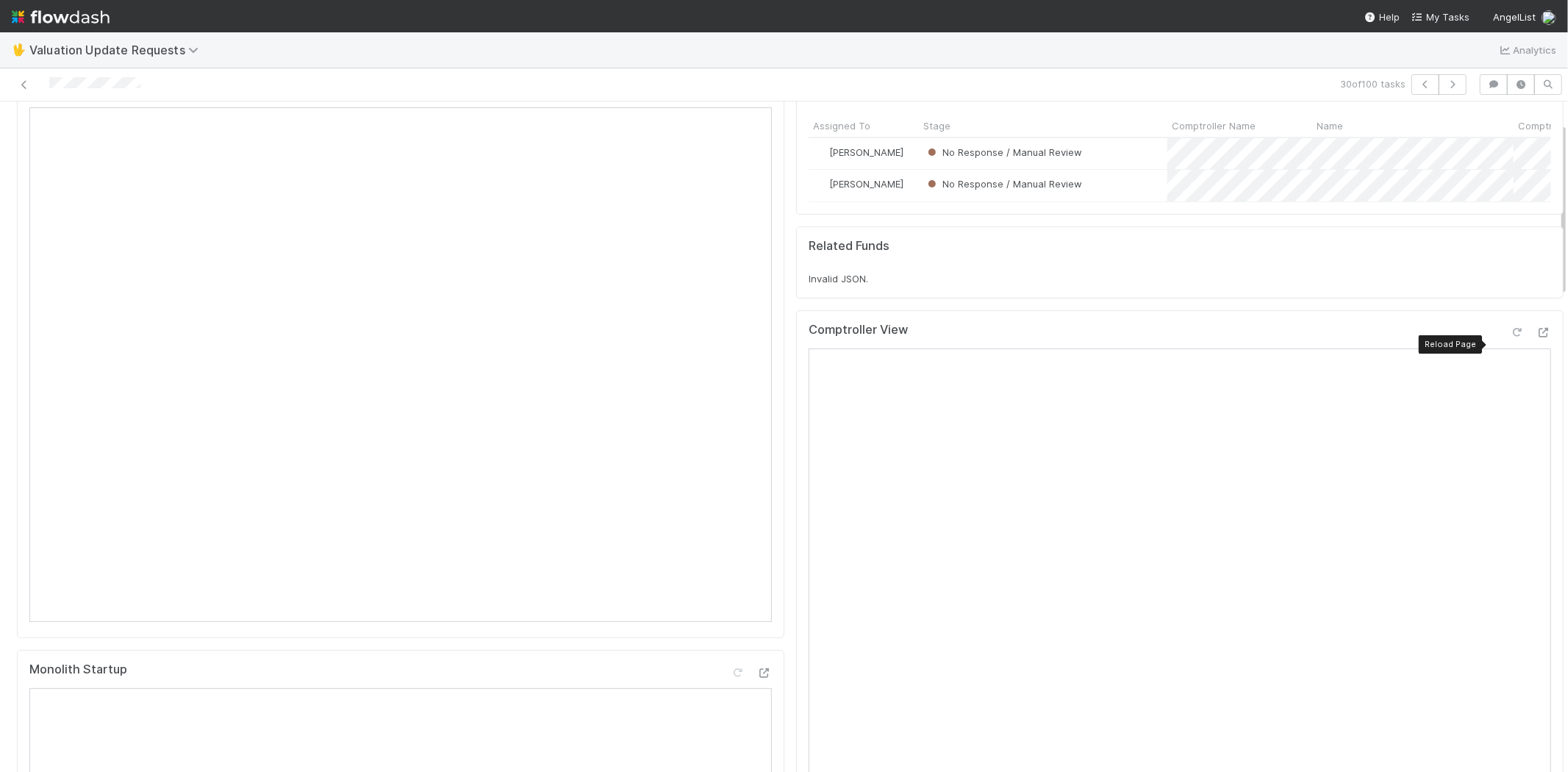
click at [1510, 337] on icon at bounding box center [1517, 333] width 15 height 10
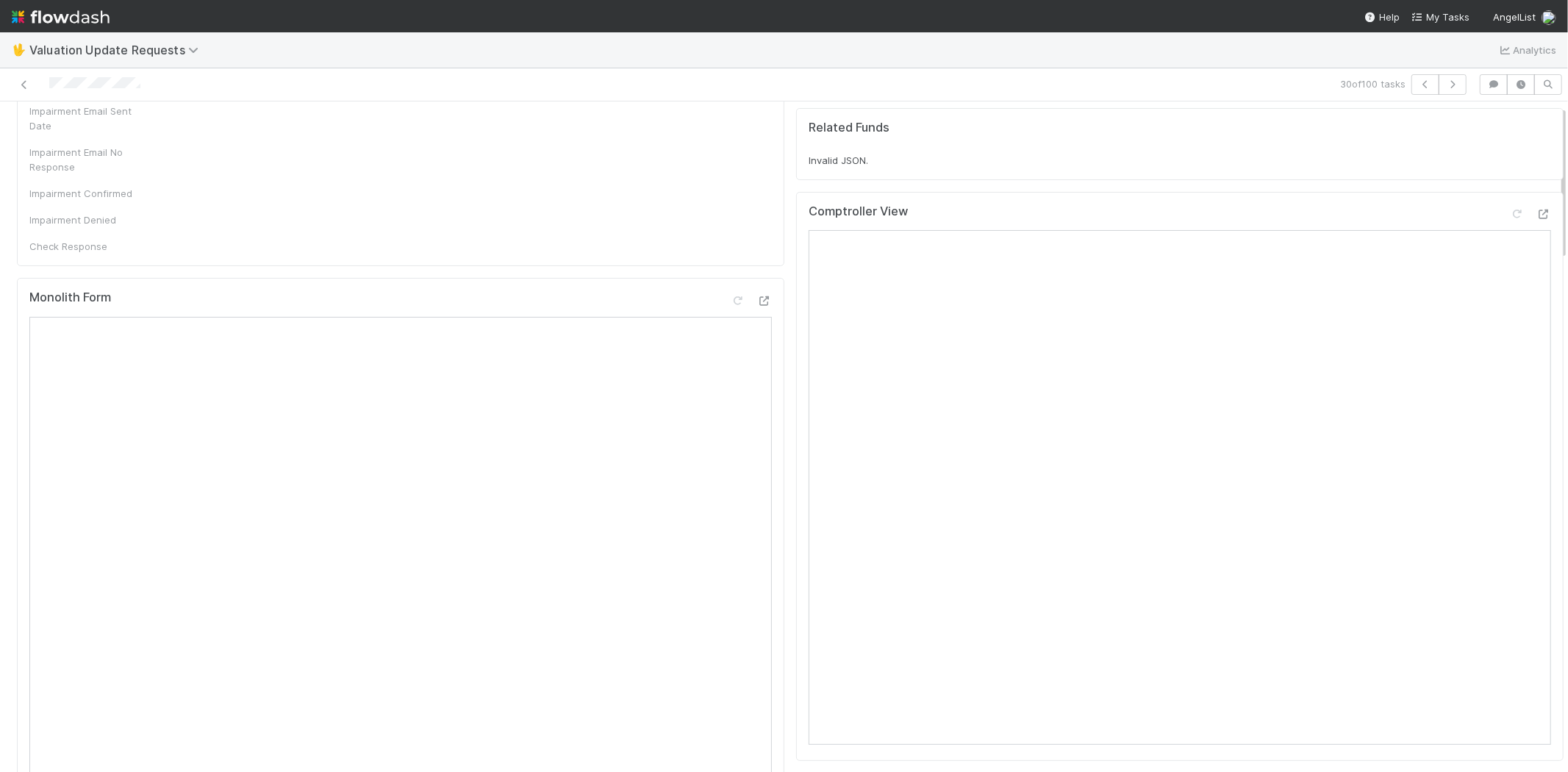
scroll to position [0, 0]
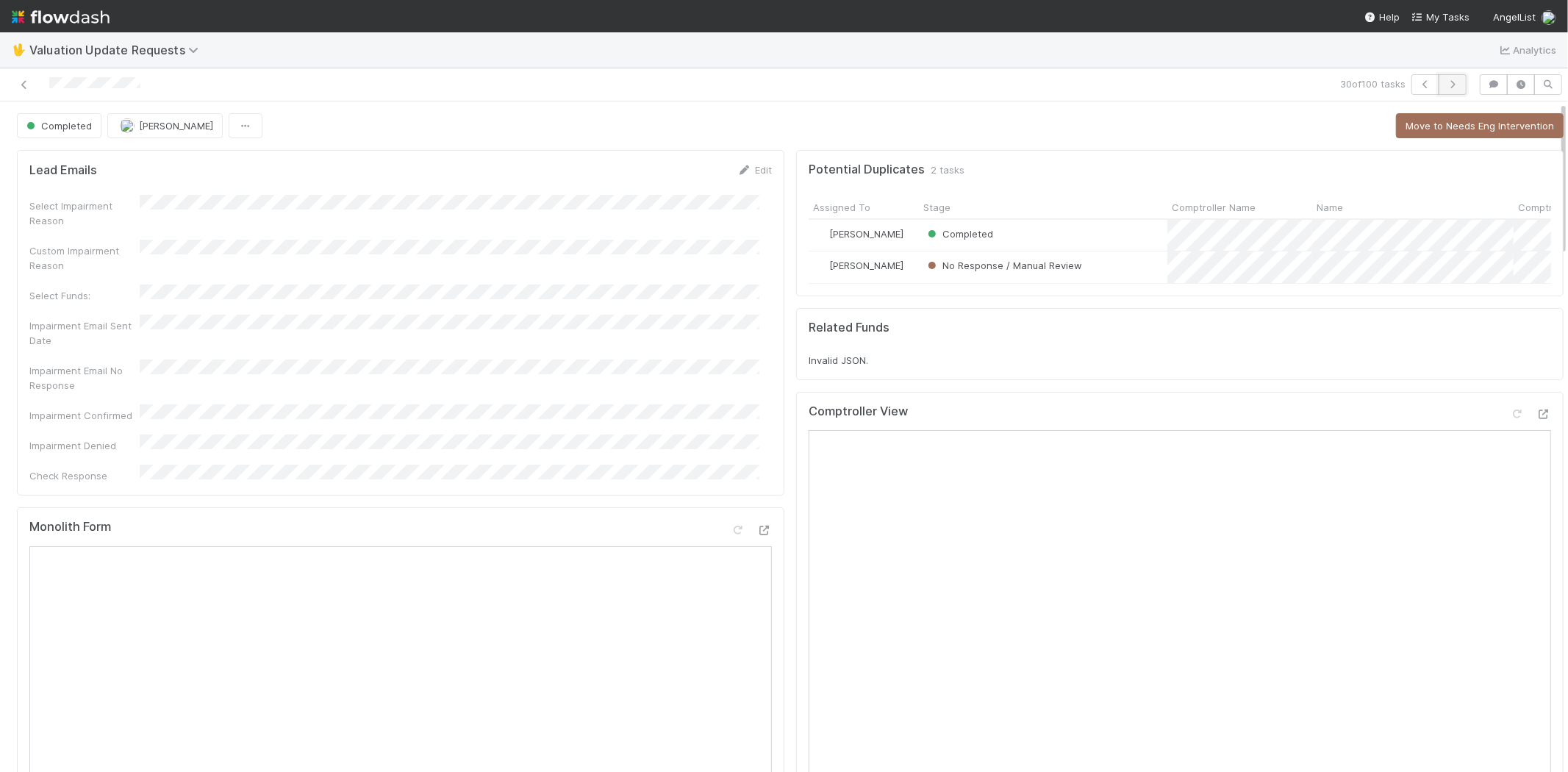
click at [1450, 89] on button "button" at bounding box center [1452, 85] width 28 height 21
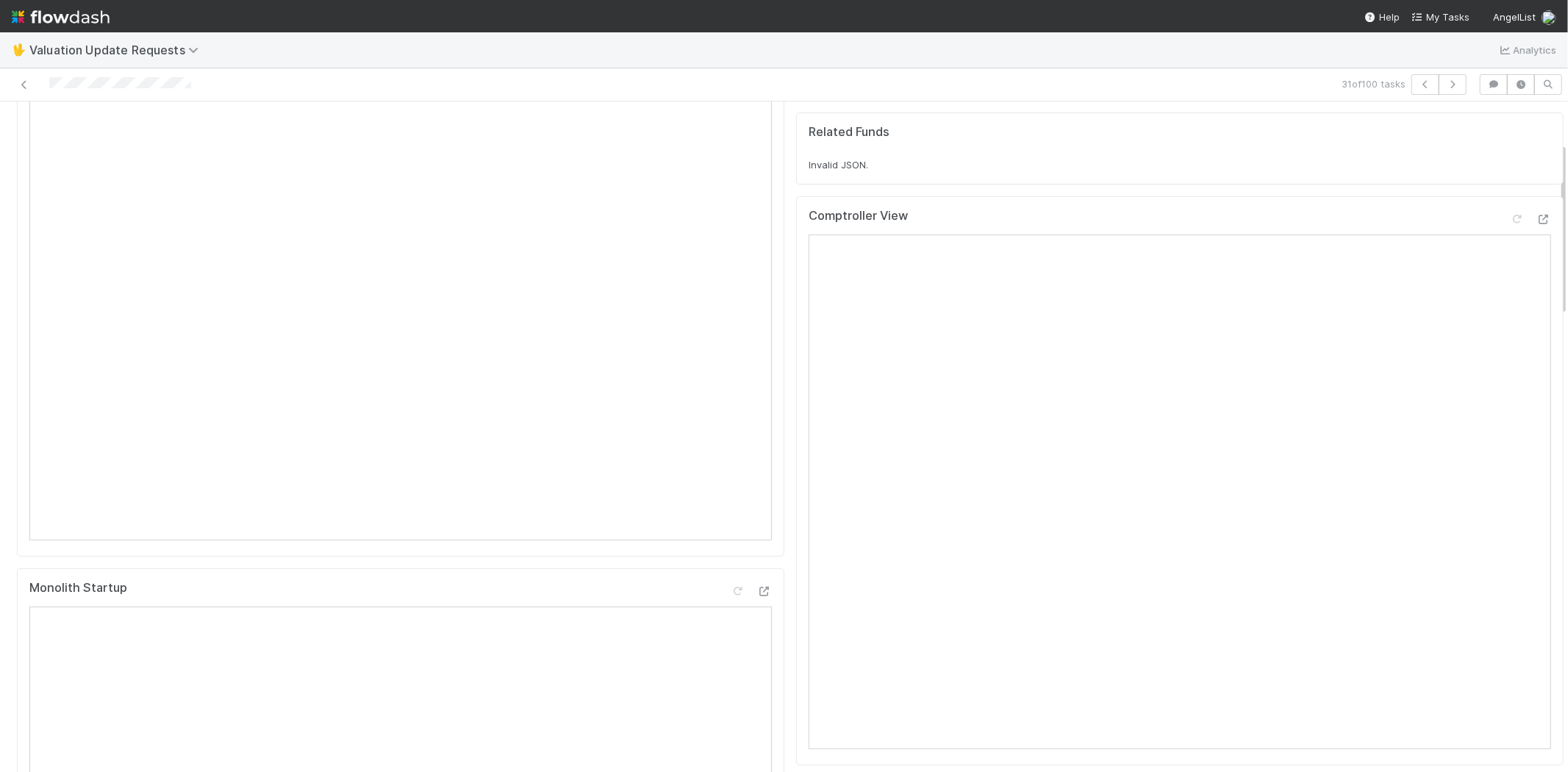
scroll to position [82, 0]
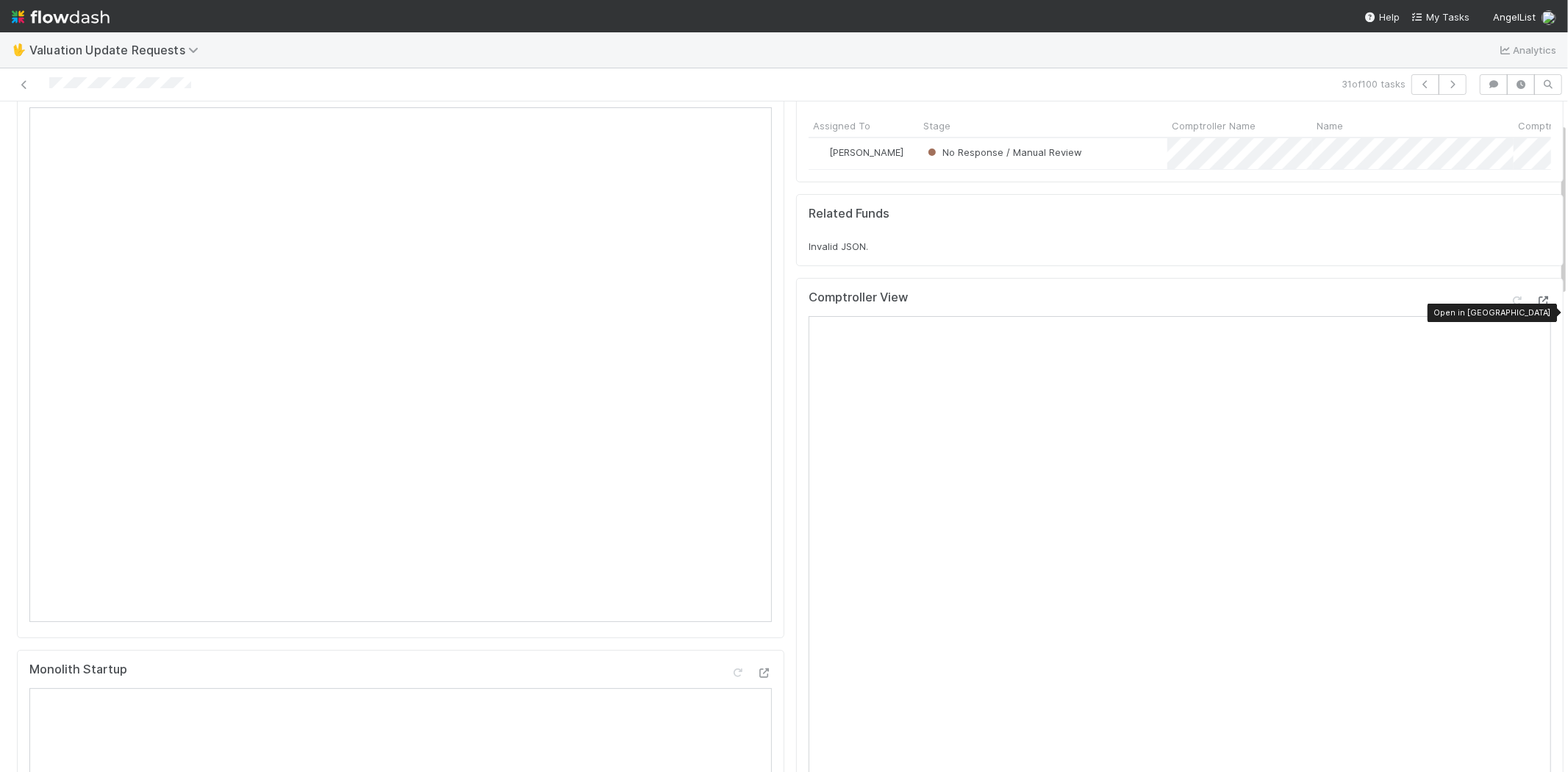
click at [1537, 306] on icon at bounding box center [1543, 301] width 15 height 10
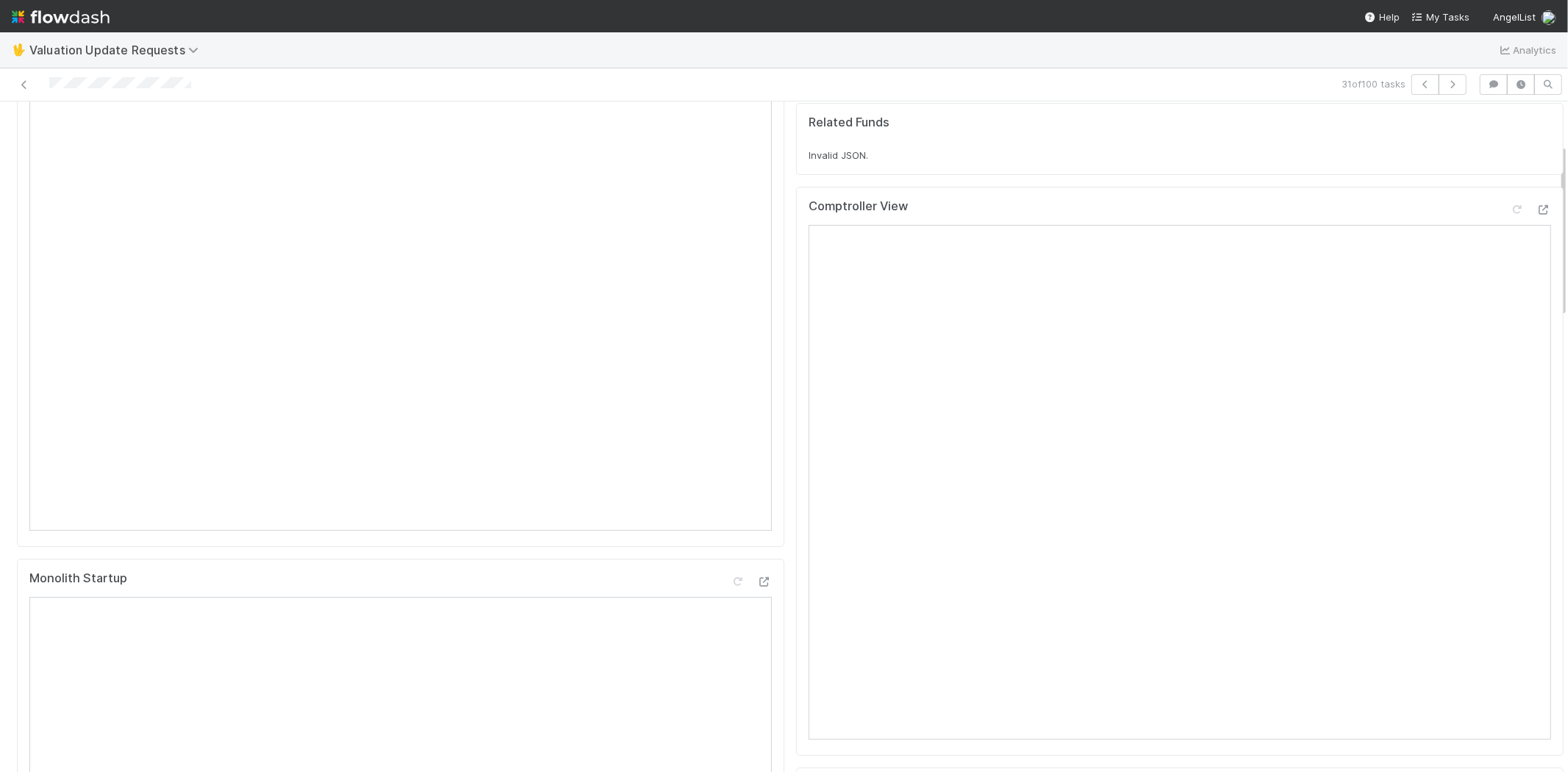
scroll to position [163, 0]
click at [1510, 224] on icon at bounding box center [1517, 219] width 15 height 10
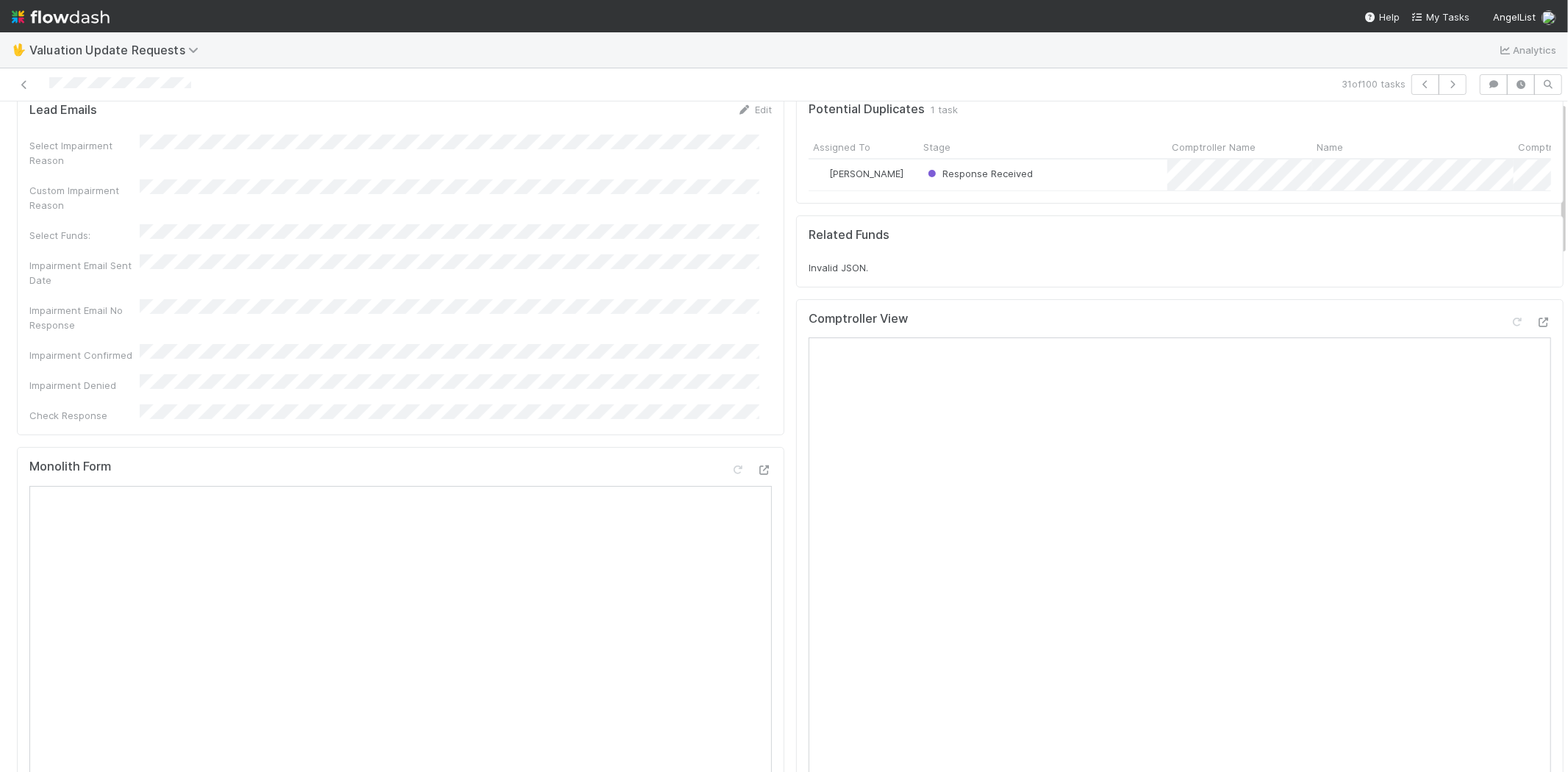
scroll to position [0, 0]
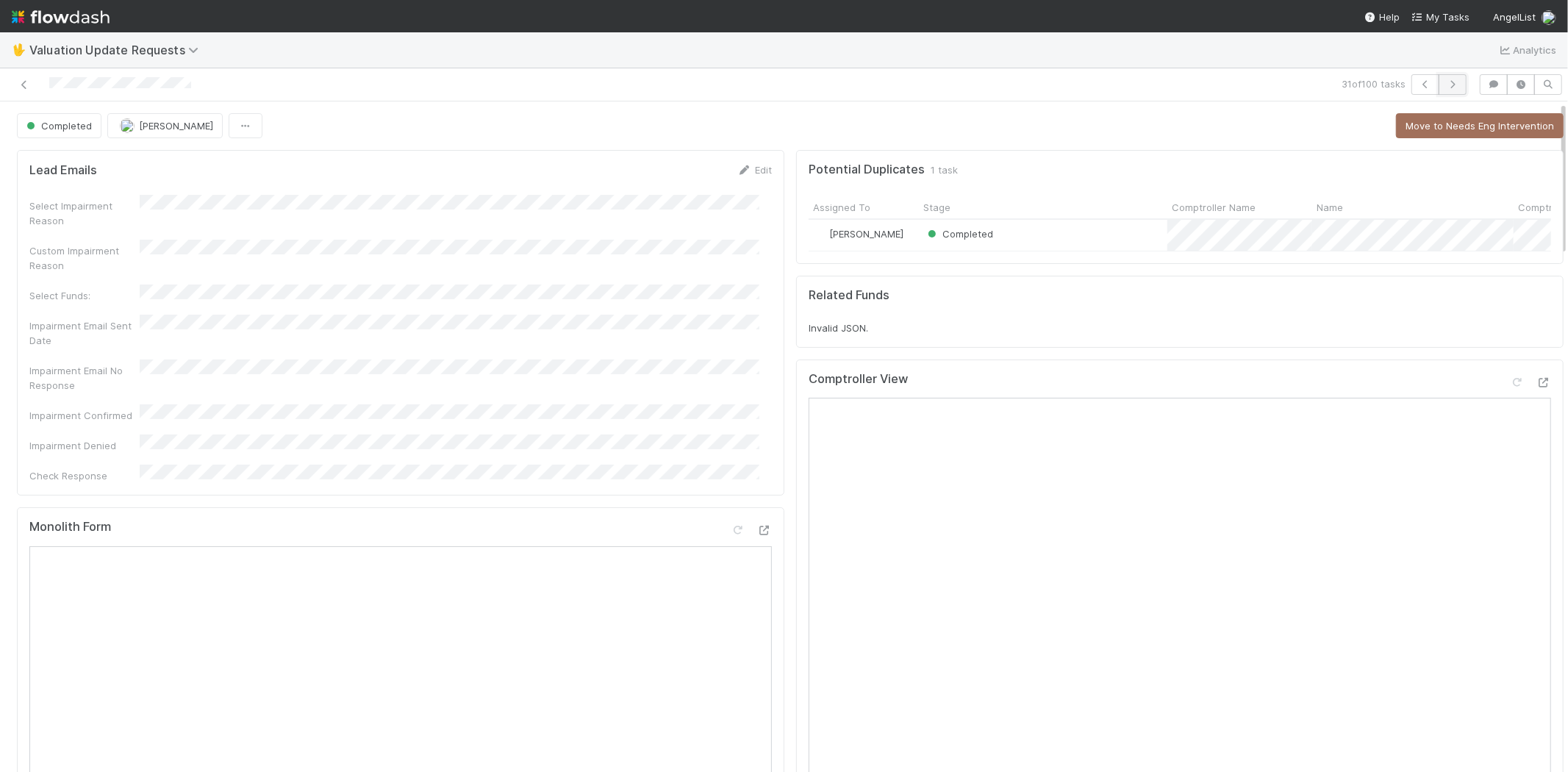
click at [1445, 89] on icon "button" at bounding box center [1452, 85] width 15 height 9
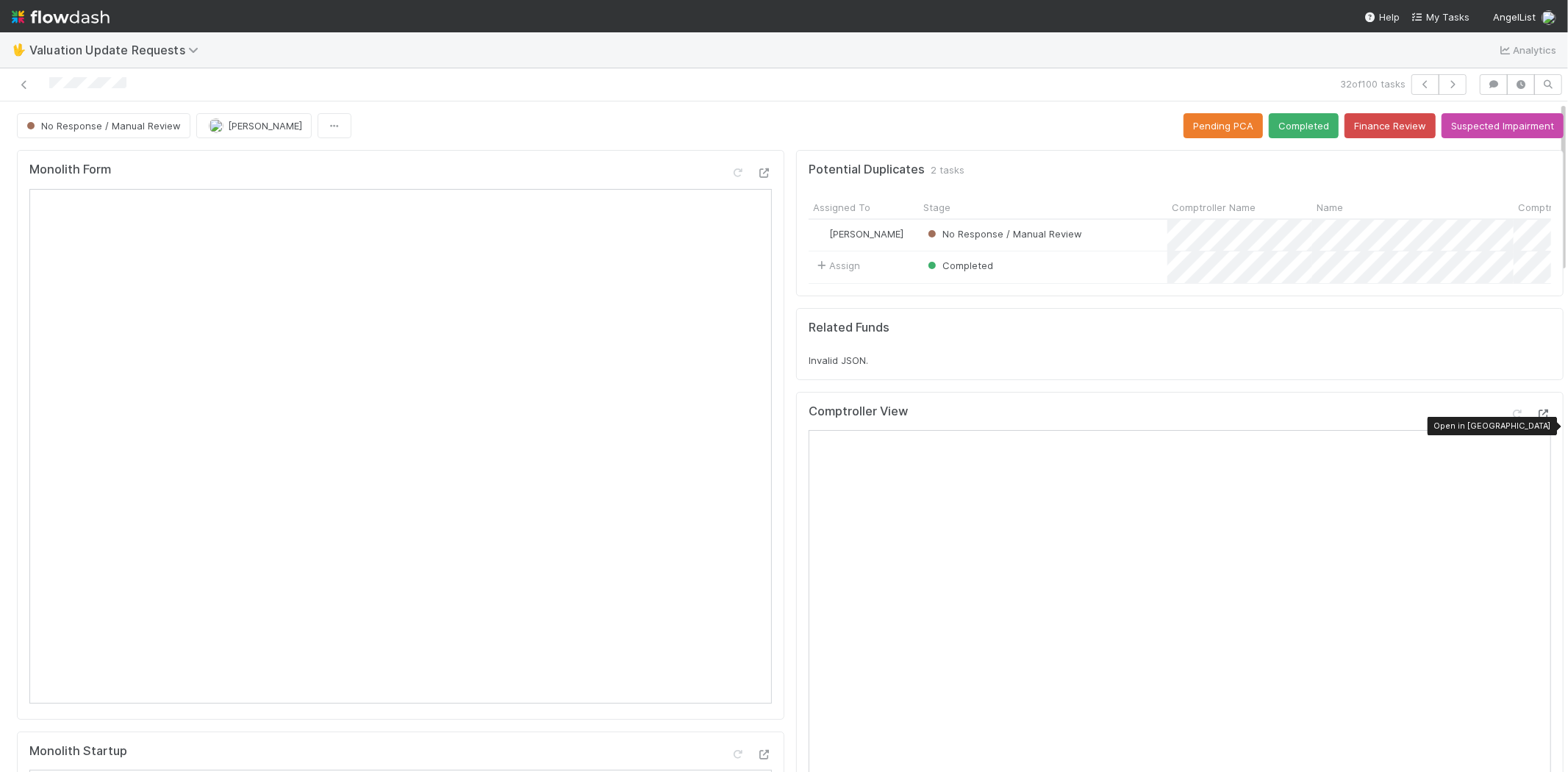
click at [1537, 419] on icon at bounding box center [1543, 415] width 15 height 10
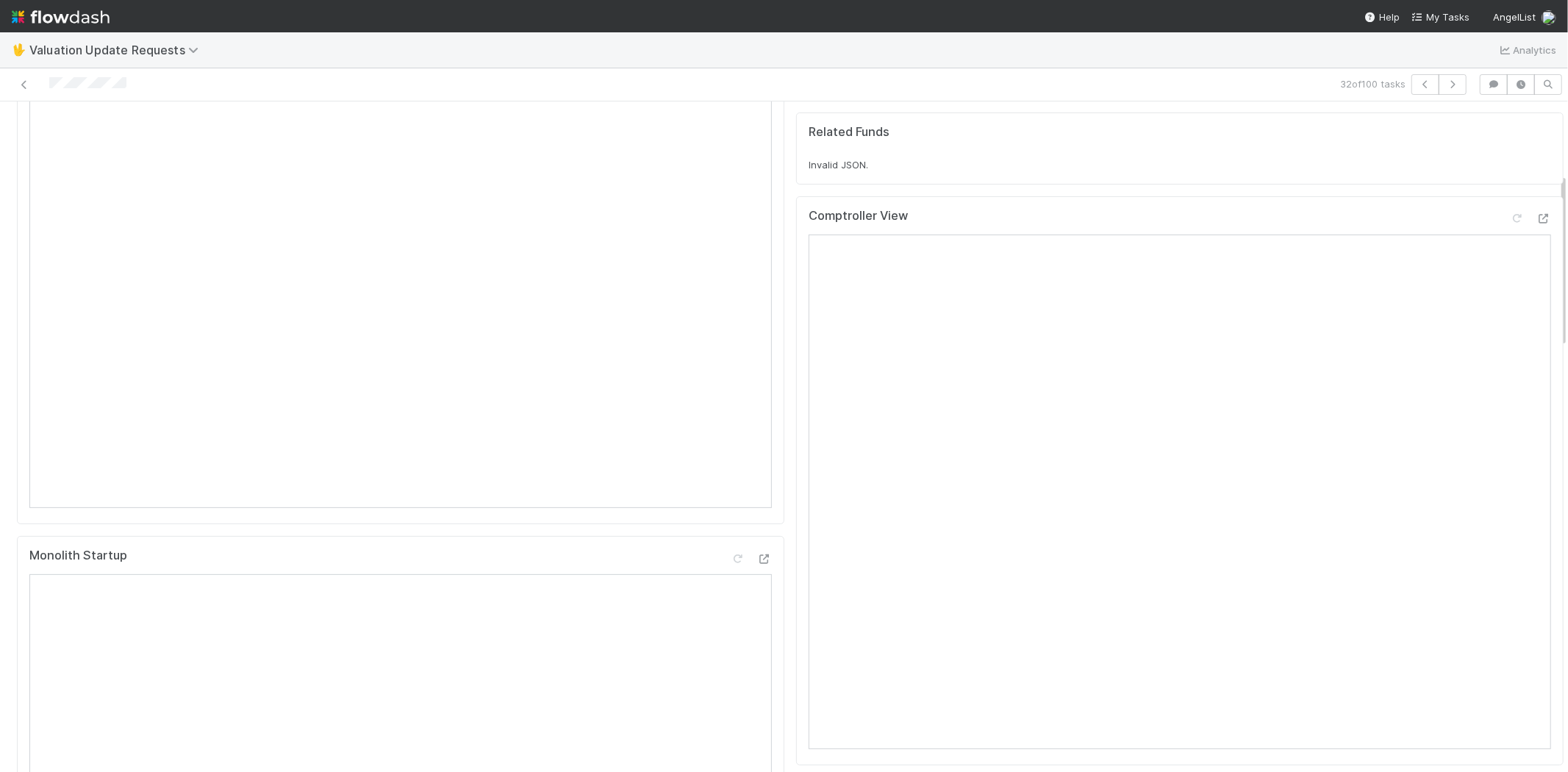
scroll to position [163, 0]
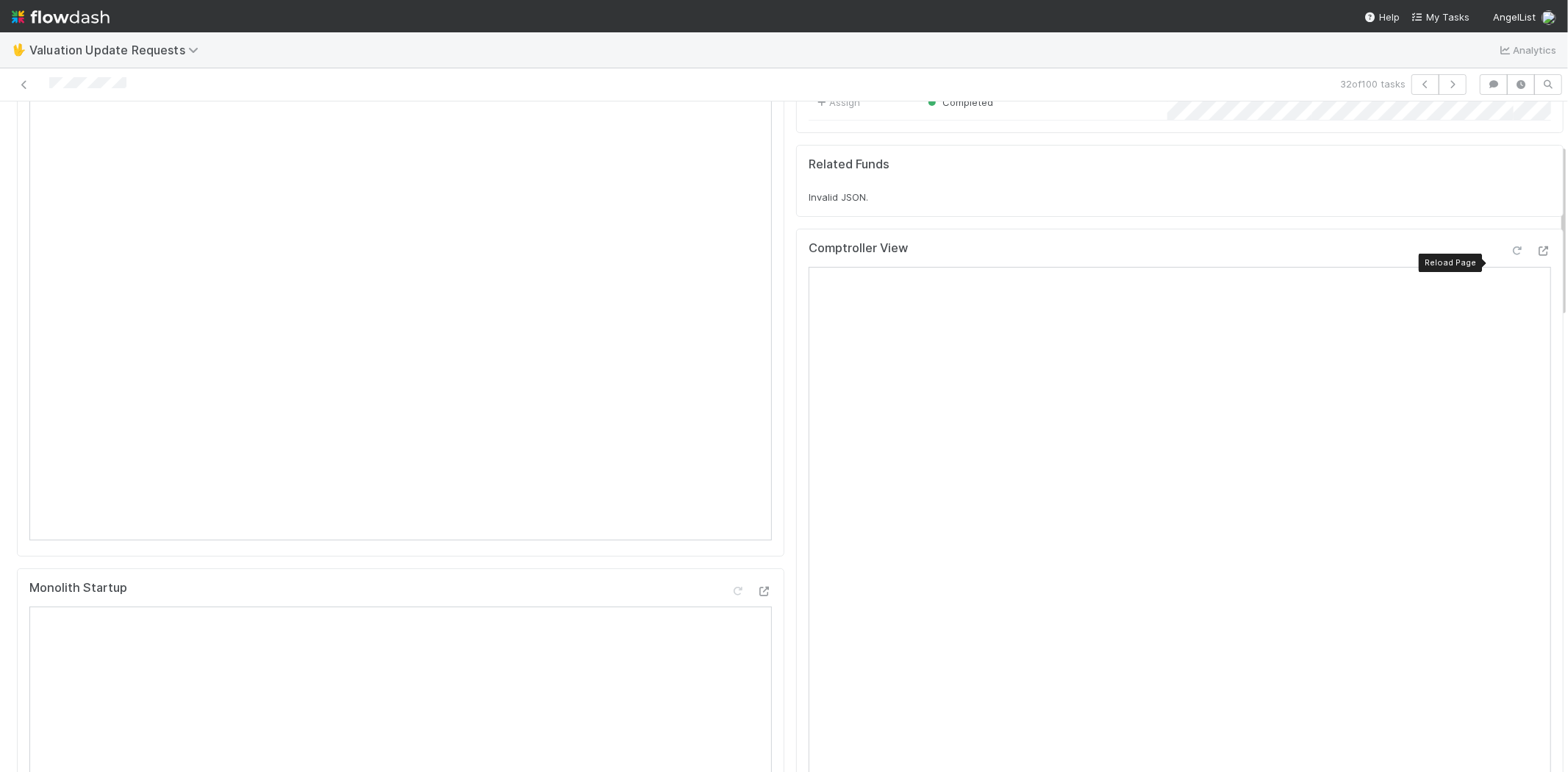
click at [1510, 256] on icon at bounding box center [1517, 252] width 15 height 10
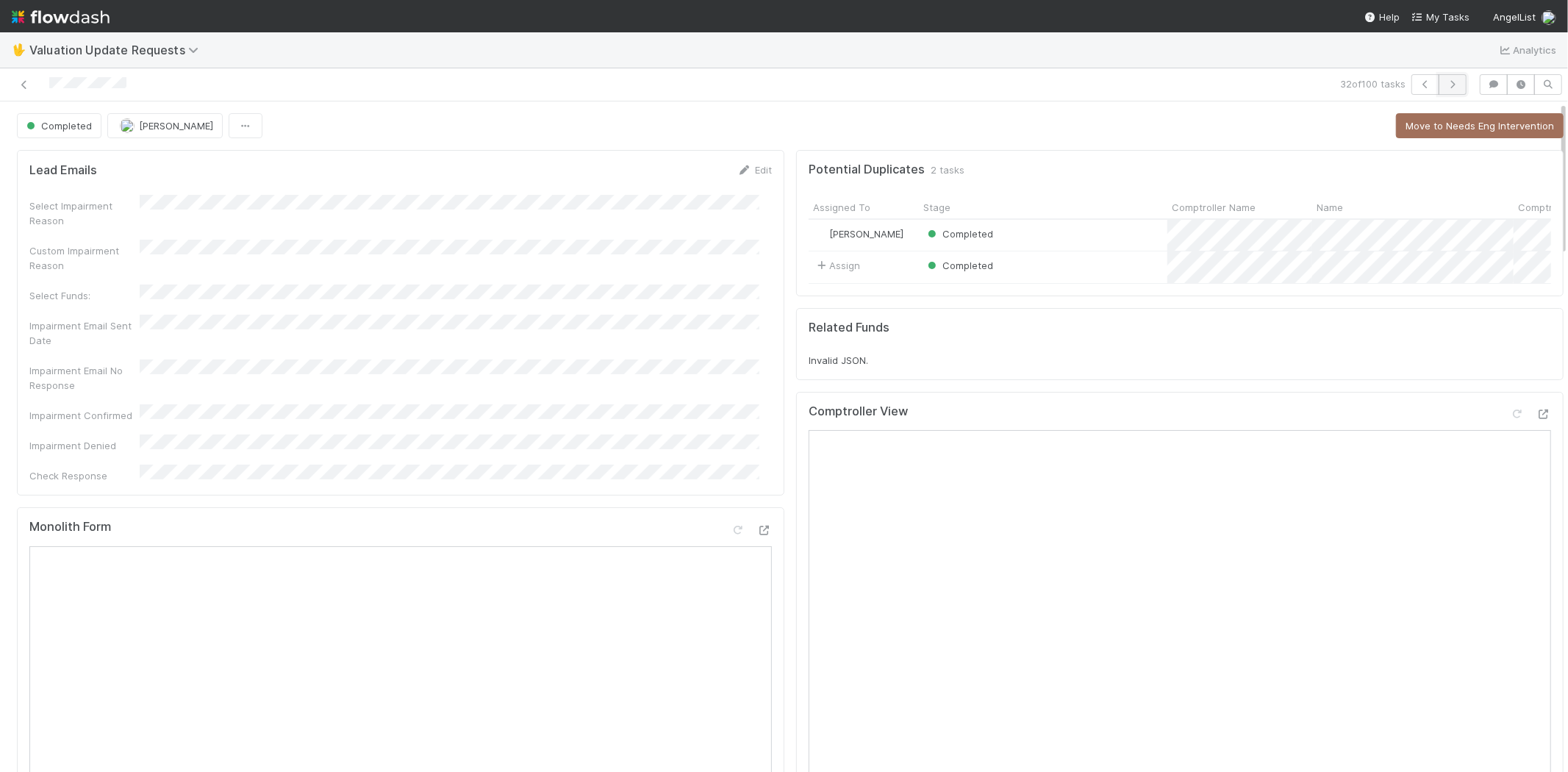
click at [1445, 84] on icon "button" at bounding box center [1452, 85] width 15 height 9
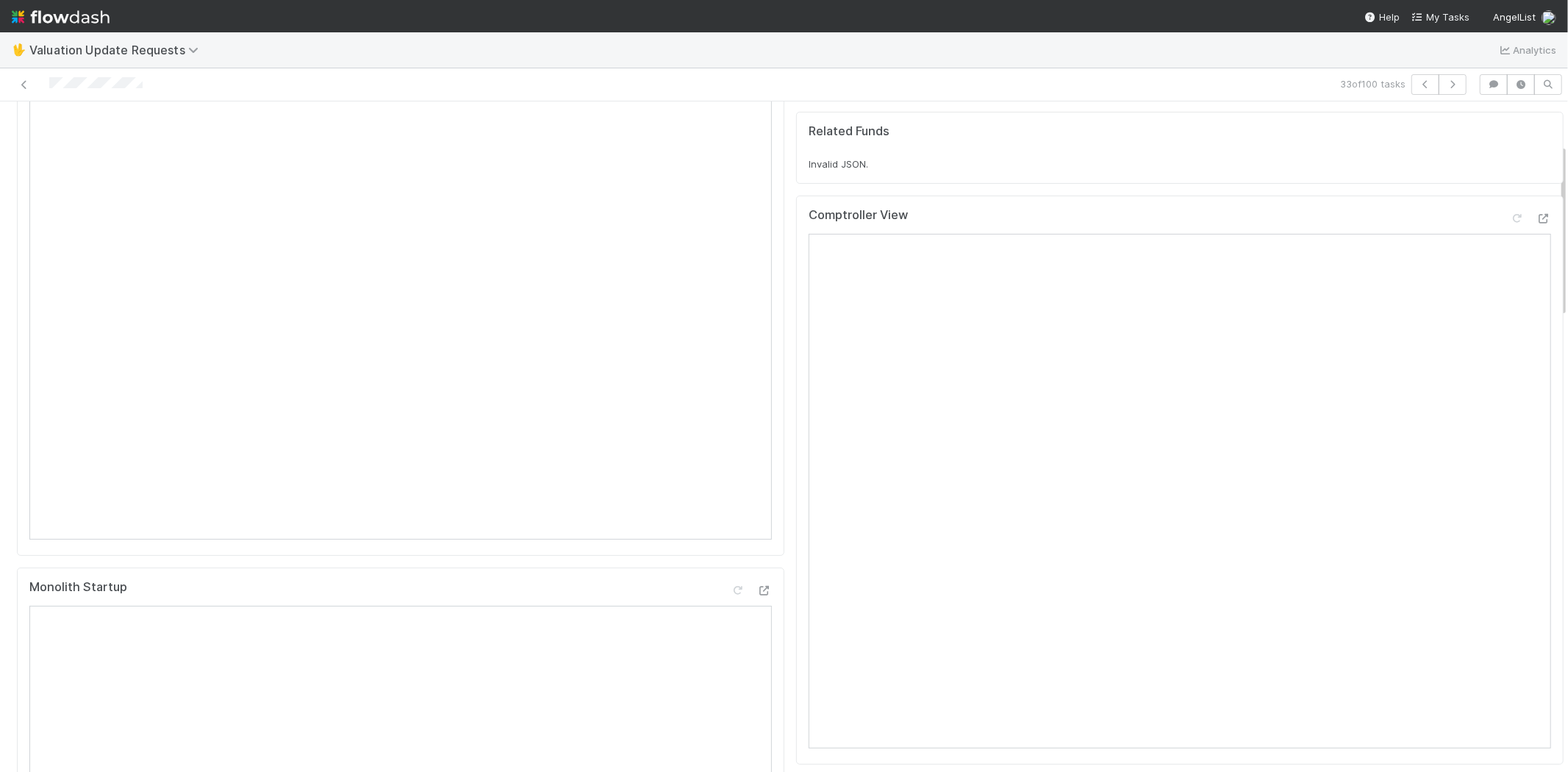
scroll to position [163, 0]
click at [1537, 224] on icon at bounding box center [1543, 219] width 15 height 10
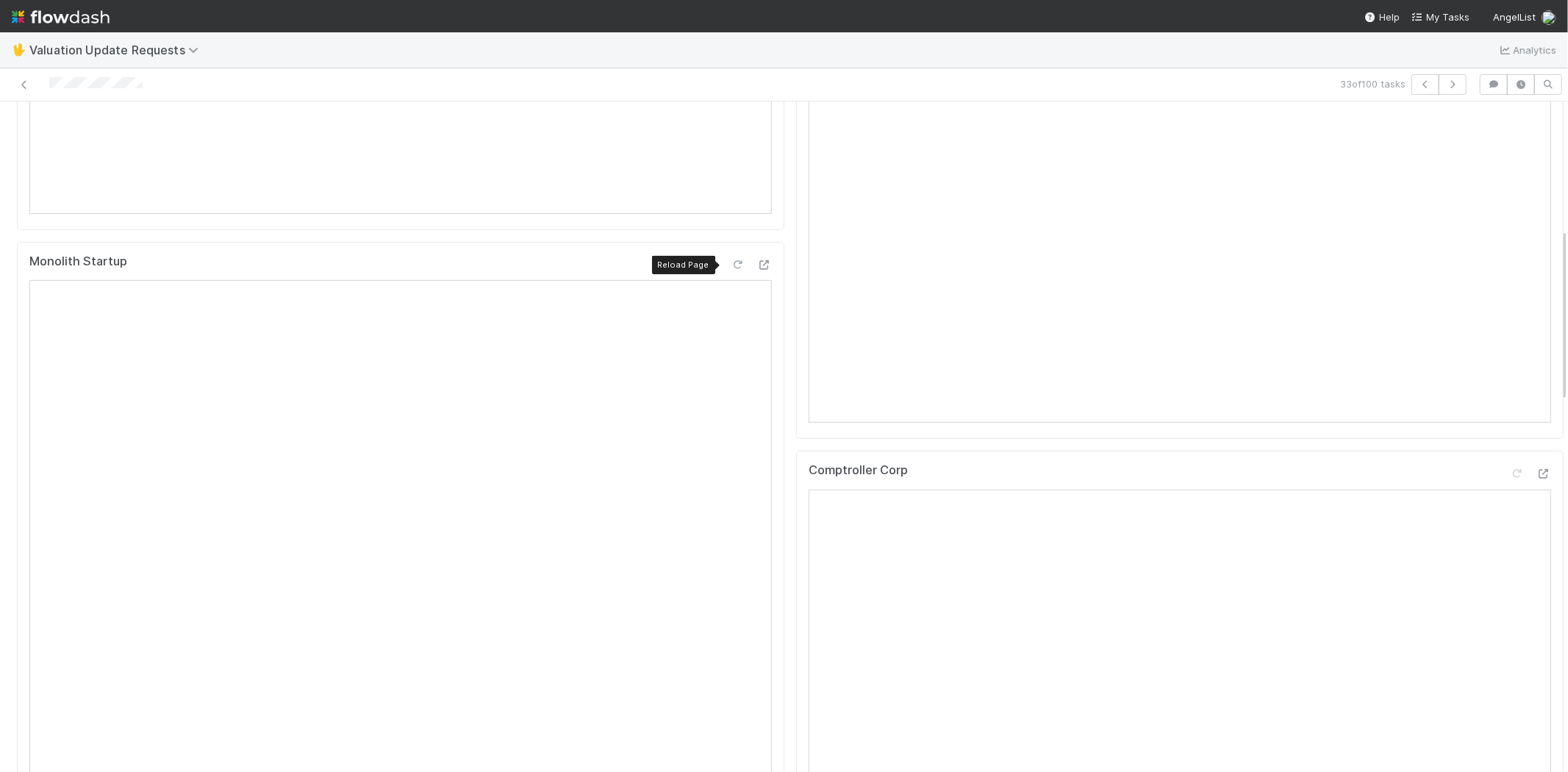
click at [730, 265] on icon at bounding box center [737, 266] width 15 height 10
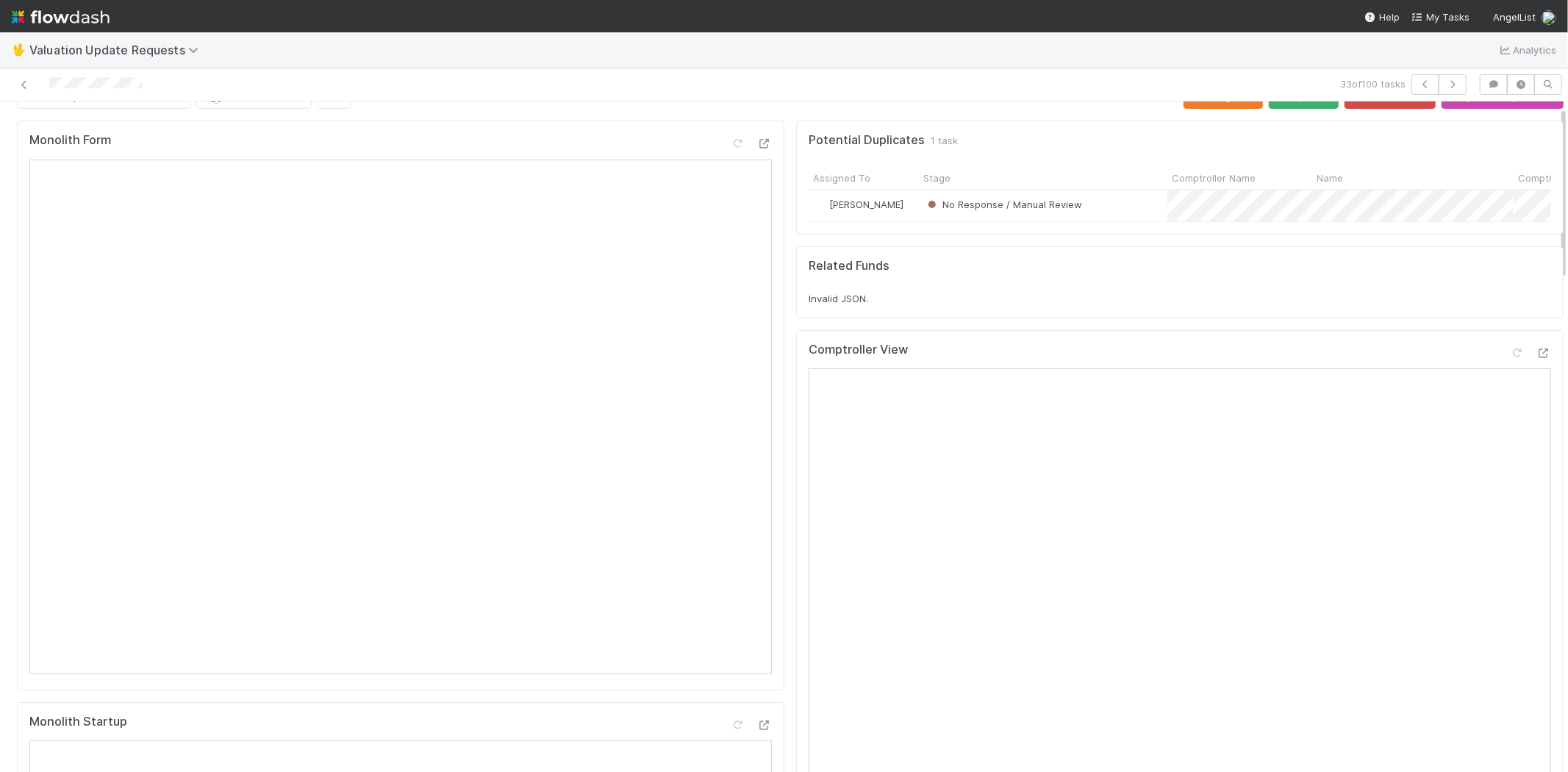
scroll to position [0, 0]
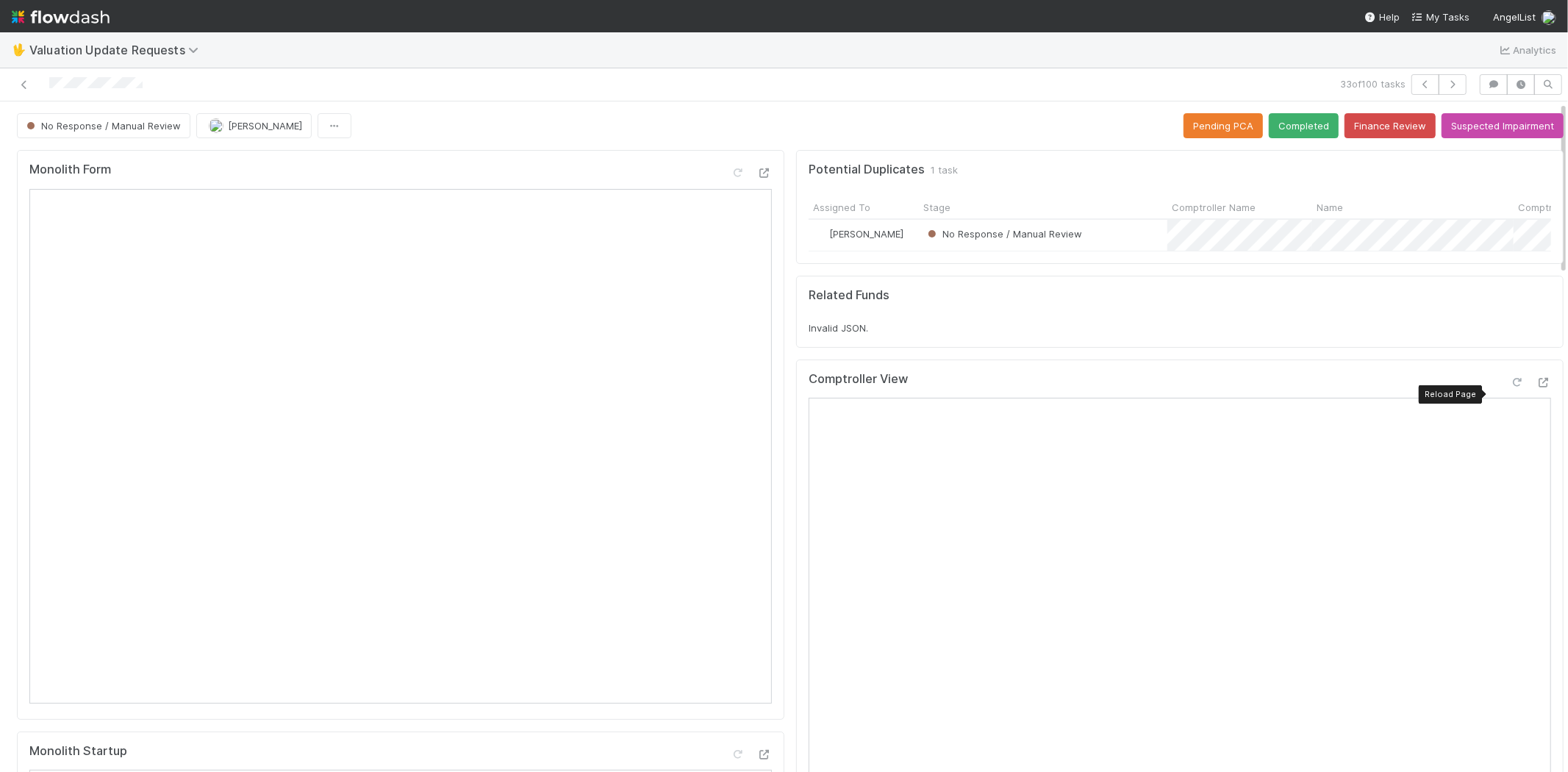
click at [1510, 387] on icon at bounding box center [1517, 383] width 15 height 10
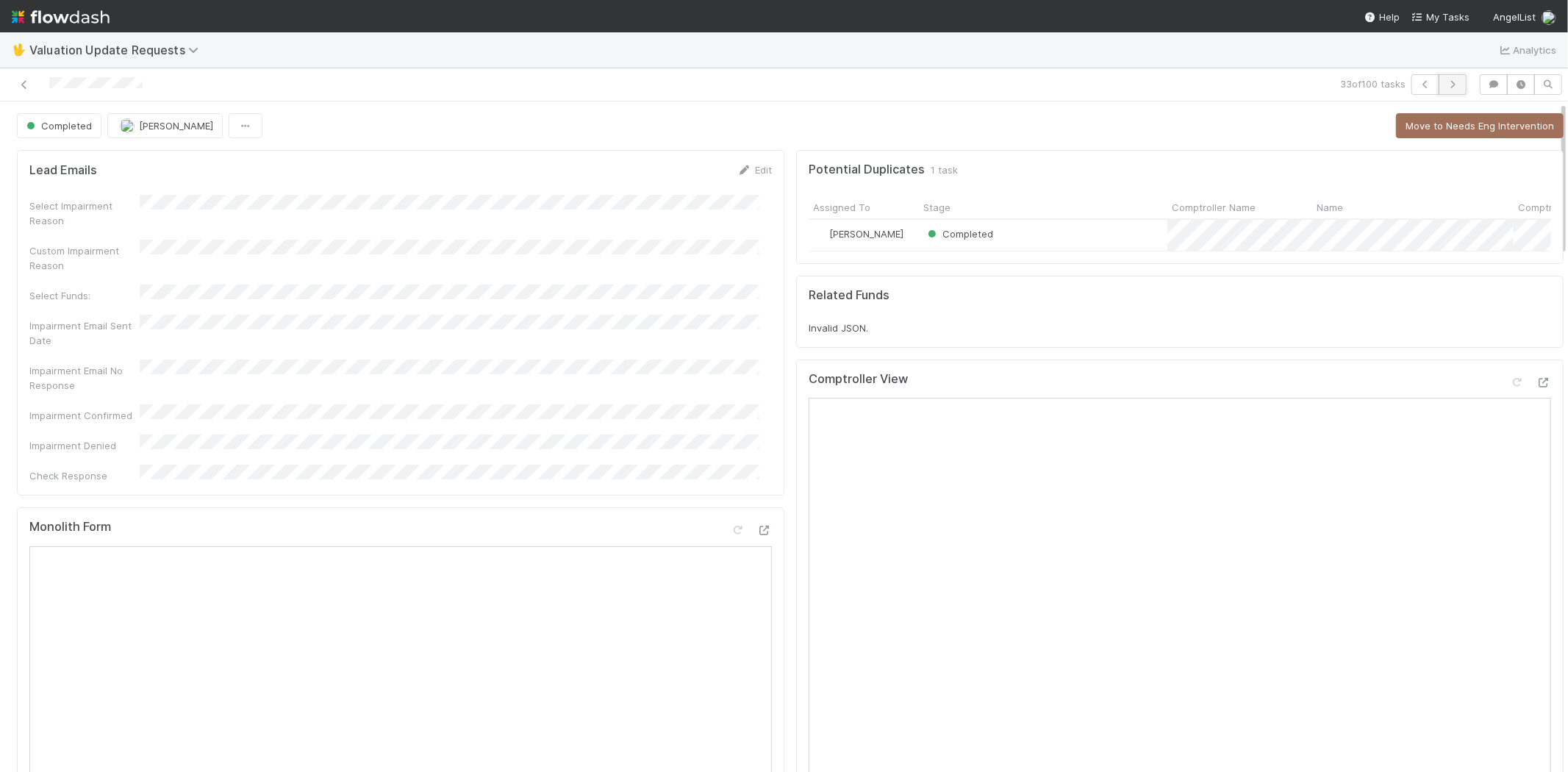
click at [1445, 84] on icon "button" at bounding box center [1452, 85] width 15 height 9
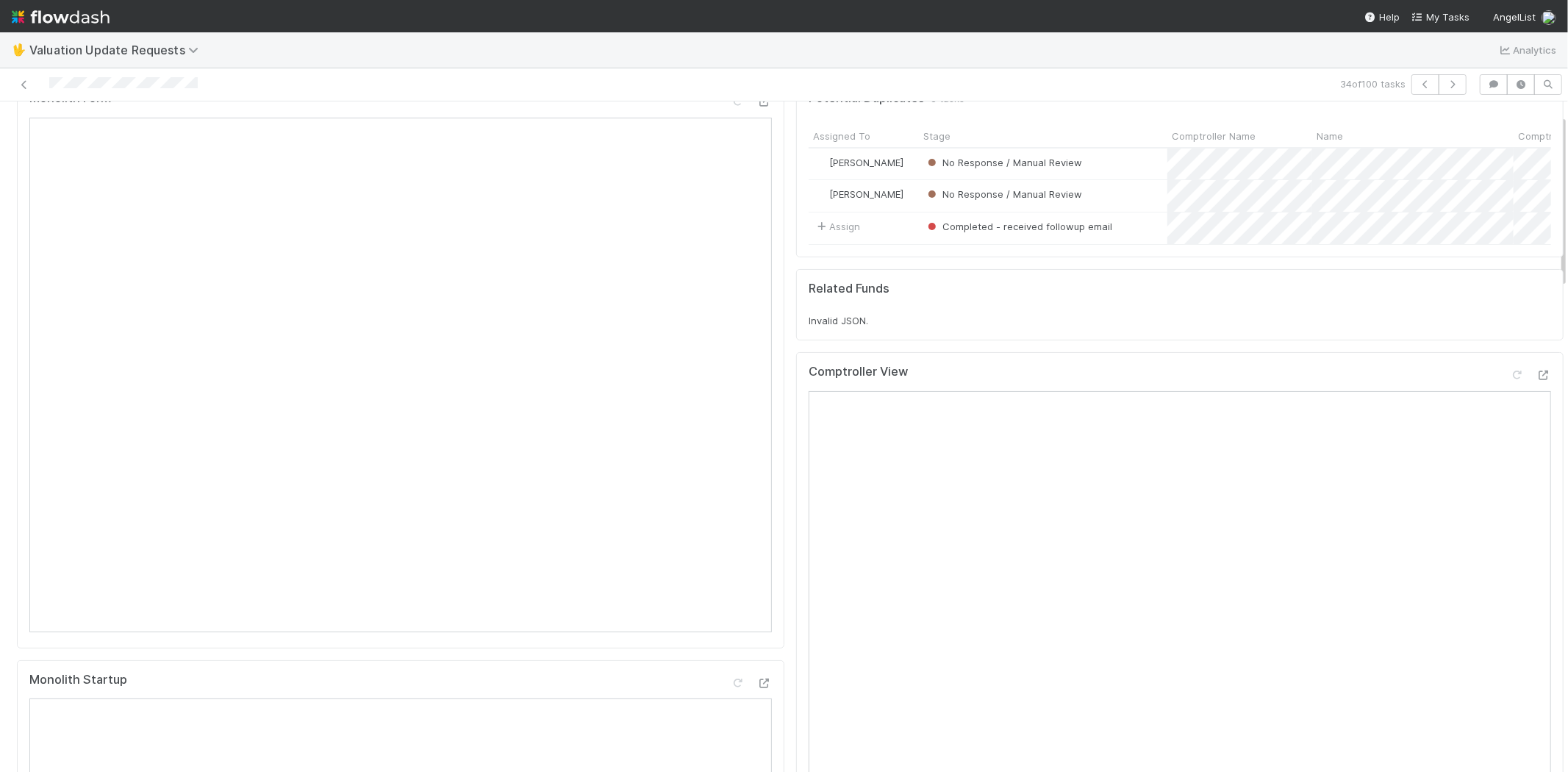
scroll to position [163, 0]
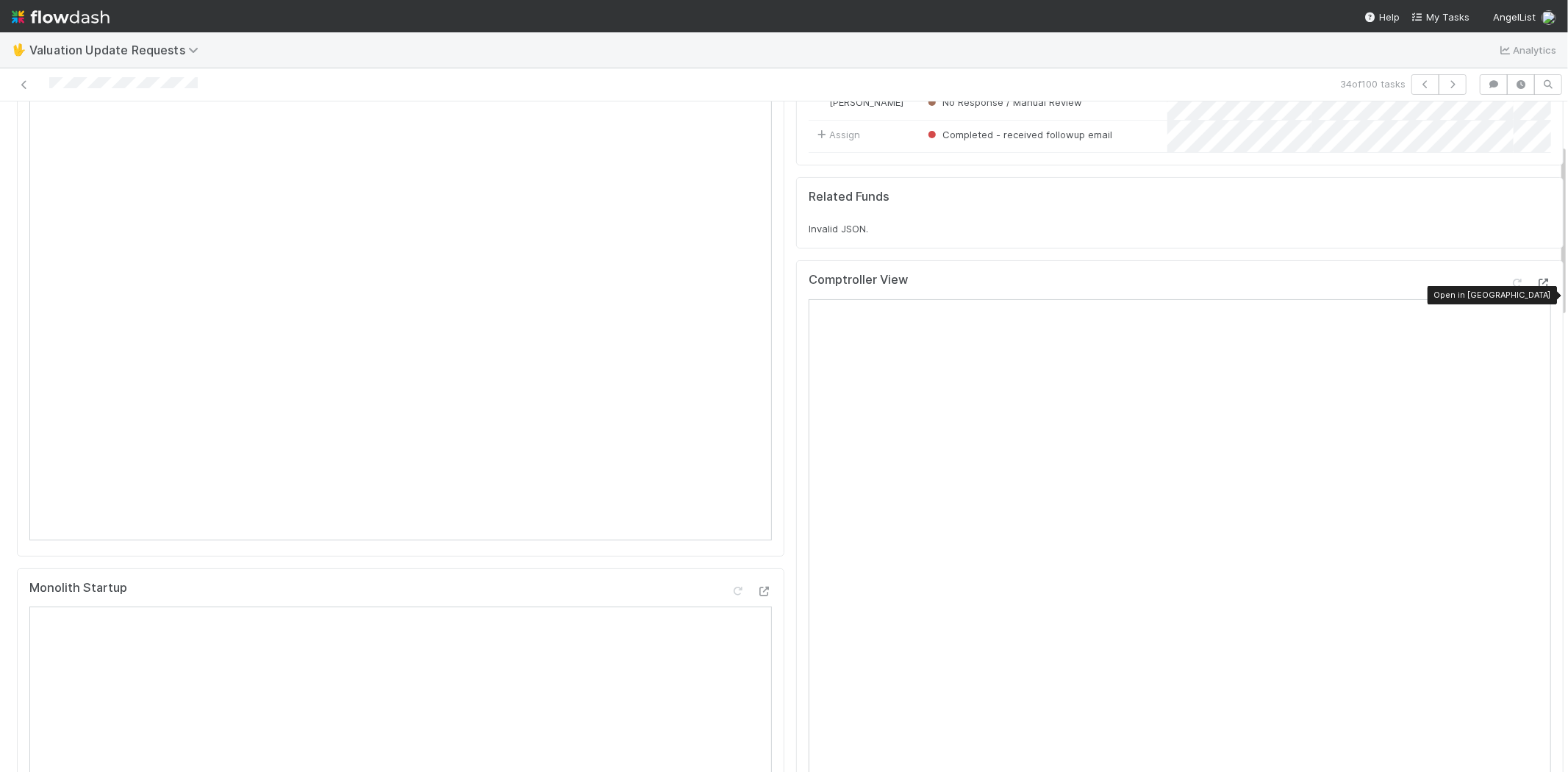
click at [1537, 288] on icon at bounding box center [1543, 283] width 15 height 10
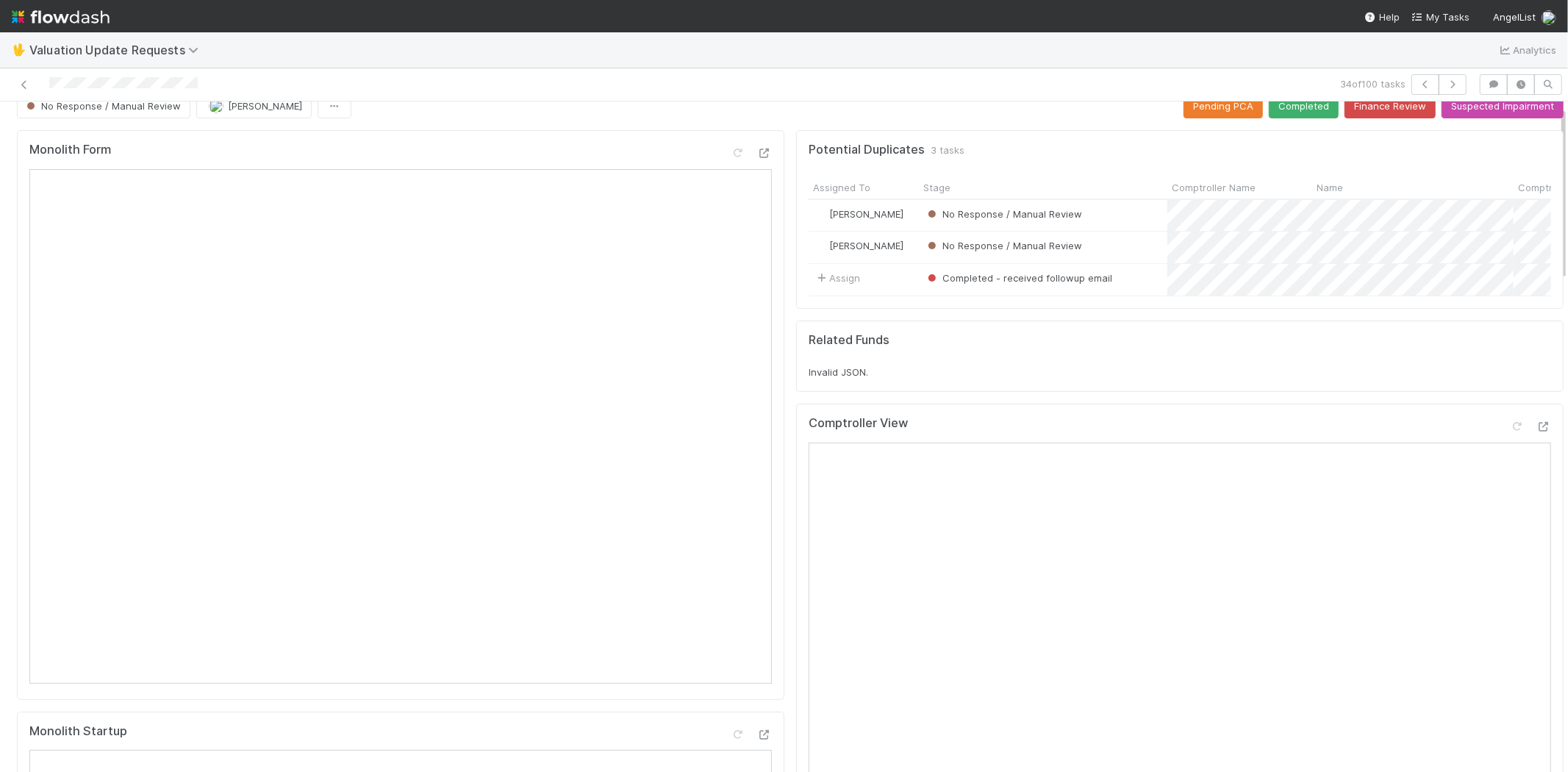
scroll to position [0, 0]
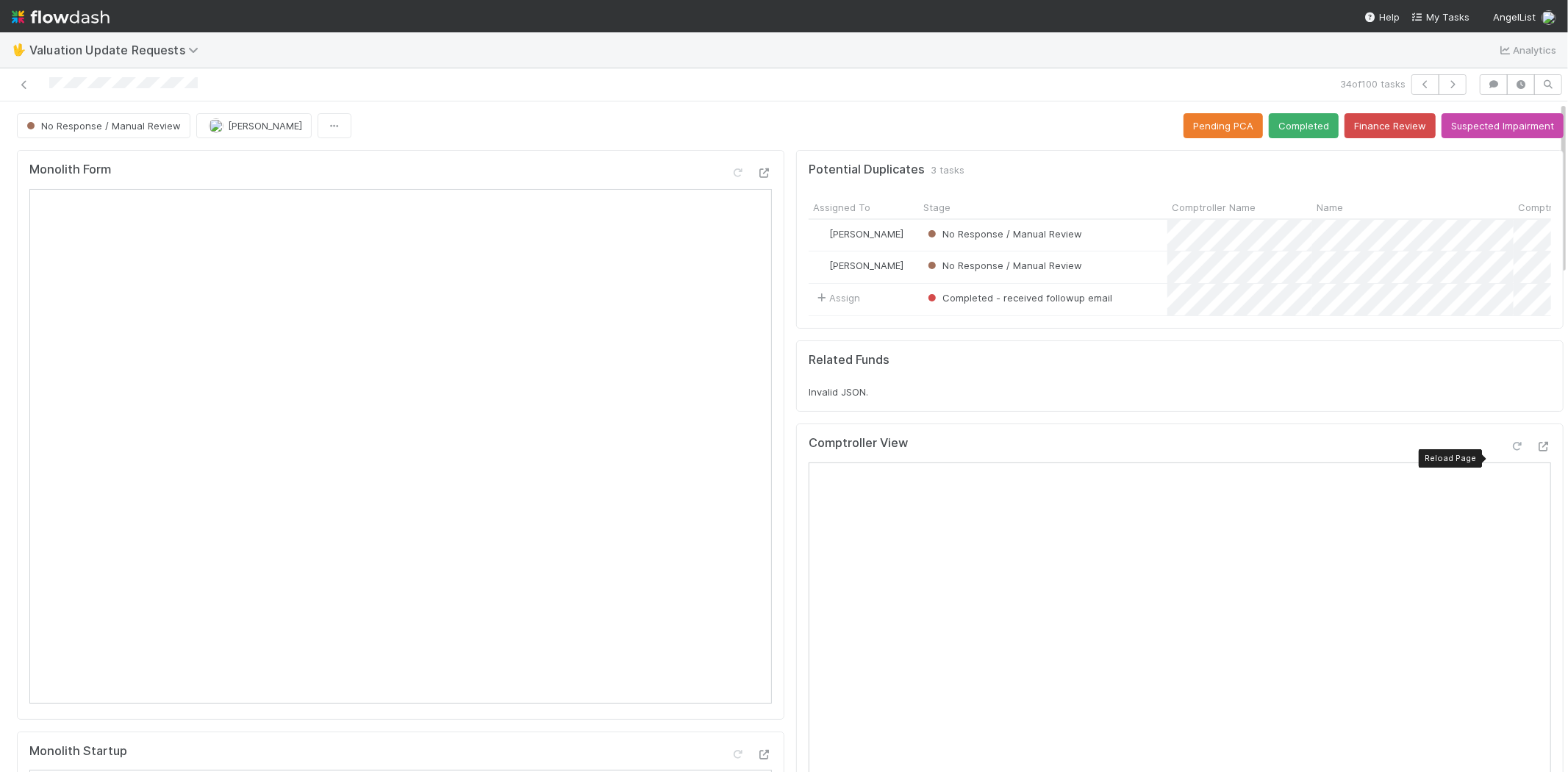
click at [1510, 451] on icon at bounding box center [1517, 446] width 15 height 10
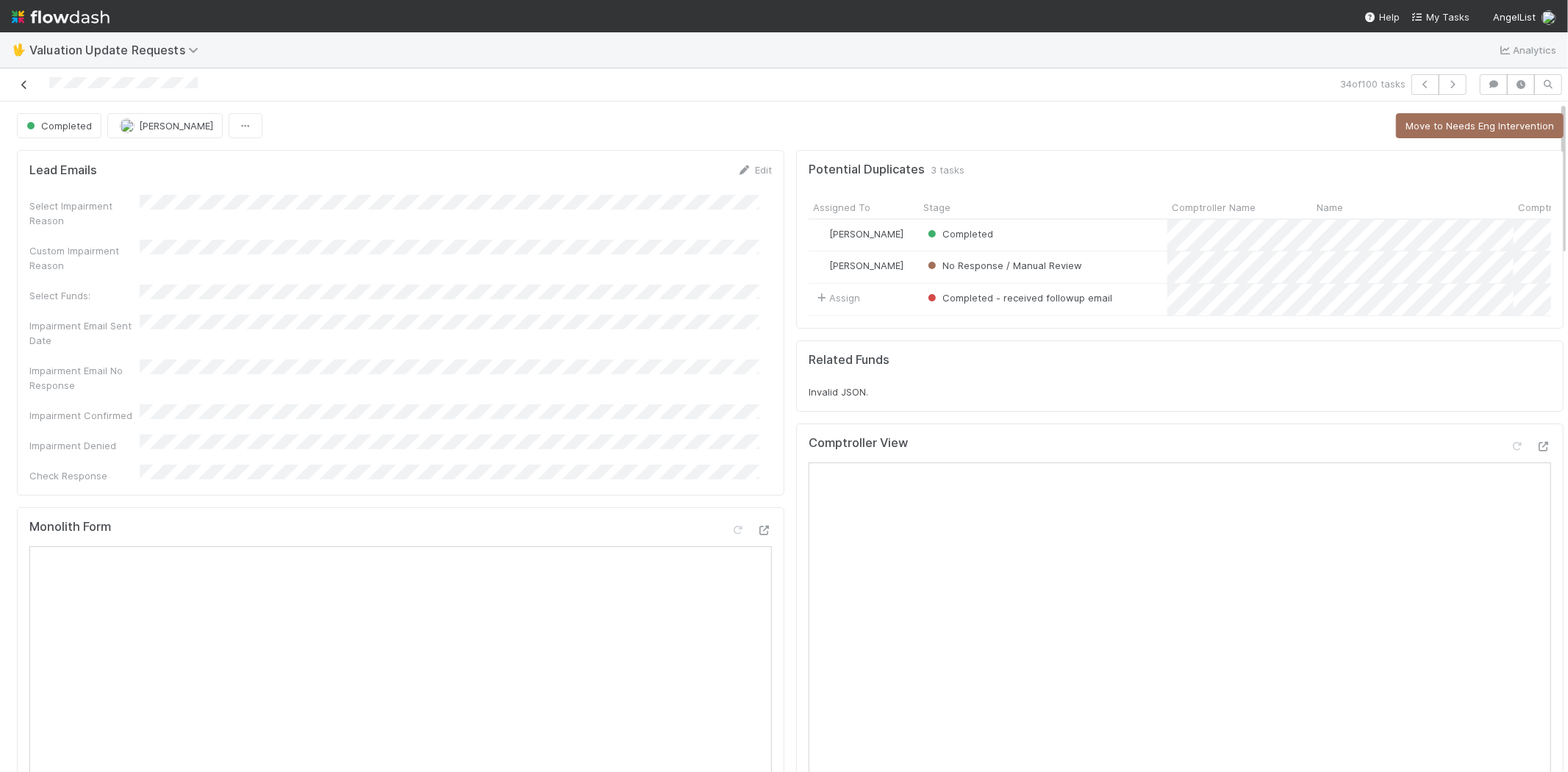
click at [26, 83] on icon at bounding box center [24, 86] width 15 height 10
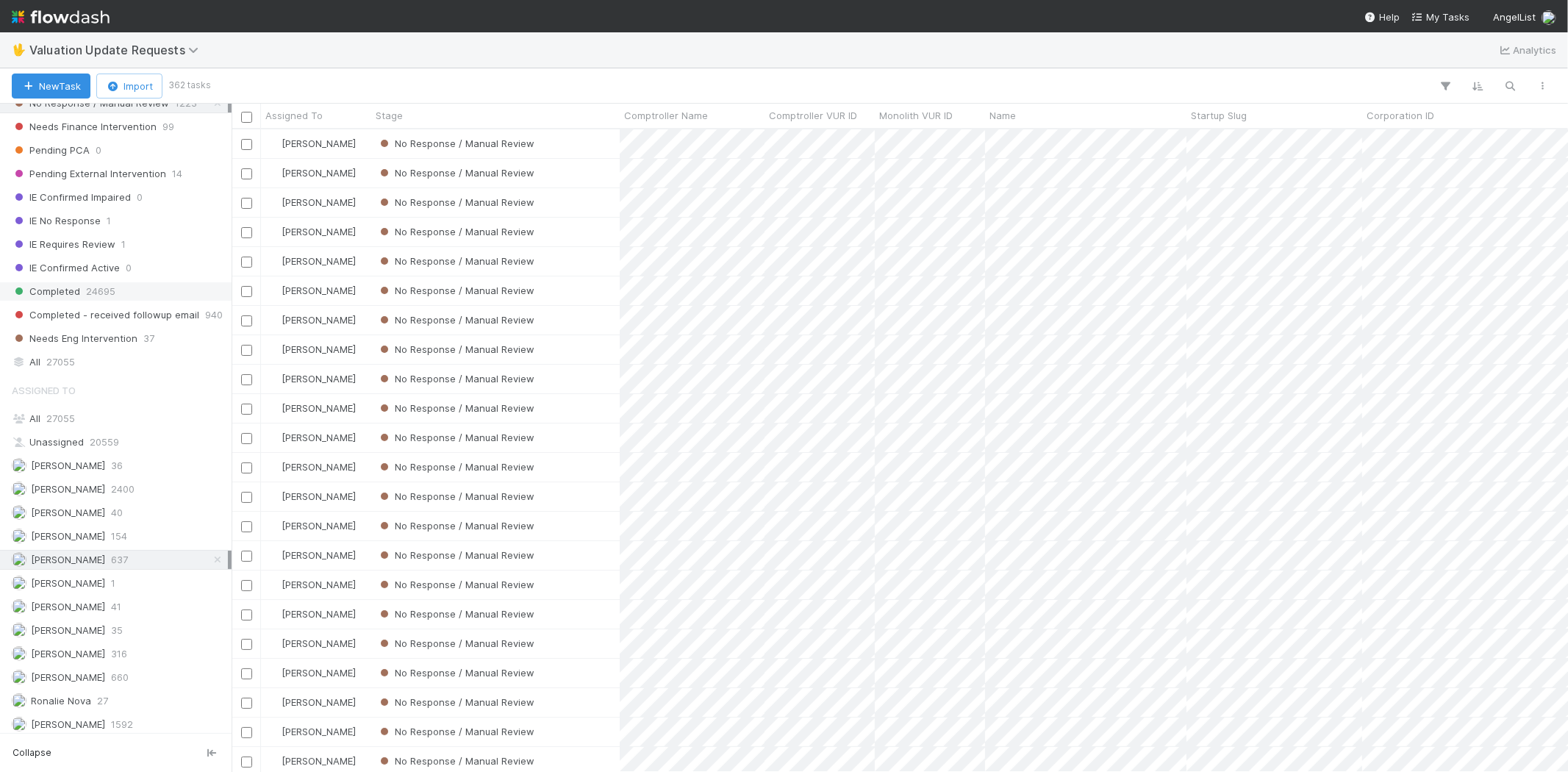
scroll to position [255, 0]
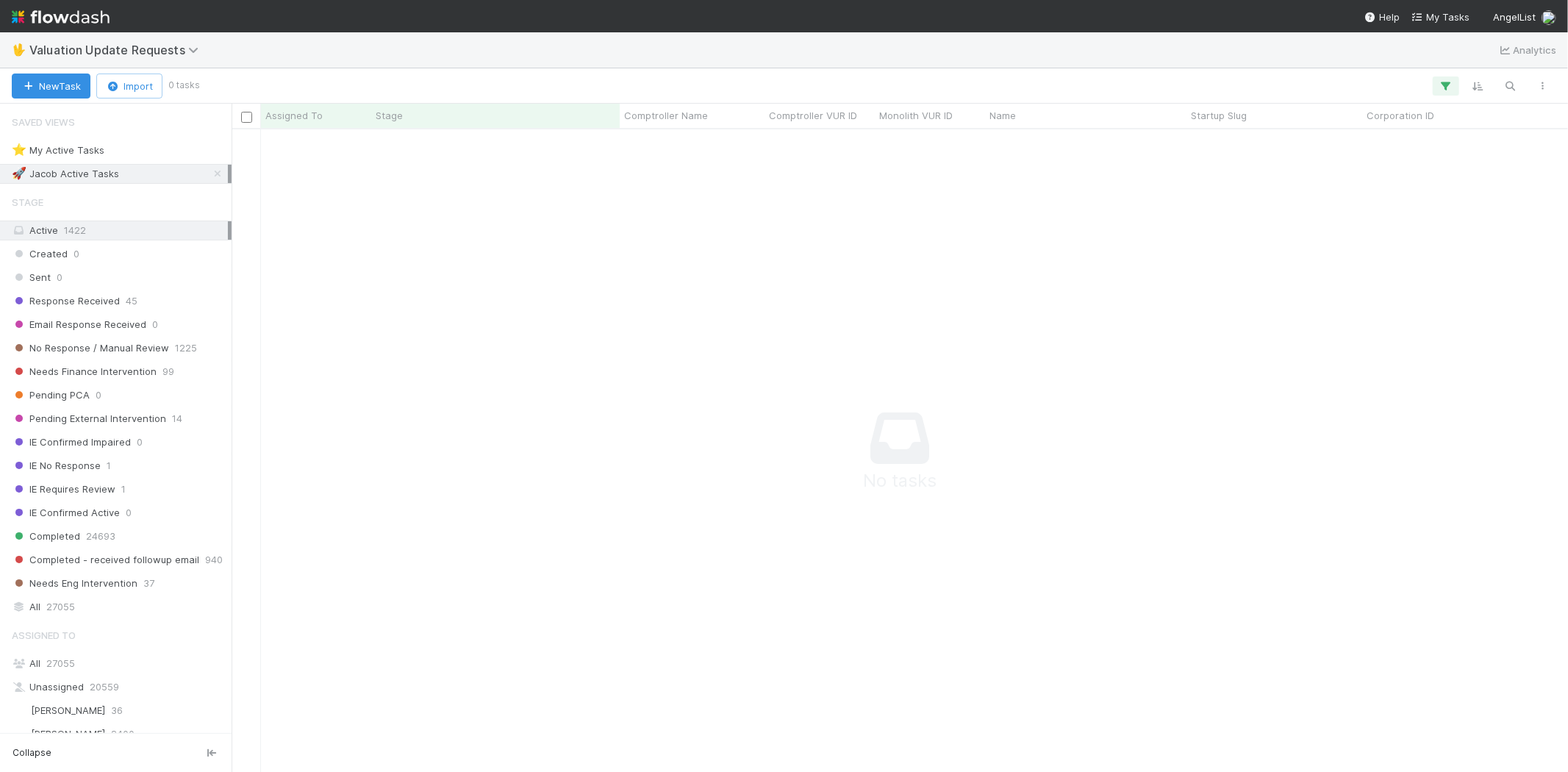
scroll to position [619, 1311]
click at [1456, 78] on button "button" at bounding box center [1445, 86] width 27 height 19
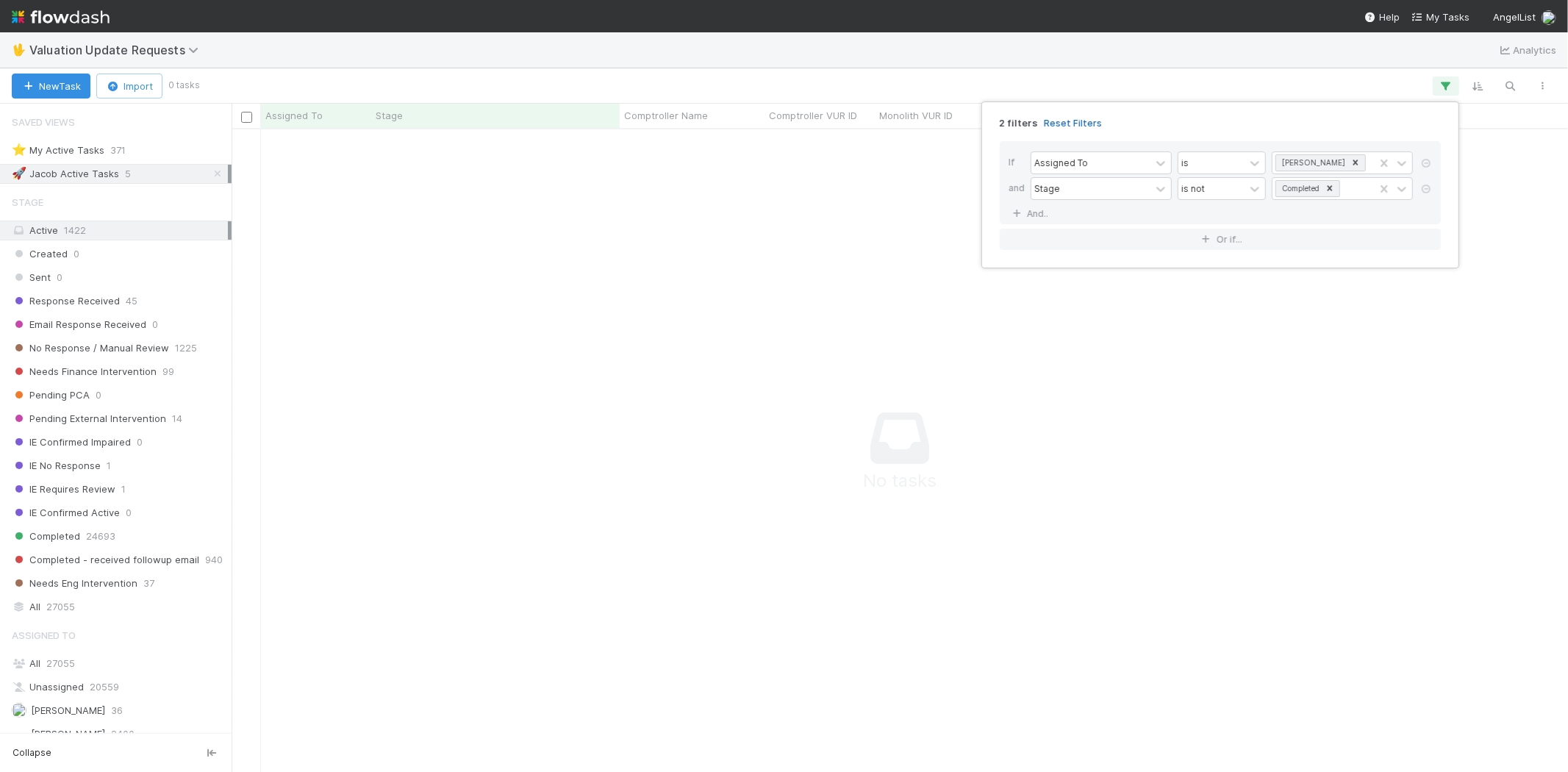
click at [1076, 125] on link "Reset Filters" at bounding box center [1073, 123] width 58 height 13
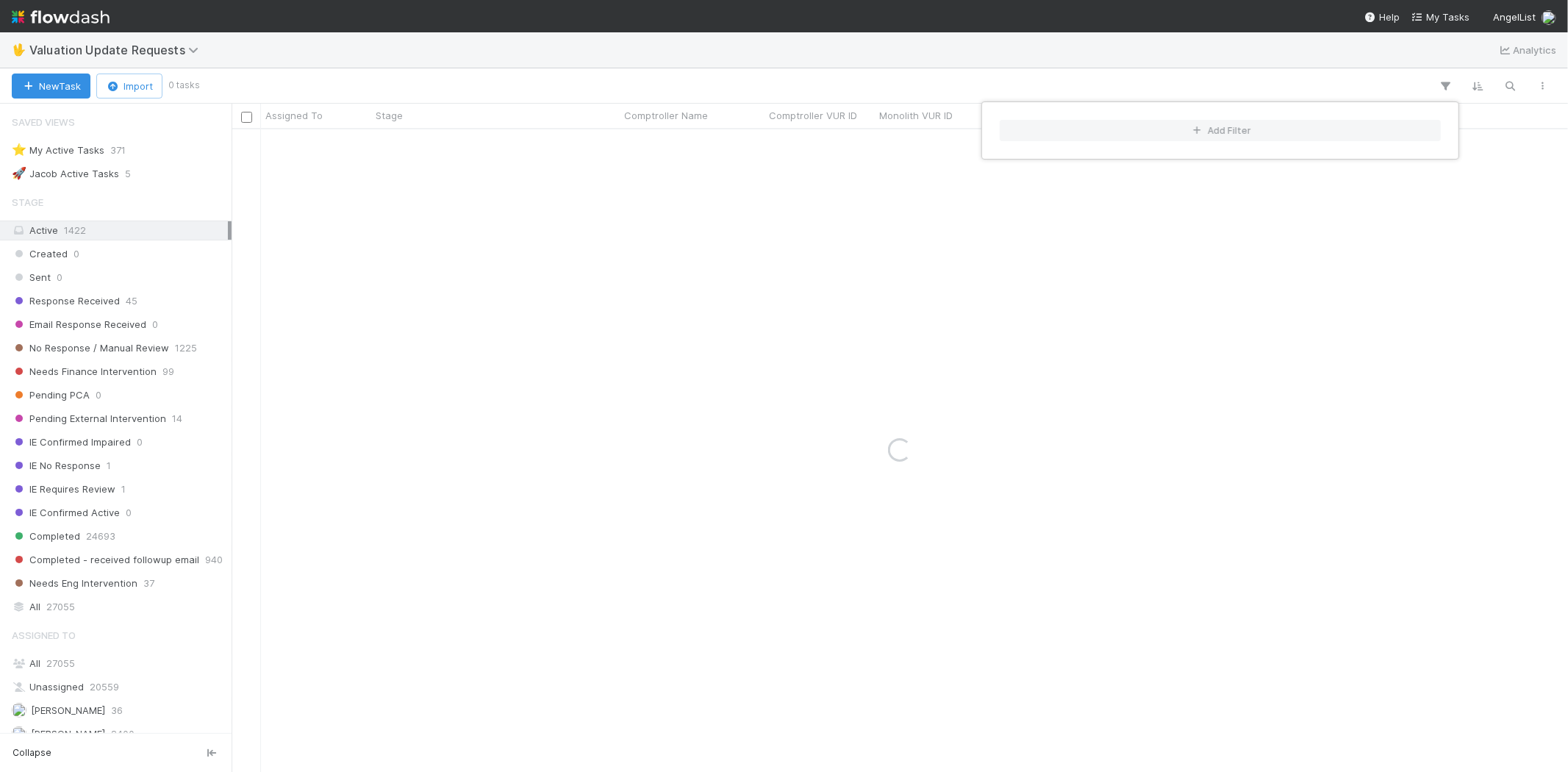
click at [968, 81] on div "Add Filter" at bounding box center [784, 386] width 1568 height 772
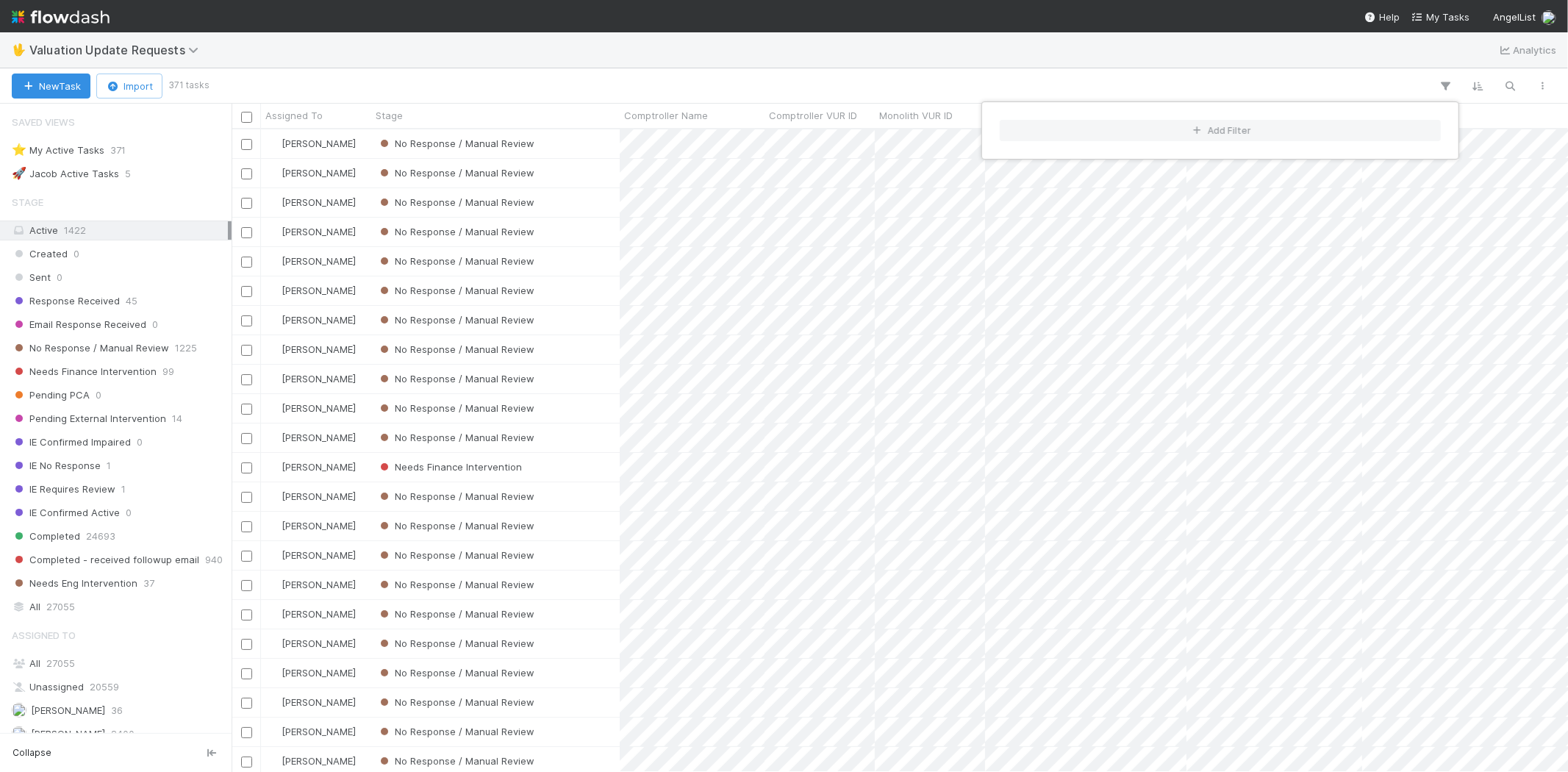
scroll to position [630, 1324]
click at [919, 78] on div "Add Filter" at bounding box center [784, 386] width 1568 height 772
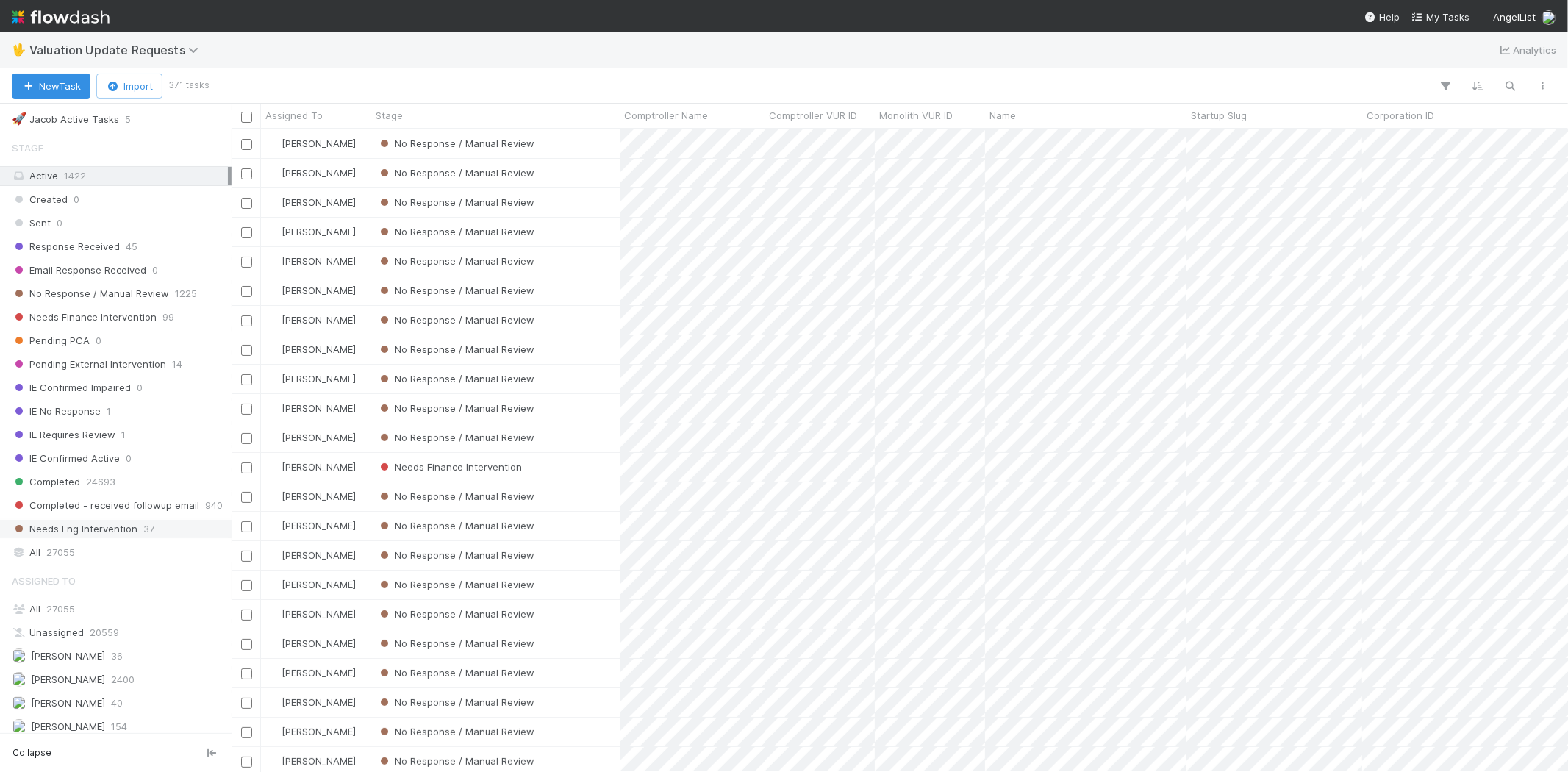
scroll to position [10, 0]
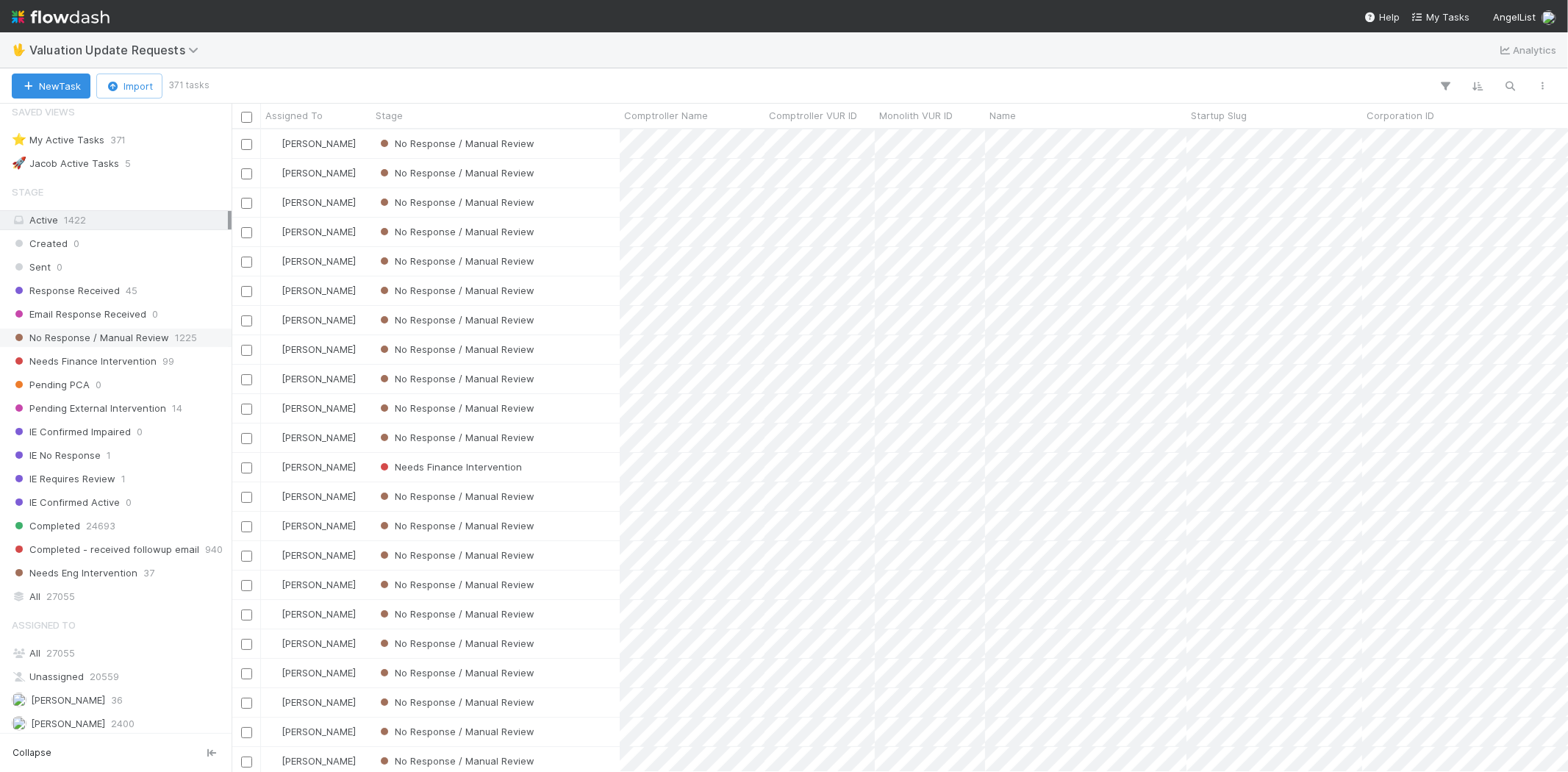
click at [88, 342] on span "No Response / Manual Review" at bounding box center [90, 337] width 157 height 19
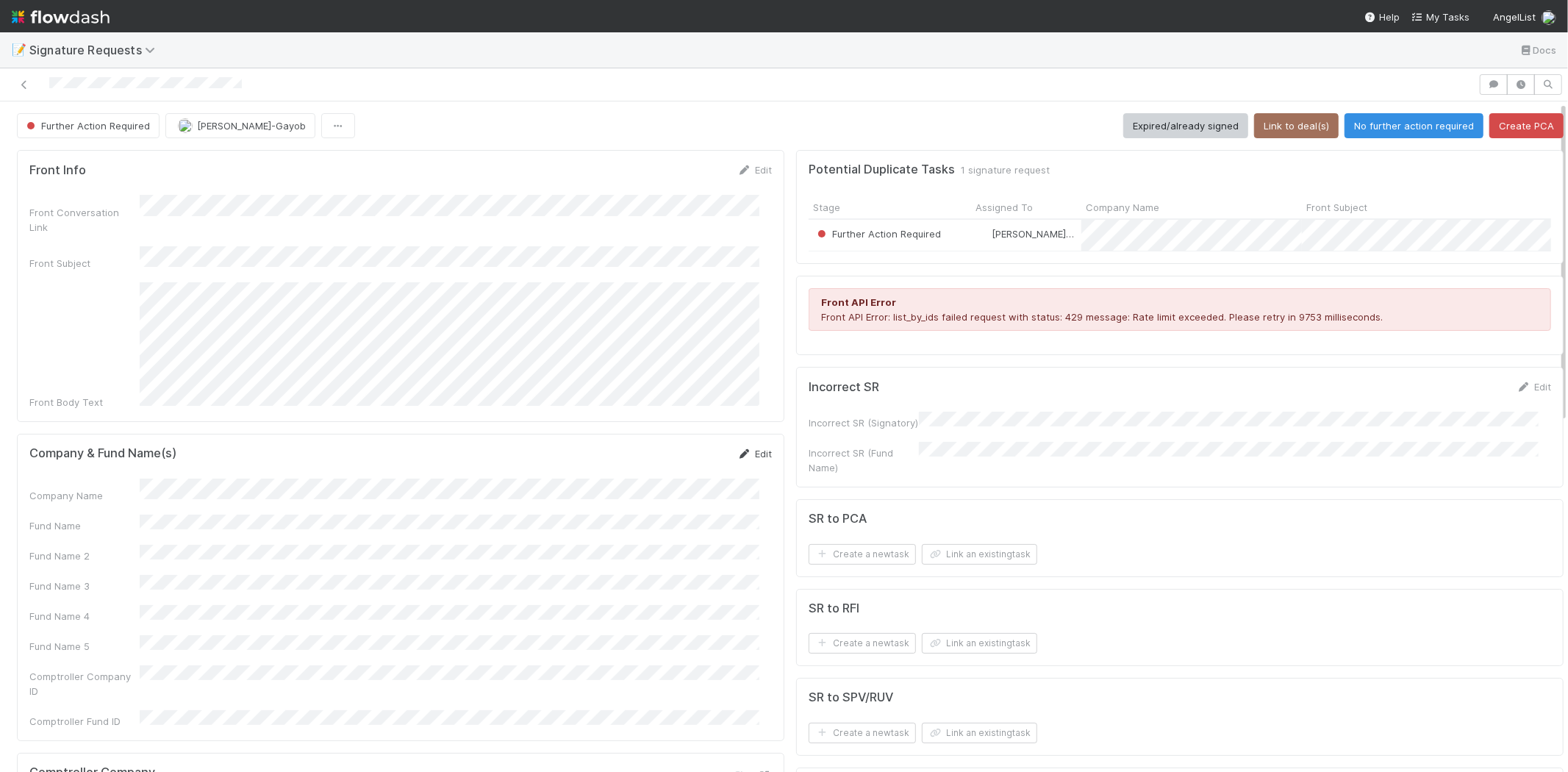
click at [748, 447] on link "Edit" at bounding box center [754, 453] width 34 height 12
click at [680, 446] on button "Save" at bounding box center [693, 458] width 42 height 25
click at [966, 561] on button "Link an existing task" at bounding box center [979, 554] width 115 height 21
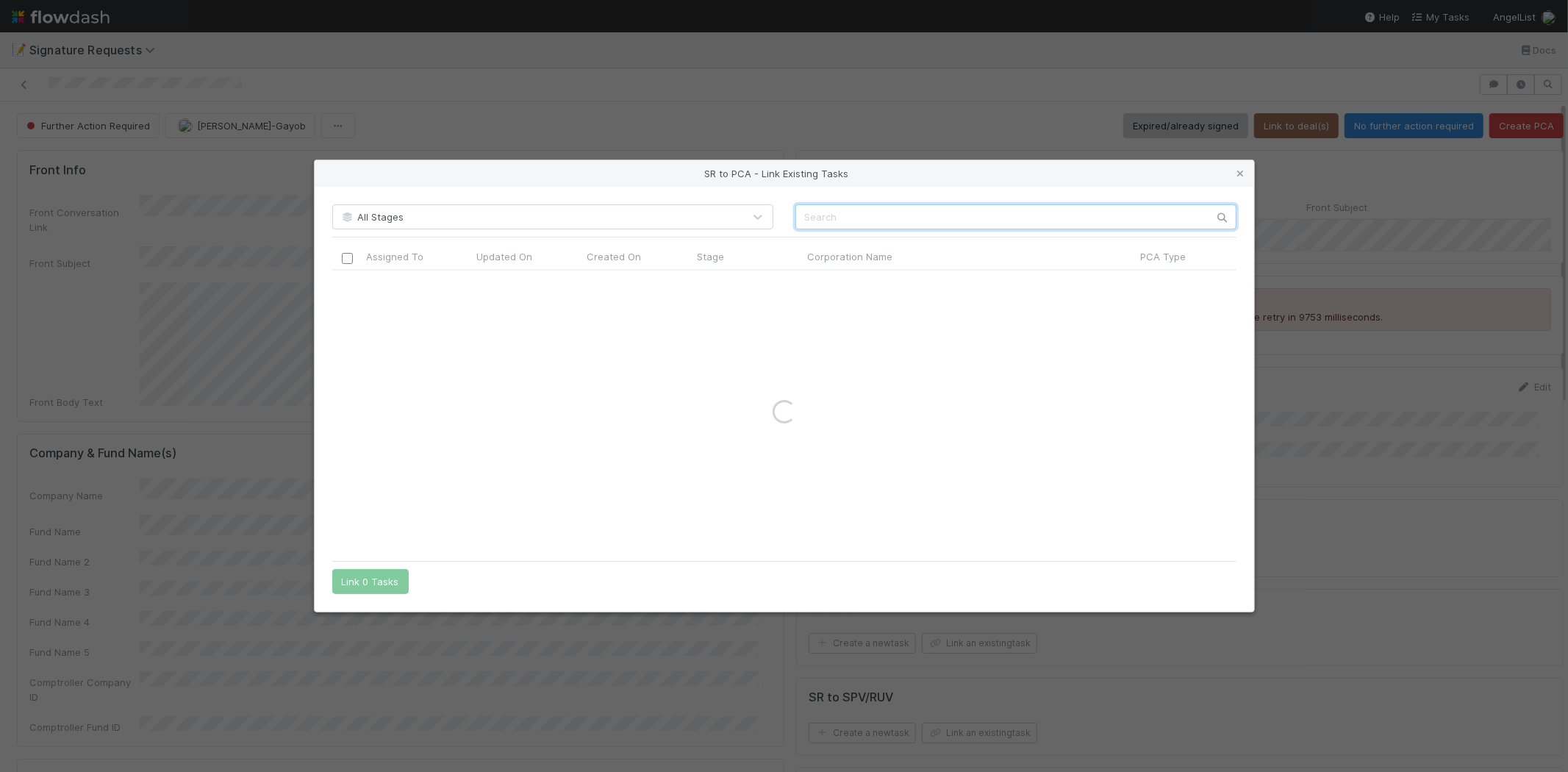
click at [818, 215] on input "text" at bounding box center [1016, 216] width 441 height 25
paste input "Innerbhakti Technologies Private Limited"
type input "Innerbhakti Technologies Private Limited"
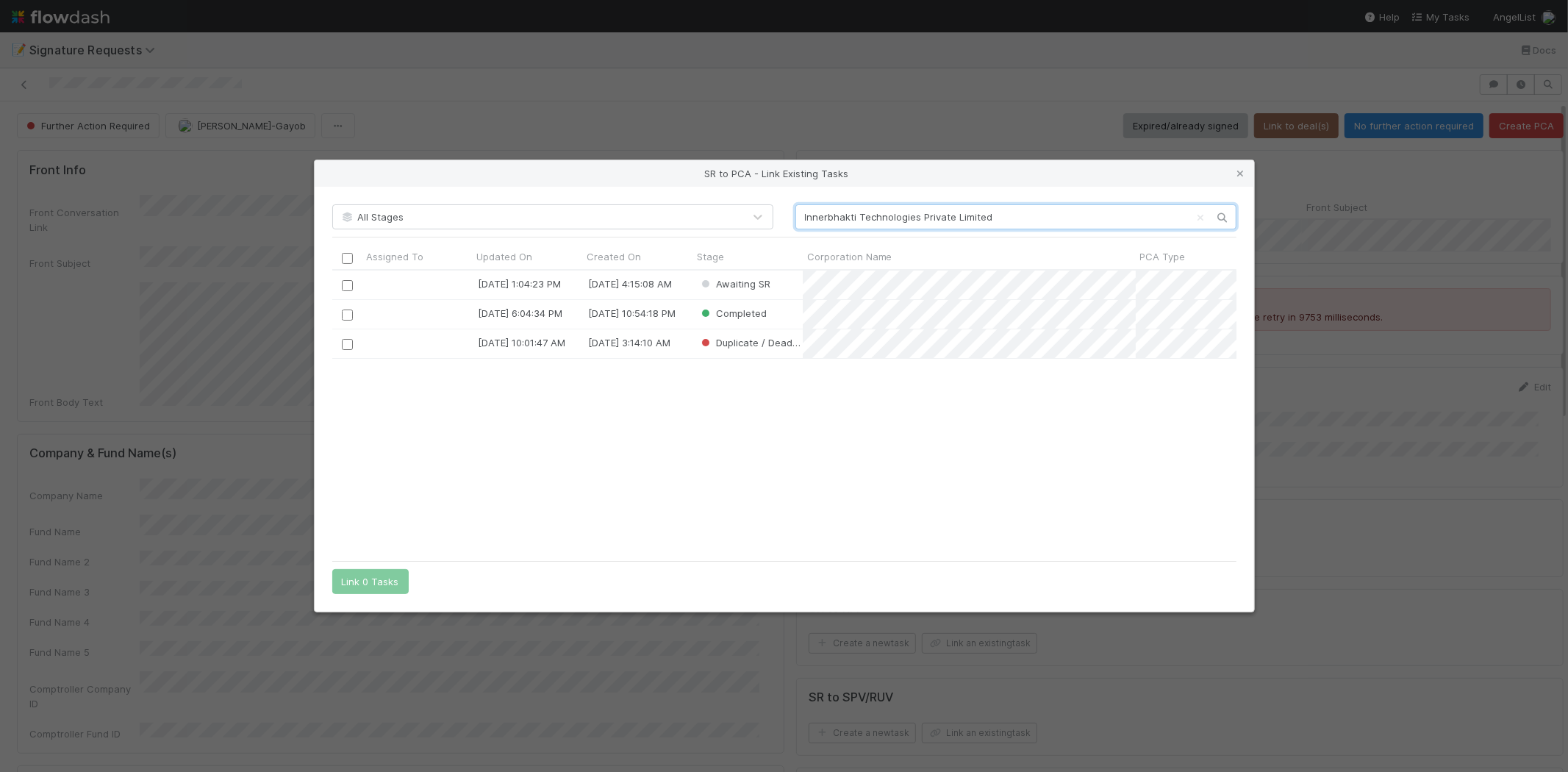
scroll to position [270, 892]
click at [590, 474] on div "8/13/25, 1:04:23 PM 8/13/25, 4:15:08 AM Awaiting SR 11/18/24, 6:04:34 PM 11/8/2…" at bounding box center [784, 411] width 904 height 282
click at [348, 284] on input "checkbox" at bounding box center [346, 285] width 11 height 11
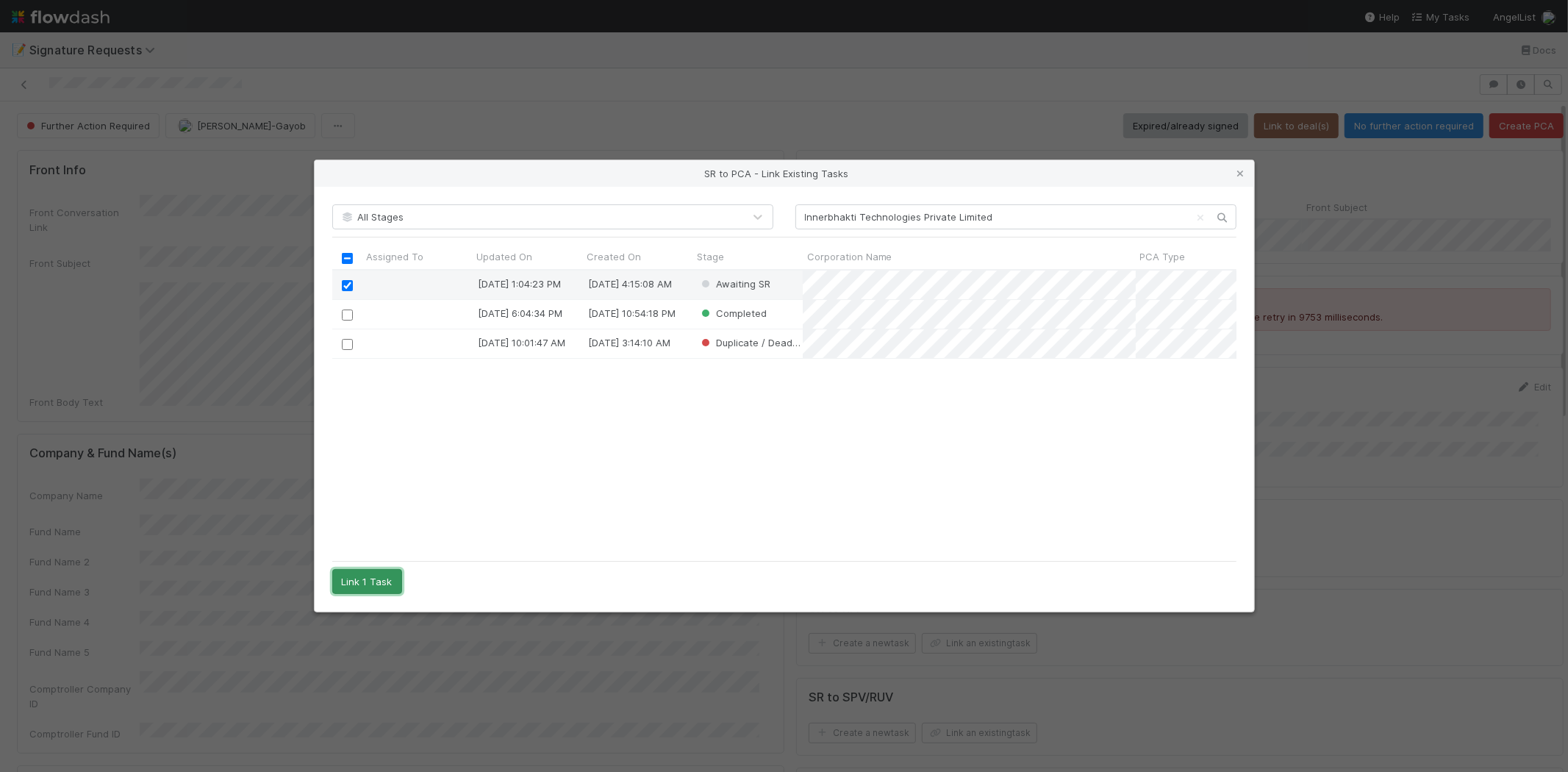
click at [366, 579] on button "Link 1 Task" at bounding box center [367, 581] width 70 height 25
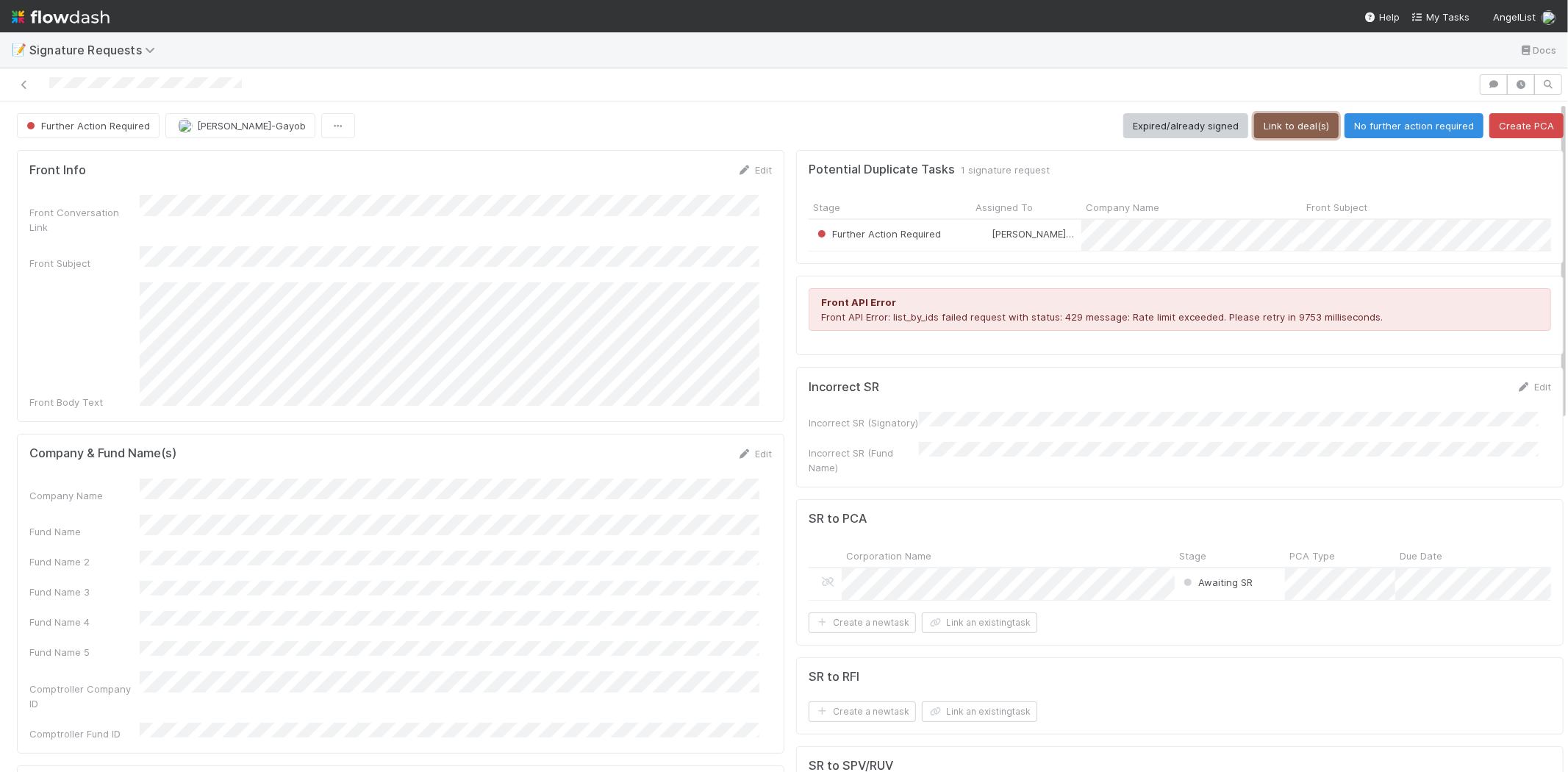
click at [1290, 133] on button "Link to deal(s)" at bounding box center [1297, 125] width 85 height 25
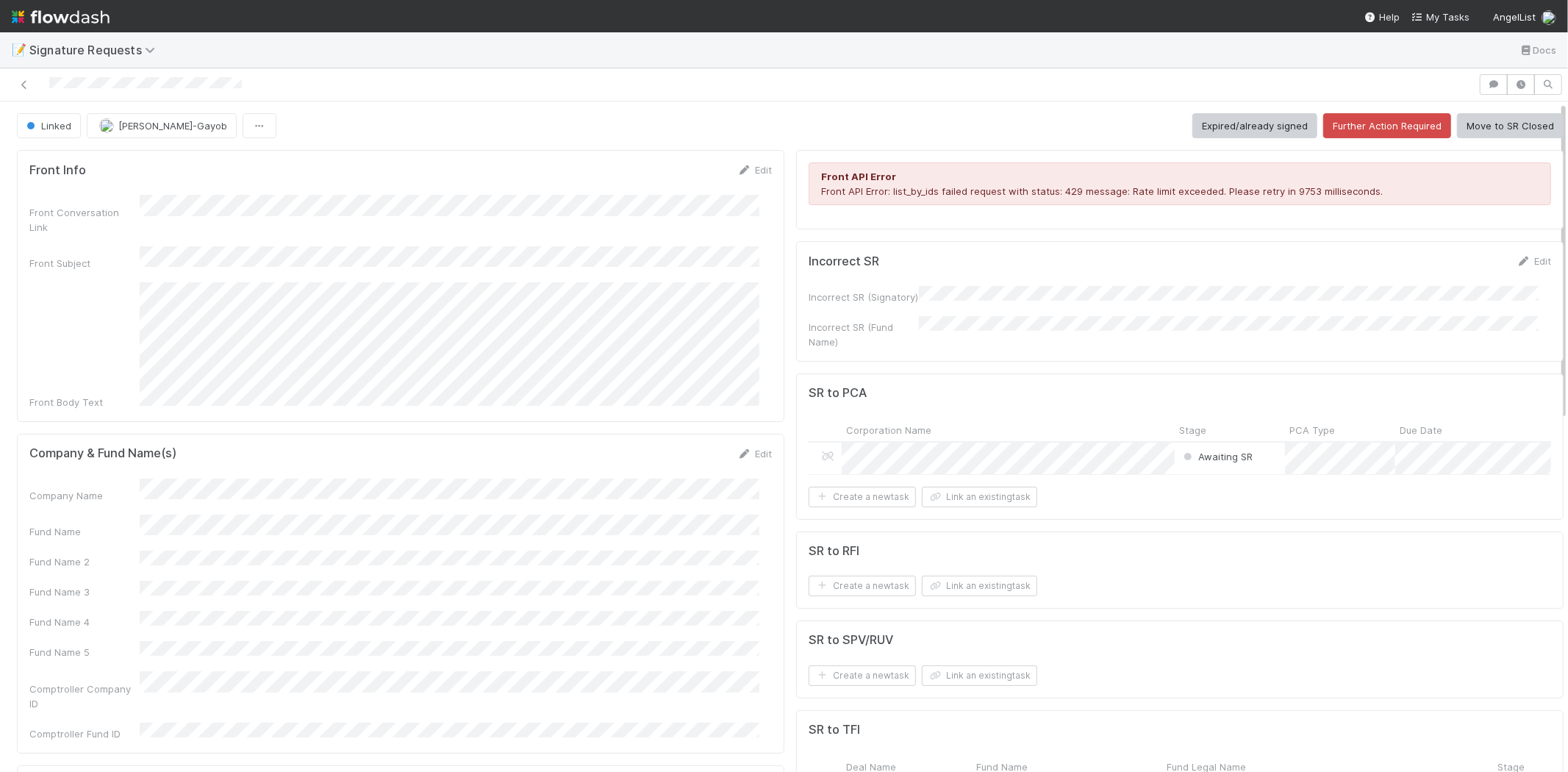
click at [1474, 120] on button "Move to SR Closed" at bounding box center [1510, 125] width 106 height 25
click at [1509, 119] on button "Move to SR Closed" at bounding box center [1510, 125] width 106 height 25
click at [25, 81] on icon at bounding box center [24, 86] width 15 height 10
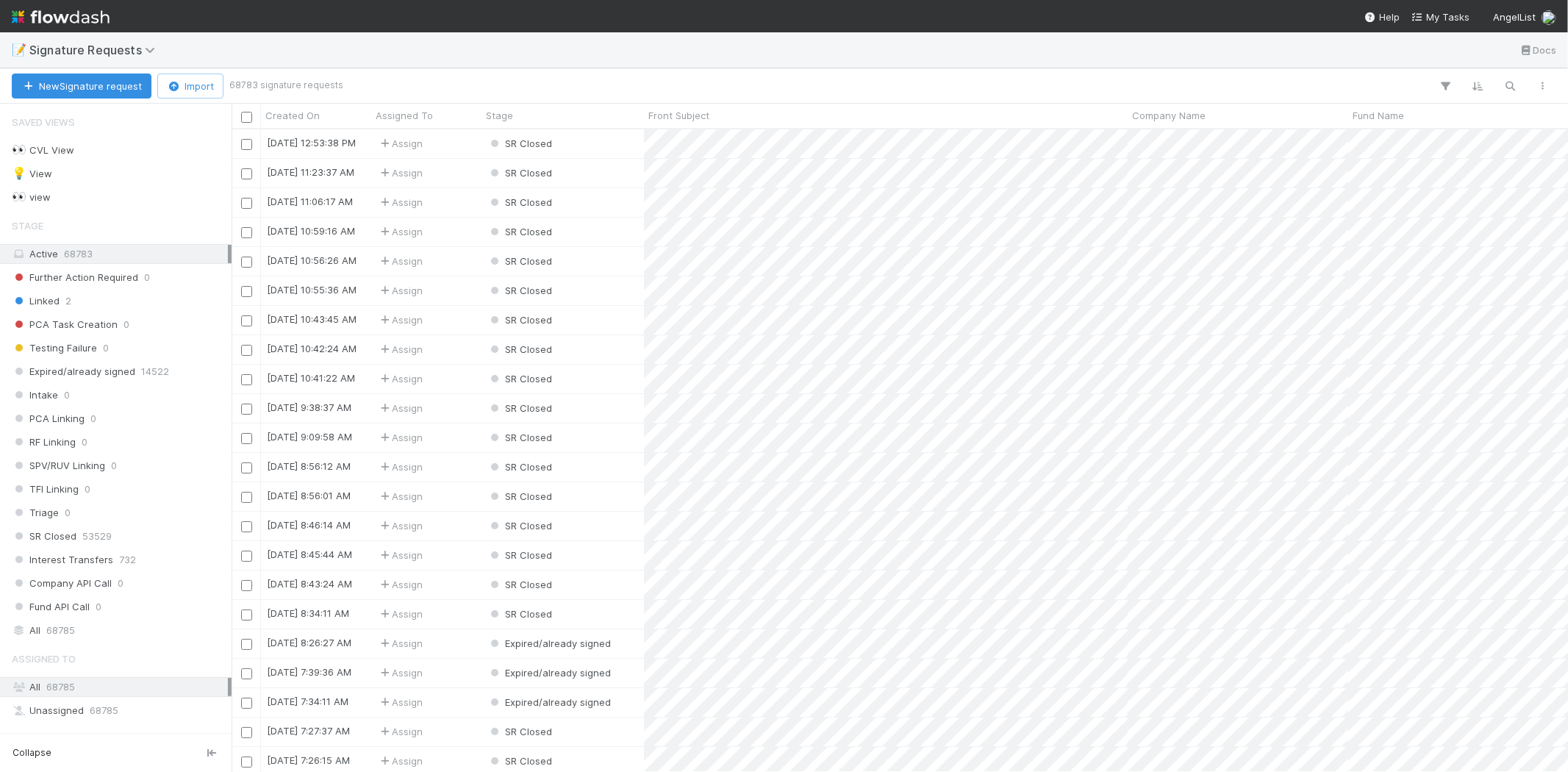
scroll to position [630, 1324]
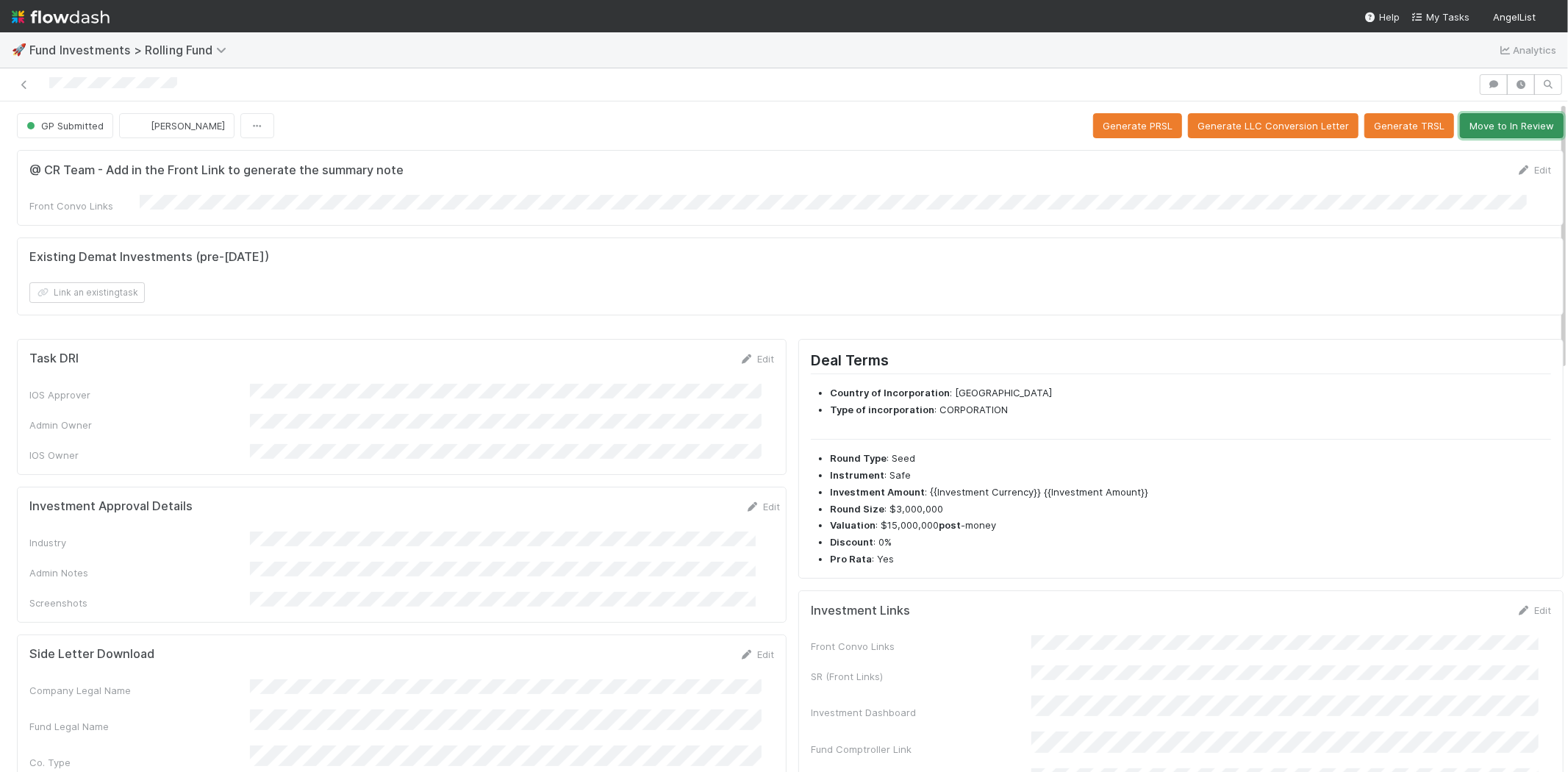
click at [1487, 120] on button "Move to In Review" at bounding box center [1511, 125] width 103 height 25
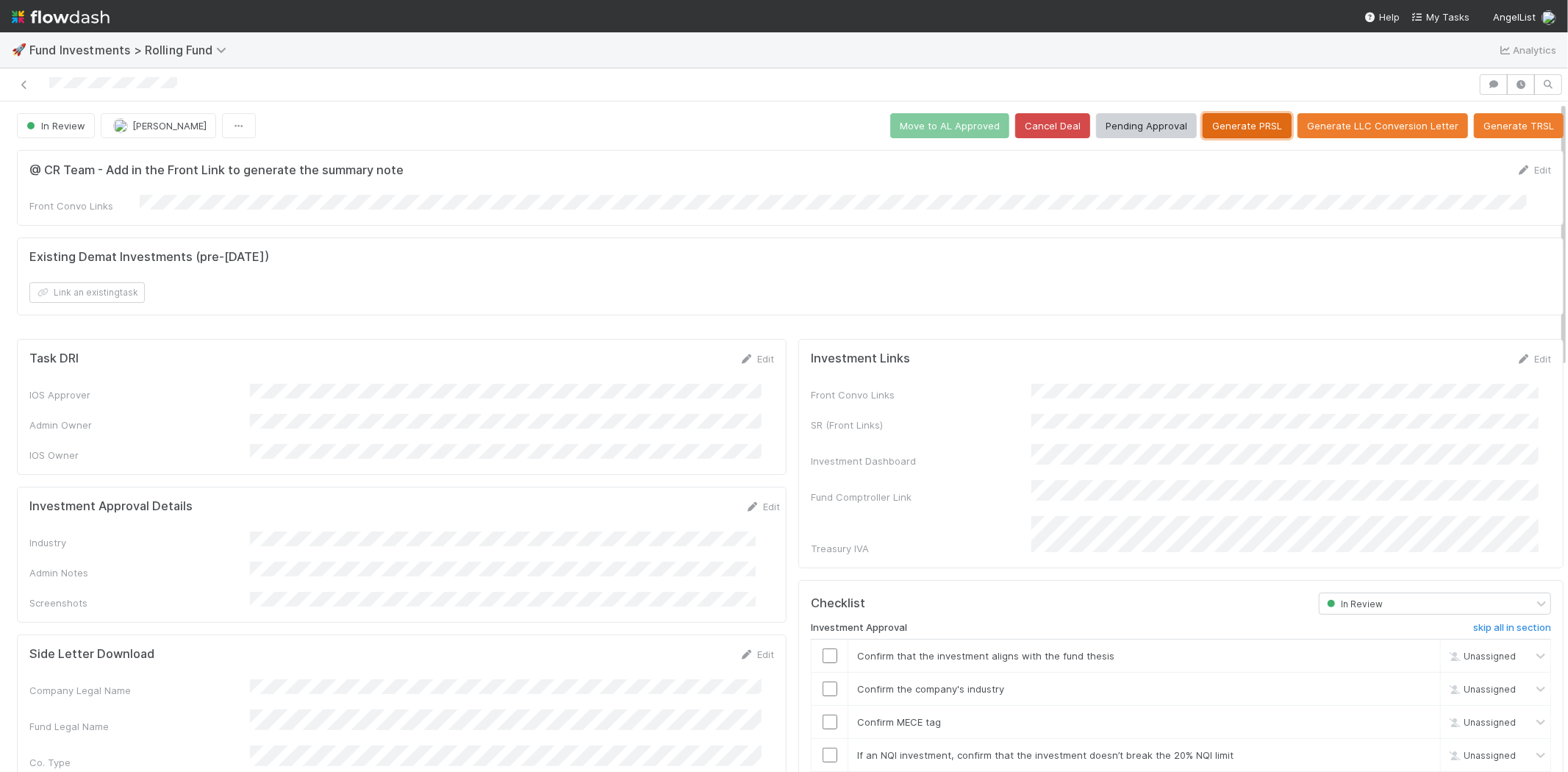
click at [1211, 124] on button "Generate PRSL" at bounding box center [1247, 125] width 88 height 25
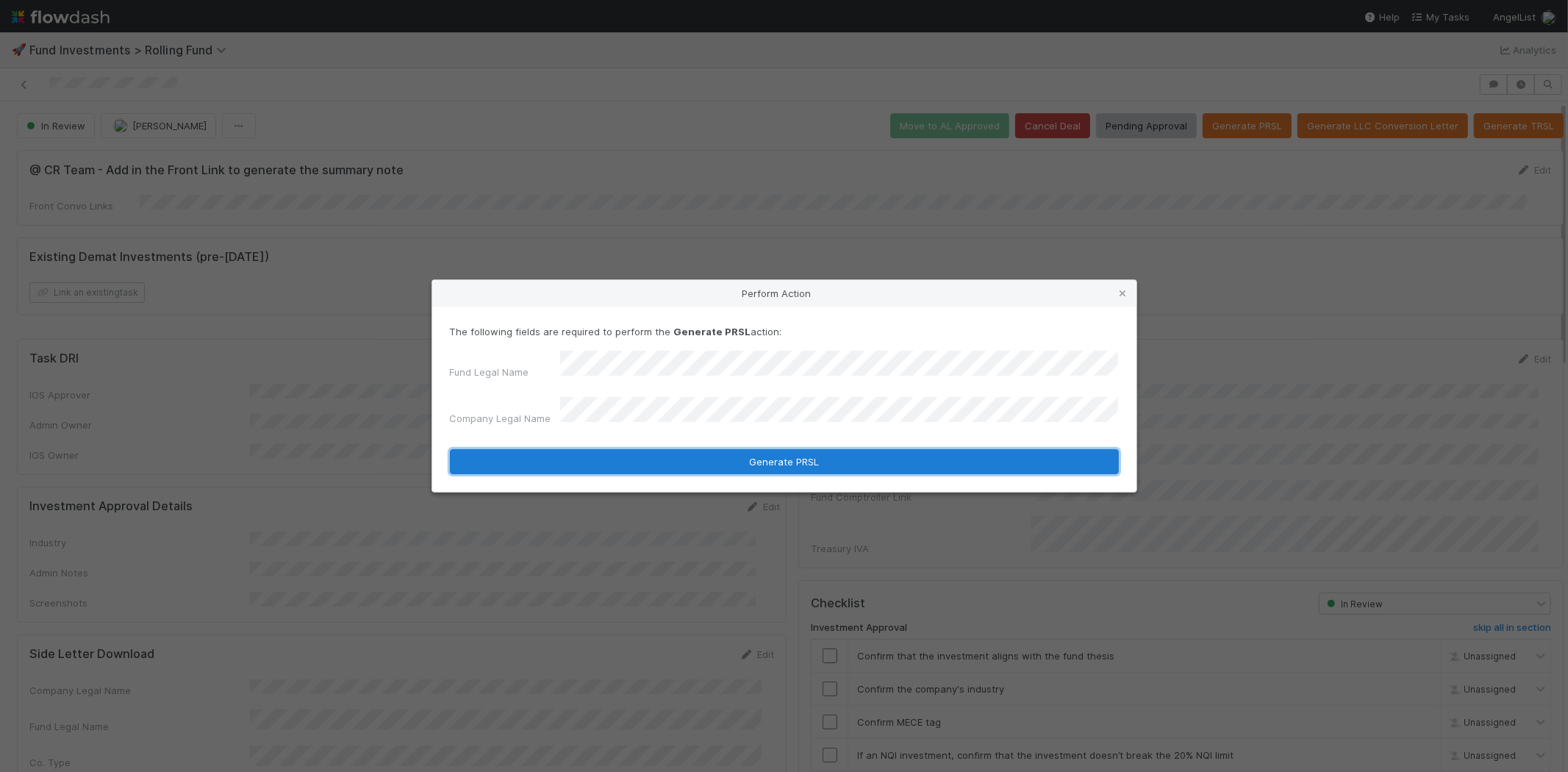
click at [645, 449] on button "Generate PRSL" at bounding box center [784, 461] width 669 height 25
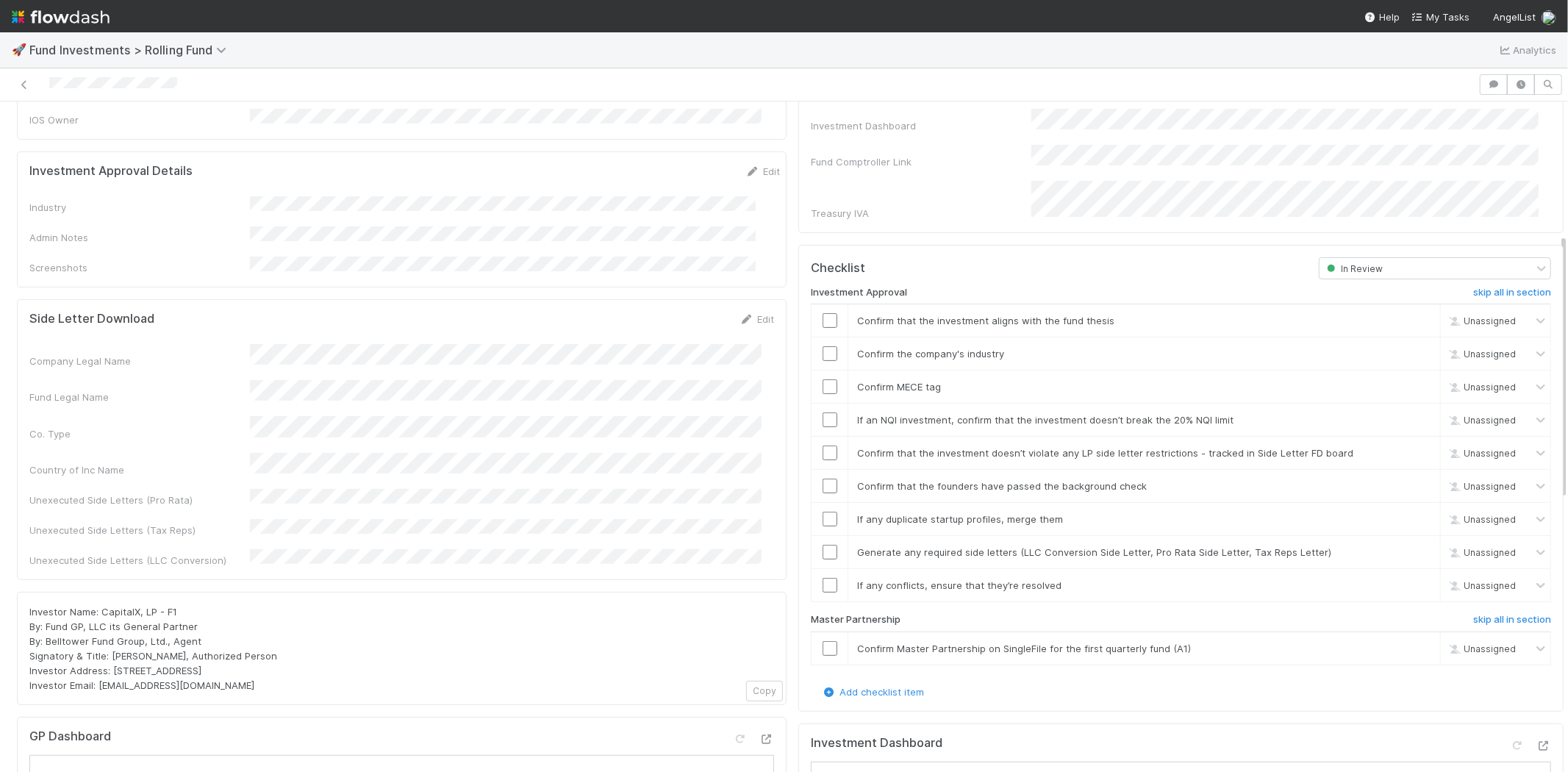
scroll to position [332, 0]
click at [745, 170] on icon at bounding box center [752, 175] width 15 height 10
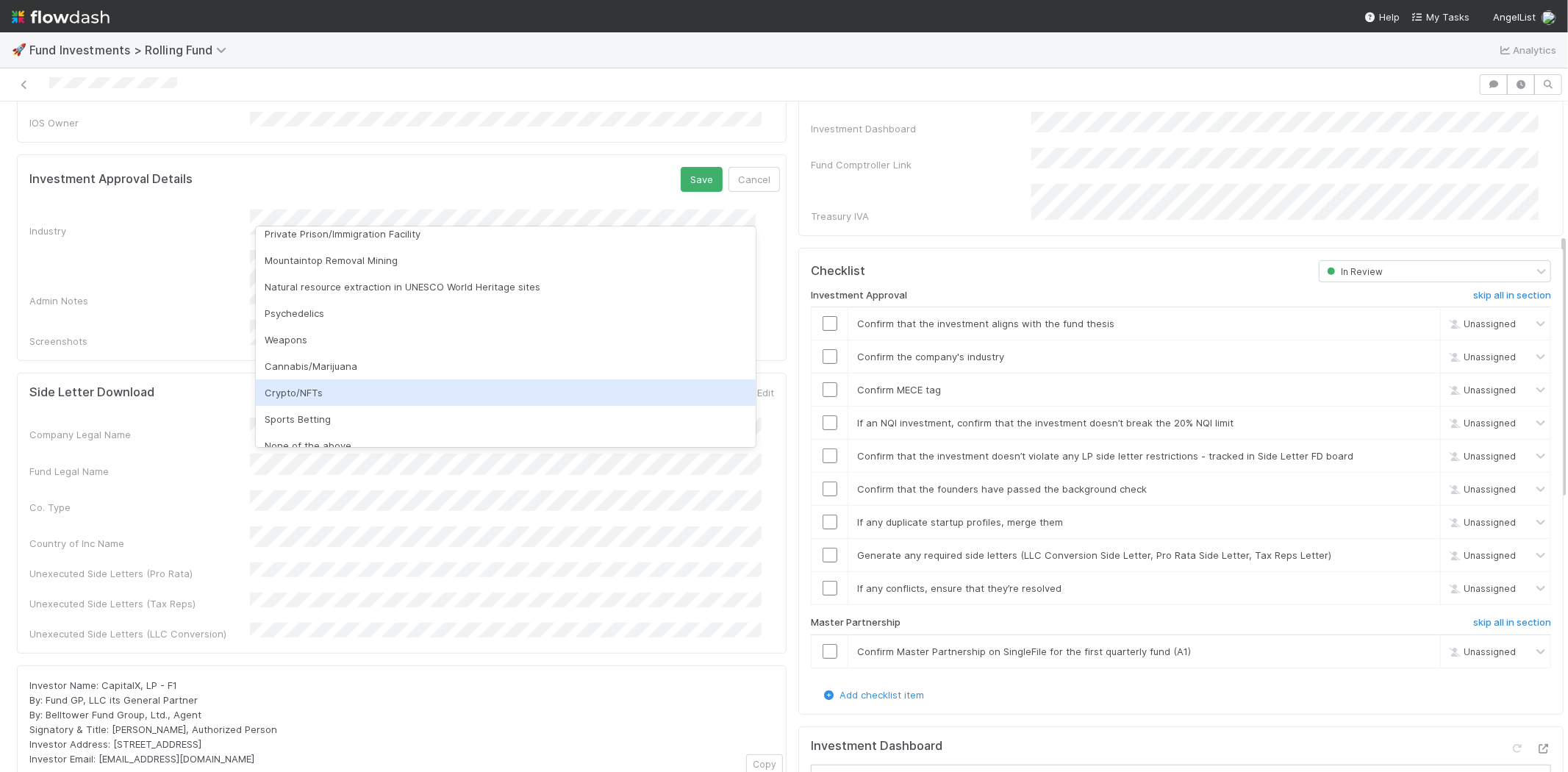
scroll to position [420, 0]
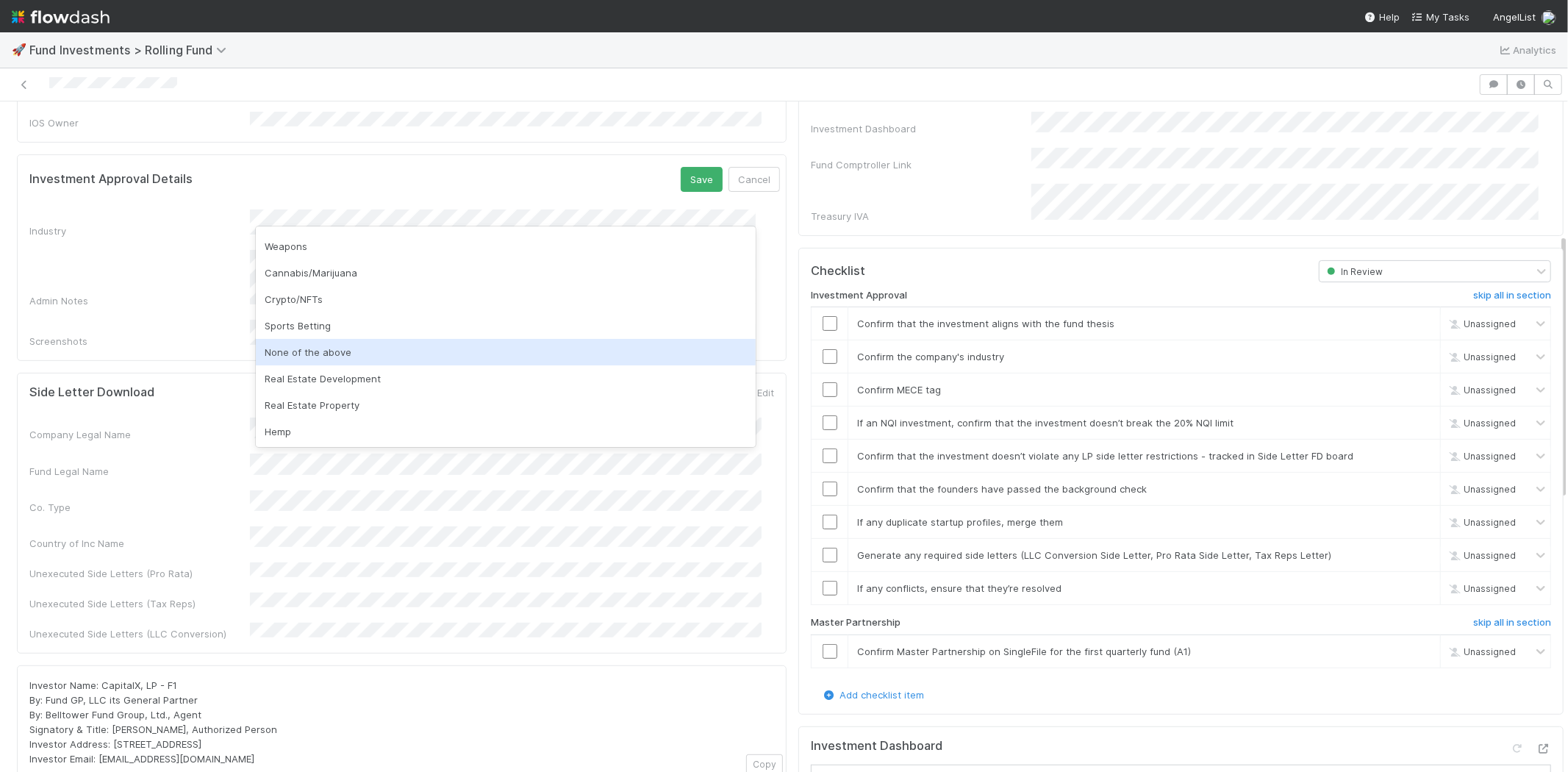
click at [293, 354] on div "None of the above" at bounding box center [505, 352] width 500 height 27
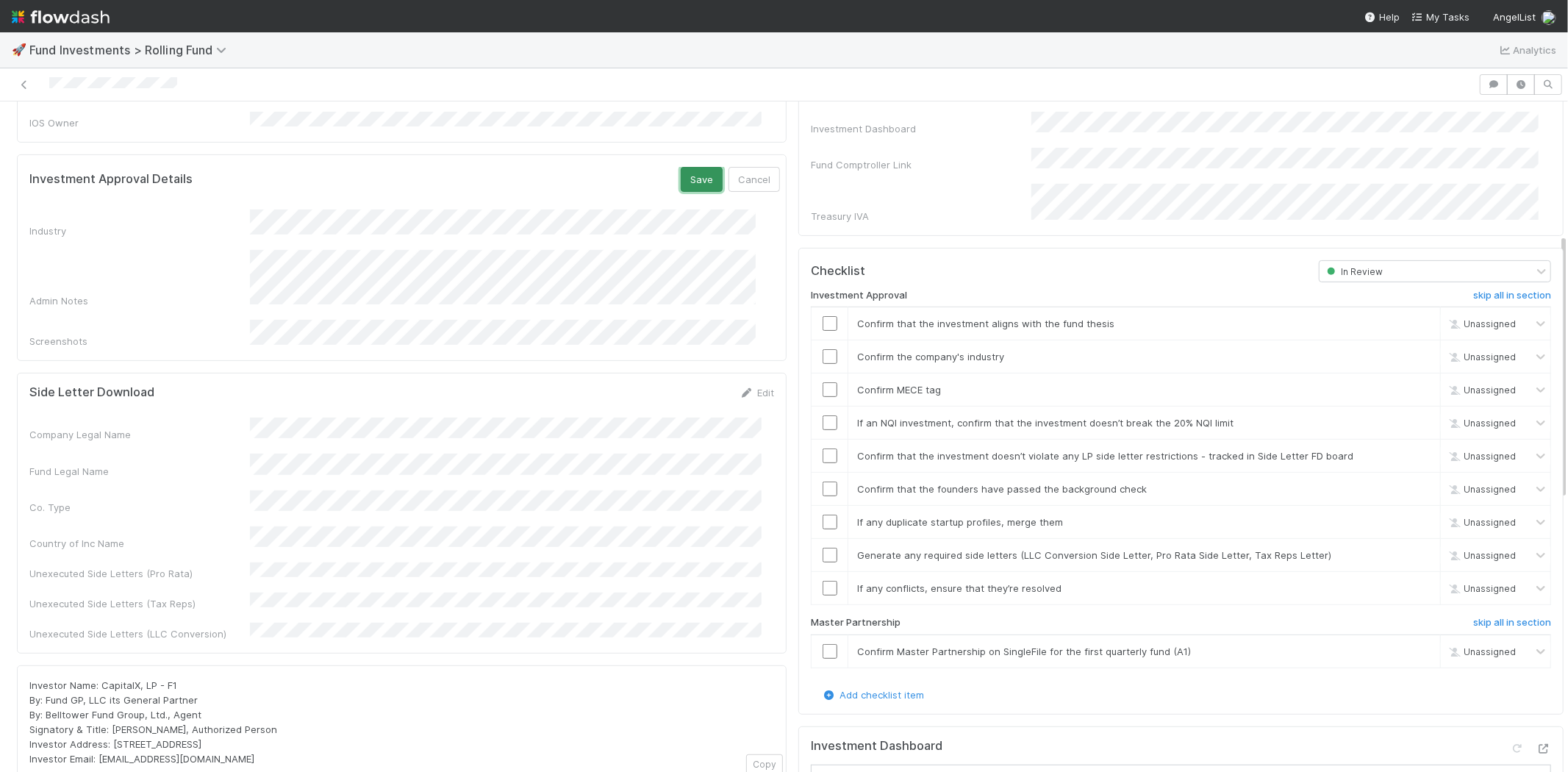
click at [680, 167] on button "Save" at bounding box center [701, 179] width 42 height 25
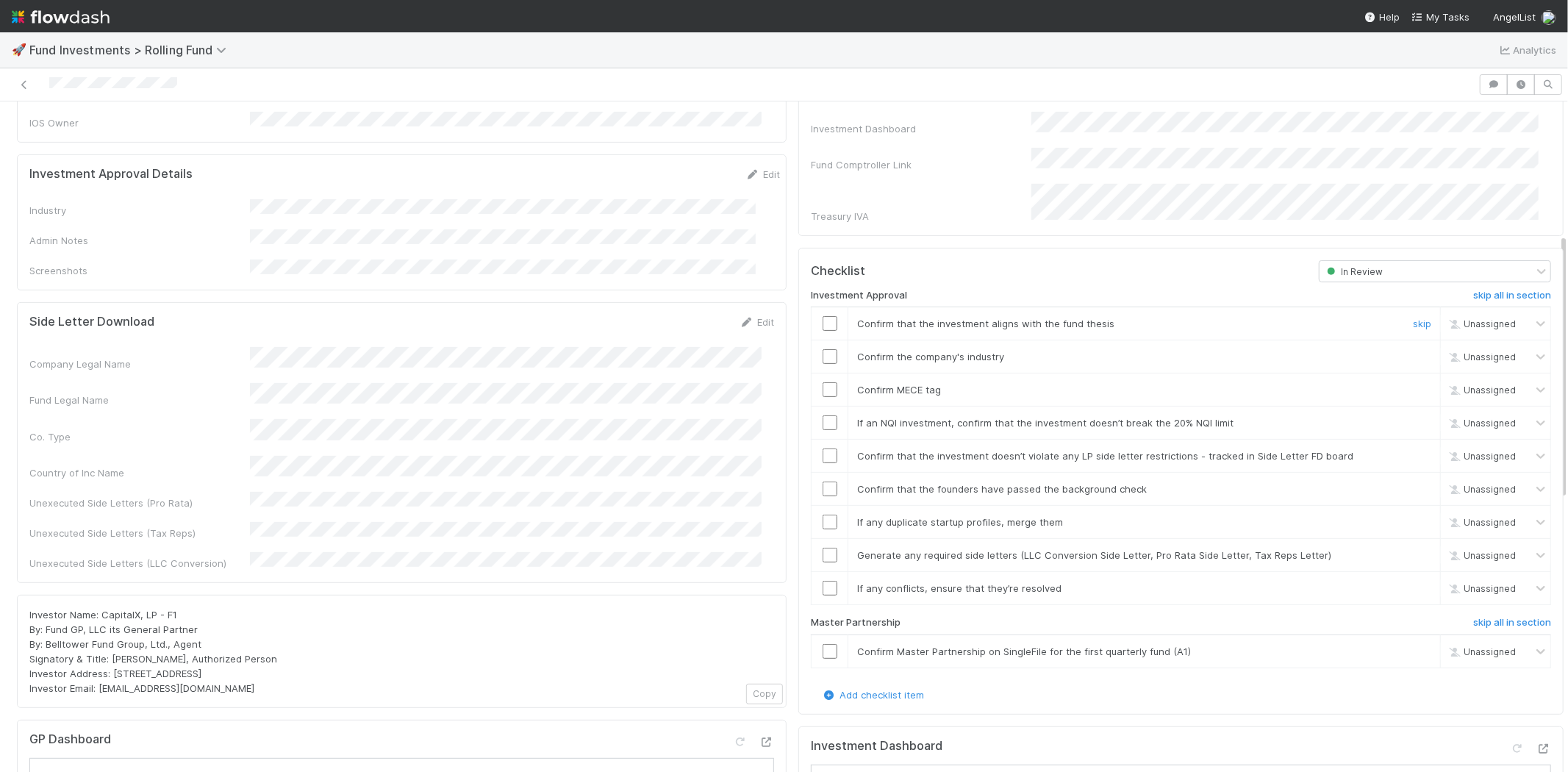
click at [823, 317] on input "checkbox" at bounding box center [830, 324] width 15 height 15
click at [823, 349] on input "checkbox" at bounding box center [830, 356] width 15 height 15
click at [823, 383] on input "checkbox" at bounding box center [830, 389] width 15 height 15
click at [823, 416] on input "checkbox" at bounding box center [830, 423] width 15 height 15
click at [823, 317] on input "checkbox" at bounding box center [830, 324] width 15 height 15
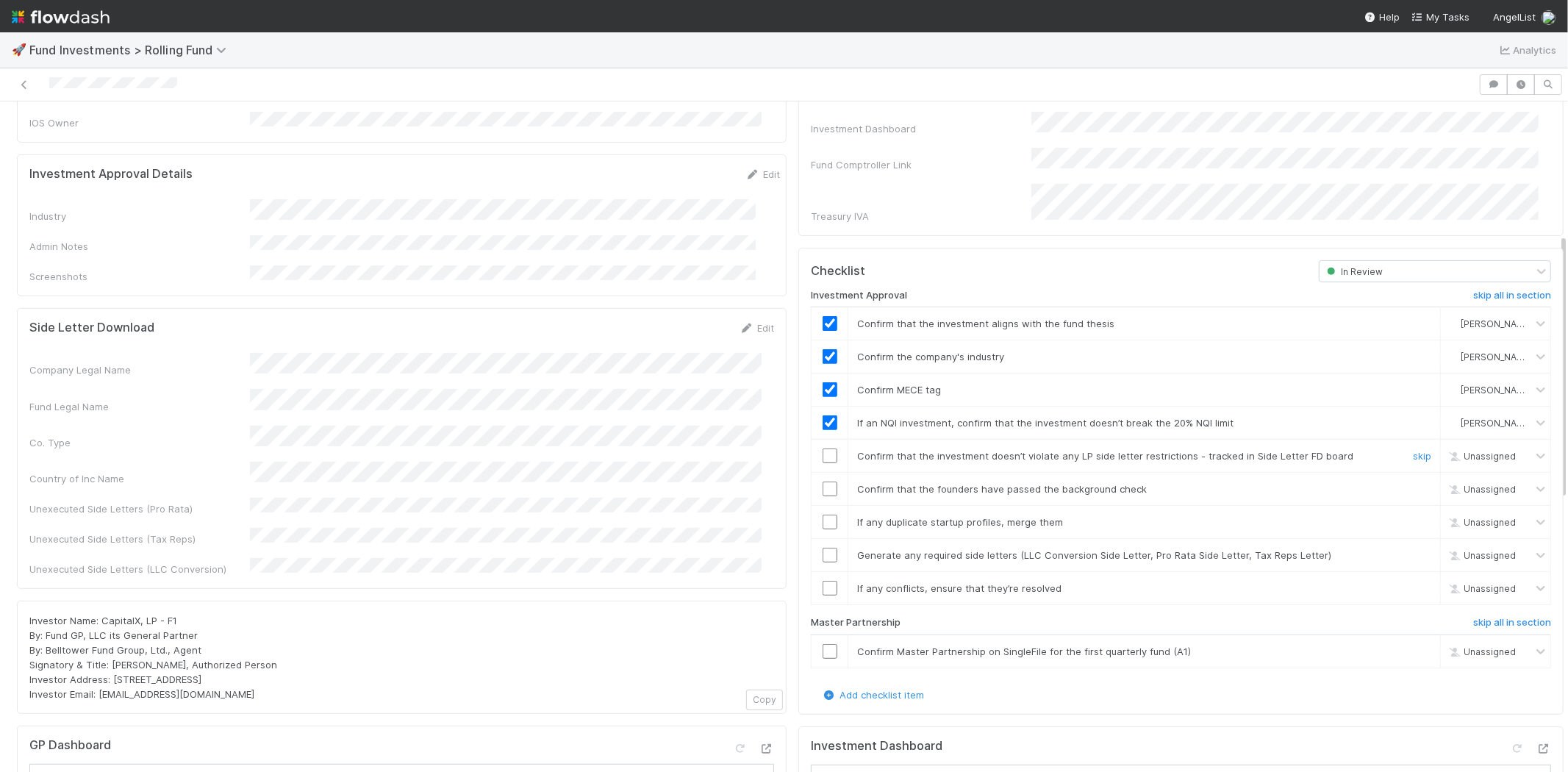
click at [823, 448] on input "checkbox" at bounding box center [830, 455] width 15 height 15
click at [824, 482] on input "checkbox" at bounding box center [830, 489] width 15 height 15
click at [824, 514] on input "checkbox" at bounding box center [830, 521] width 15 height 15
click at [823, 548] on input "checkbox" at bounding box center [830, 555] width 15 height 15
click at [825, 581] on div at bounding box center [830, 588] width 36 height 15
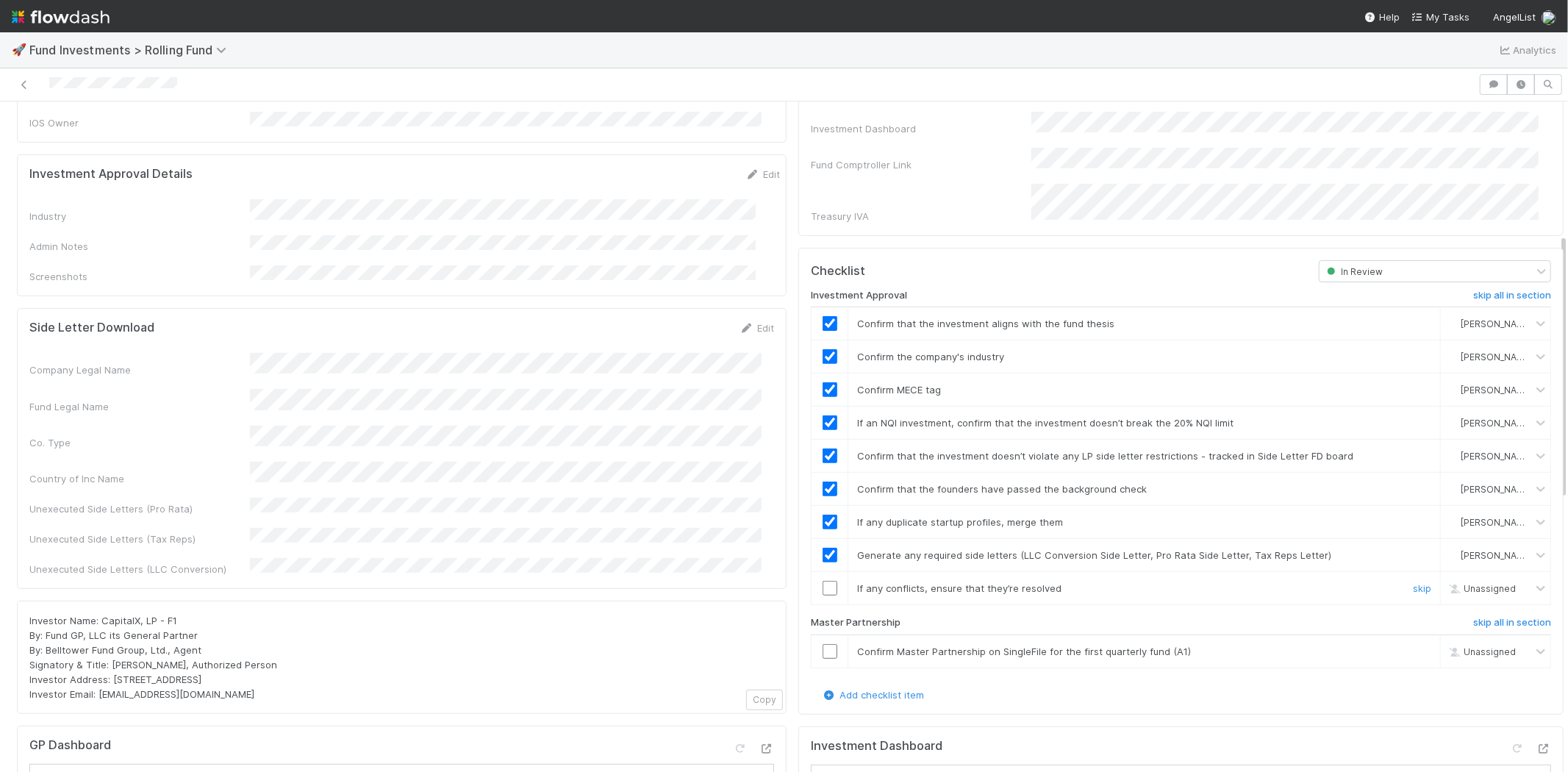
click at [823, 581] on input "checkbox" at bounding box center [830, 588] width 15 height 15
click at [823, 644] on input "checkbox" at bounding box center [830, 651] width 15 height 15
click at [824, 644] on input "checkbox" at bounding box center [830, 651] width 15 height 15
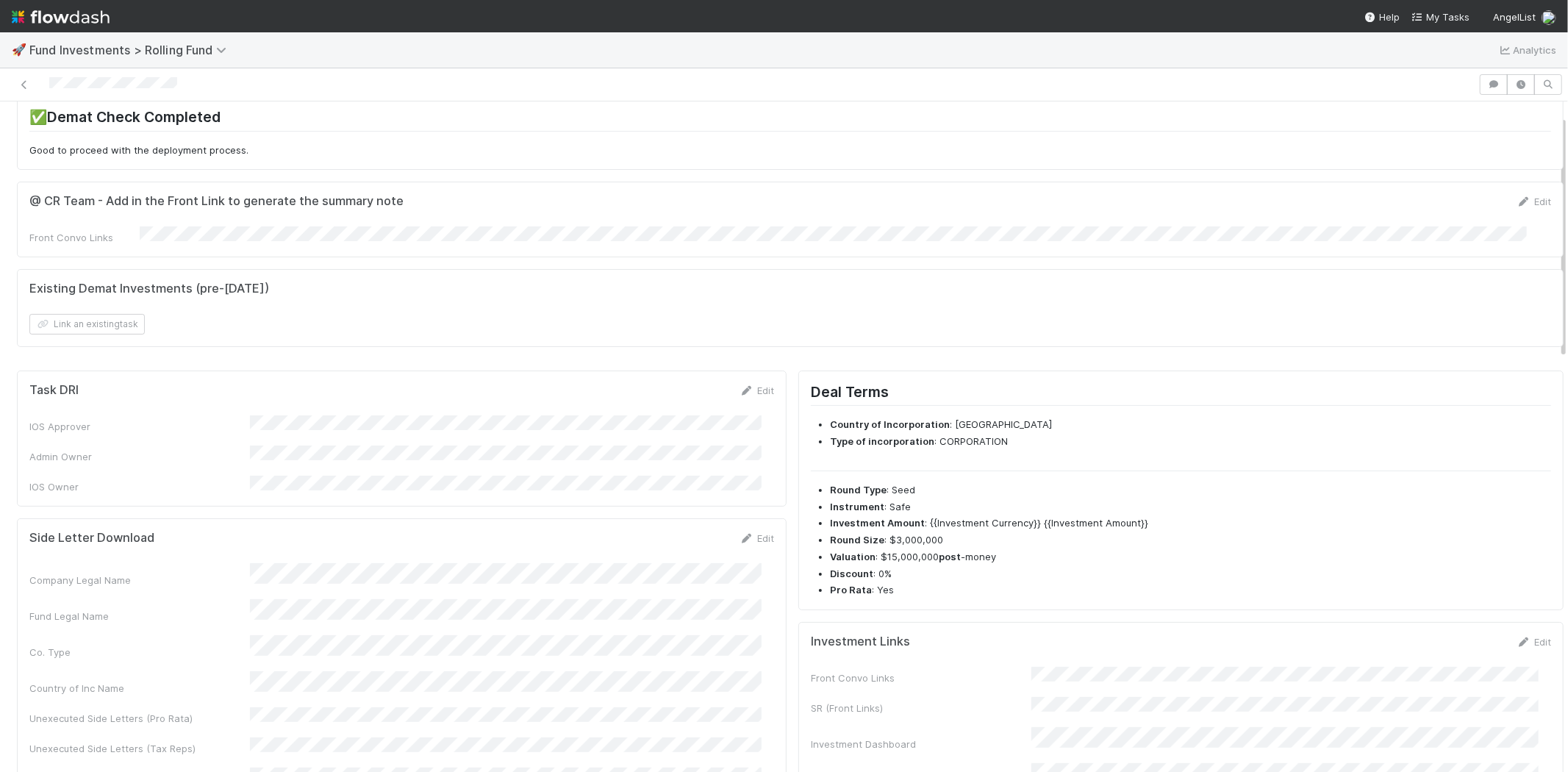
scroll to position [0, 0]
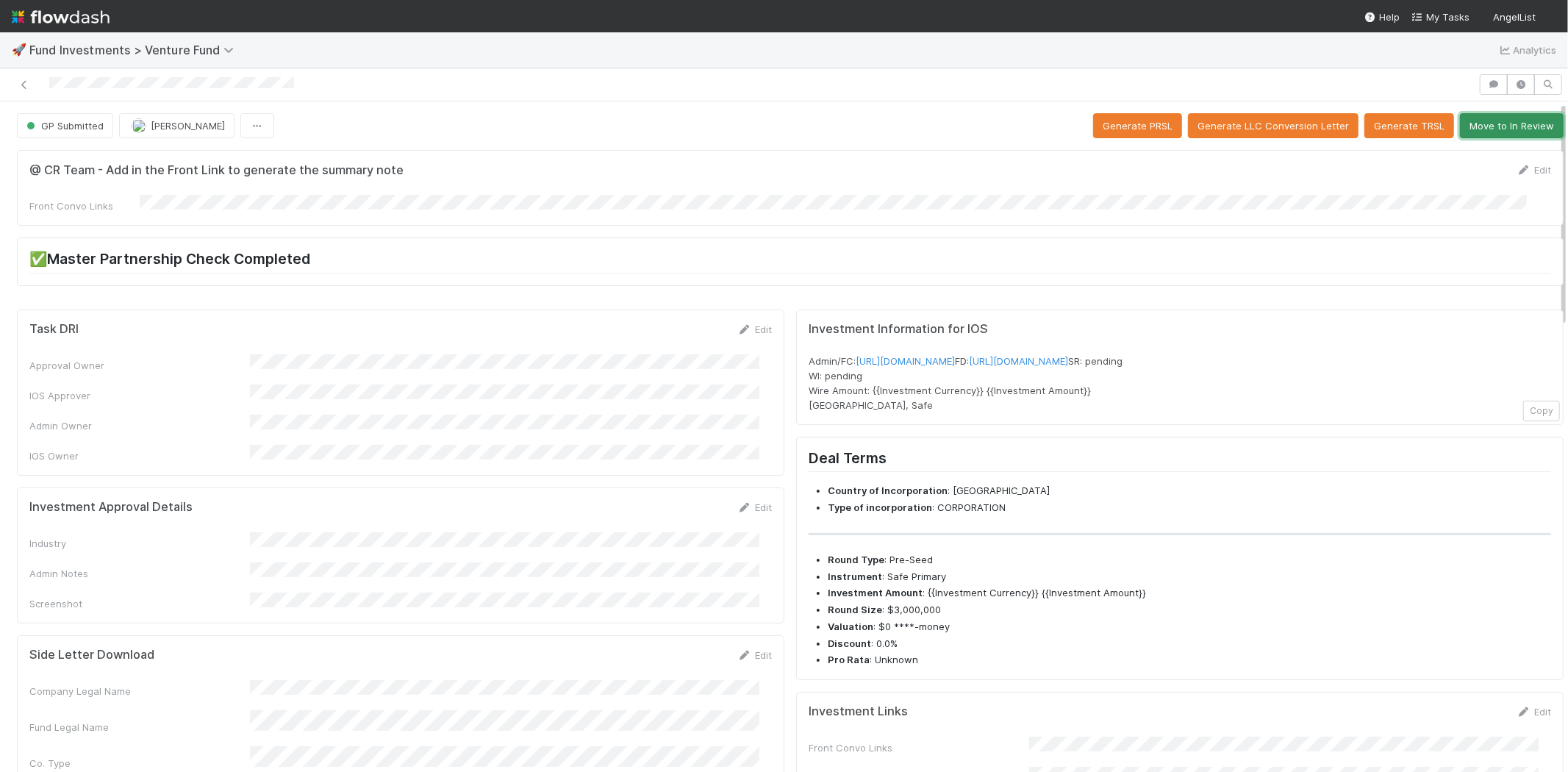
click at [1489, 125] on button "Move to In Review" at bounding box center [1511, 125] width 103 height 25
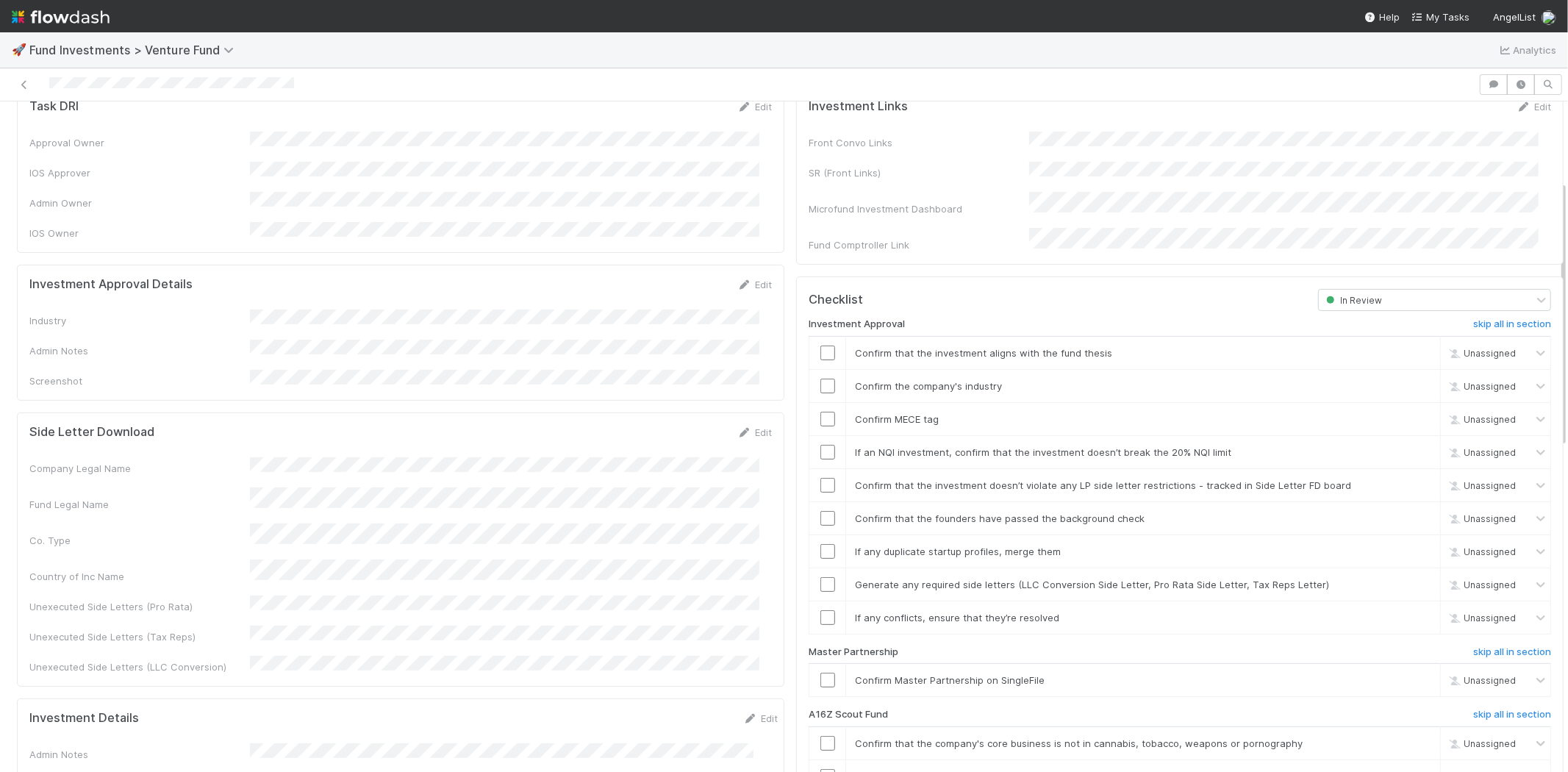
scroll to position [194, 0]
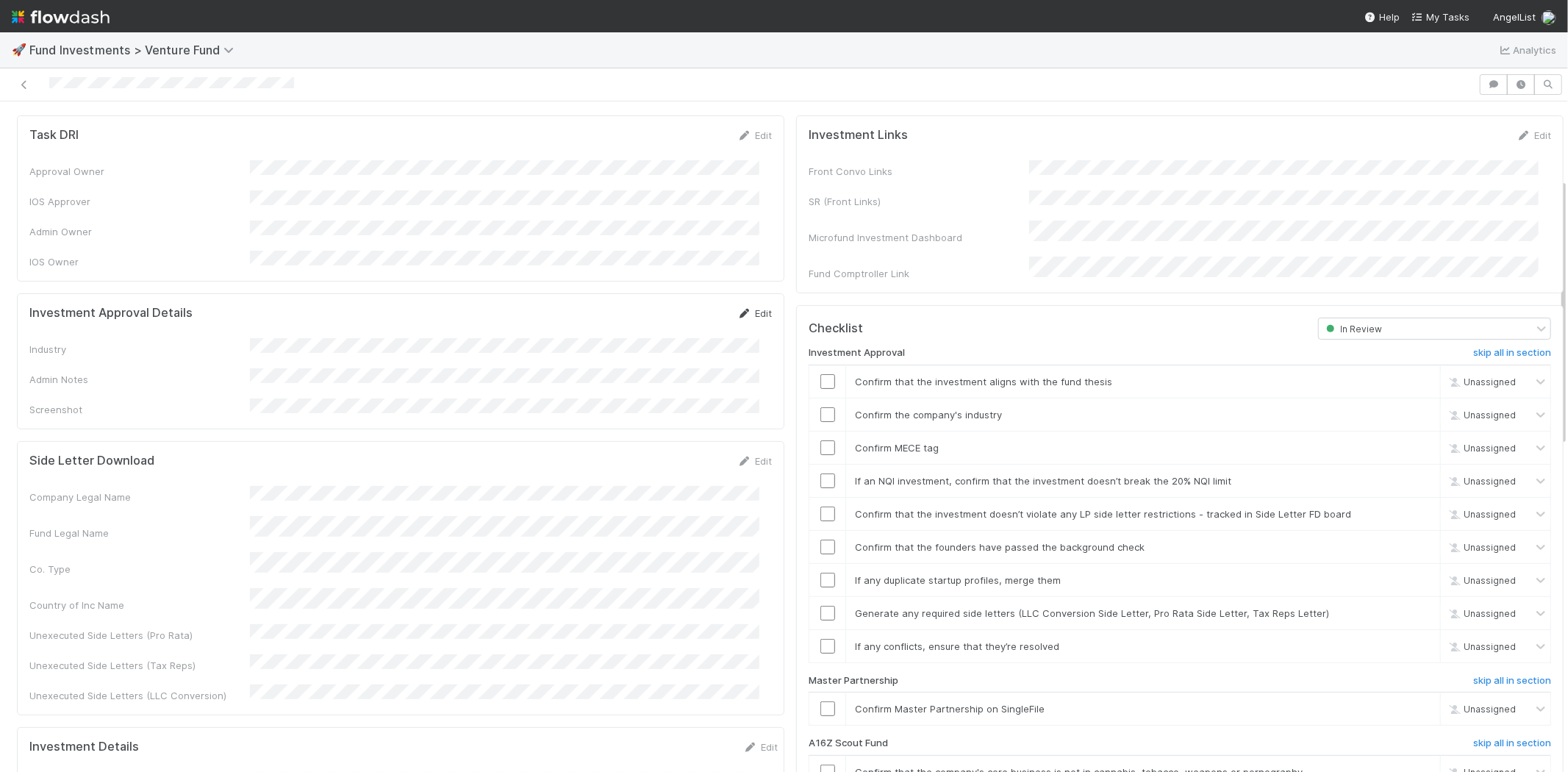
click at [745, 308] on link "Edit" at bounding box center [754, 314] width 34 height 12
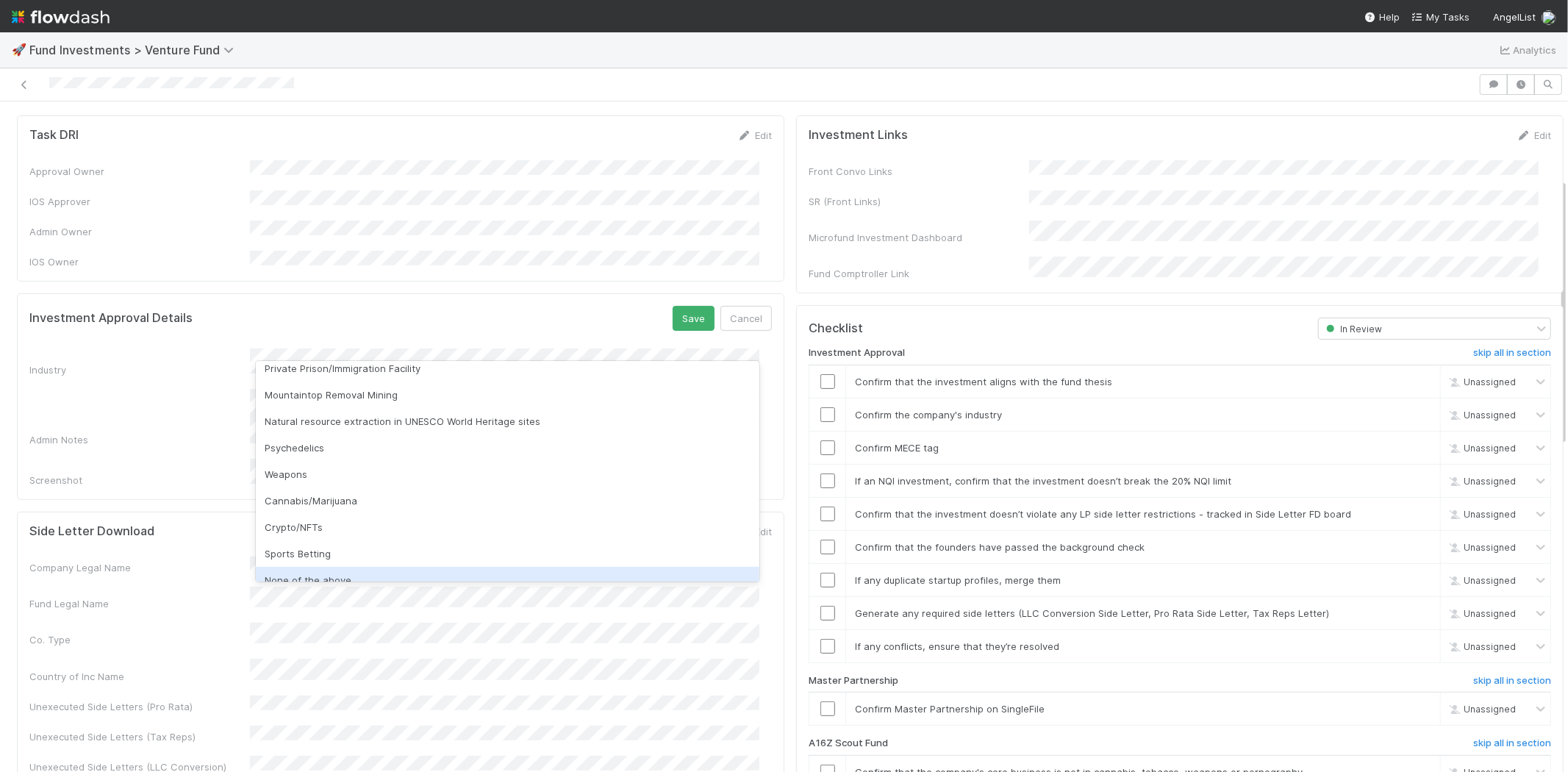
scroll to position [420, 0]
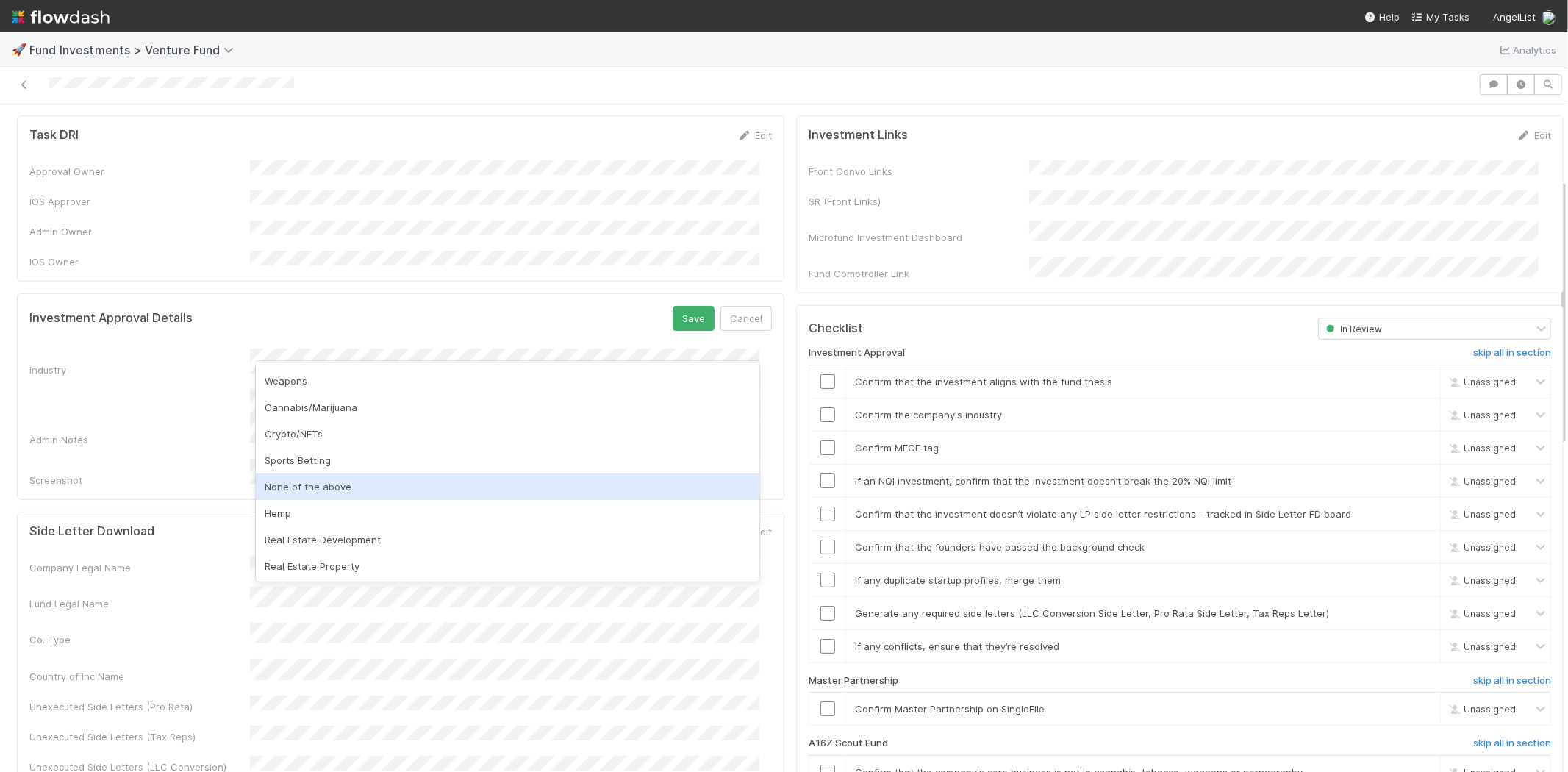
click at [339, 486] on div "None of the above" at bounding box center [507, 487] width 503 height 27
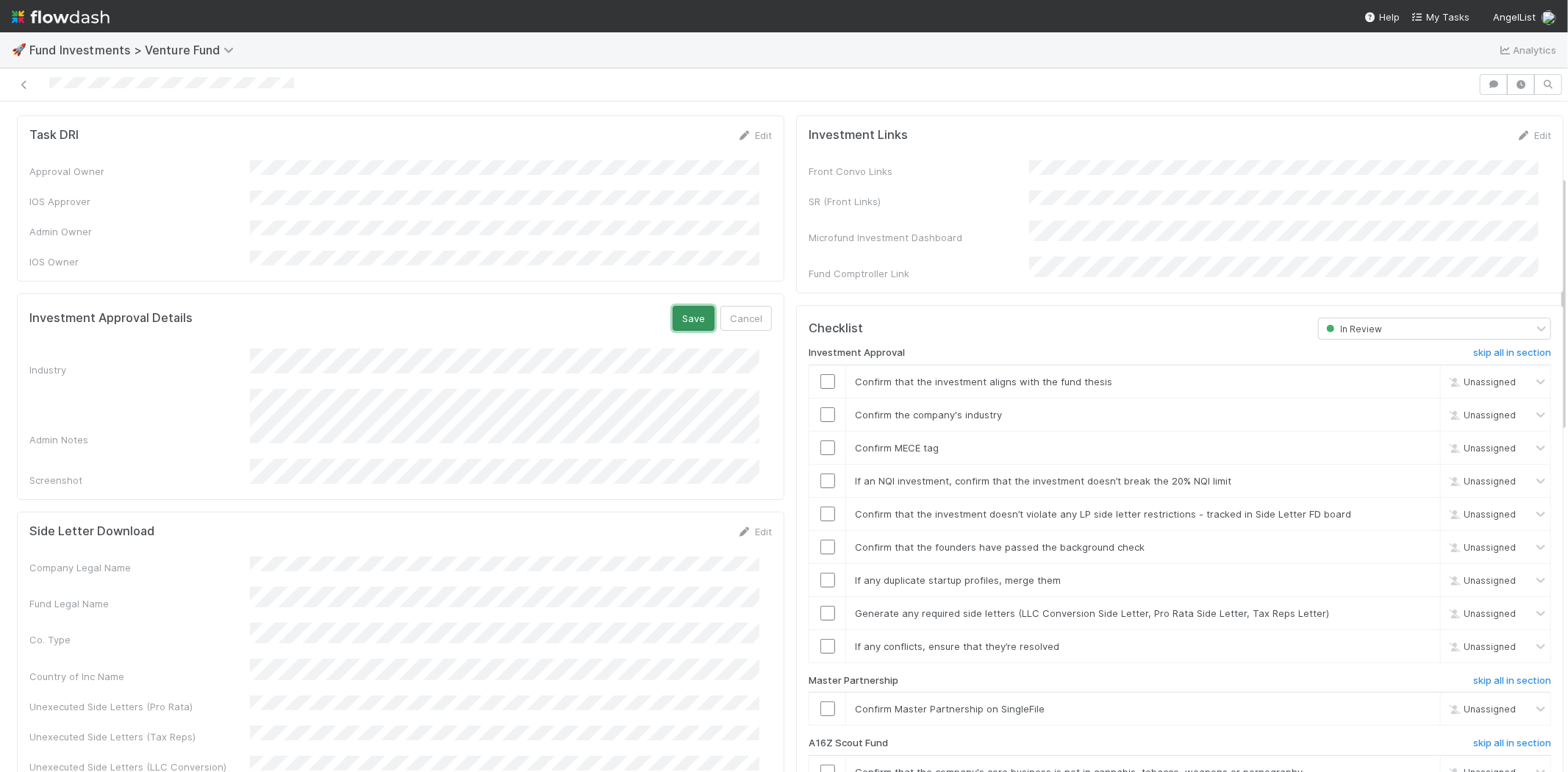
click at [684, 306] on button "Save" at bounding box center [693, 318] width 42 height 25
click at [821, 375] on input "checkbox" at bounding box center [828, 382] width 15 height 15
click at [821, 407] on input "checkbox" at bounding box center [828, 414] width 15 height 15
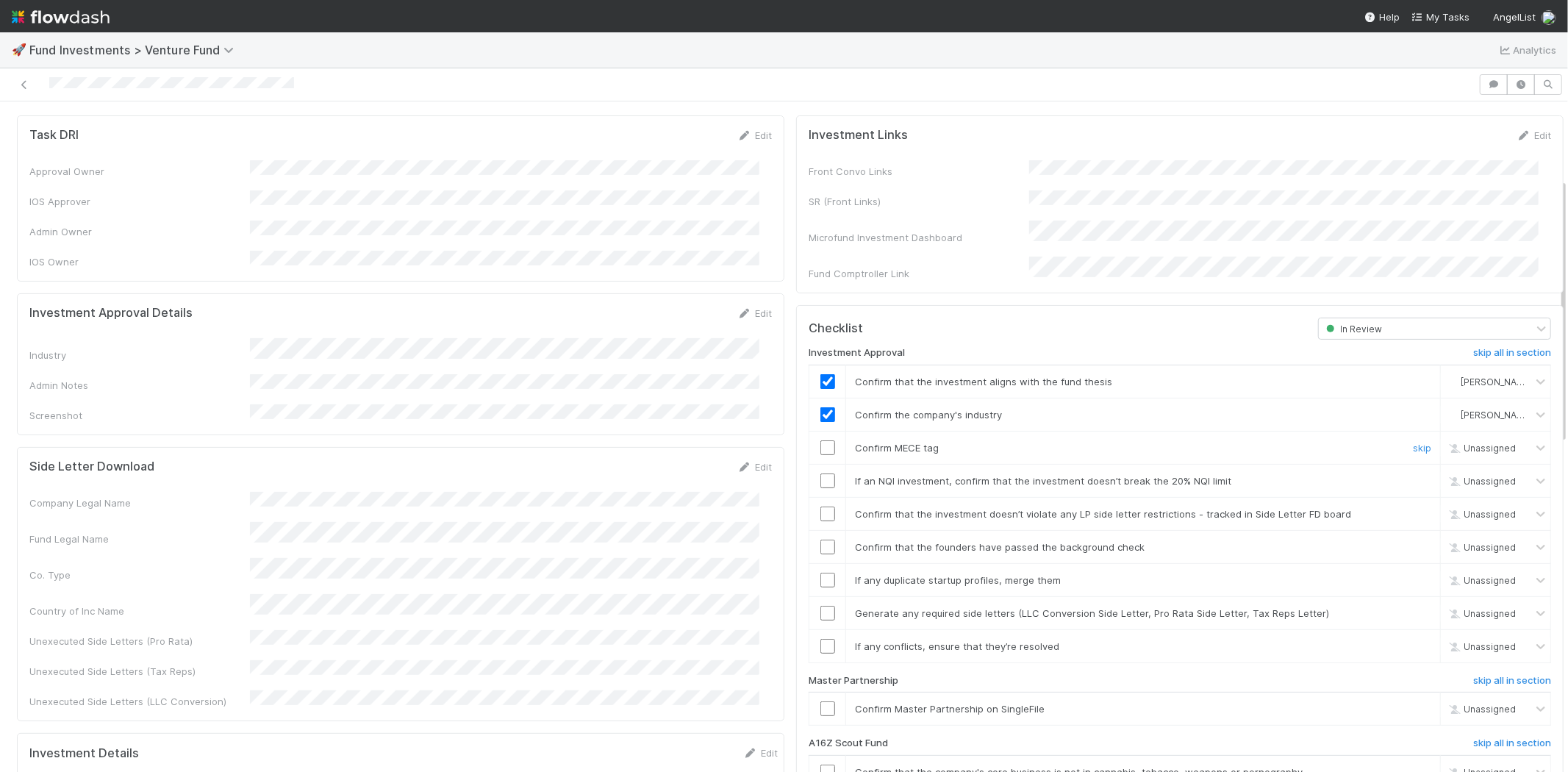
click at [821, 441] on input "checkbox" at bounding box center [828, 447] width 15 height 15
click at [821, 474] on input "checkbox" at bounding box center [828, 481] width 15 height 15
click at [821, 441] on input "checkbox" at bounding box center [828, 447] width 15 height 15
click at [821, 506] on input "checkbox" at bounding box center [828, 513] width 15 height 15
click at [821, 540] on input "checkbox" at bounding box center [828, 547] width 15 height 15
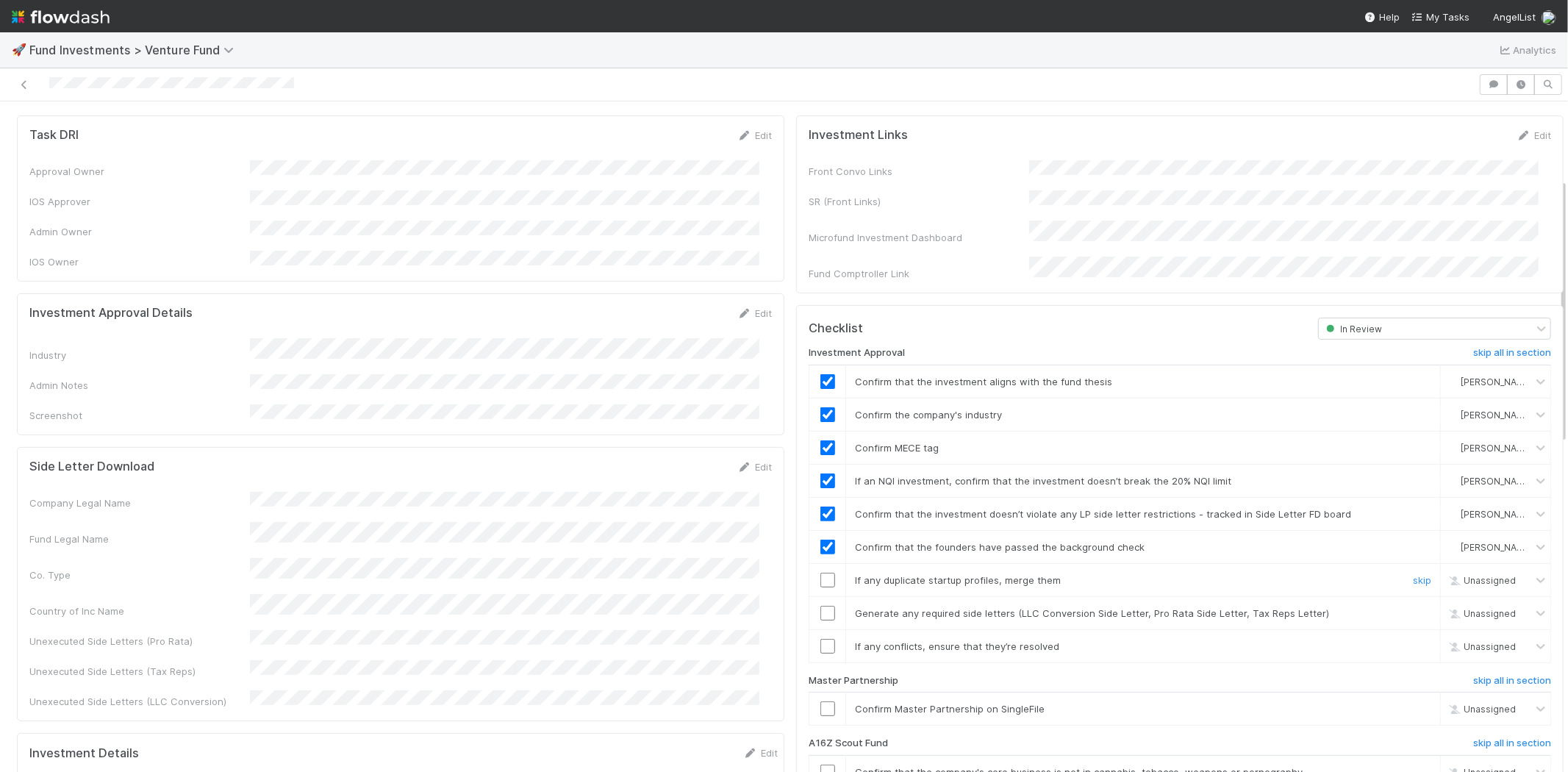
click at [821, 573] on input "checkbox" at bounding box center [828, 580] width 15 height 15
click at [821, 606] on input "checkbox" at bounding box center [828, 613] width 15 height 15
click at [821, 639] on input "checkbox" at bounding box center [828, 646] width 15 height 15
click at [821, 701] on input "checkbox" at bounding box center [828, 708] width 15 height 15
click at [298, 86] on div at bounding box center [739, 85] width 1467 height 21
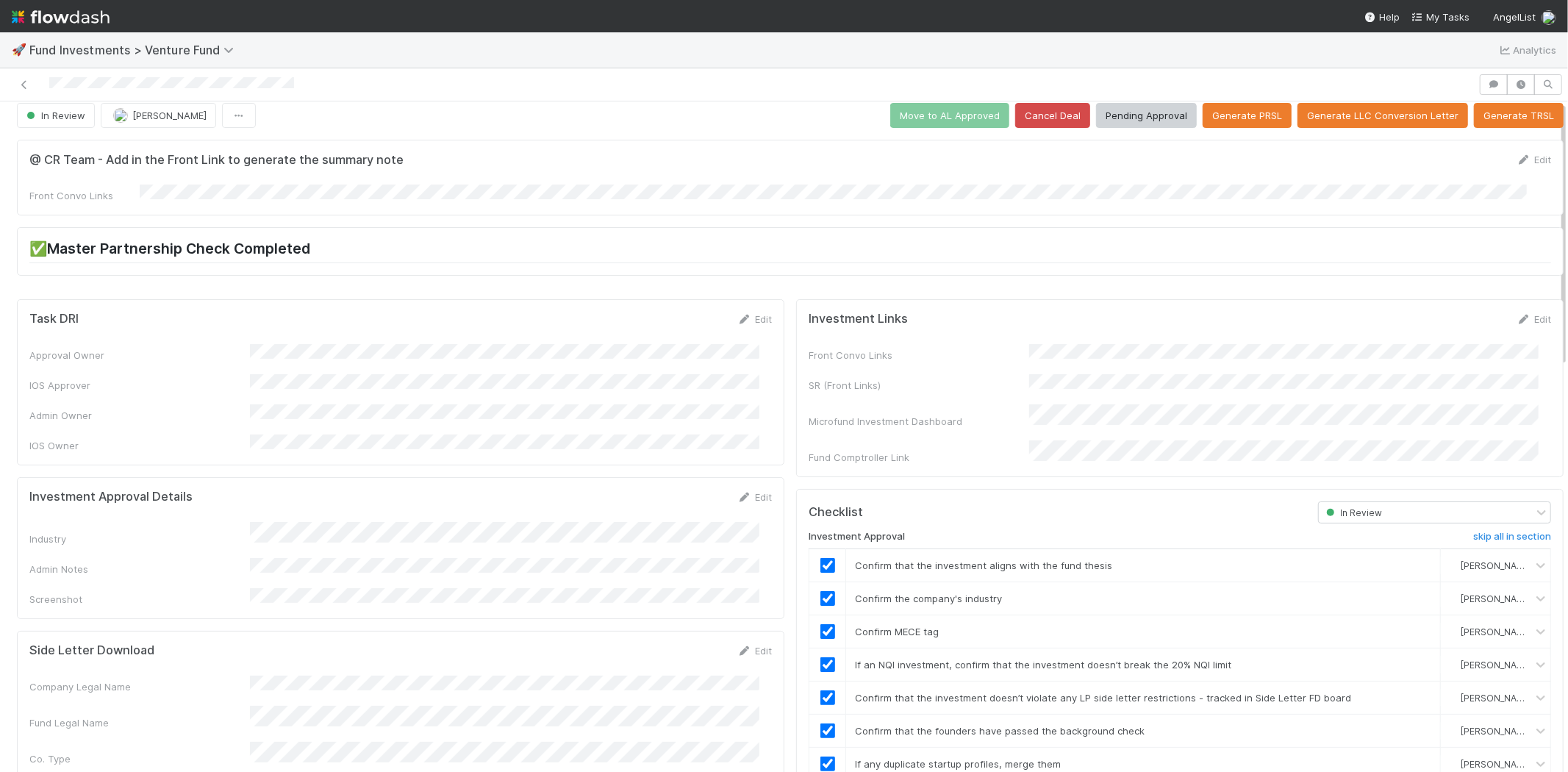
scroll to position [0, 0]
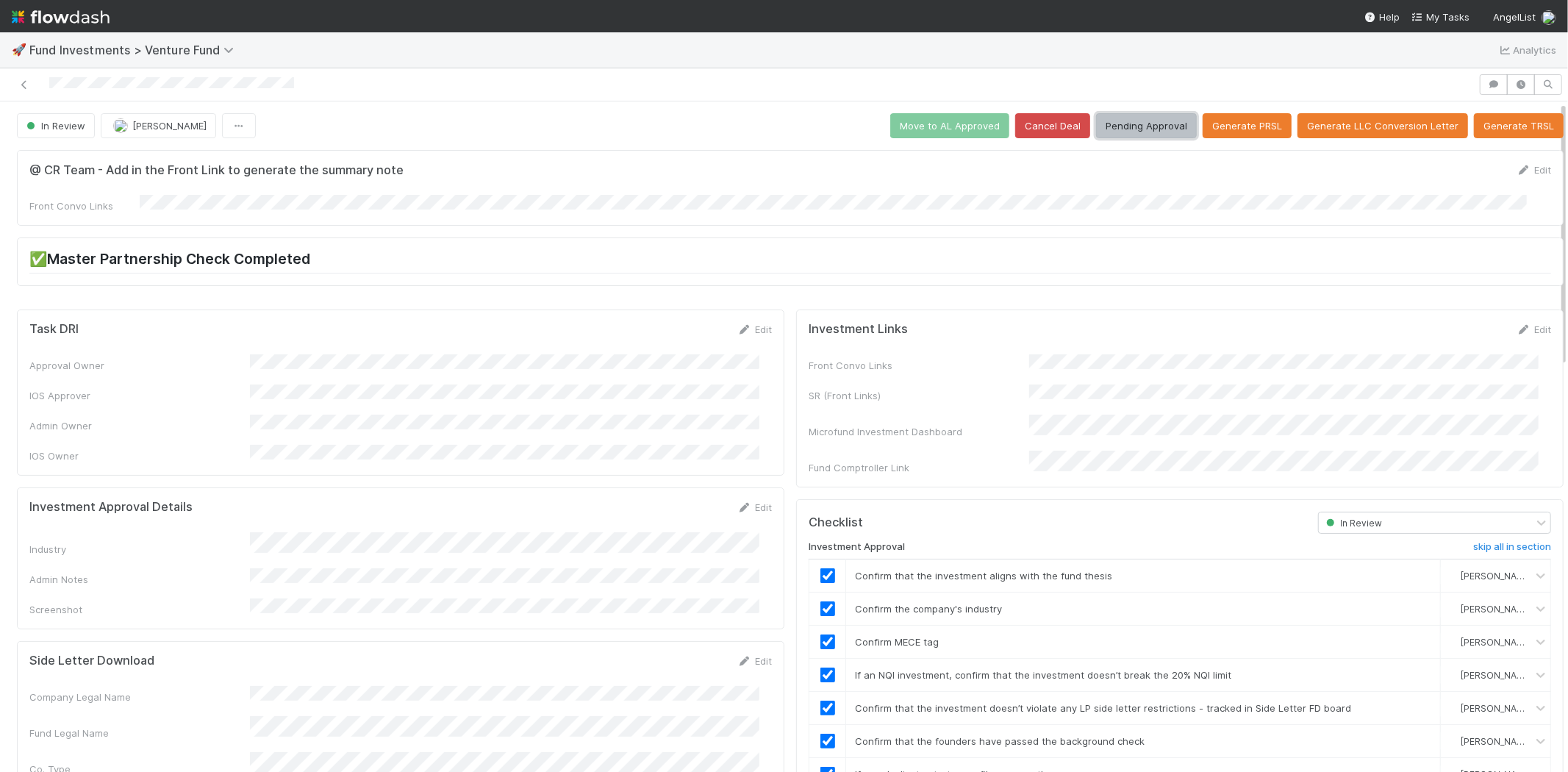
click at [1127, 127] on button "Pending Approval" at bounding box center [1146, 125] width 100 height 25
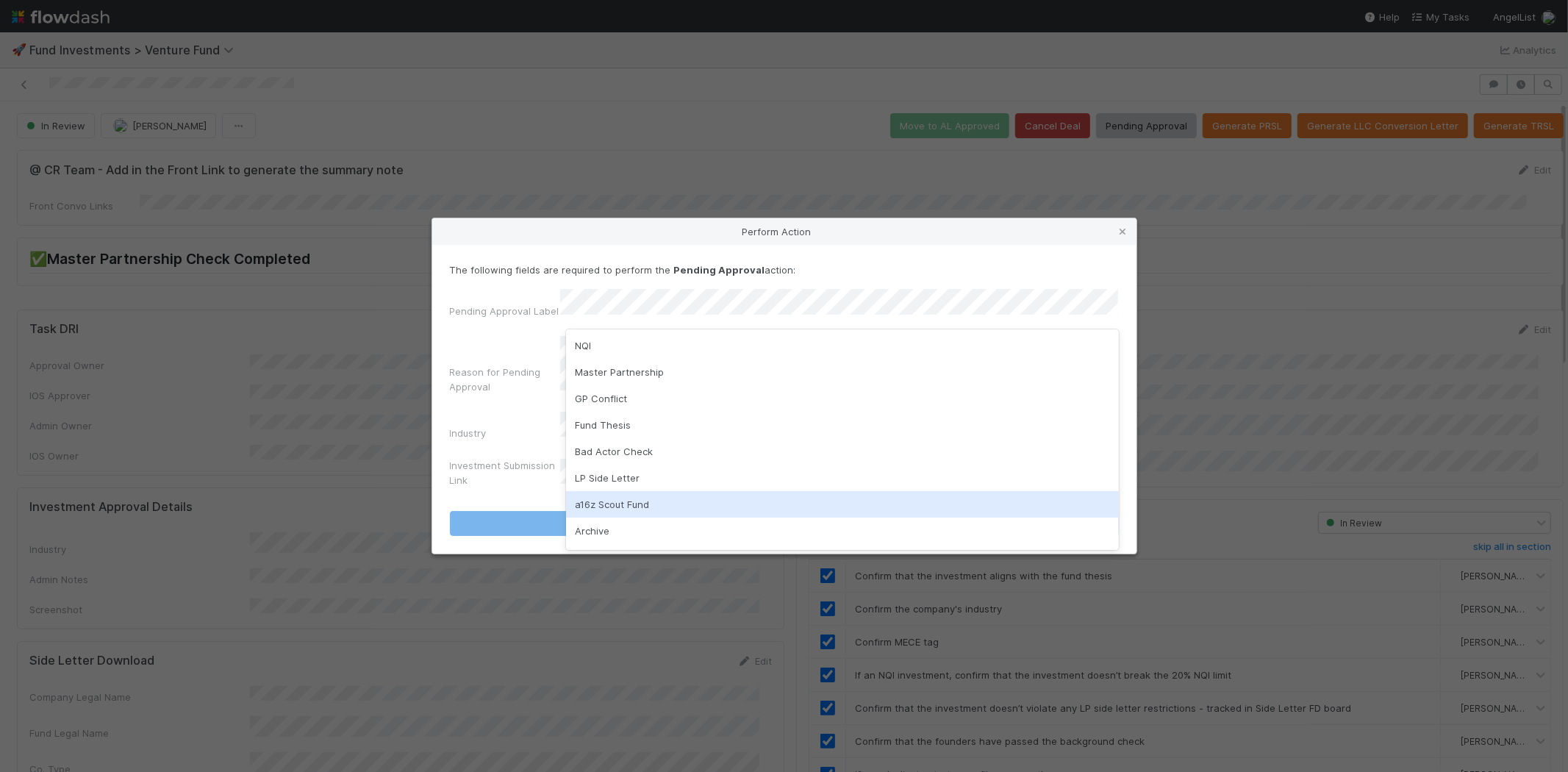
click at [598, 501] on div "a16z Scout Fund" at bounding box center [842, 505] width 552 height 27
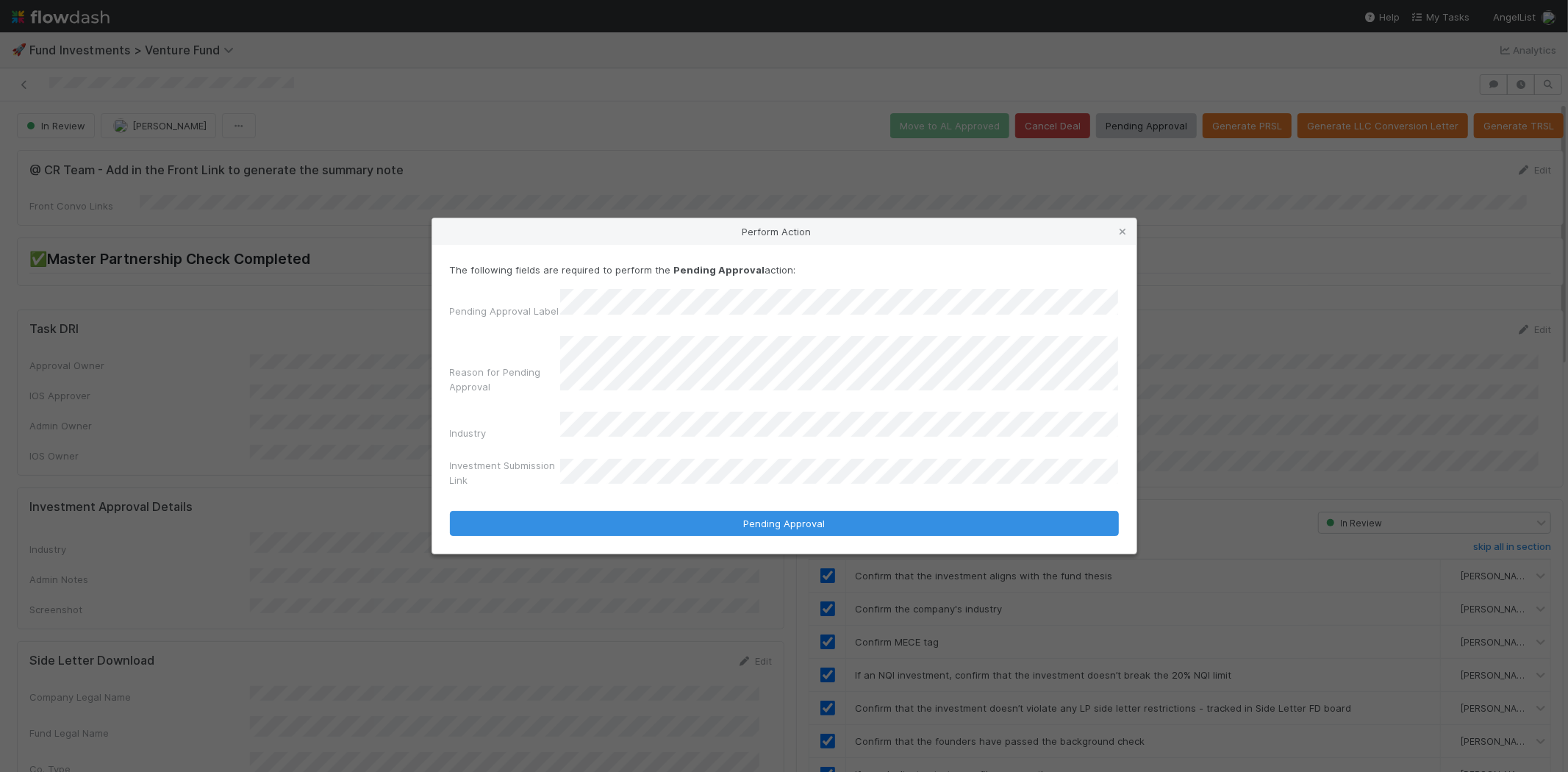
click at [450, 511] on button "Pending Approval" at bounding box center [784, 523] width 669 height 25
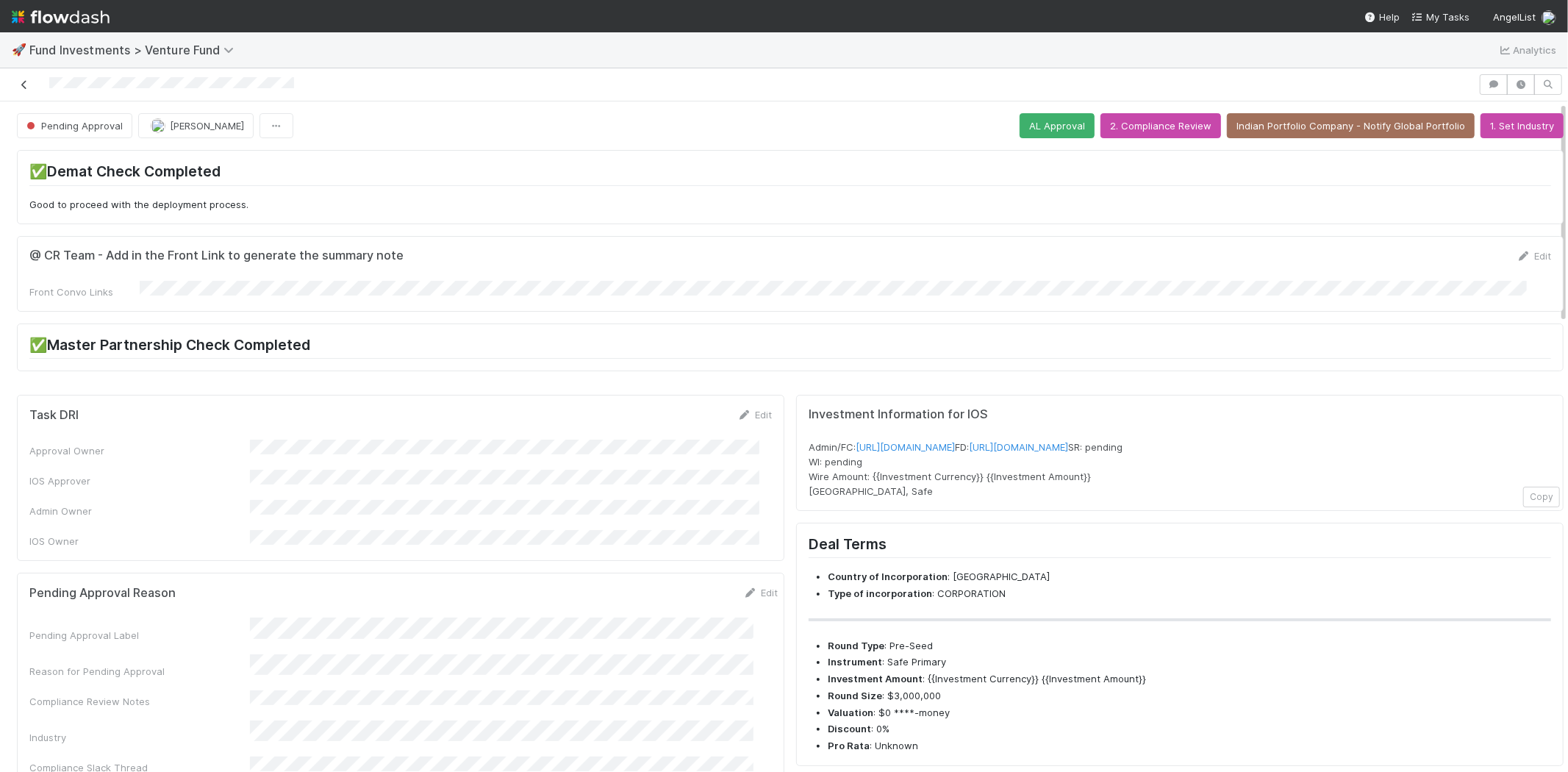
click at [24, 78] on link at bounding box center [24, 85] width 15 height 15
